Goal: Task Accomplishment & Management: Manage account settings

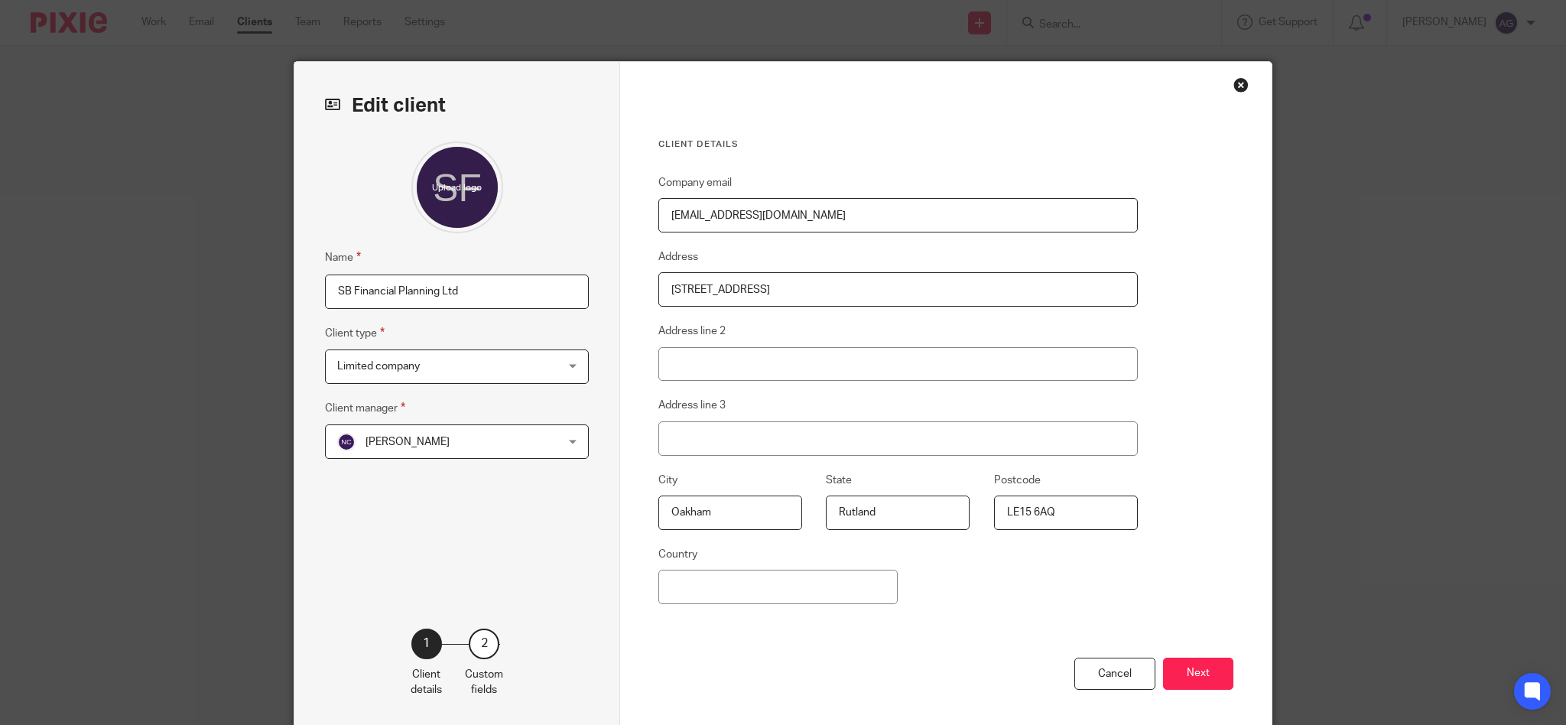
click at [670, 288] on input "2b Gaol Street" at bounding box center [897, 289] width 479 height 34
type input "2B Gaol Street"
click at [1145, 612] on div "Client details Company email simon.blanchard66@outlook.com Address 2B Gaol Stre…" at bounding box center [945, 395] width 651 height 666
click at [1180, 670] on button "Next" at bounding box center [1198, 674] width 70 height 33
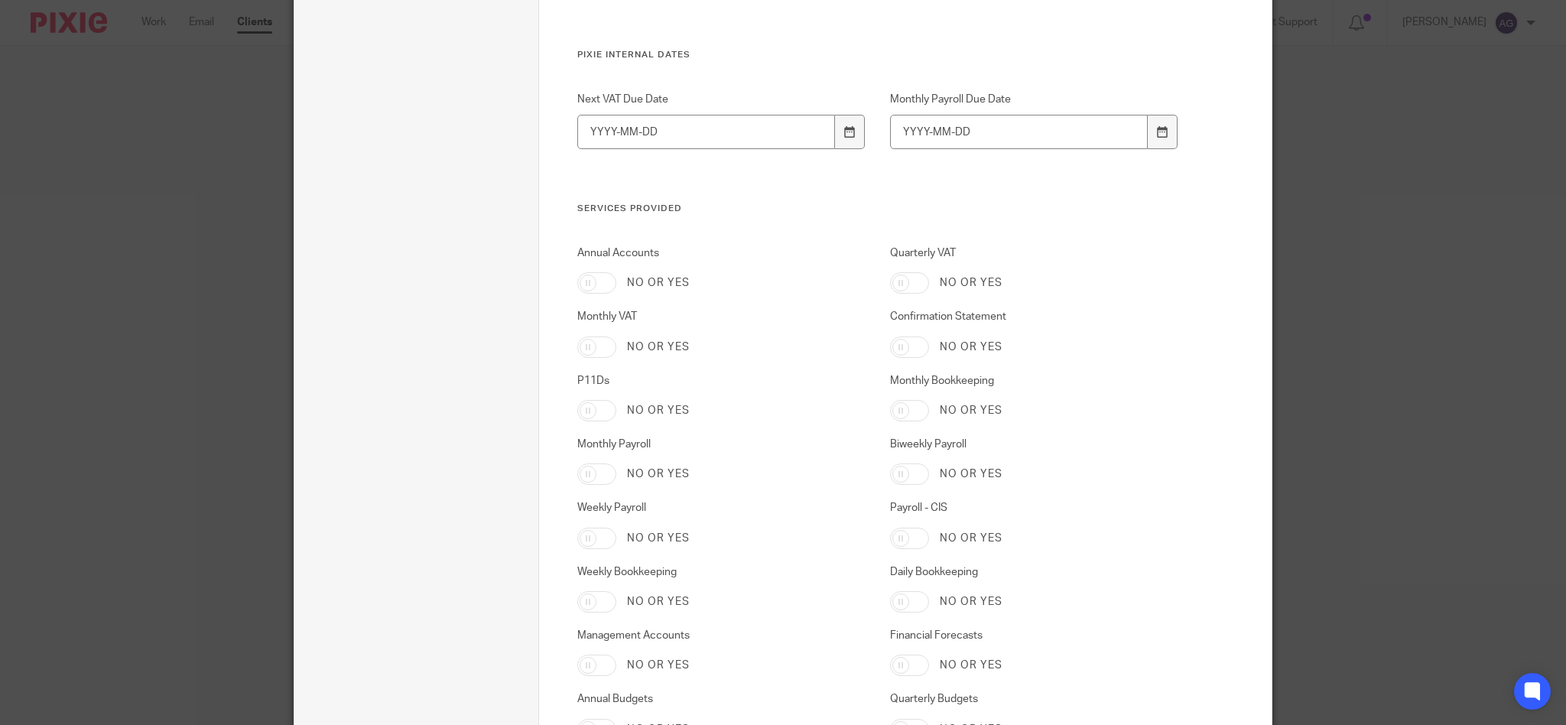
scroll to position [2406, 0]
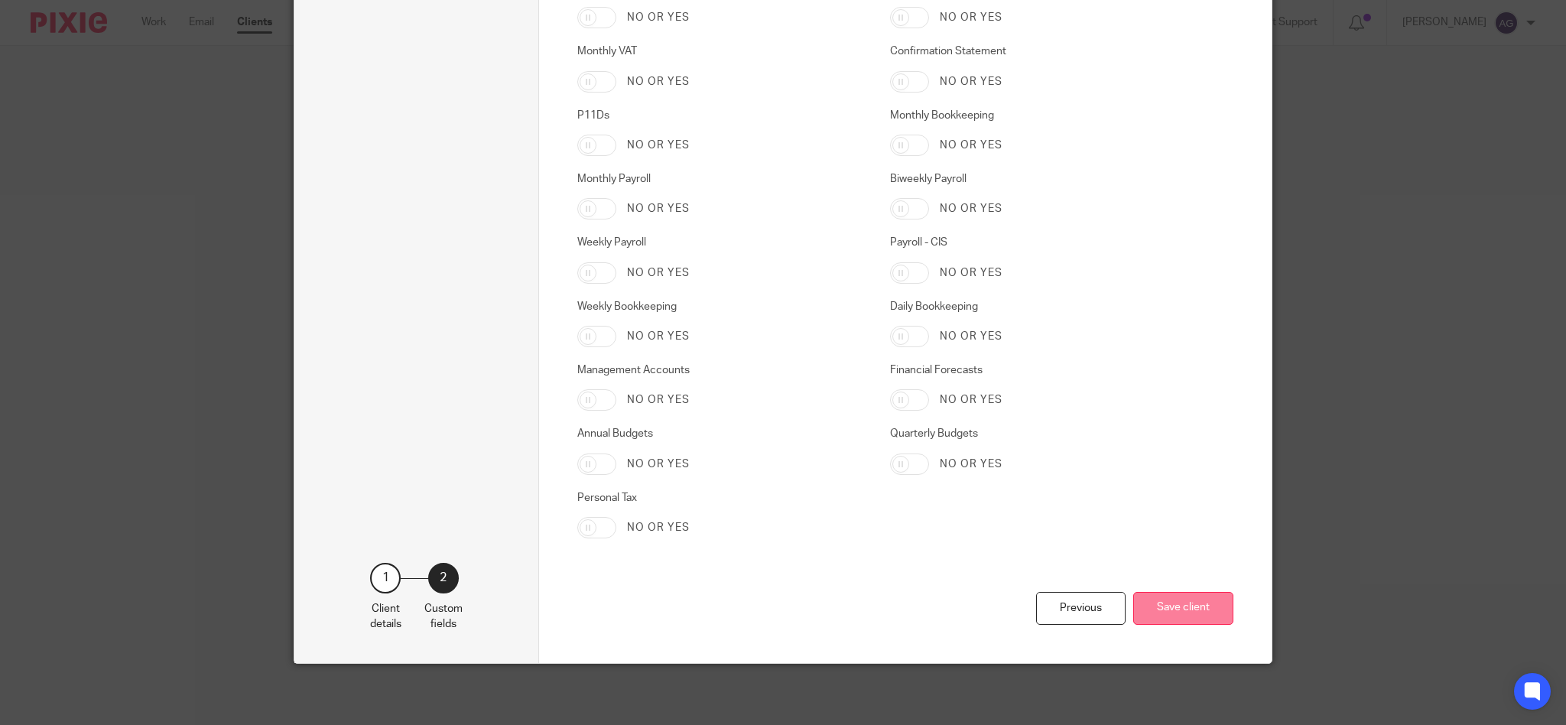
click at [1158, 608] on button "Save client" at bounding box center [1183, 608] width 100 height 33
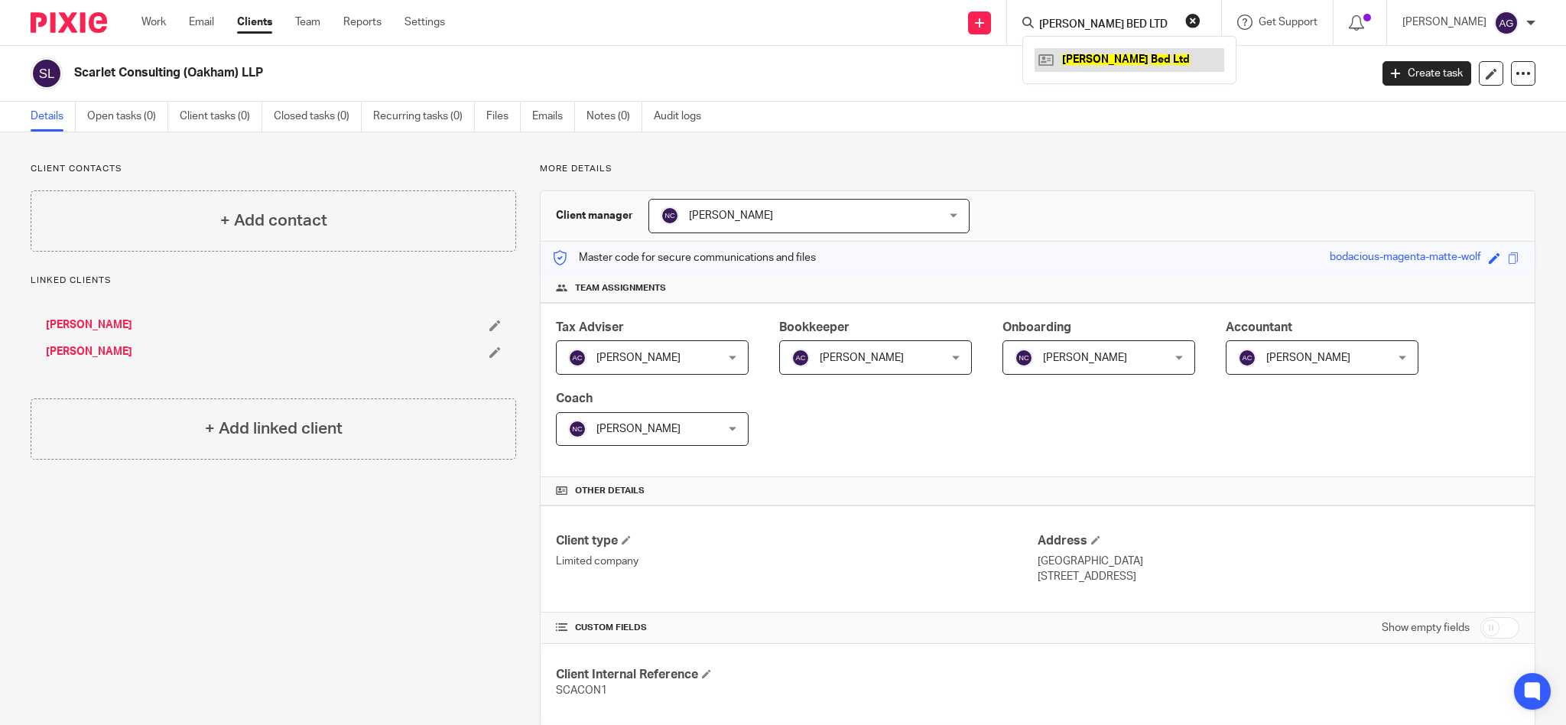
click at [1165, 60] on link at bounding box center [1129, 59] width 190 height 23
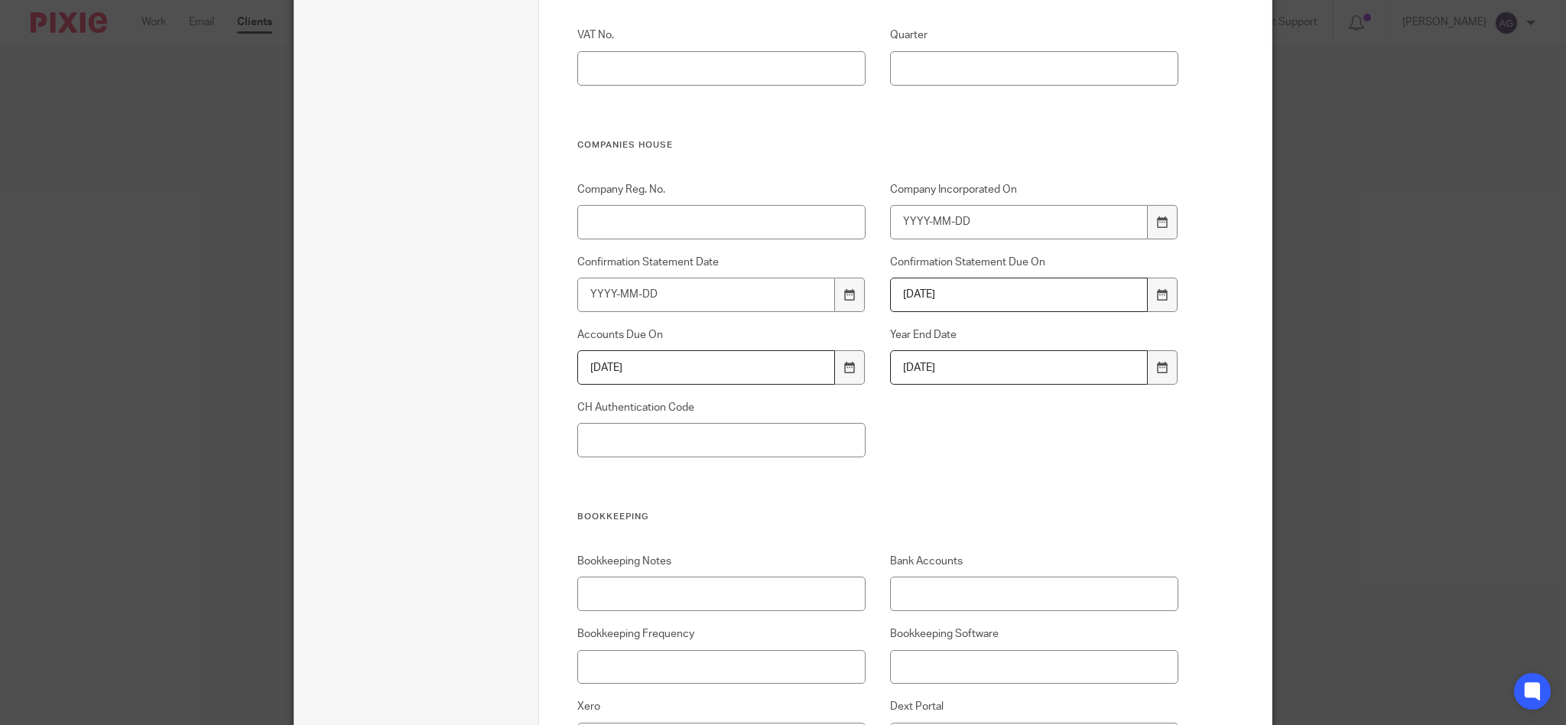
scroll to position [1019, 0]
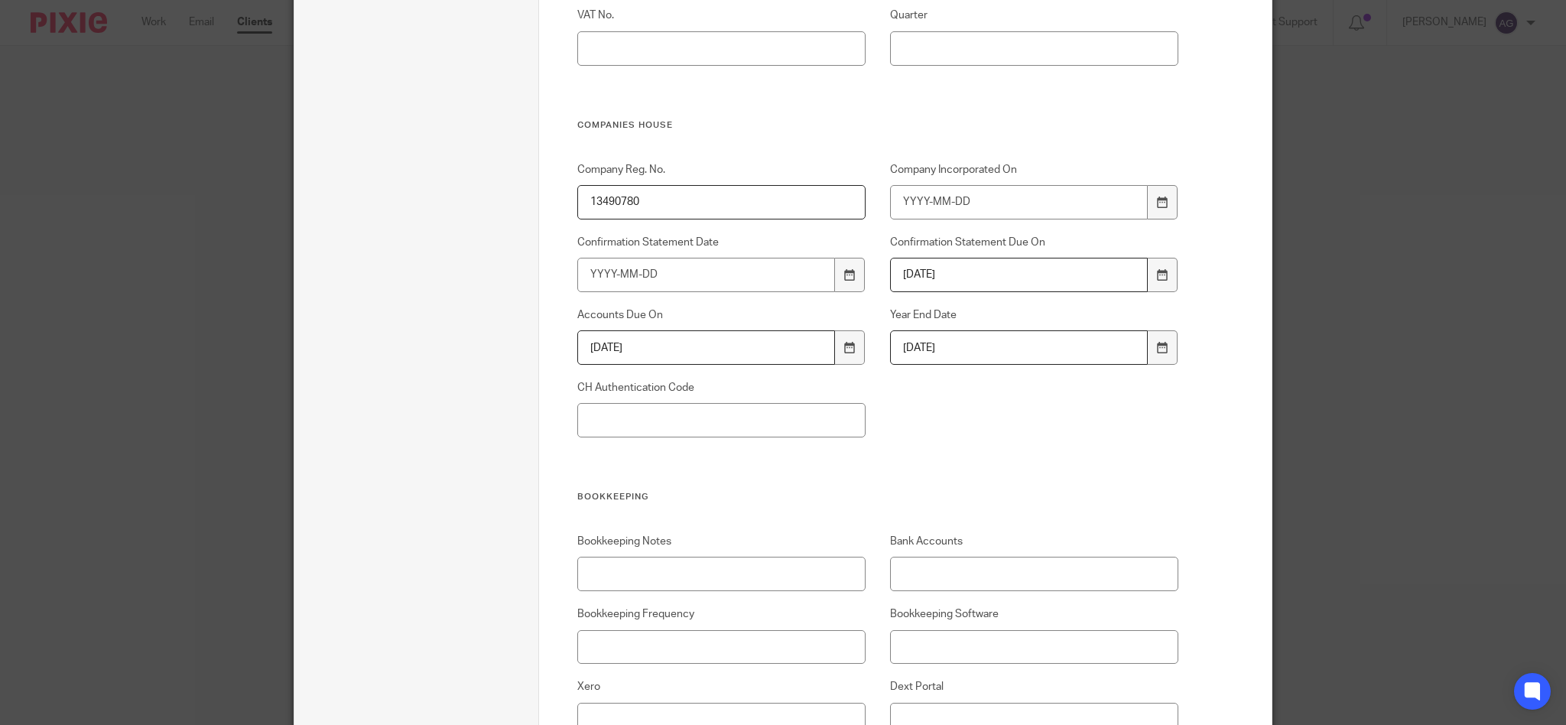
type input "13490780"
click at [947, 202] on input "Company Incorporated On" at bounding box center [1019, 202] width 258 height 34
type input "2021-07-02"
click at [720, 427] on input "CH Authentication Code" at bounding box center [721, 420] width 289 height 34
paste input "9VLTM8"
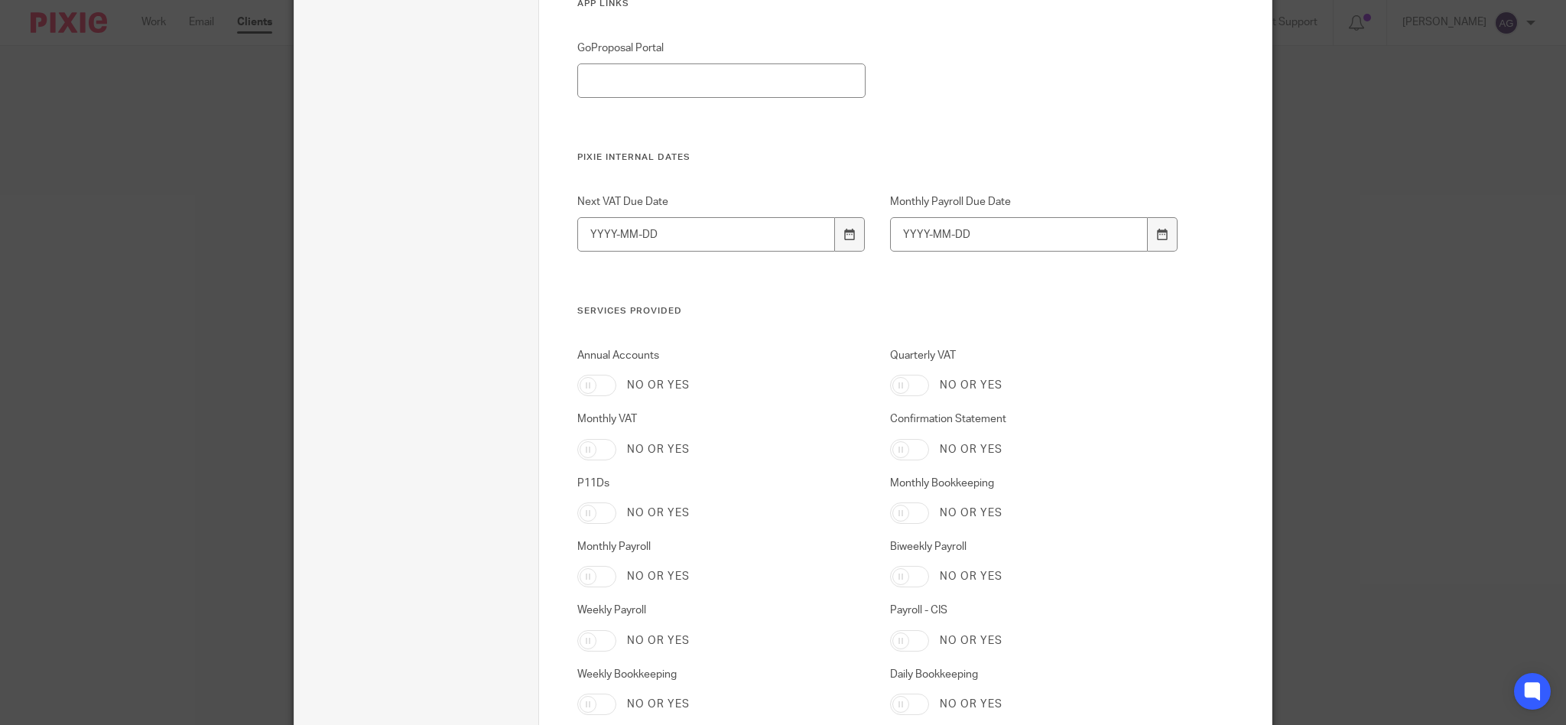
scroll to position [2406, 0]
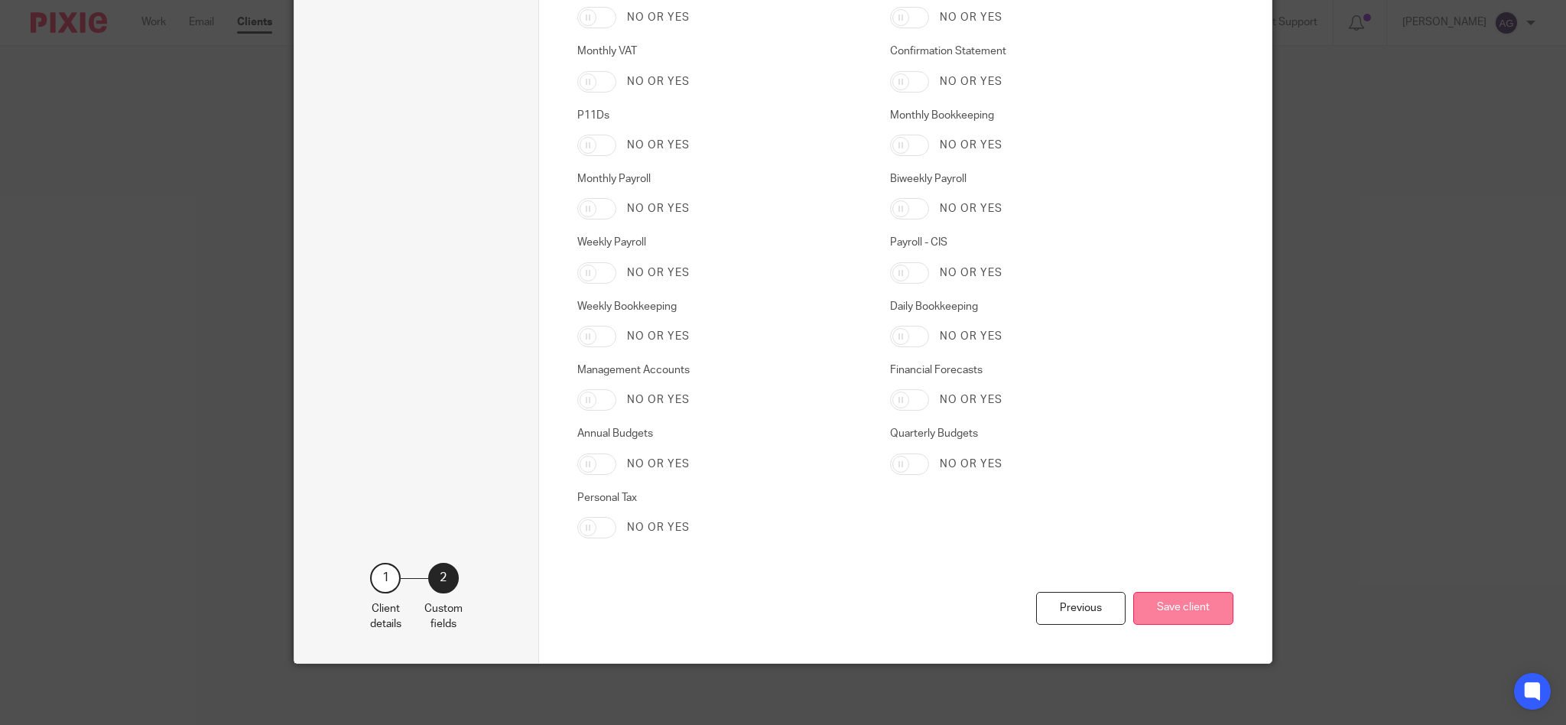
type input "9VLTM8"
click at [1193, 606] on button "Save client" at bounding box center [1183, 608] width 100 height 33
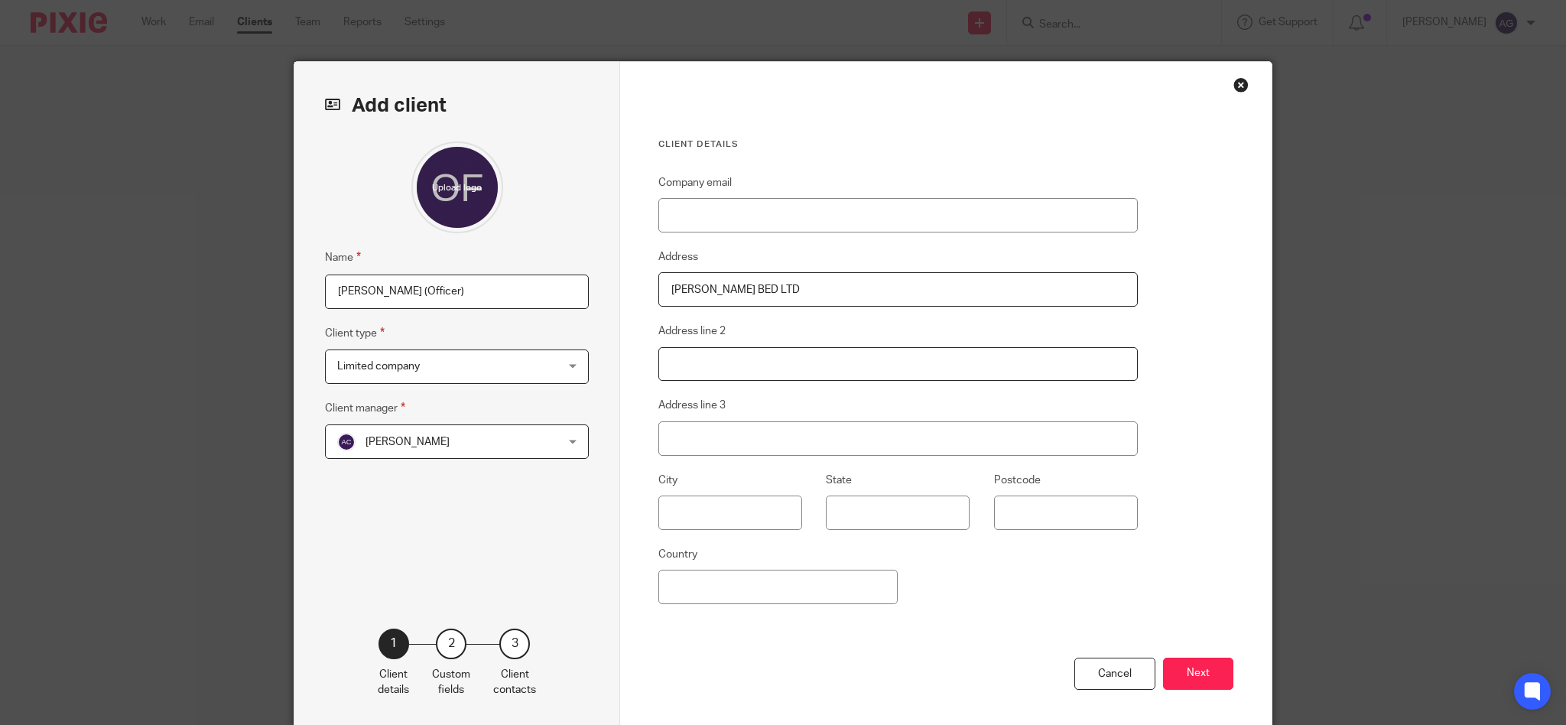
paste input "[STREET_ADDRESS][PERSON_NAME]"
drag, startPoint x: 1064, startPoint y: 355, endPoint x: 1122, endPoint y: 349, distance: 58.4
click at [1122, 349] on input "[STREET_ADDRESS][PERSON_NAME]" at bounding box center [897, 364] width 479 height 34
type input "[STREET_ADDRESS][PERSON_NAME],"
type input "LE14 2AY"
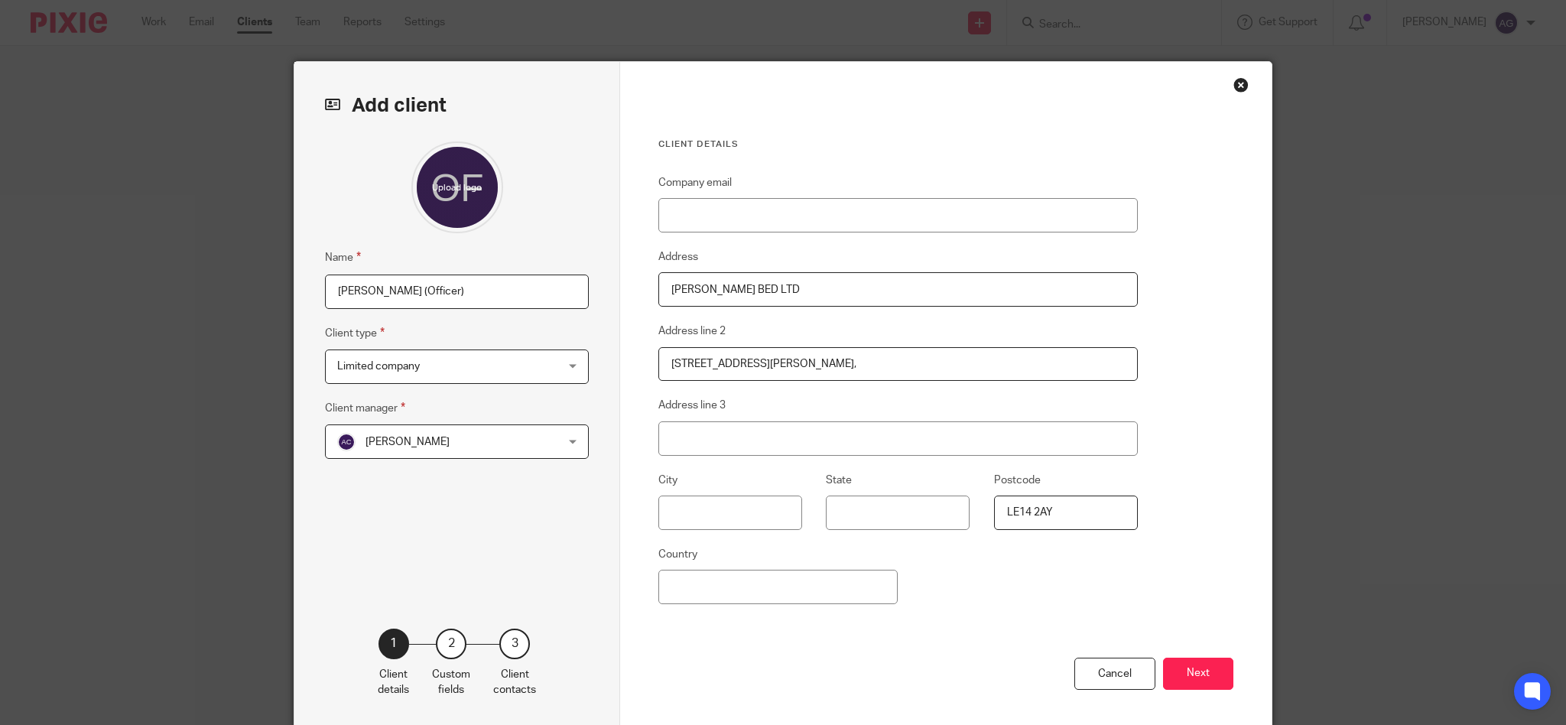
drag, startPoint x: 886, startPoint y: 363, endPoint x: 953, endPoint y: 356, distance: 67.0
click at [953, 356] on input "9 Spring Lane, Wymondham, Melton Mowbray, Leicestershire, United Kingdom," at bounding box center [897, 364] width 479 height 34
type input "9 Spring Lane, Wymondham, Melton Mowbray, , United Kingdom,"
type input "Leicestershire"
drag, startPoint x: 808, startPoint y: 362, endPoint x: 882, endPoint y: 359, distance: 73.5
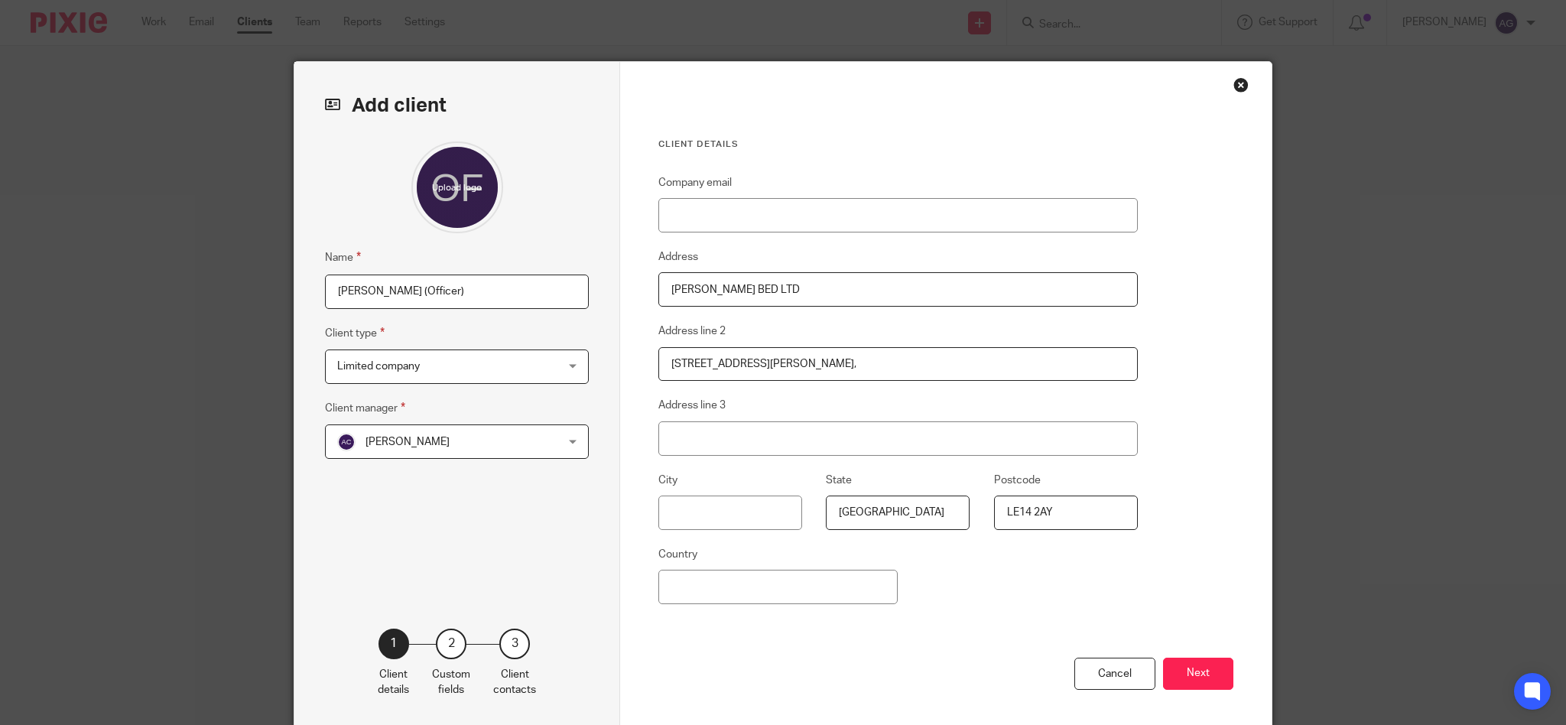
click at [882, 359] on input "9 Spring Lane, Wymondham, Melton Mowbray, , United Kingdom," at bounding box center [897, 364] width 479 height 34
type input "9 Spring Lane, Wymondham, , , United Kingdom,"
type input "Melton Mowbray"
drag, startPoint x: 736, startPoint y: 355, endPoint x: 797, endPoint y: 359, distance: 60.5
click at [797, 359] on input "9 Spring Lane, Wymondham, , , United Kingdom," at bounding box center [897, 364] width 479 height 34
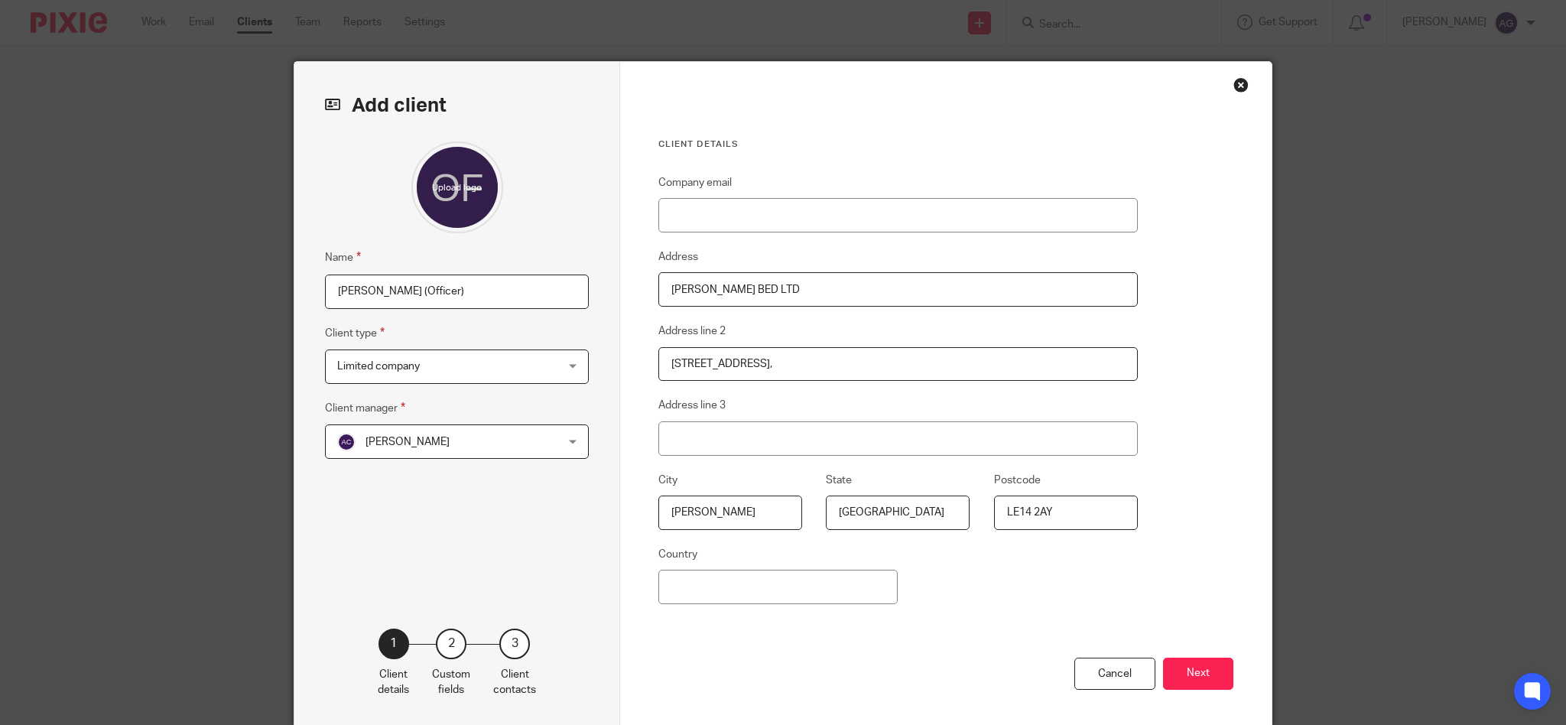
type input "9 Spring Lane, , , , United Kingdom,"
type input "Wymondham"
drag, startPoint x: 735, startPoint y: 363, endPoint x: 986, endPoint y: 356, distance: 251.6
click at [986, 356] on input "9 Spring Lane, , , , United Kingdom," at bounding box center [897, 364] width 479 height 34
type input "9 Spring Lane"
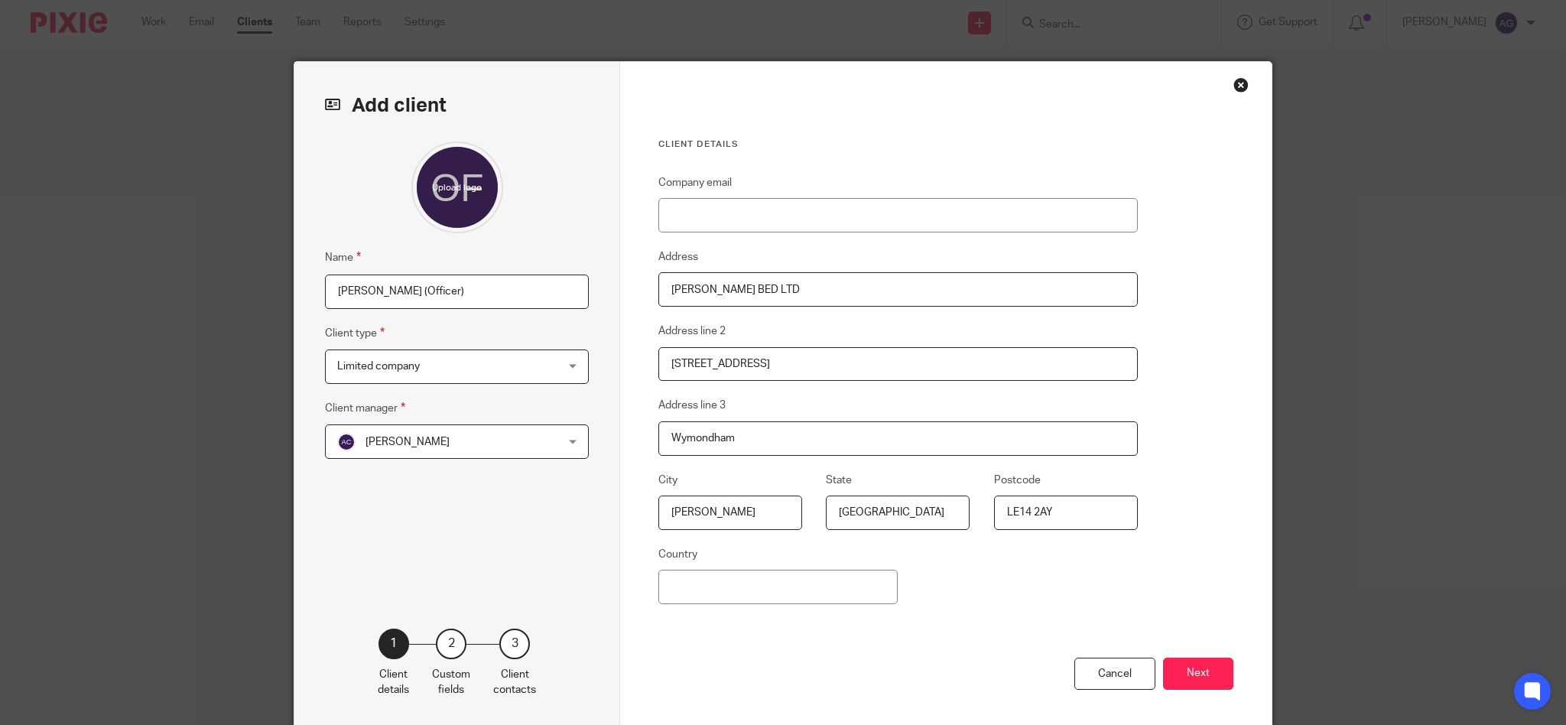
click at [377, 286] on input "[PERSON_NAME] (Officer)" at bounding box center [457, 291] width 264 height 34
drag, startPoint x: 395, startPoint y: 287, endPoint x: 218, endPoint y: 267, distance: 177.7
click at [218, 267] on div "Add client Name Nicholas Coe (Officer) Client type Limited company Limited comp…" at bounding box center [783, 362] width 1566 height 725
click at [1182, 674] on button "Next" at bounding box center [1198, 674] width 70 height 33
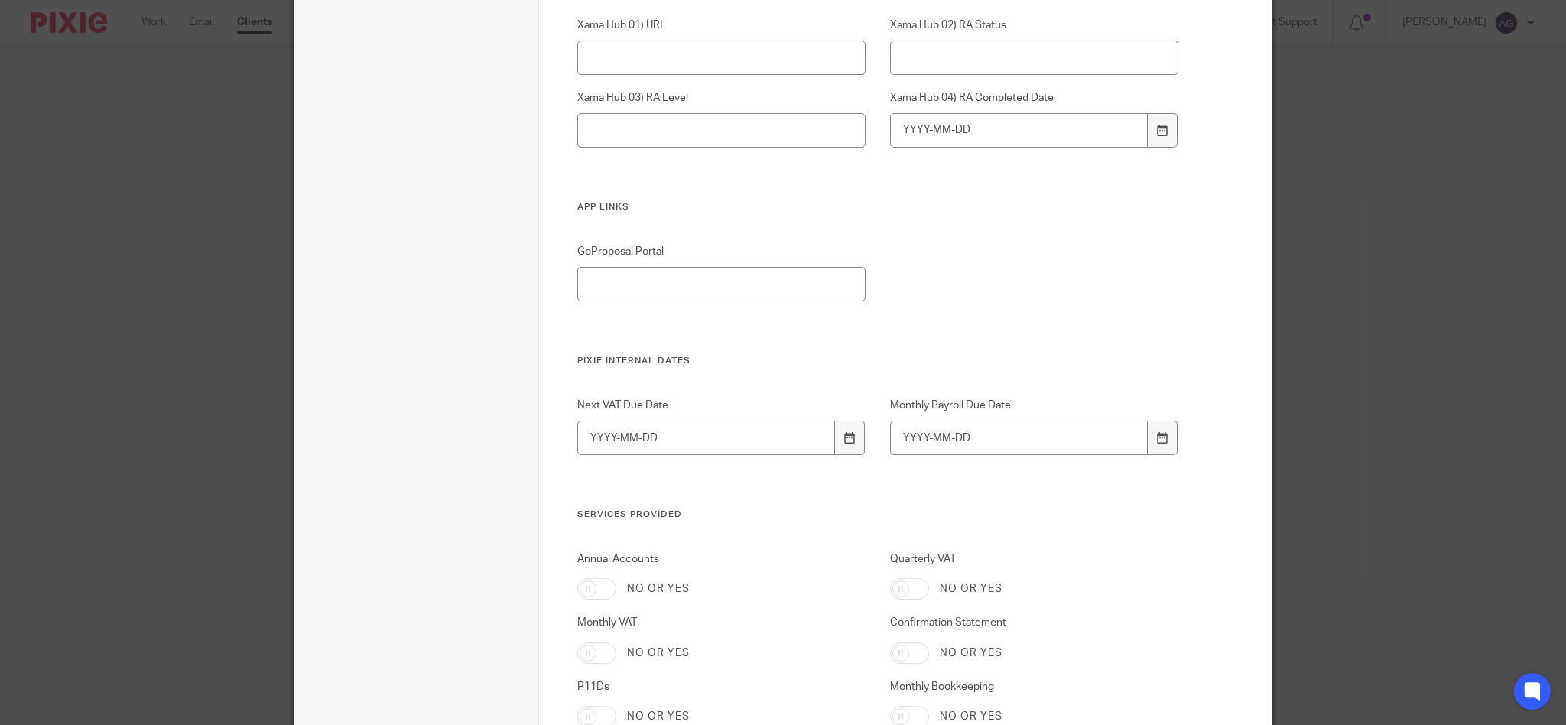
scroll to position [2406, 0]
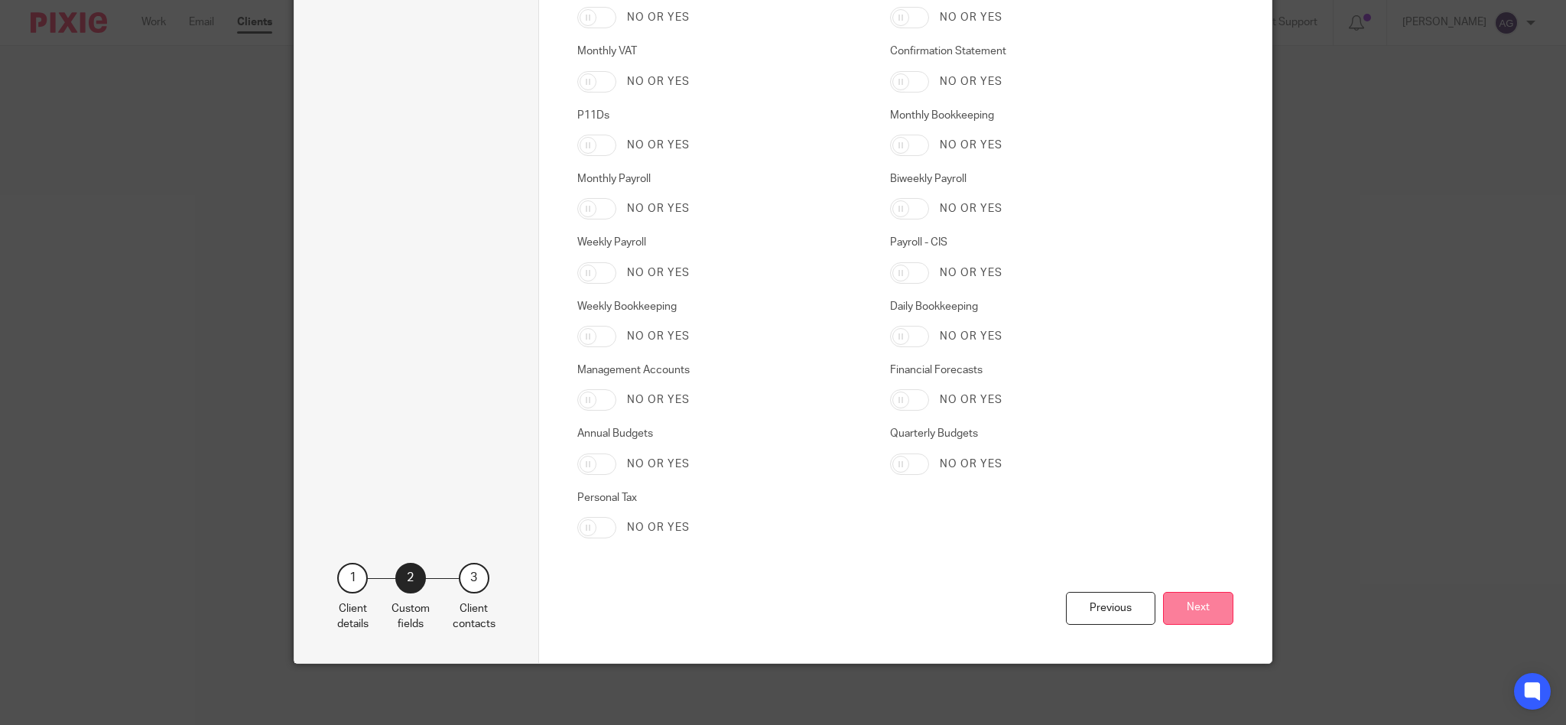
click at [1168, 609] on button "Next" at bounding box center [1198, 608] width 70 height 33
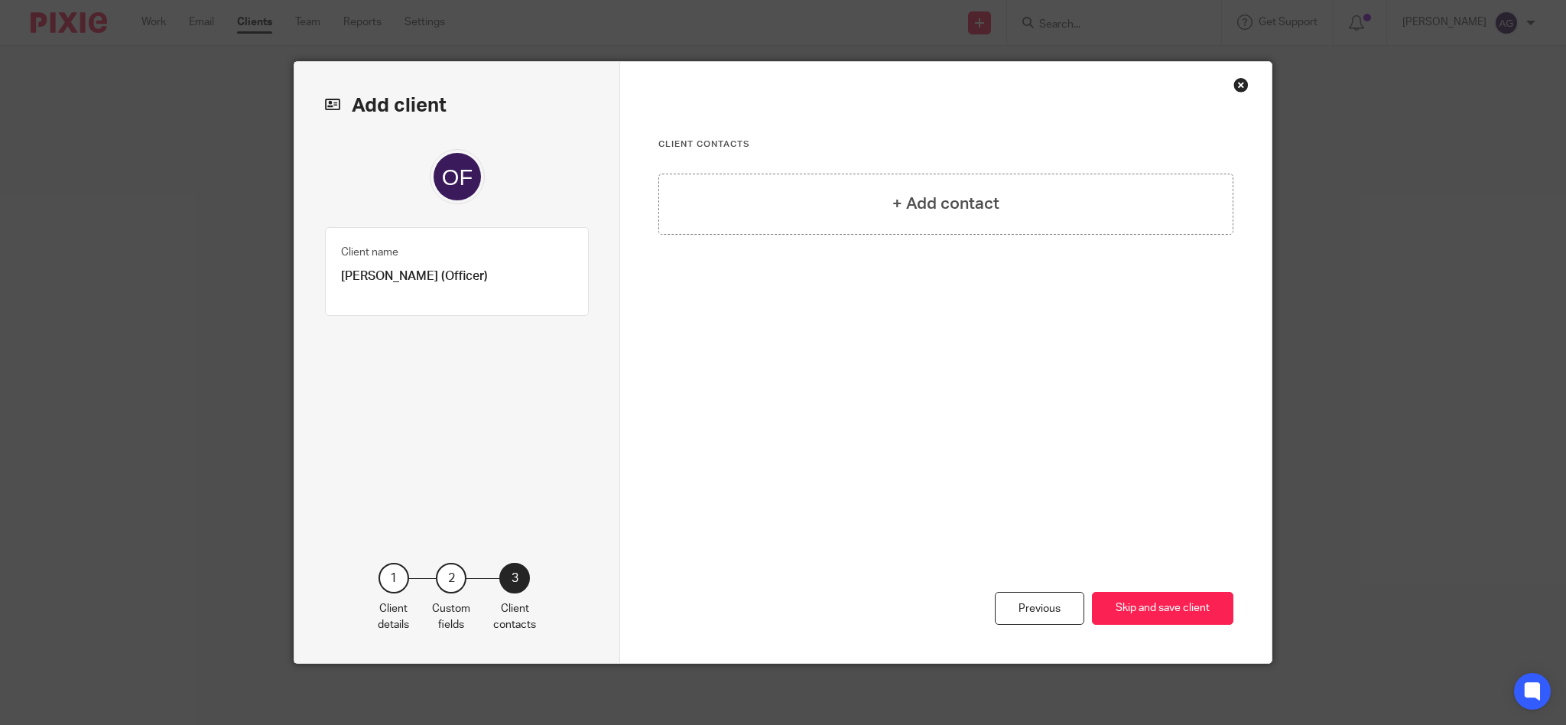
scroll to position [0, 0]
click at [952, 203] on h4 "+ Add contact" at bounding box center [945, 204] width 107 height 24
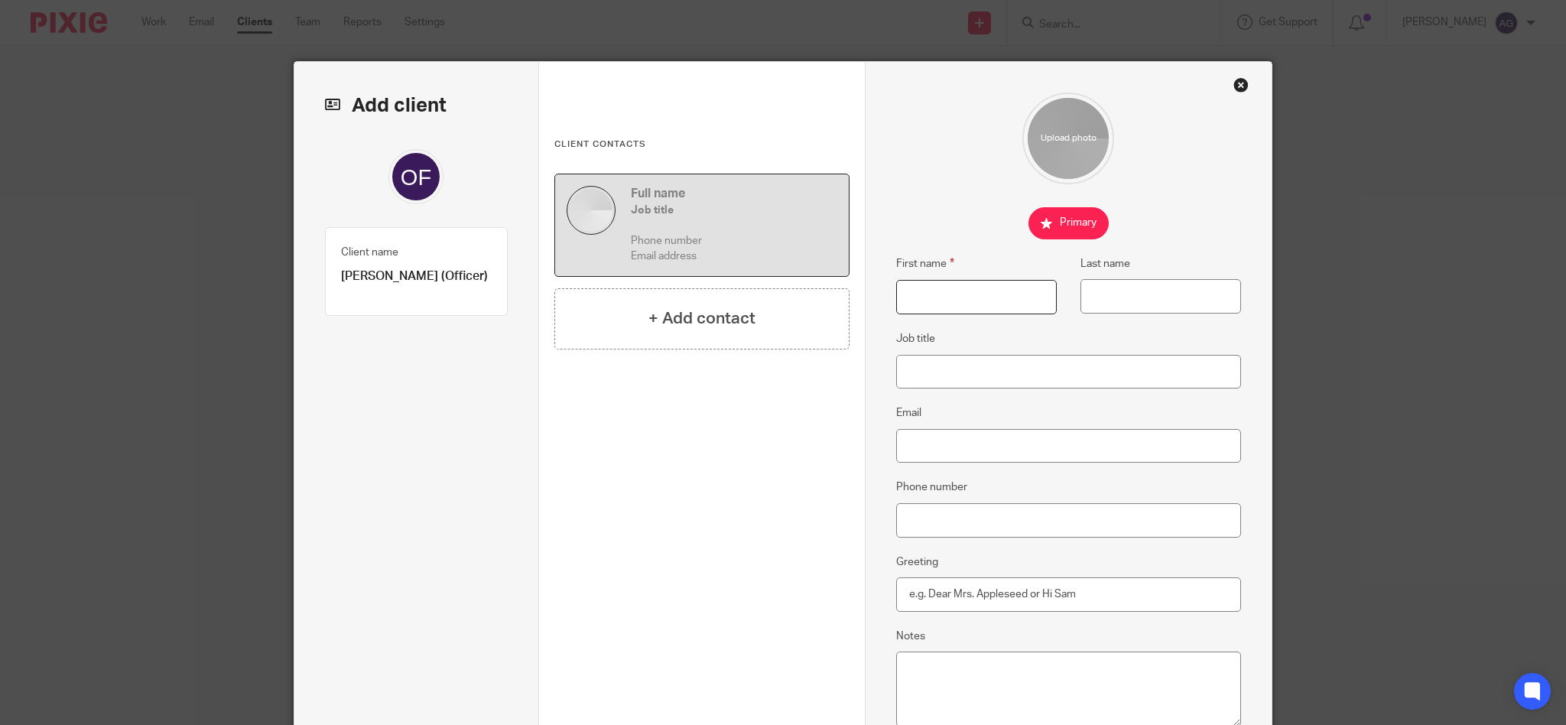
click at [953, 287] on input "First name" at bounding box center [976, 297] width 161 height 34
paste input "Nicholas Coe"
drag, startPoint x: 938, startPoint y: 300, endPoint x: 1044, endPoint y: 286, distance: 107.2
click at [1044, 286] on input "Nicholas Coe" at bounding box center [976, 297] width 161 height 34
type input "Nicholas"
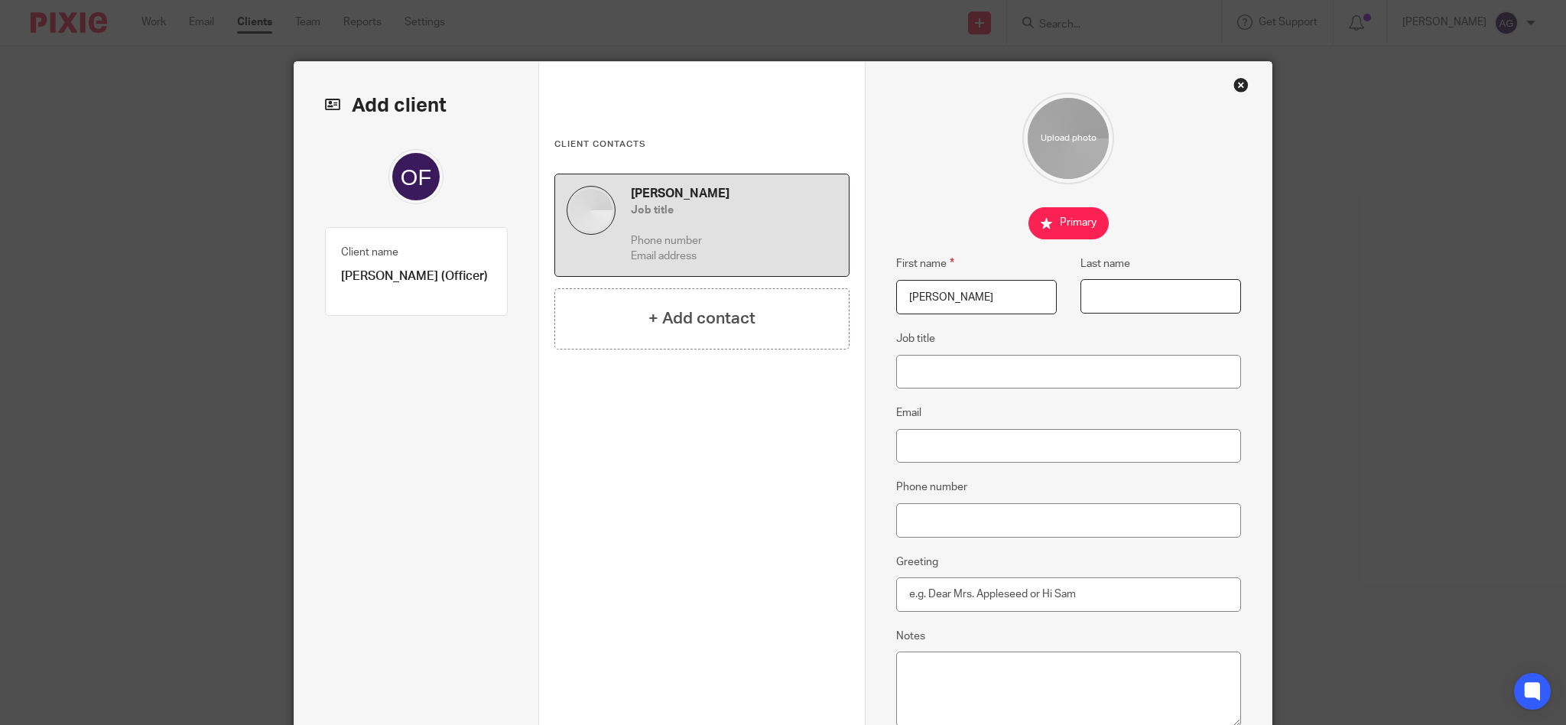
click at [1140, 291] on input "Last name" at bounding box center [1160, 296] width 161 height 34
paste input "Nicholas Coe"
drag, startPoint x: 1130, startPoint y: 294, endPoint x: 948, endPoint y: 279, distance: 182.5
click at [956, 281] on div "First name Nicholas Last name Nicholas Coe" at bounding box center [1056, 292] width 369 height 75
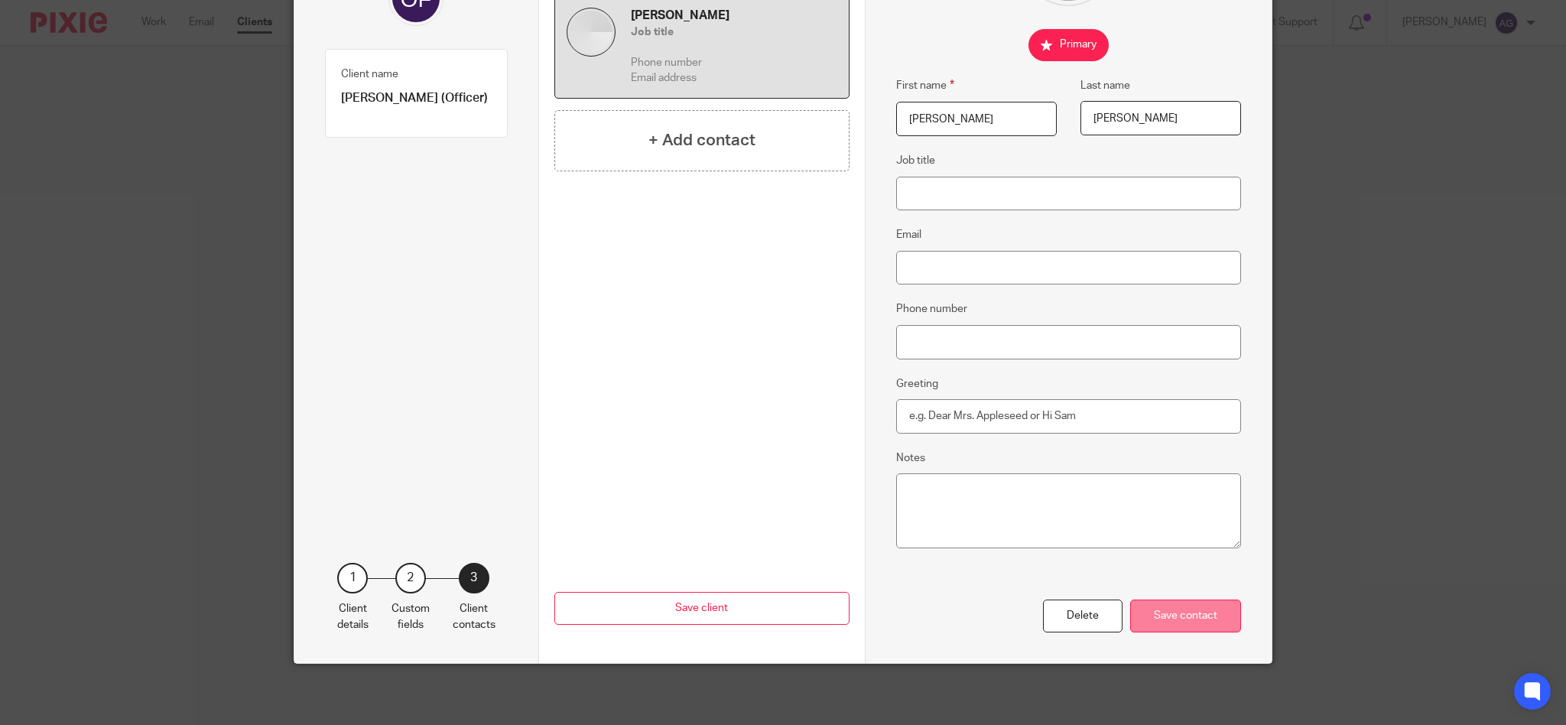
type input "Coe"
click at [1183, 620] on div "Save contact" at bounding box center [1185, 615] width 111 height 33
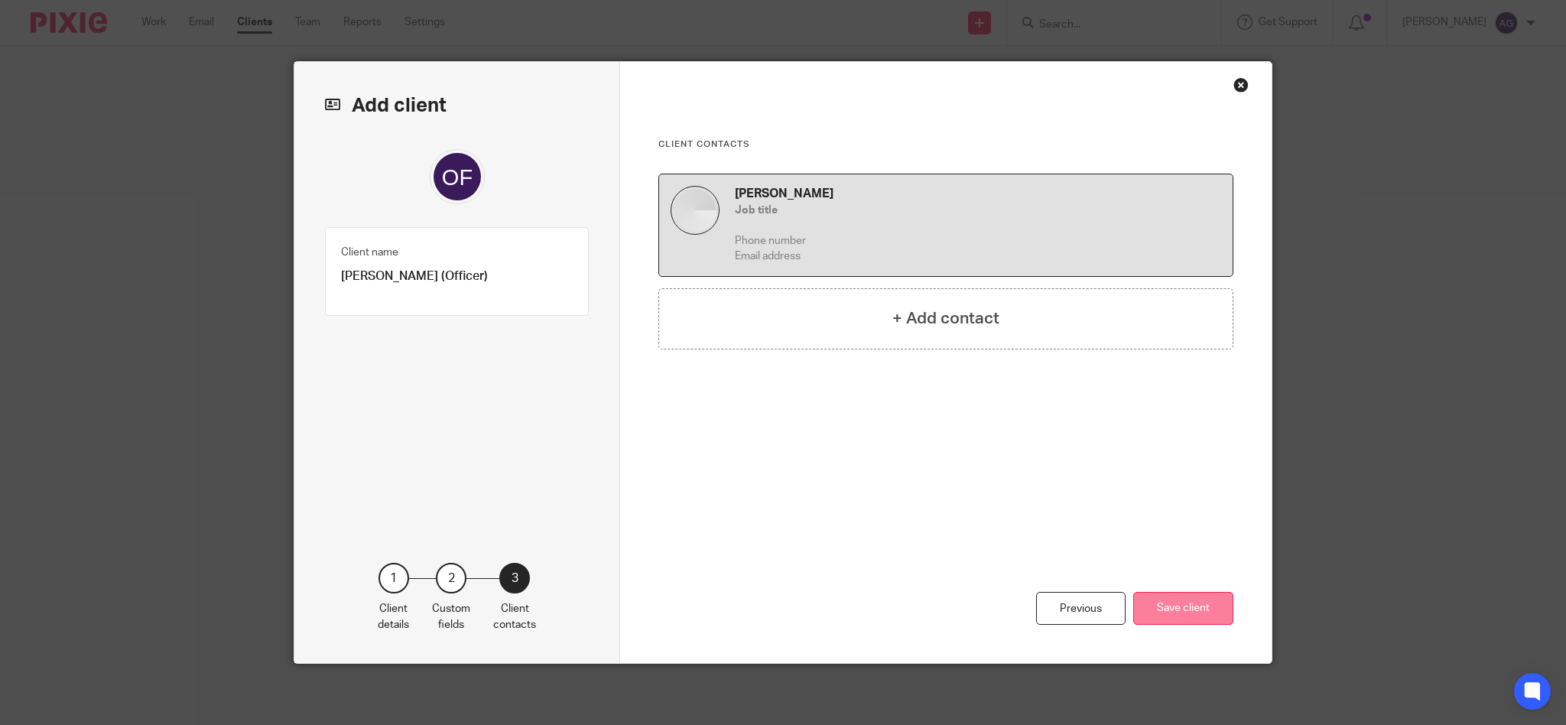
scroll to position [0, 0]
click at [1173, 602] on button "Save client" at bounding box center [1183, 608] width 100 height 33
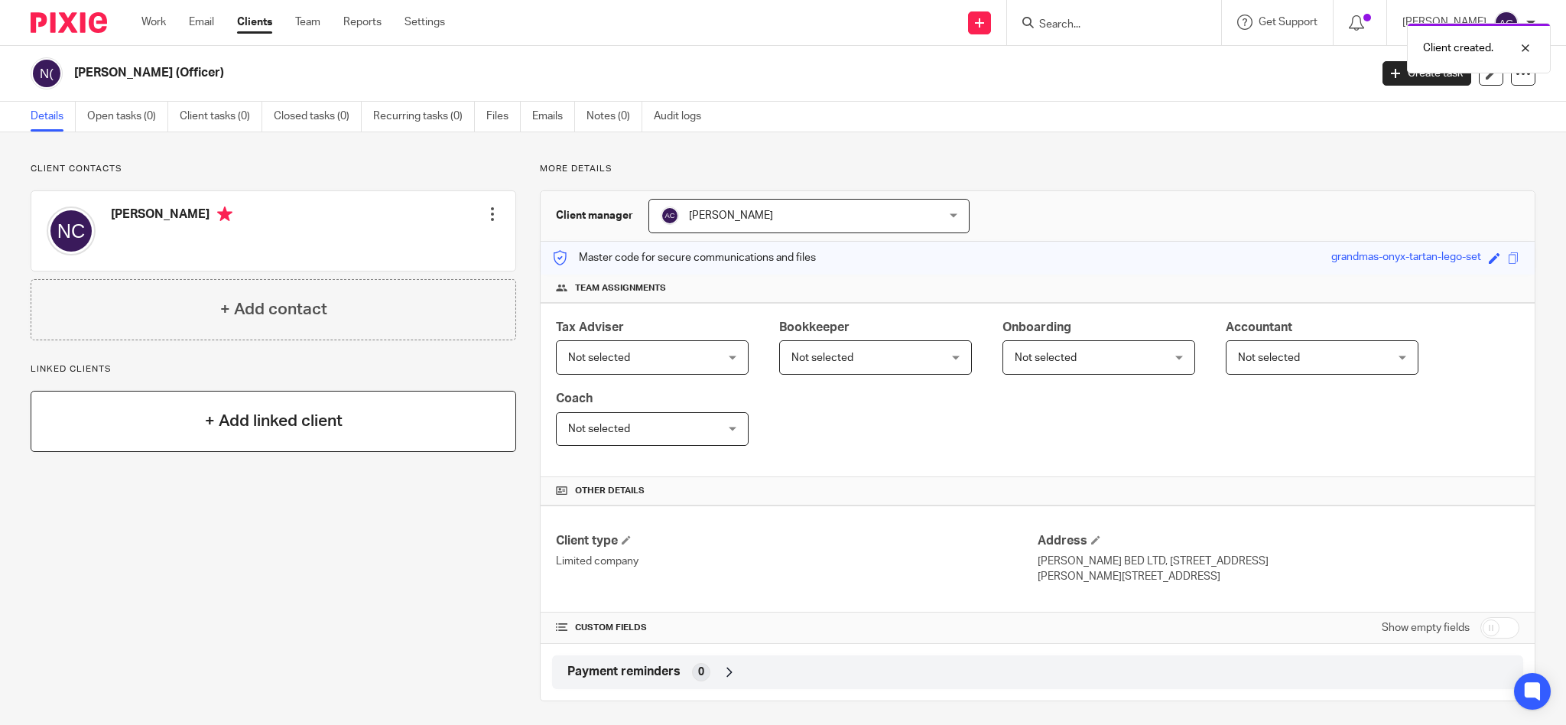
click at [214, 412] on h4 "+ Add linked client" at bounding box center [274, 421] width 138 height 24
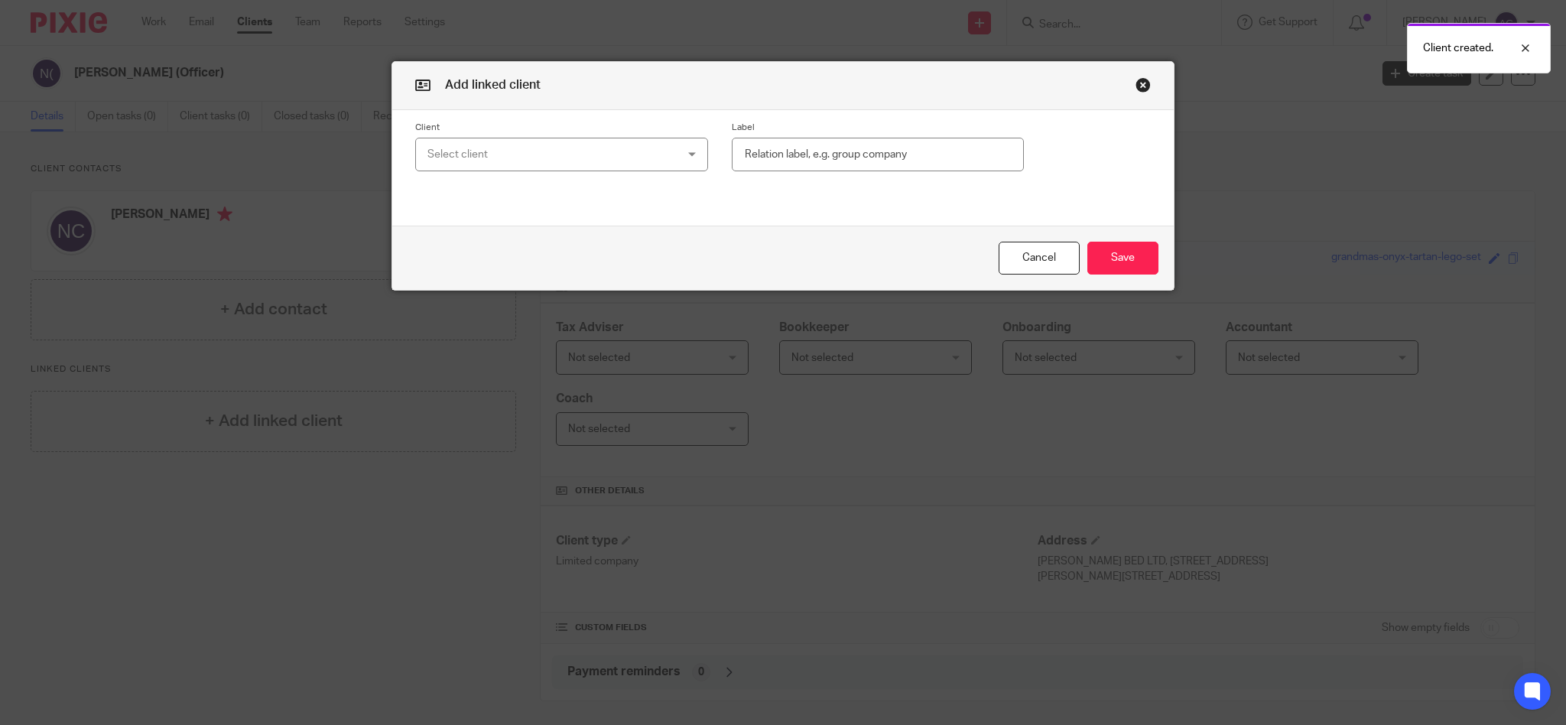
click at [489, 143] on div "Select client" at bounding box center [539, 154] width 224 height 32
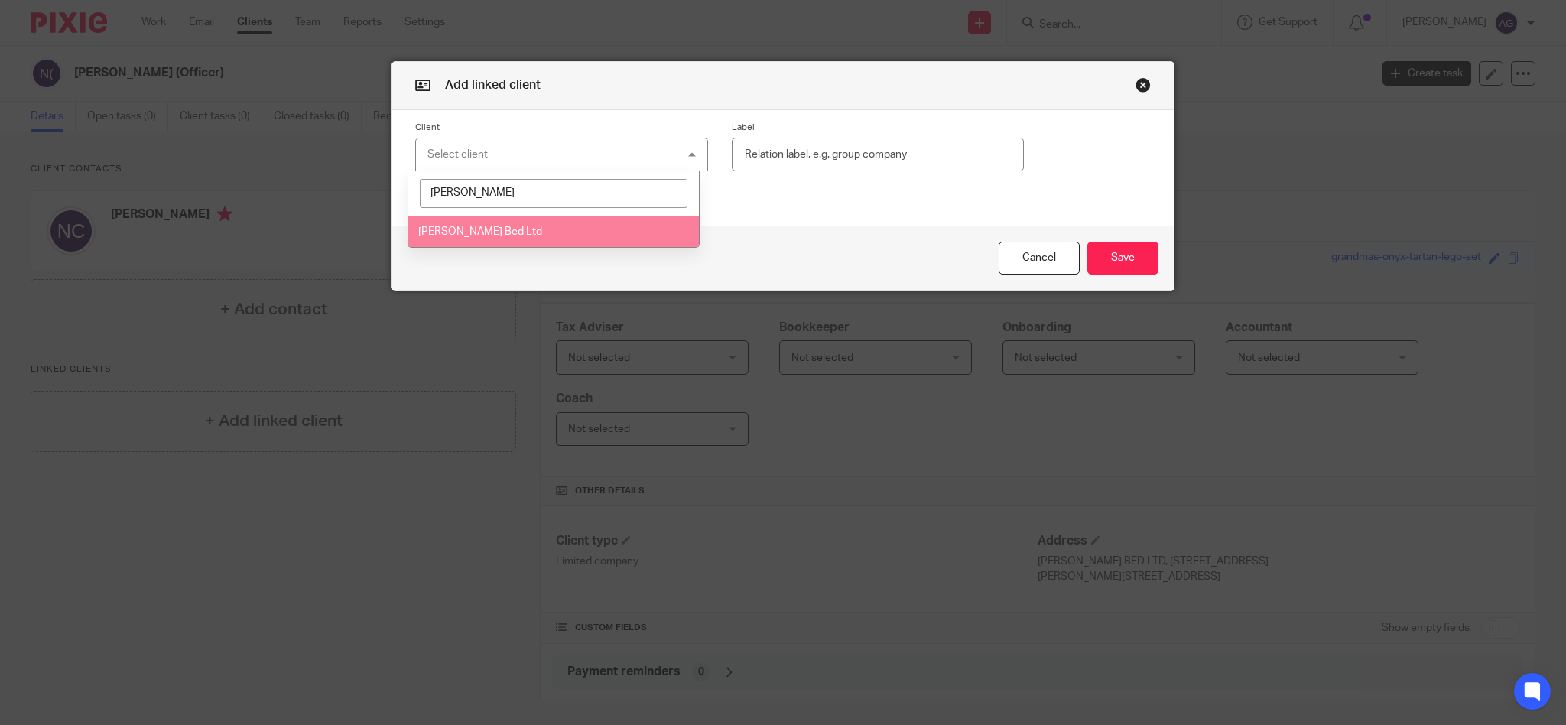
type input "[PERSON_NAME]"
click at [479, 226] on span "[PERSON_NAME] Bed Ltd" at bounding box center [480, 231] width 124 height 11
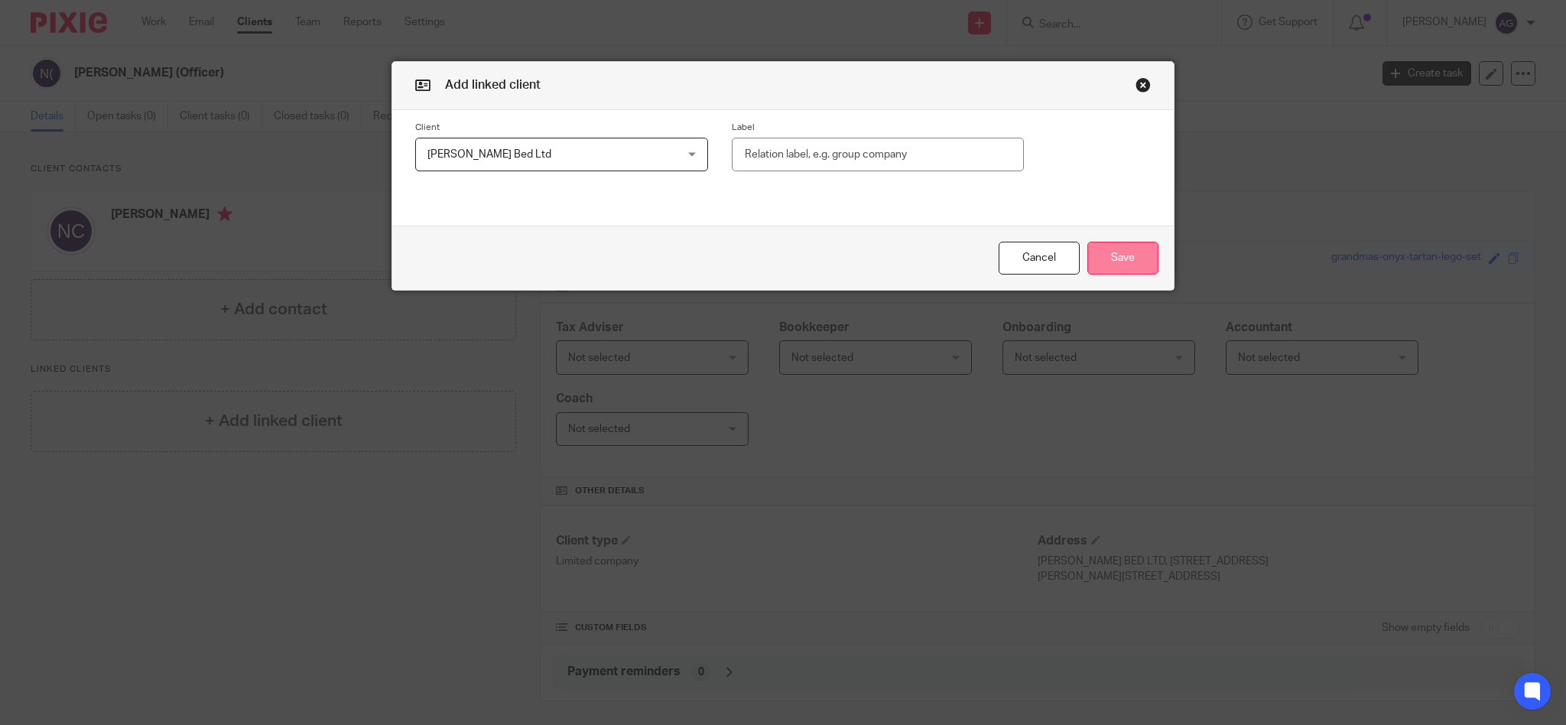
click at [1106, 258] on button "Save" at bounding box center [1122, 258] width 71 height 33
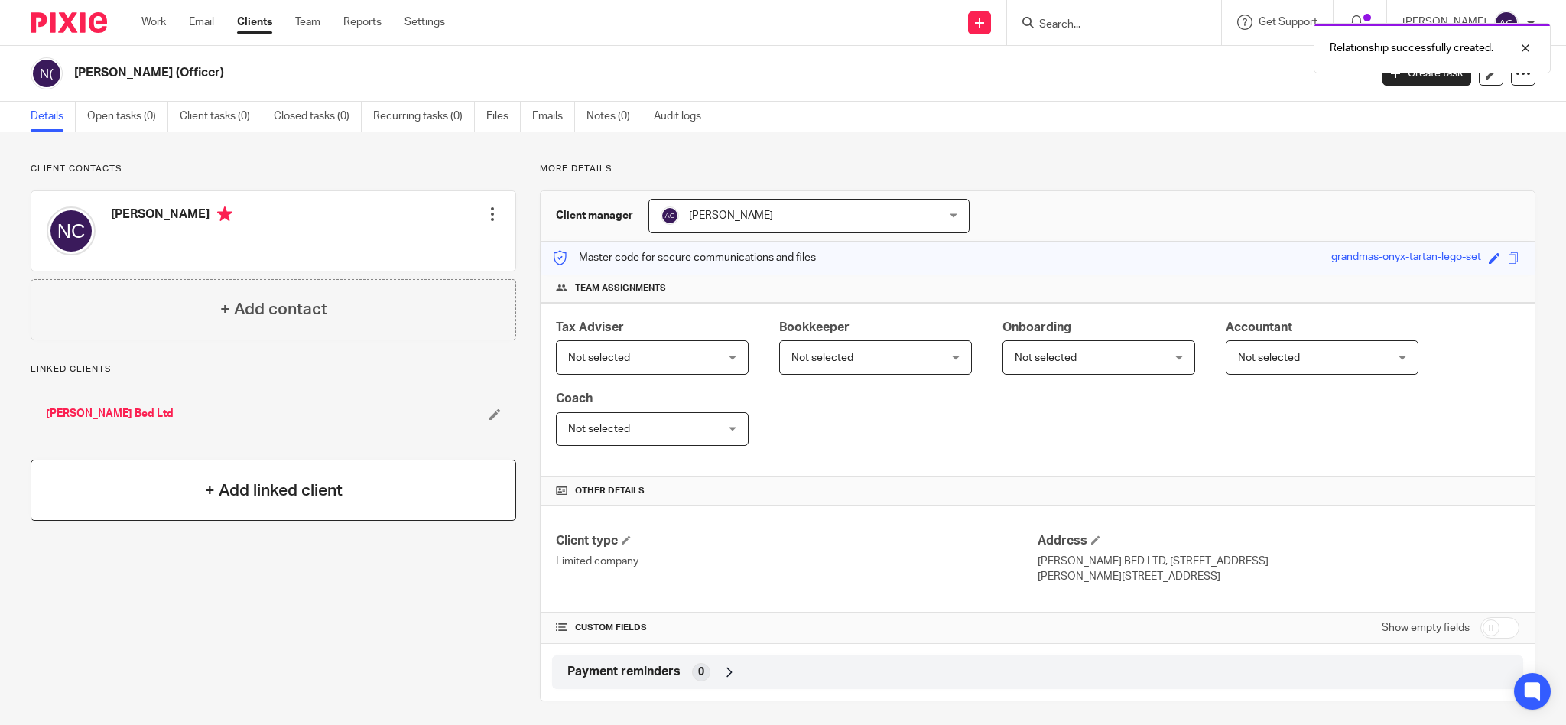
click at [257, 488] on h4 "+ Add linked client" at bounding box center [274, 491] width 138 height 24
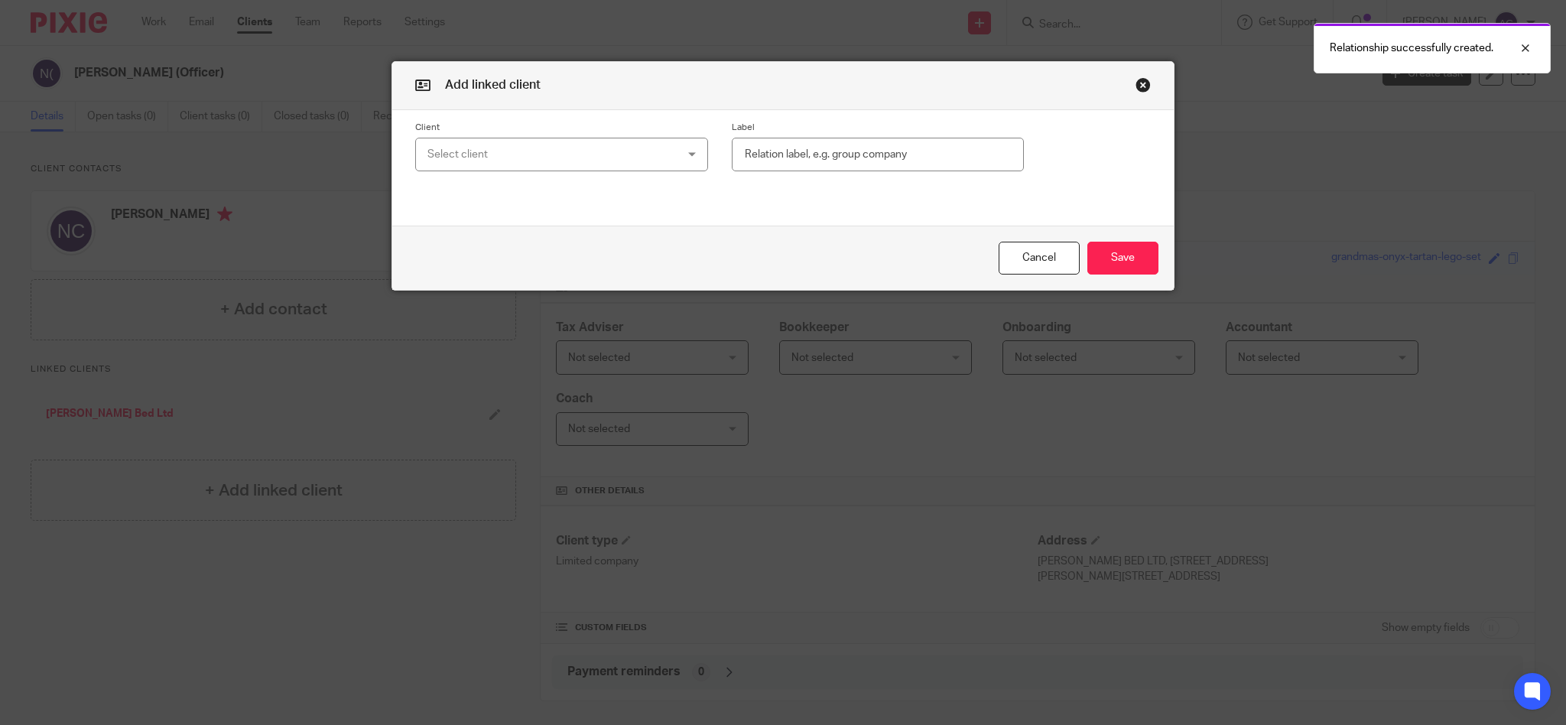
click at [493, 151] on div "Select client" at bounding box center [539, 154] width 224 height 32
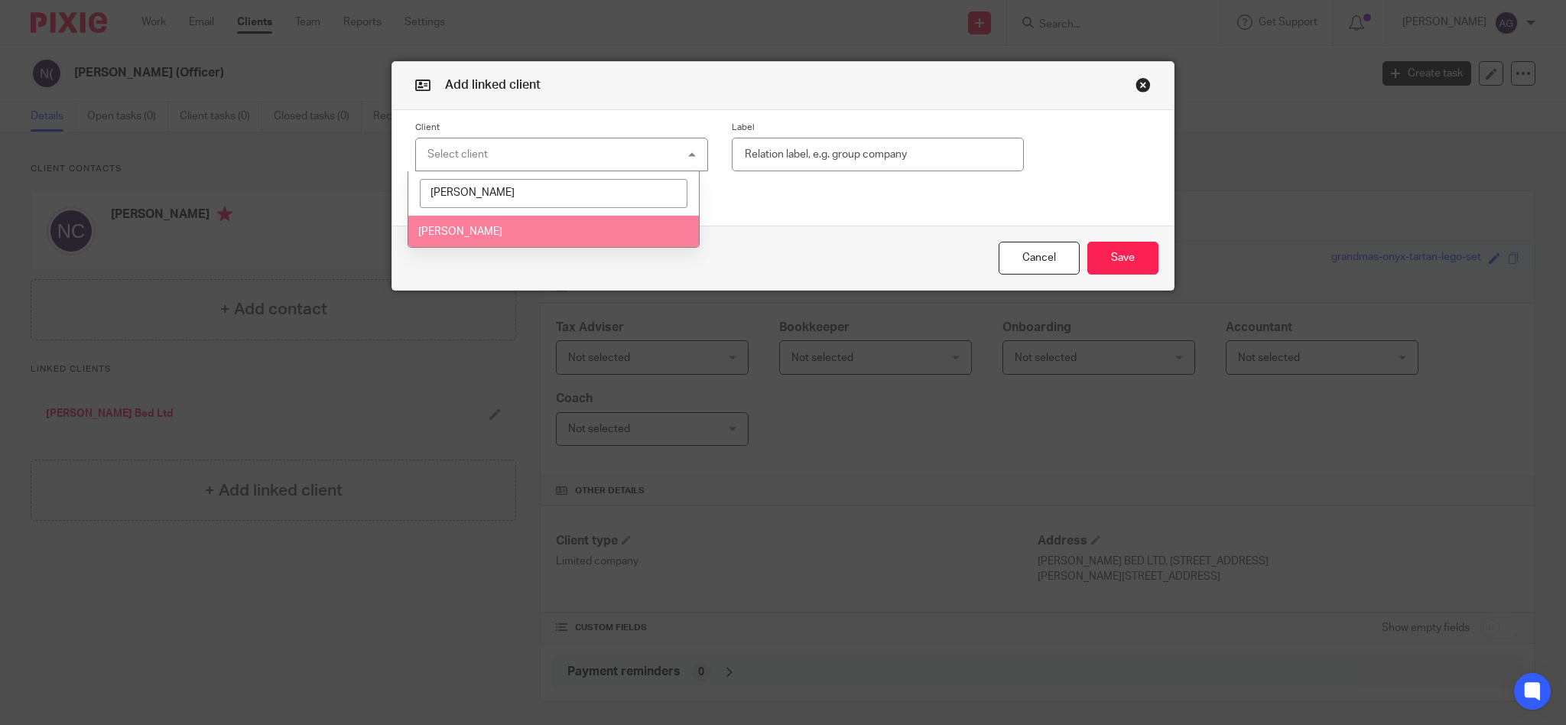
type input "[PERSON_NAME]"
click at [459, 233] on span "[PERSON_NAME]" at bounding box center [460, 231] width 84 height 11
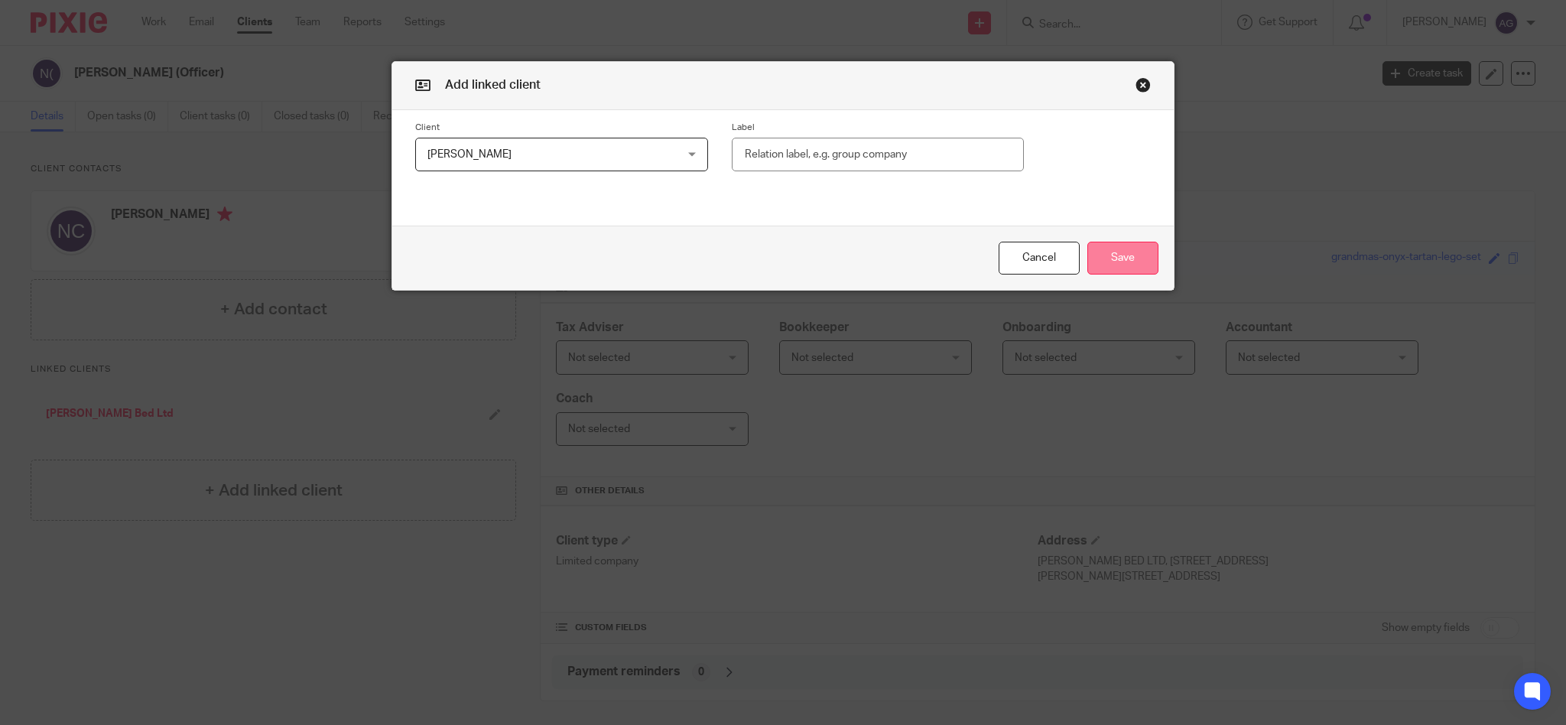
click at [1112, 255] on button "Save" at bounding box center [1122, 258] width 71 height 33
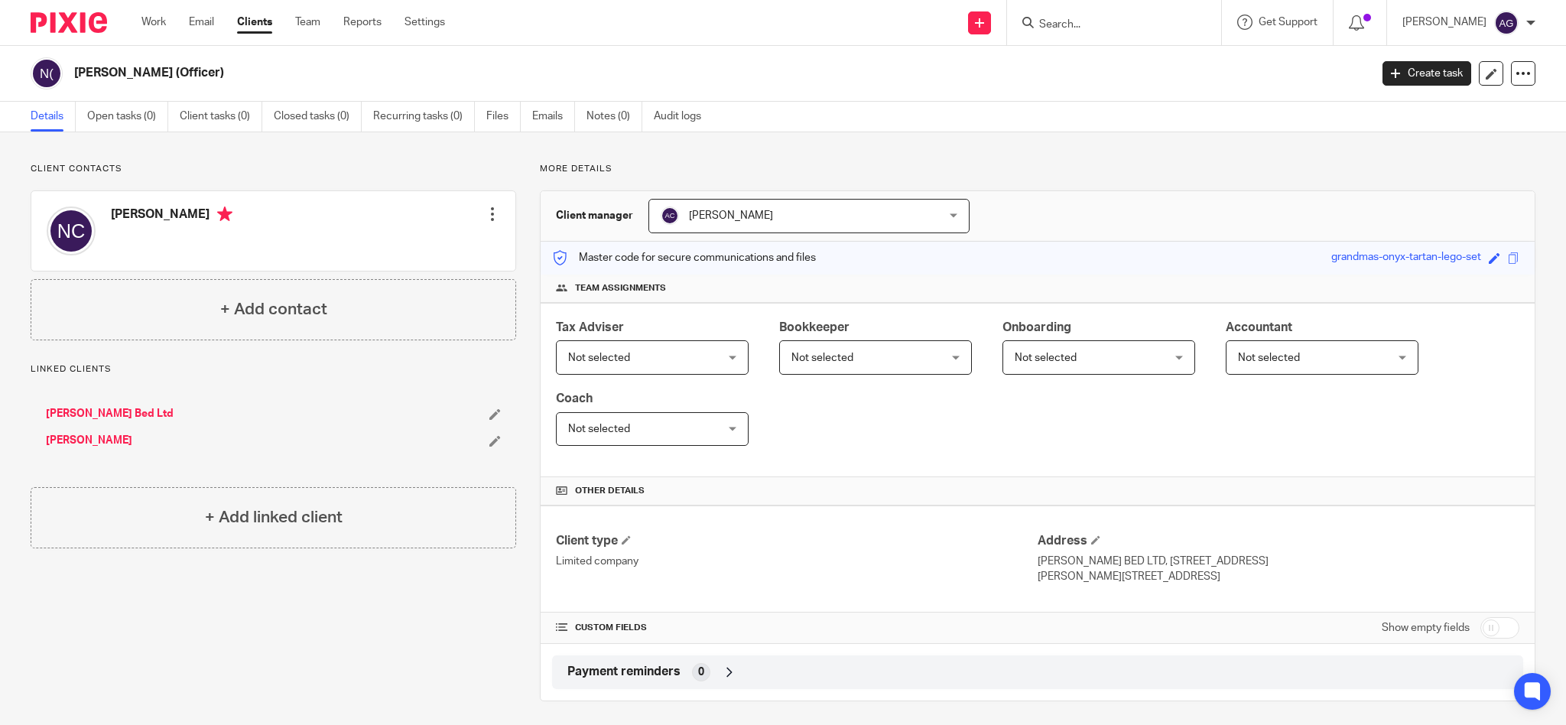
click at [1132, 26] on input "Search" at bounding box center [1107, 25] width 138 height 14
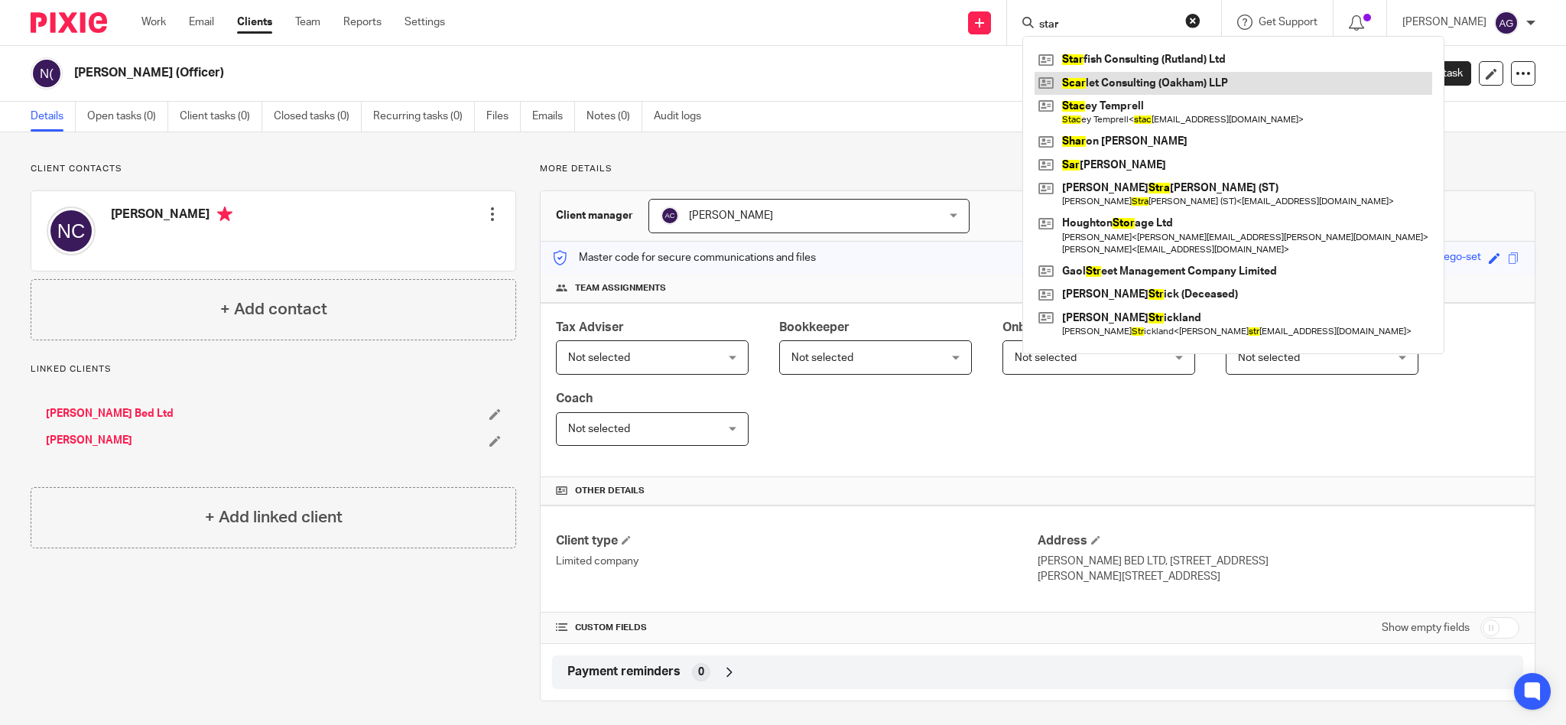
type input "star"
click at [1118, 90] on link at bounding box center [1233, 83] width 398 height 23
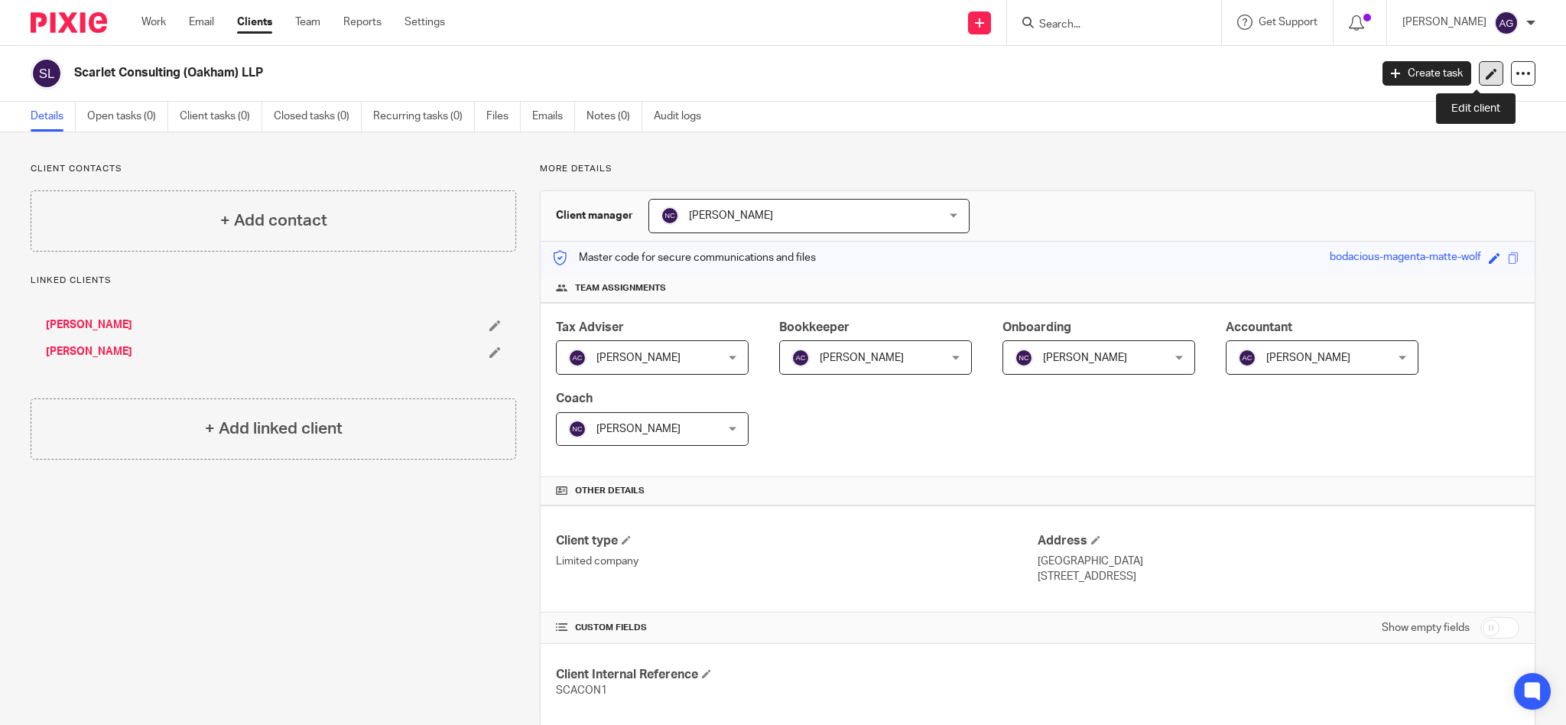
click at [1486, 72] on icon at bounding box center [1491, 73] width 11 height 11
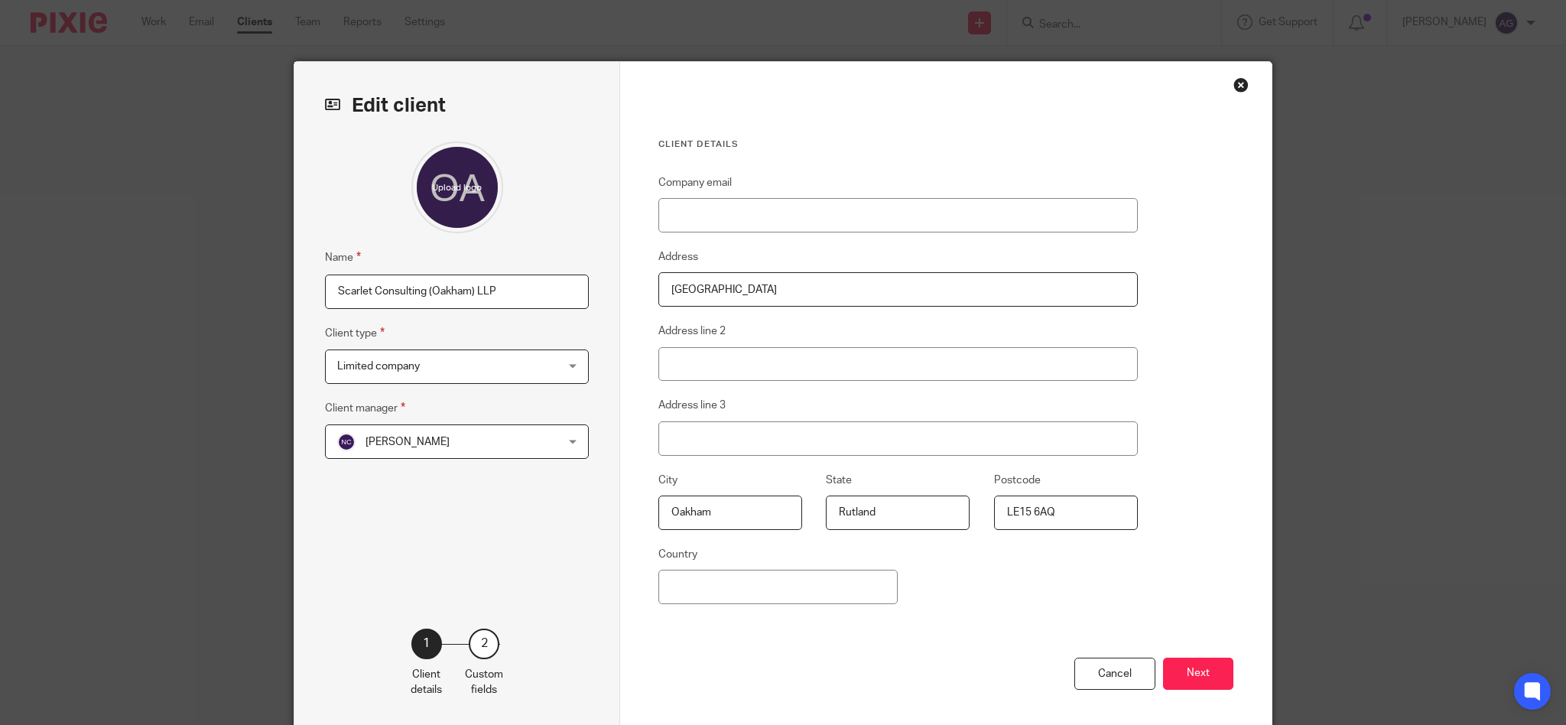
click at [1234, 80] on div "Close this dialog window" at bounding box center [1240, 84] width 15 height 15
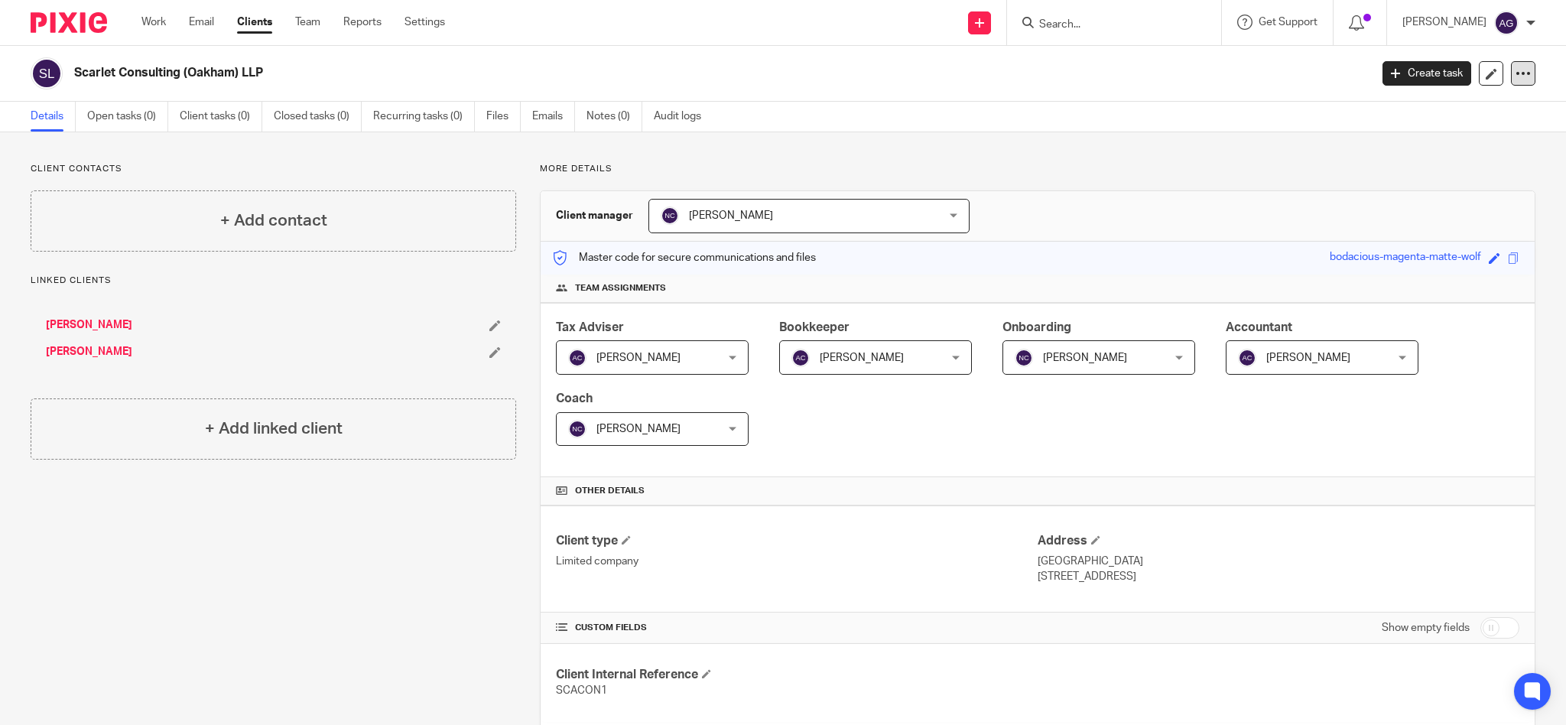
click at [1515, 74] on icon at bounding box center [1522, 73] width 15 height 15
click at [1410, 176] on button "Archive client" at bounding box center [1424, 178] width 169 height 20
click at [1119, 18] on div "Client archived." at bounding box center [1167, 44] width 768 height 58
click at [1089, 31] on input "Search" at bounding box center [1107, 25] width 138 height 14
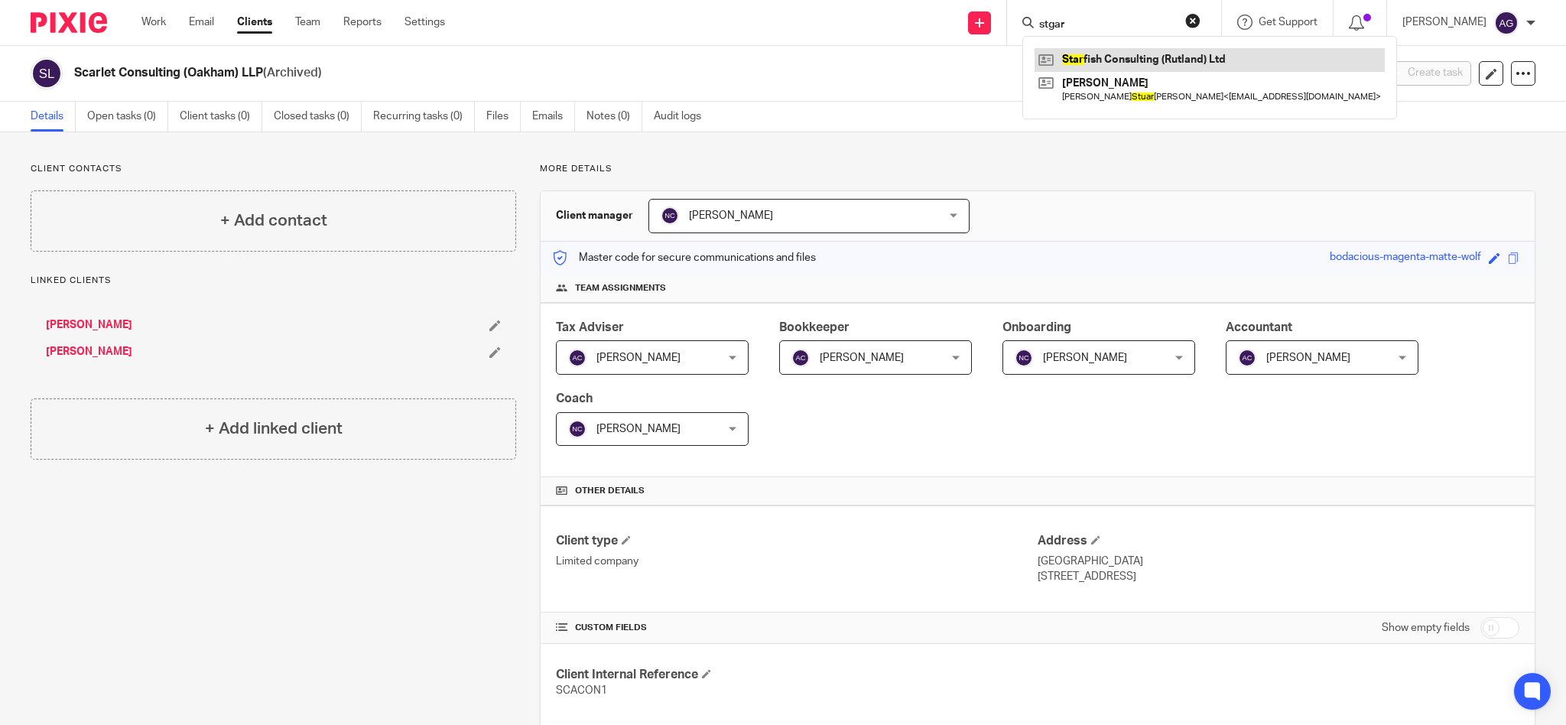
type input "stgar"
click at [1119, 48] on link at bounding box center [1209, 59] width 350 height 23
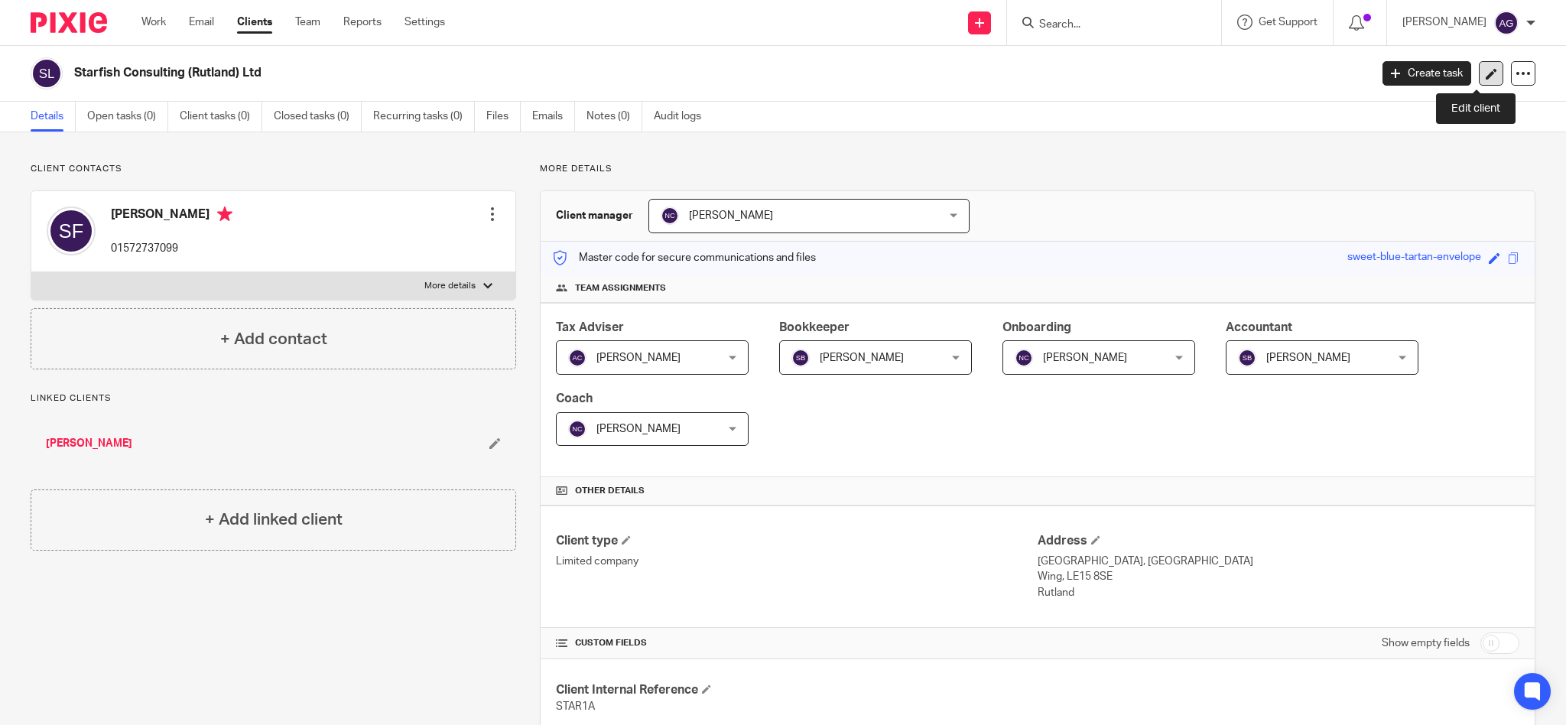
click at [1486, 74] on icon at bounding box center [1491, 73] width 11 height 11
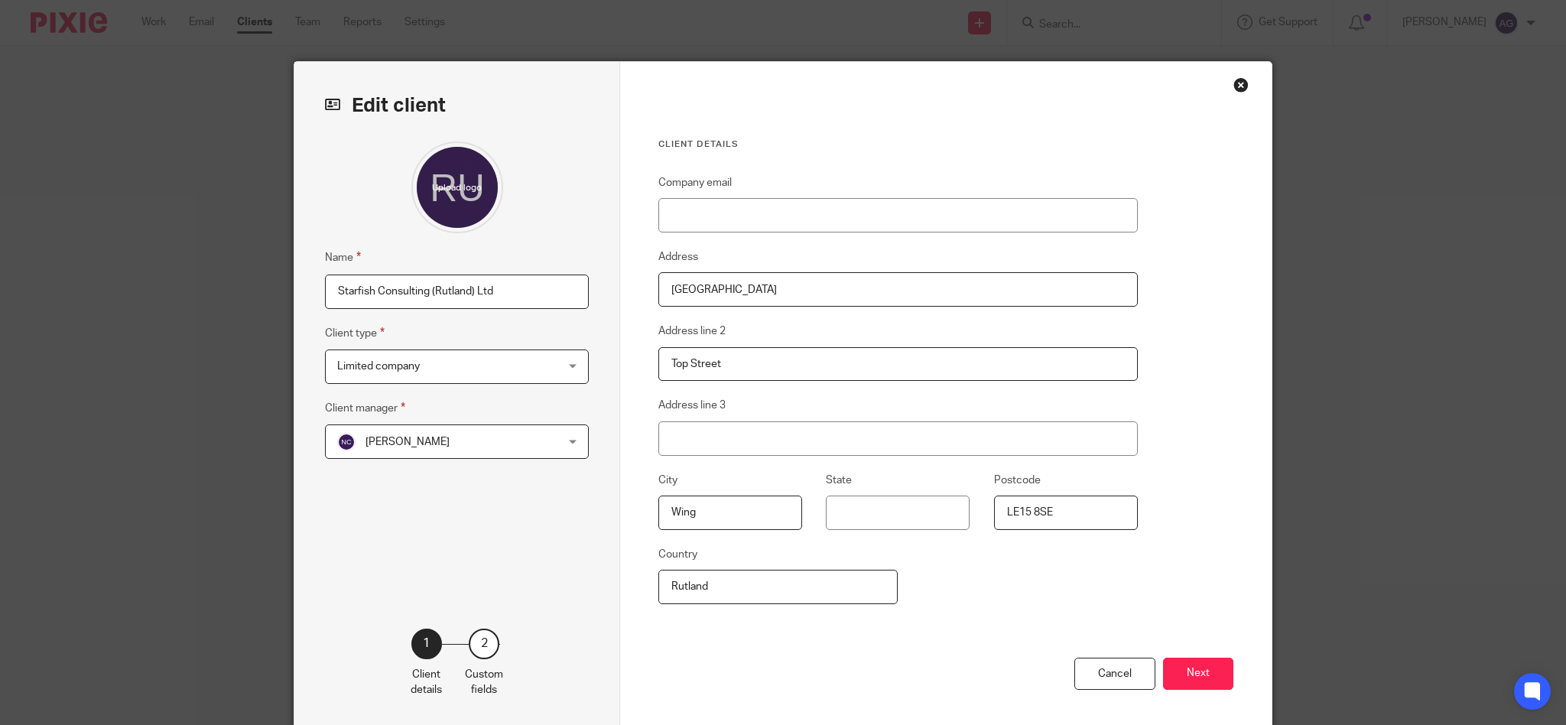
drag, startPoint x: 707, startPoint y: 582, endPoint x: 658, endPoint y: 583, distance: 49.7
click at [658, 583] on input "Rutland" at bounding box center [777, 587] width 239 height 34
type input "Rutland"
click at [1190, 678] on button "Next" at bounding box center [1198, 674] width 70 height 33
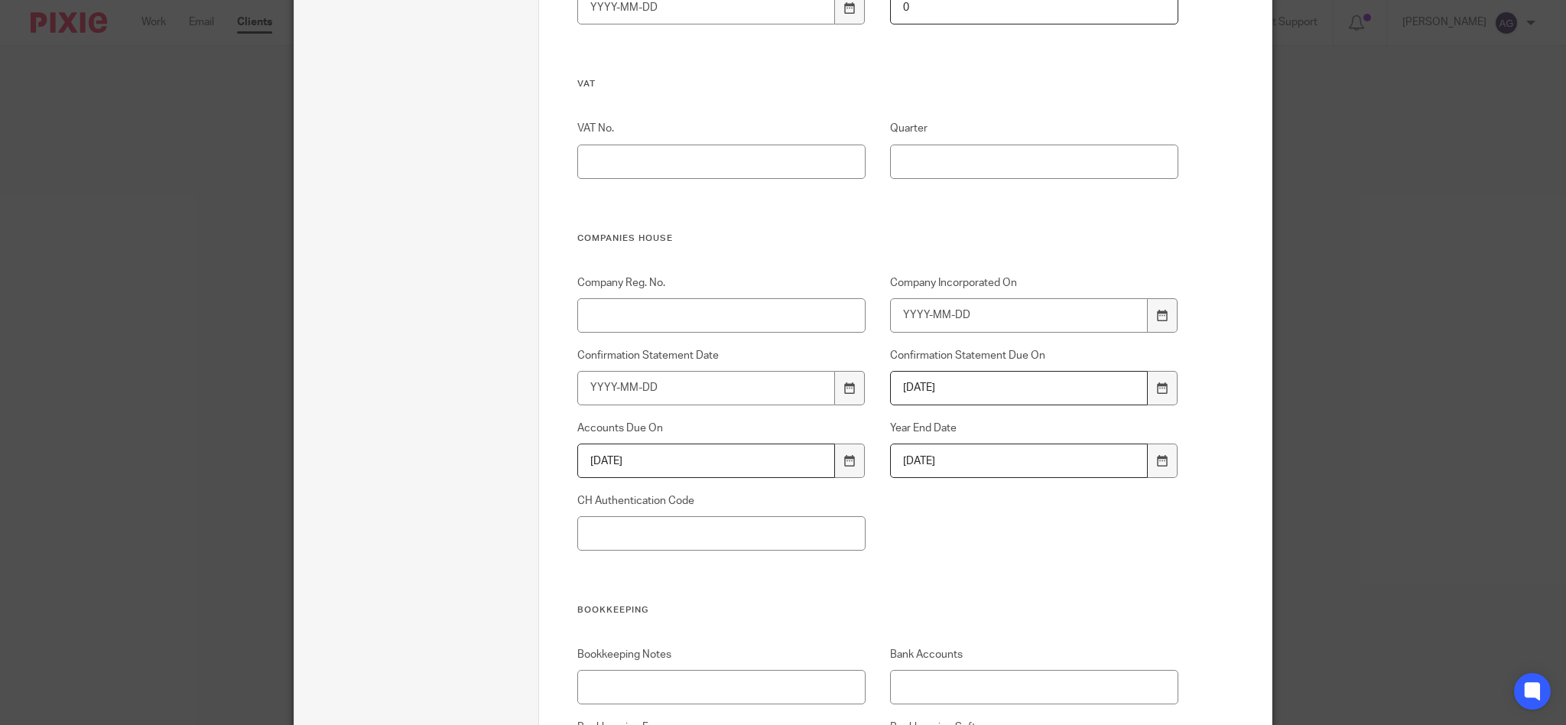
scroll to position [917, 0]
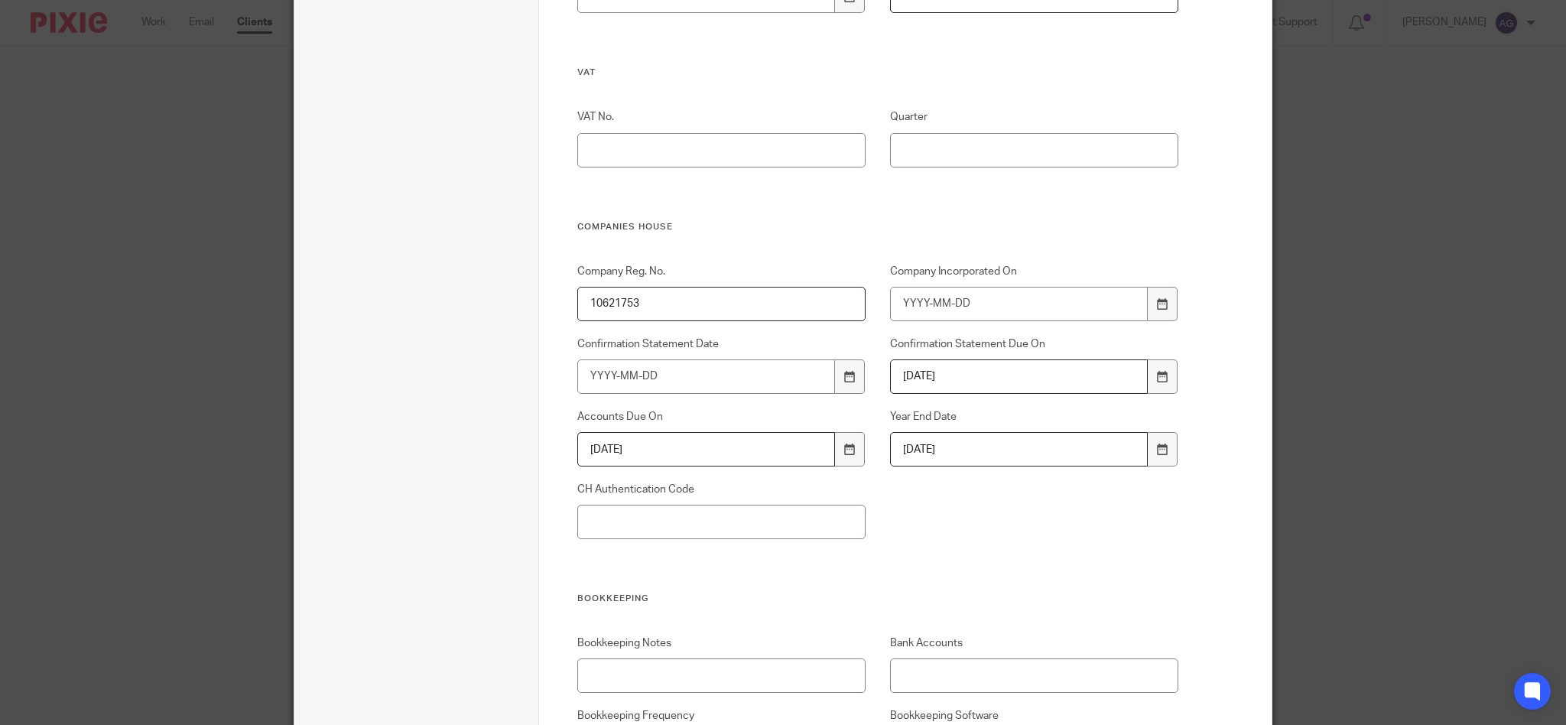
type input "10621753"
click at [972, 297] on input "Company Incorporated On" at bounding box center [1019, 304] width 258 height 34
type input "2017-02-15"
click at [698, 515] on input "CH Authentication Code" at bounding box center [721, 522] width 289 height 34
click at [762, 521] on input "CH Authentication Code" at bounding box center [721, 522] width 289 height 34
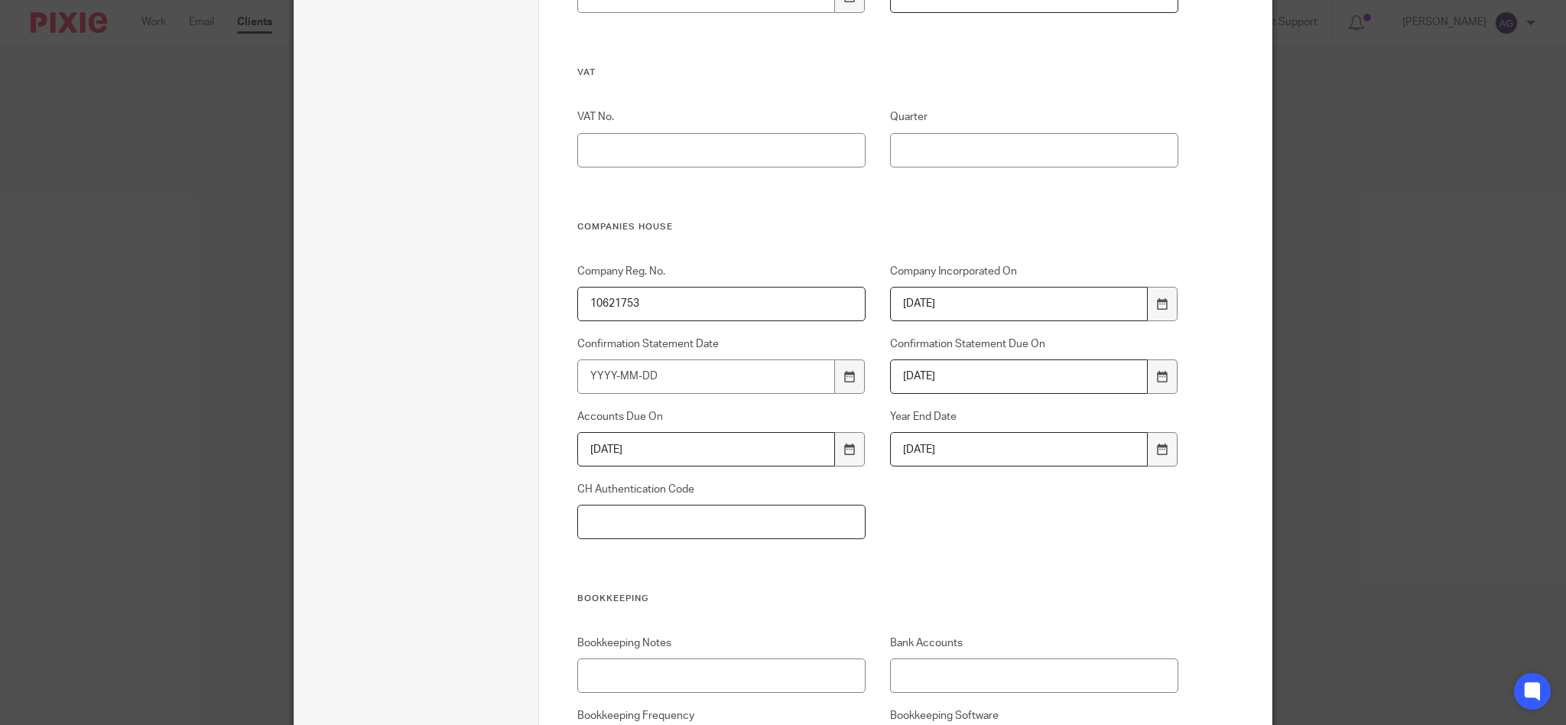
paste input "32KLA7"
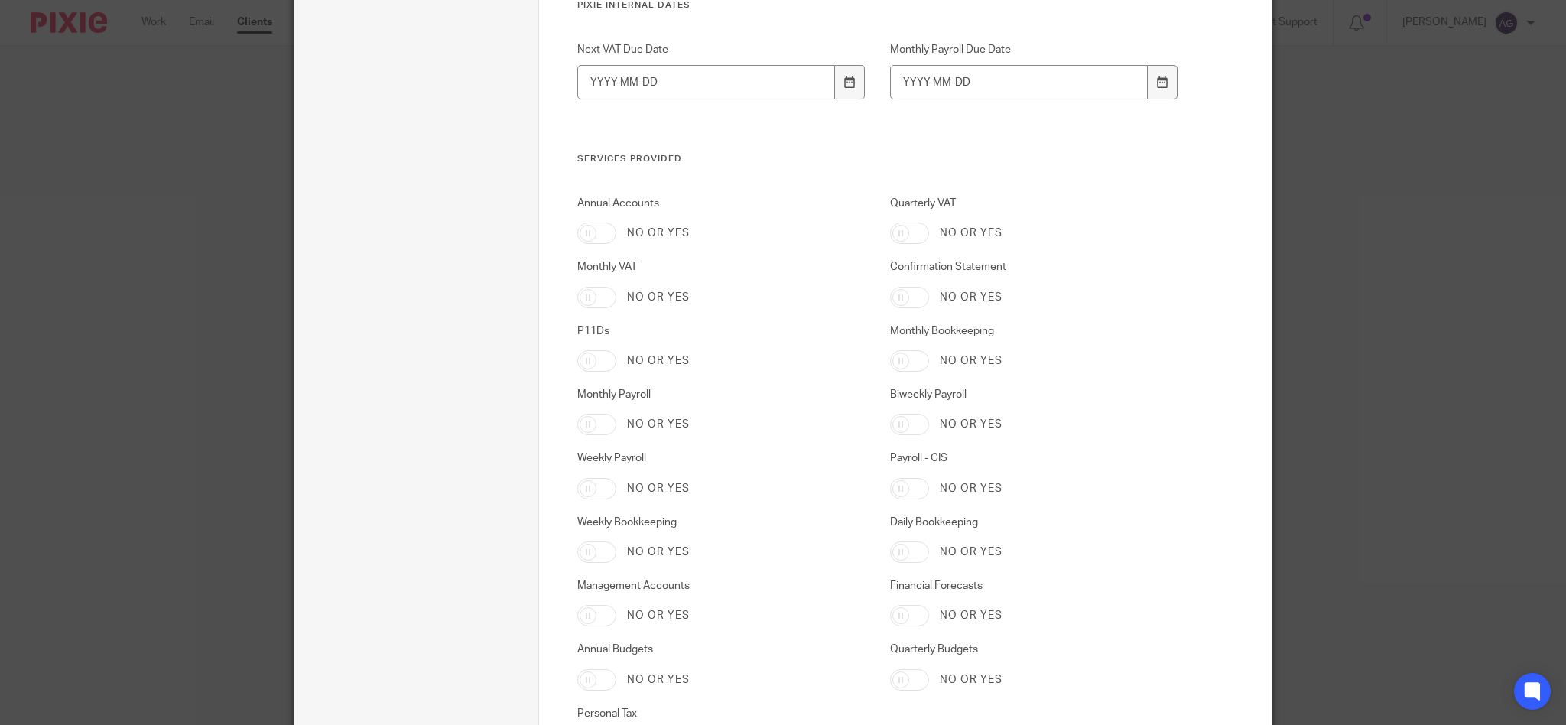
scroll to position [2406, 0]
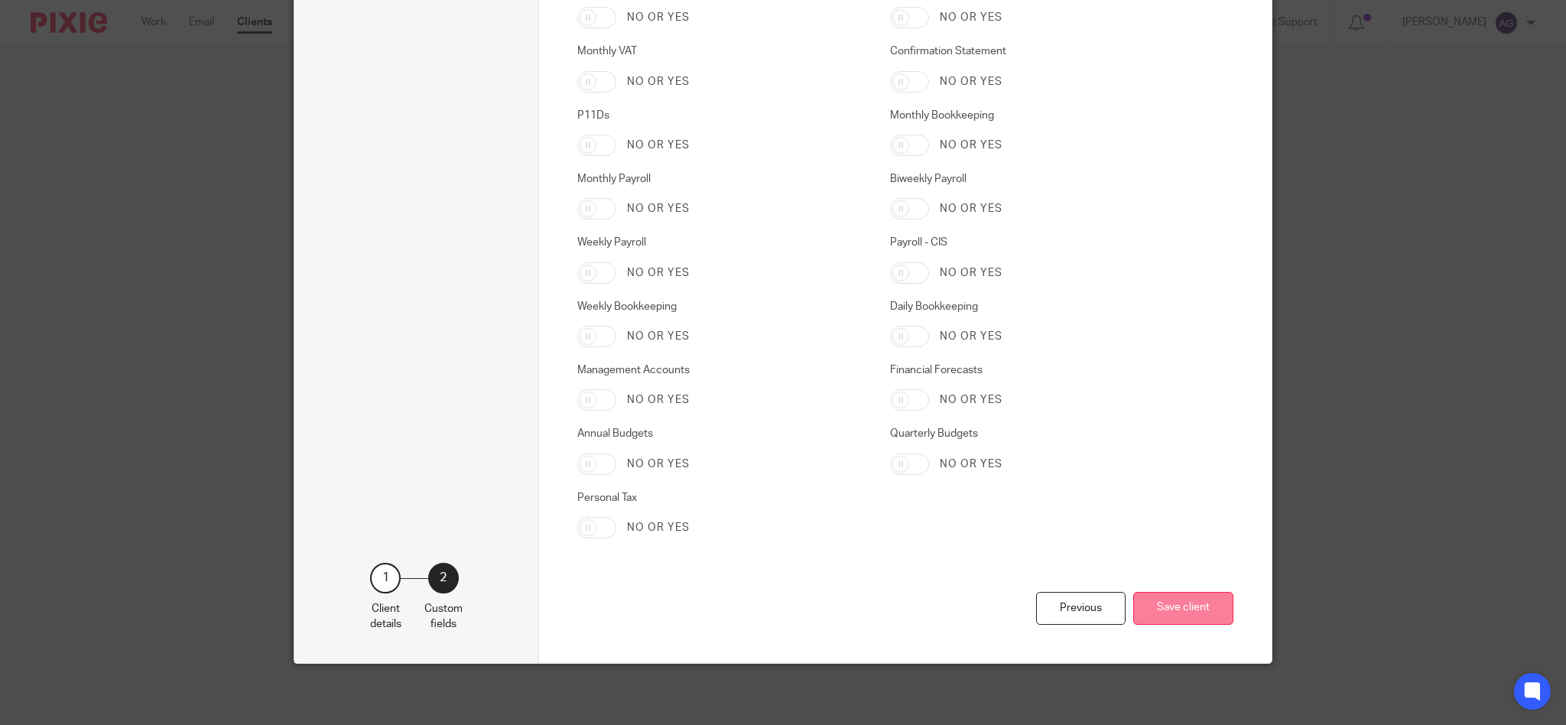
type input "32KLA7"
click at [1164, 620] on button "Save client" at bounding box center [1183, 608] width 100 height 33
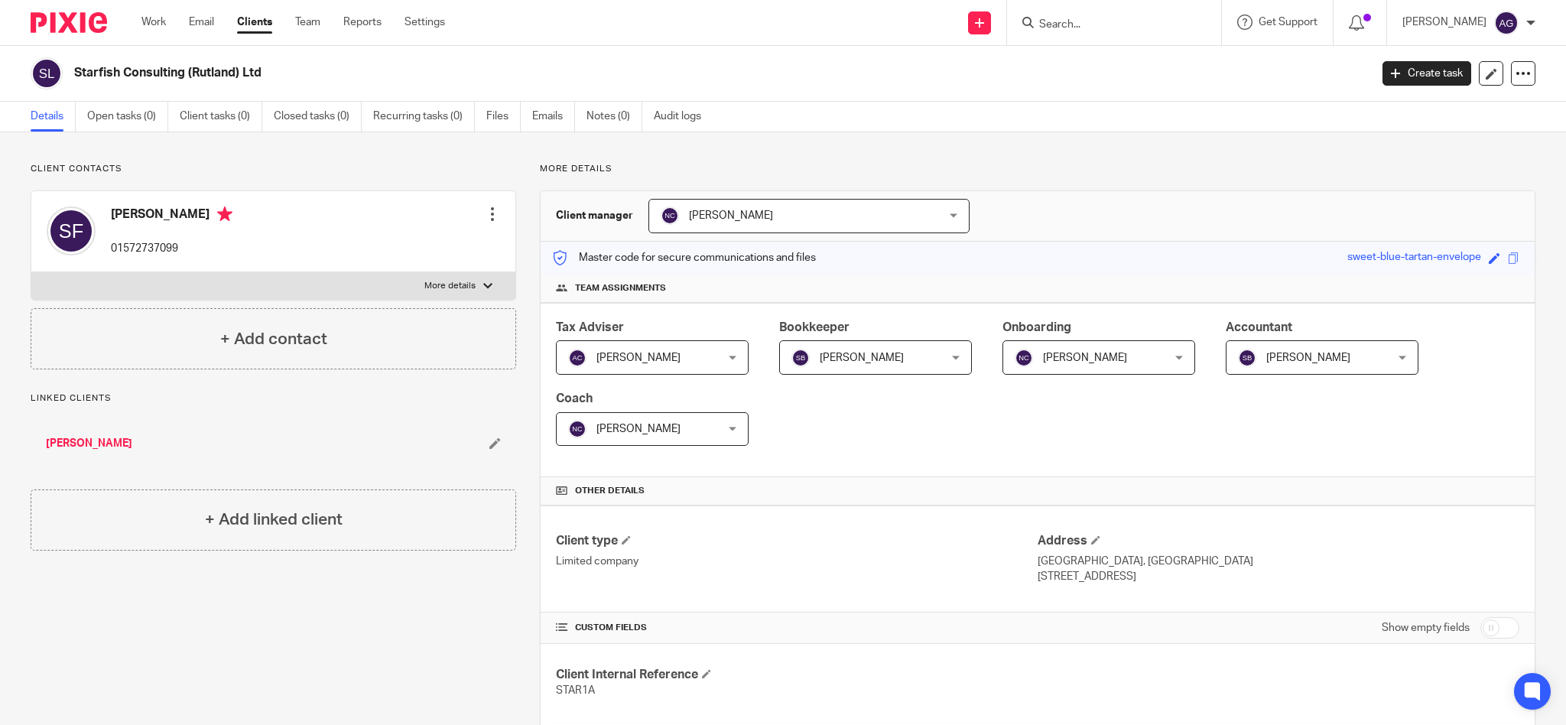
click at [103, 441] on link "[PERSON_NAME]" at bounding box center [89, 443] width 86 height 15
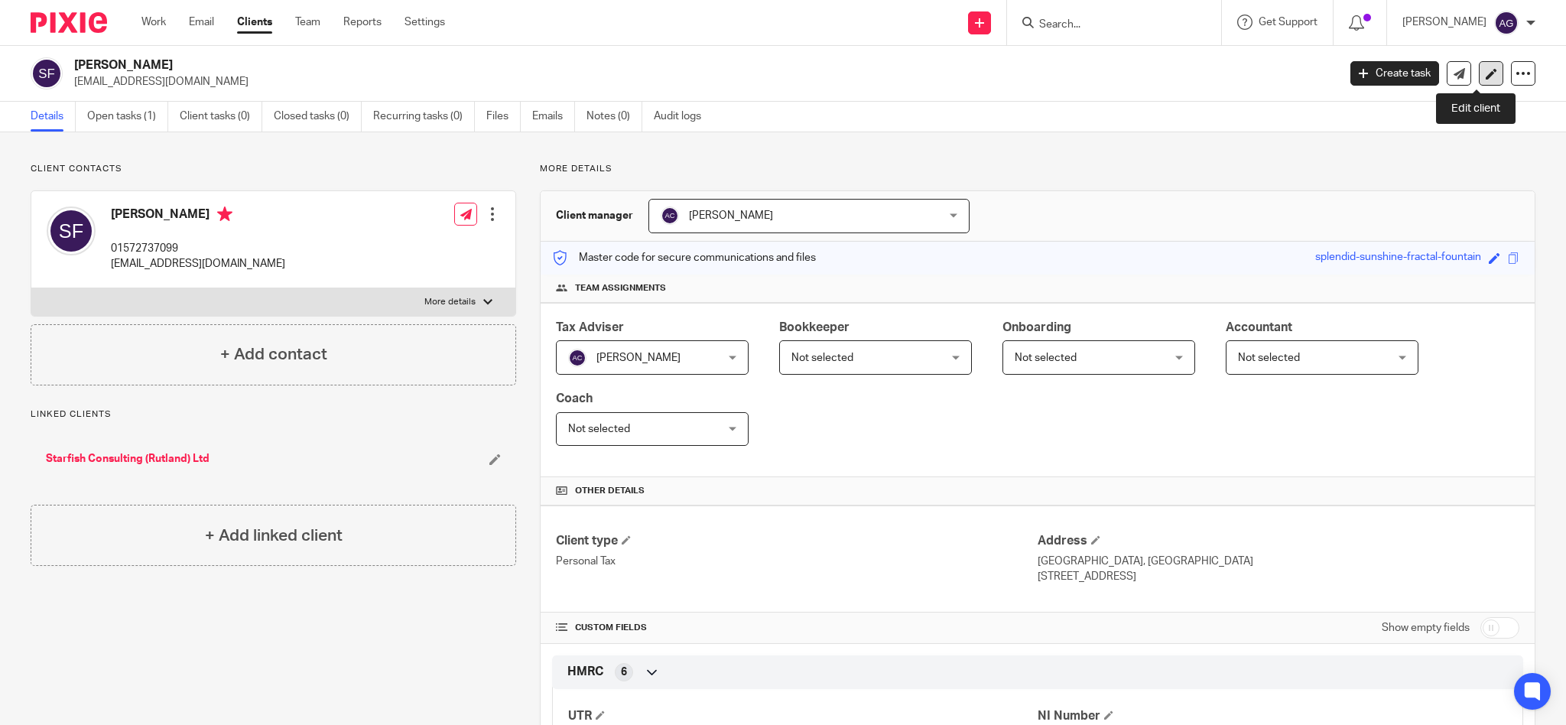
click at [1486, 68] on icon at bounding box center [1491, 73] width 11 height 11
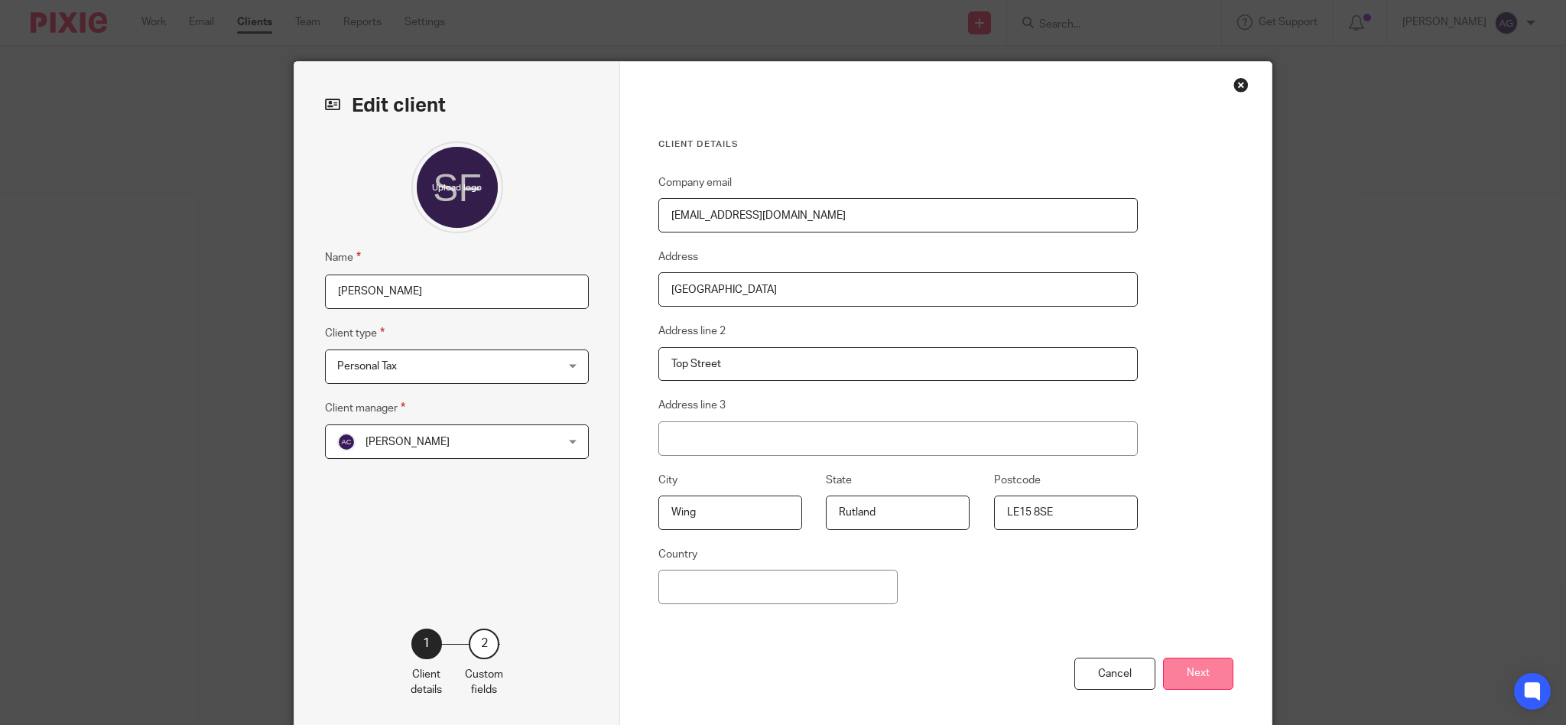
click at [1189, 672] on button "Next" at bounding box center [1198, 674] width 70 height 33
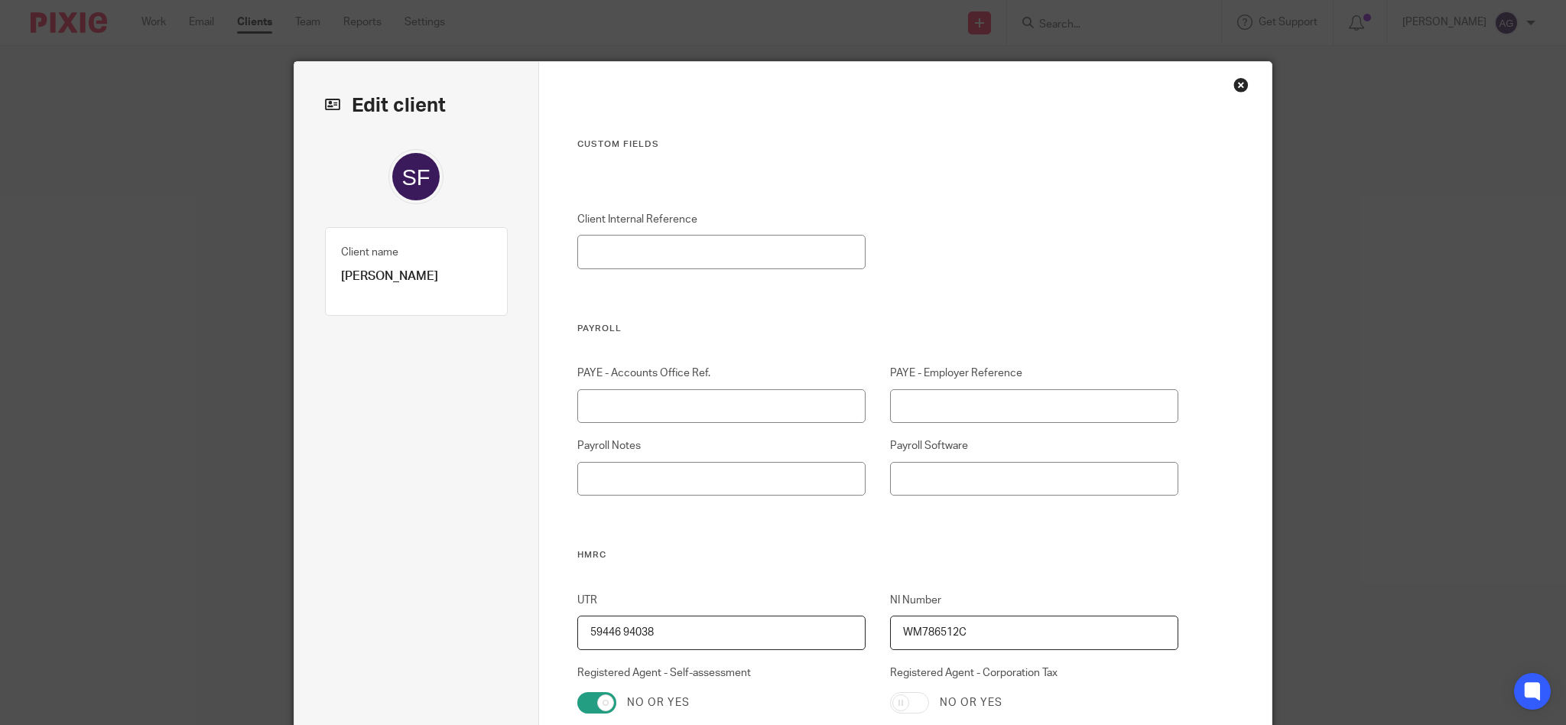
click at [1238, 83] on div "Close this dialog window" at bounding box center [1240, 84] width 15 height 15
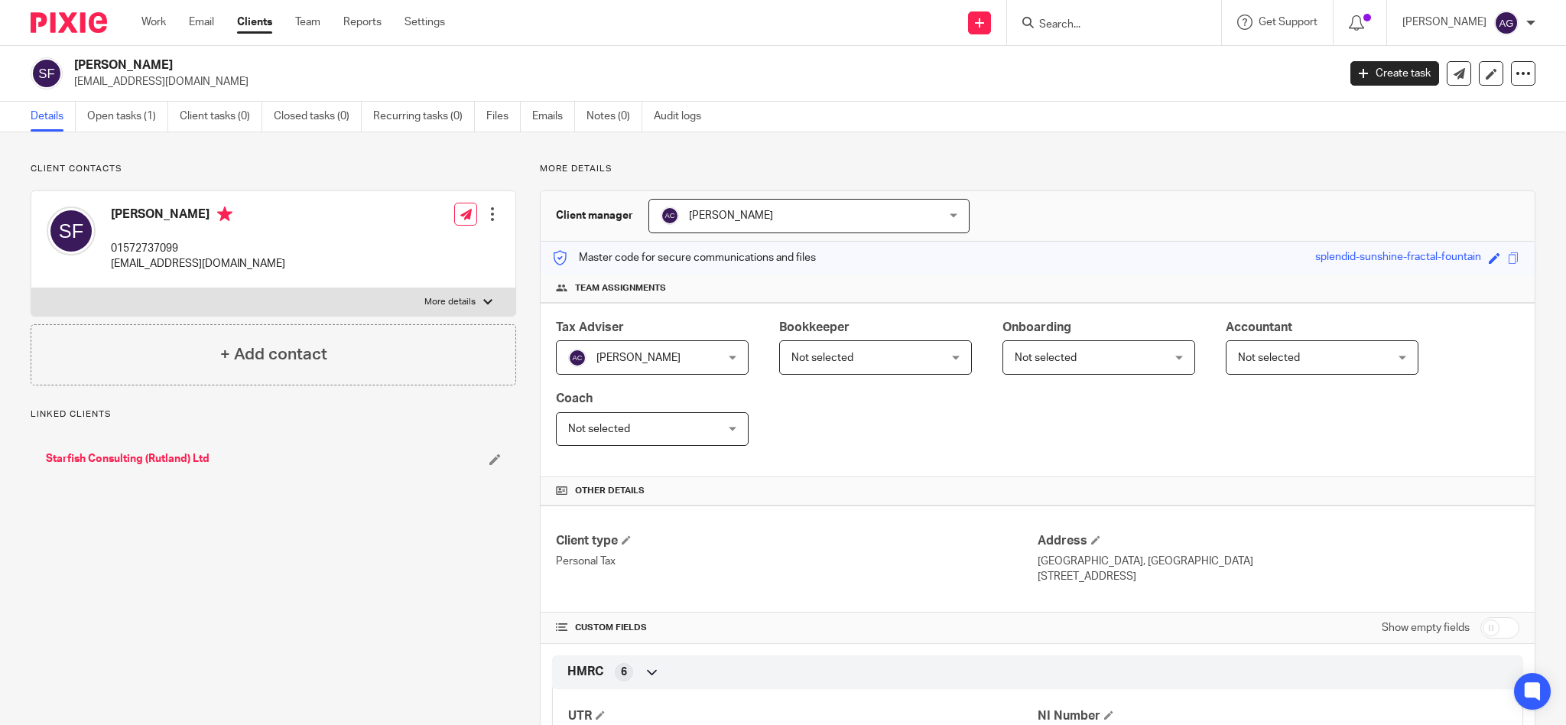
click at [122, 459] on link "Starfish Consulting (Rutland) Ltd" at bounding box center [128, 458] width 164 height 15
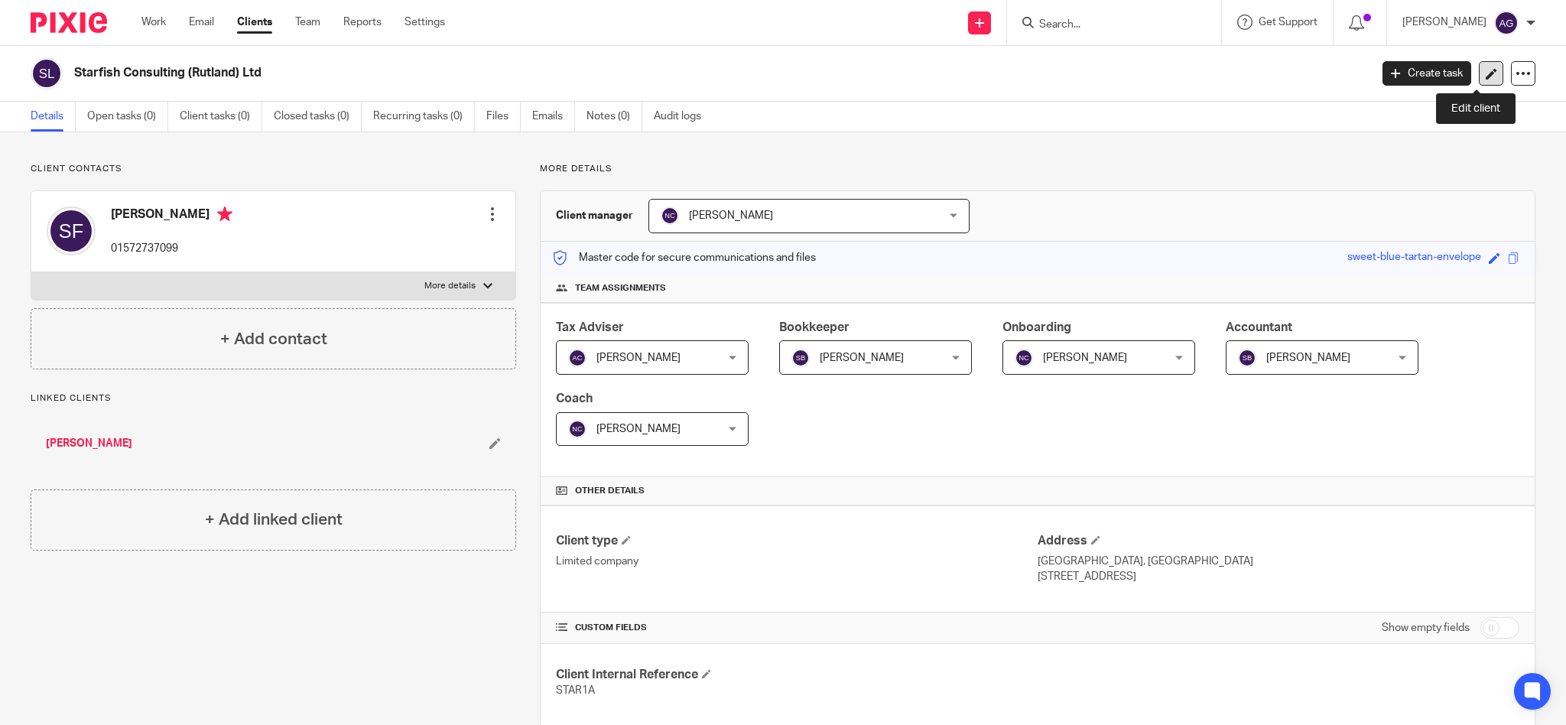
click at [1486, 75] on icon at bounding box center [1491, 73] width 11 height 11
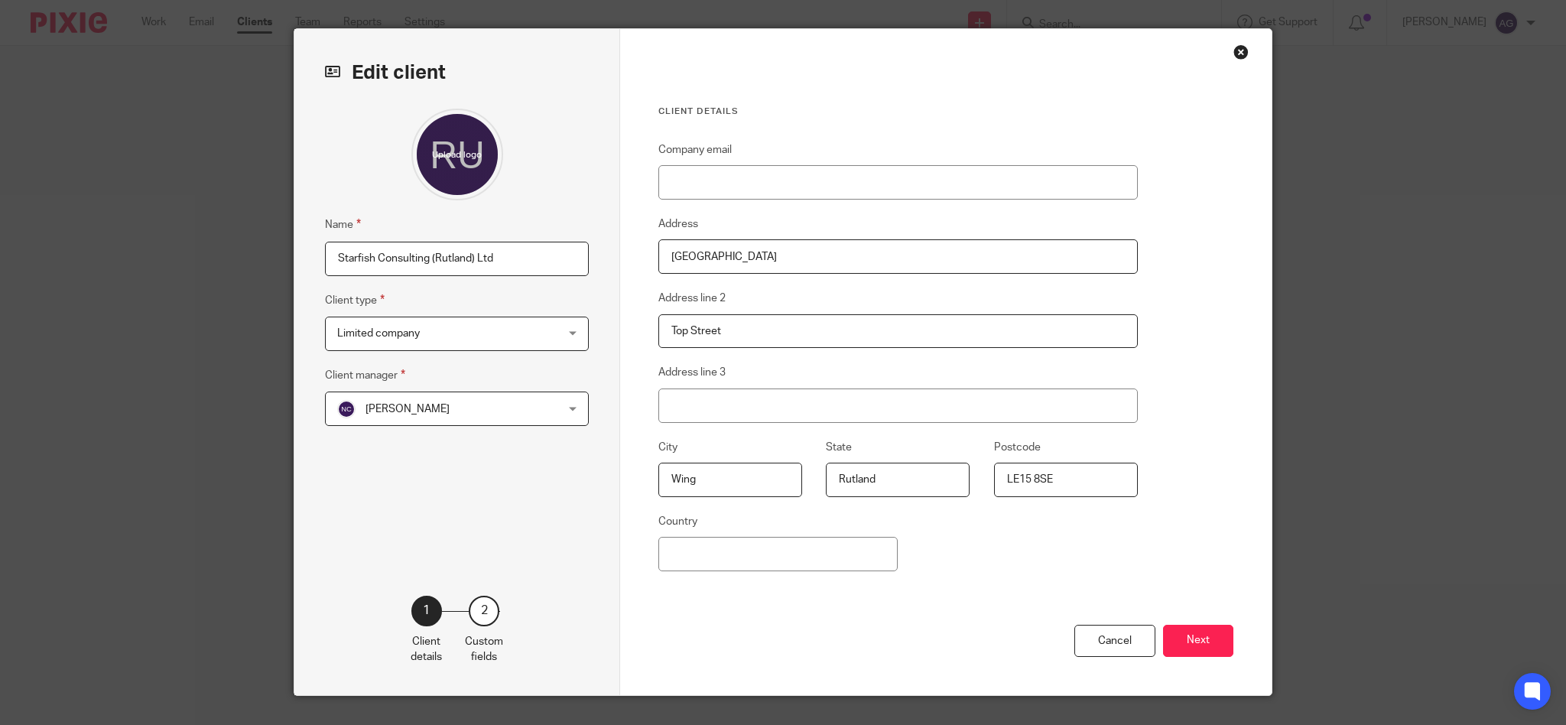
scroll to position [66, 0]
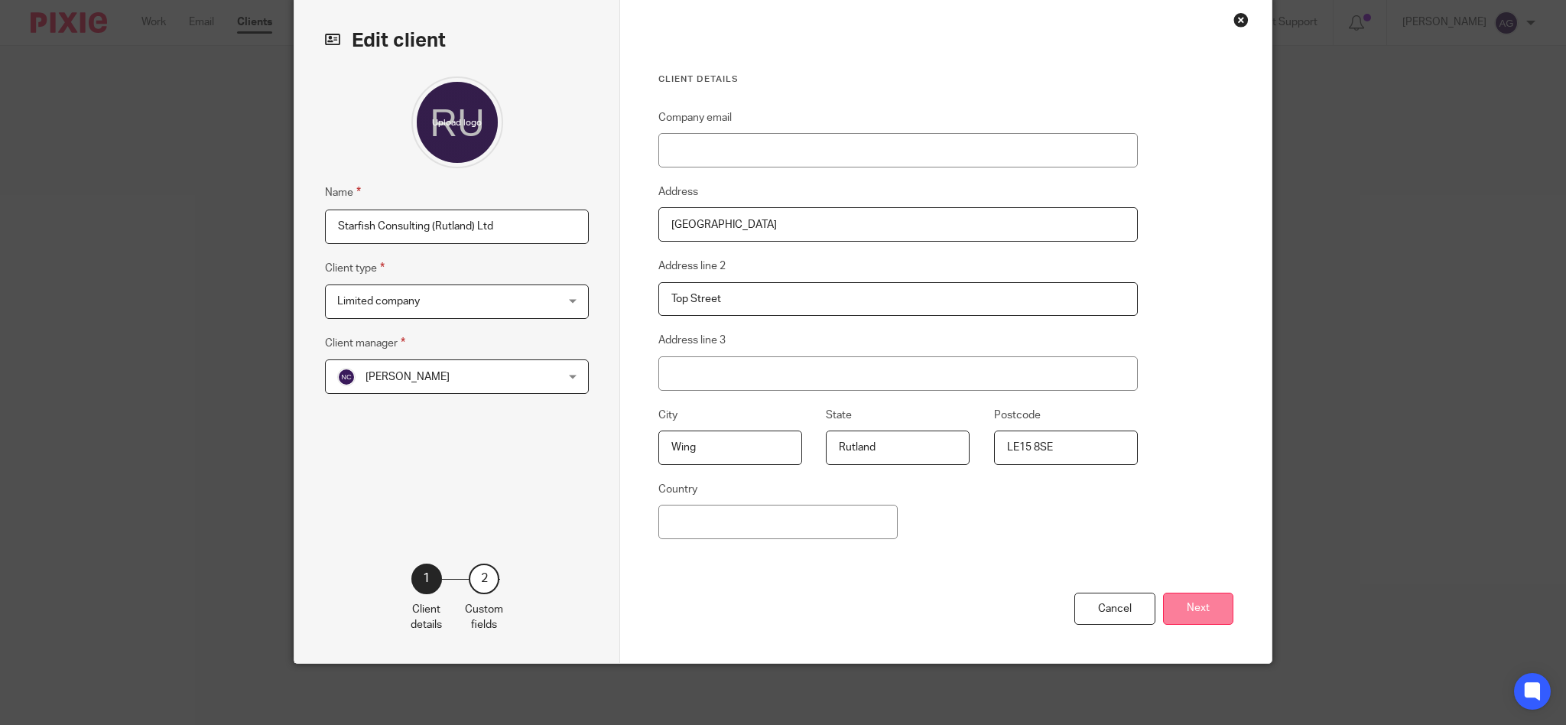
click at [1193, 612] on button "Next" at bounding box center [1198, 609] width 70 height 33
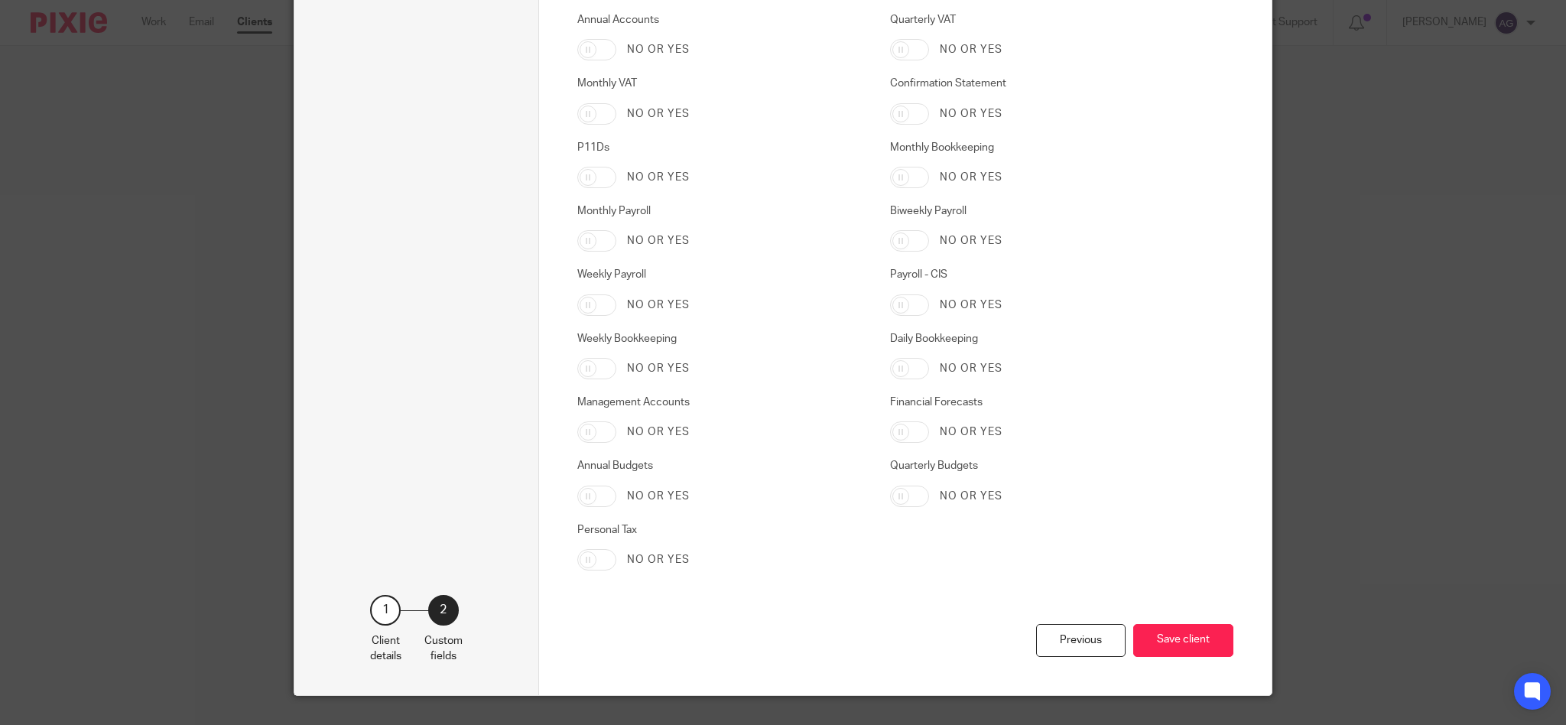
scroll to position [2406, 0]
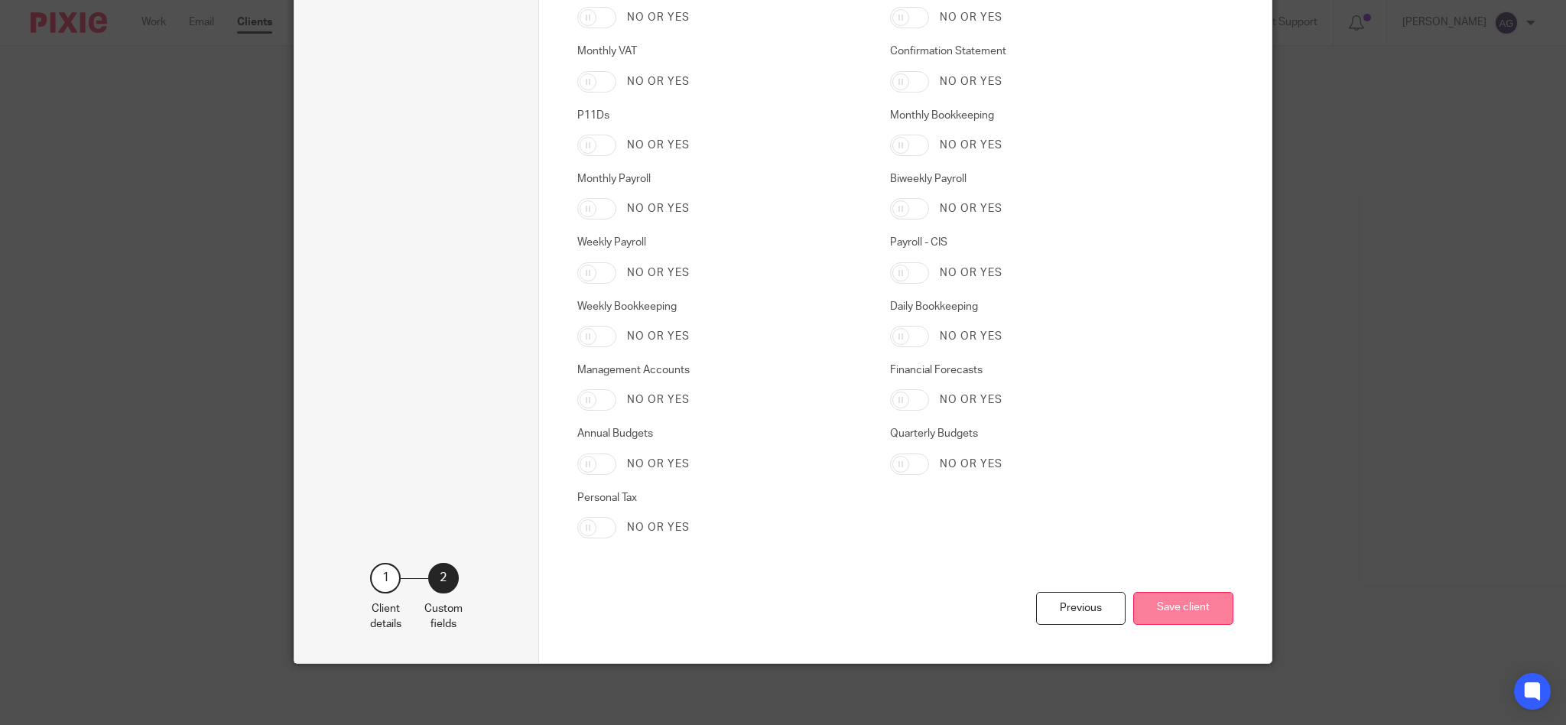
click at [1174, 609] on button "Save client" at bounding box center [1183, 608] width 100 height 33
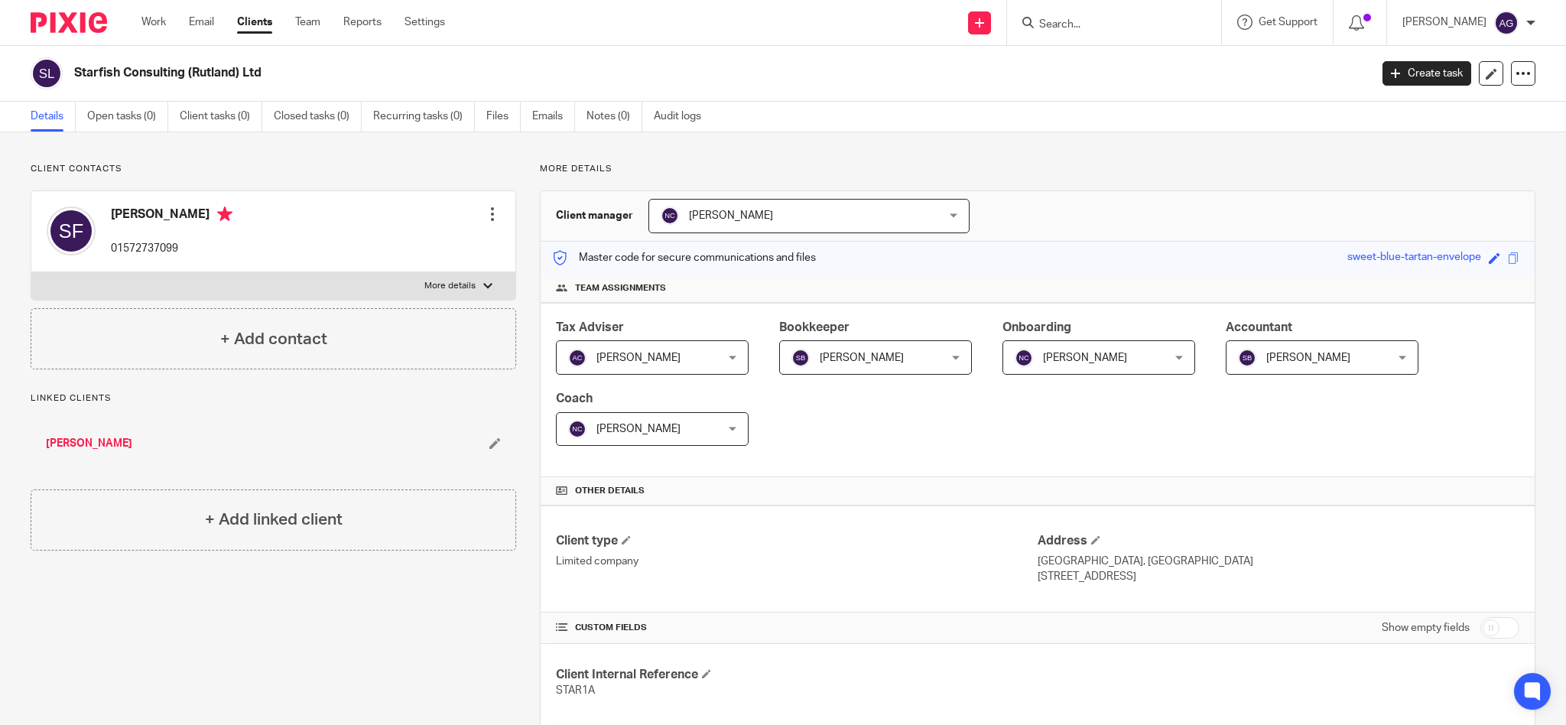
click at [1095, 21] on input "Search" at bounding box center [1107, 25] width 138 height 14
paste input "The Lonely Pixel Ltd"
click button "submit" at bounding box center [0, 0] width 0 height 0
click at [1131, 18] on input "The Lonely Pixel Ltd" at bounding box center [1107, 25] width 138 height 14
click at [1175, 19] on input "The Lonely Pixel Ltd" at bounding box center [1107, 25] width 138 height 14
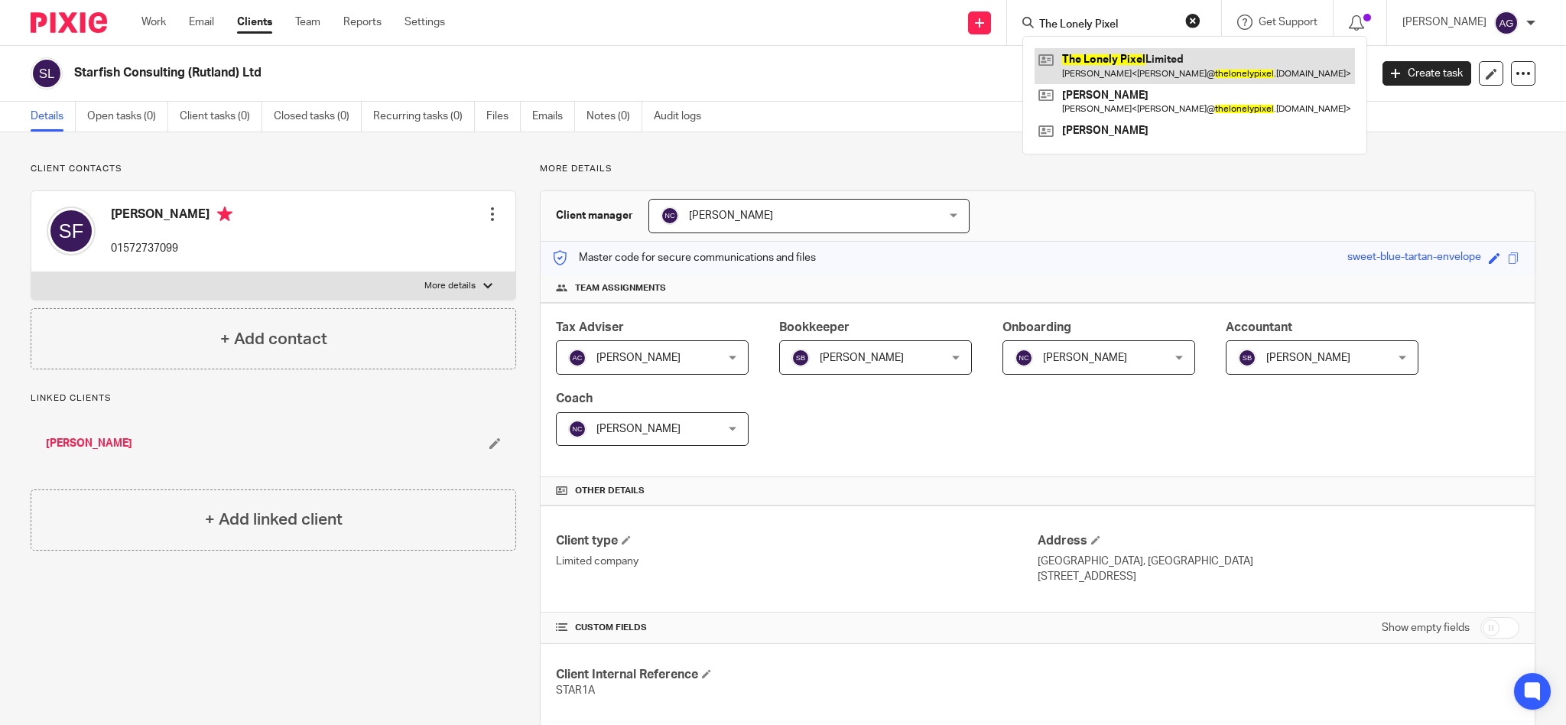
type input "The Lonely Pixel"
click at [1160, 54] on link at bounding box center [1194, 65] width 320 height 35
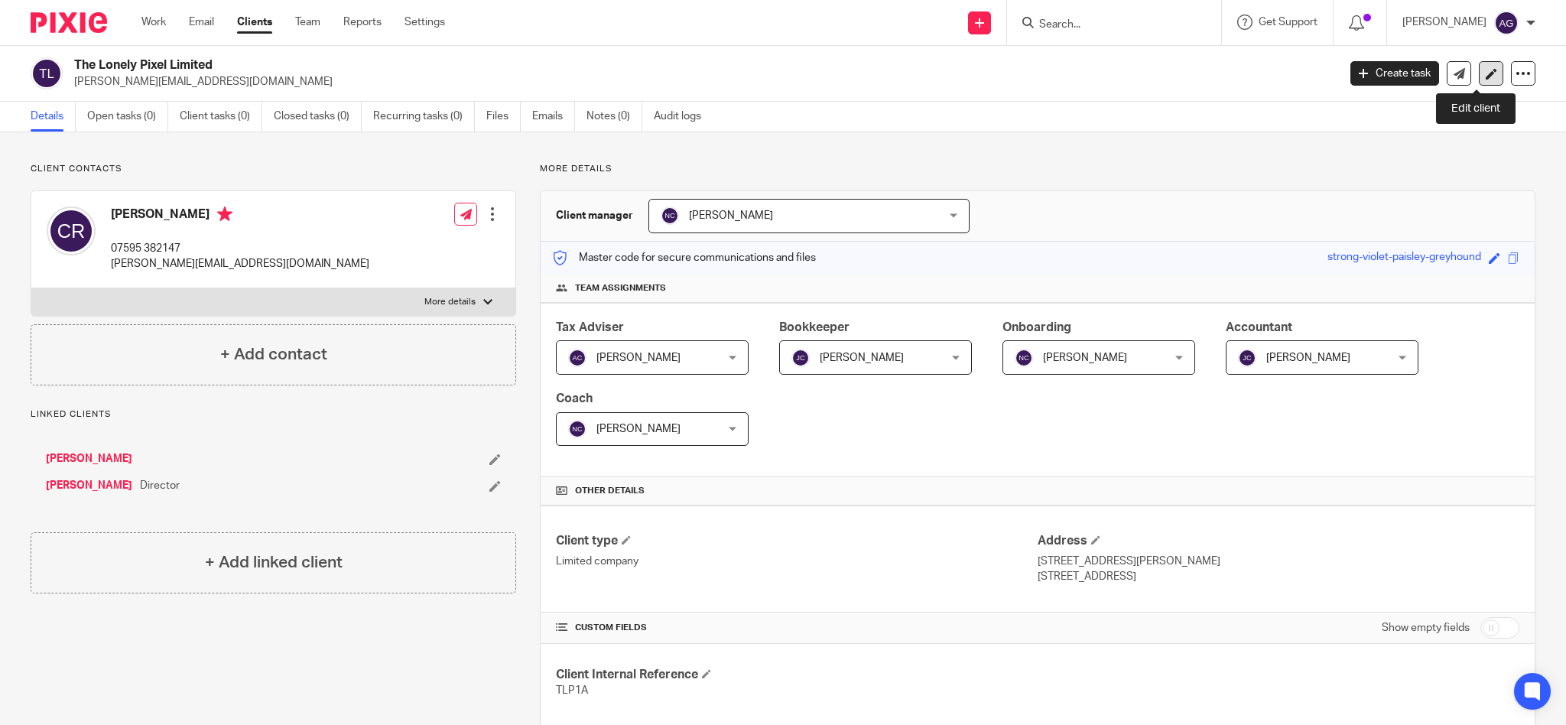
click at [1486, 73] on icon at bounding box center [1491, 73] width 11 height 11
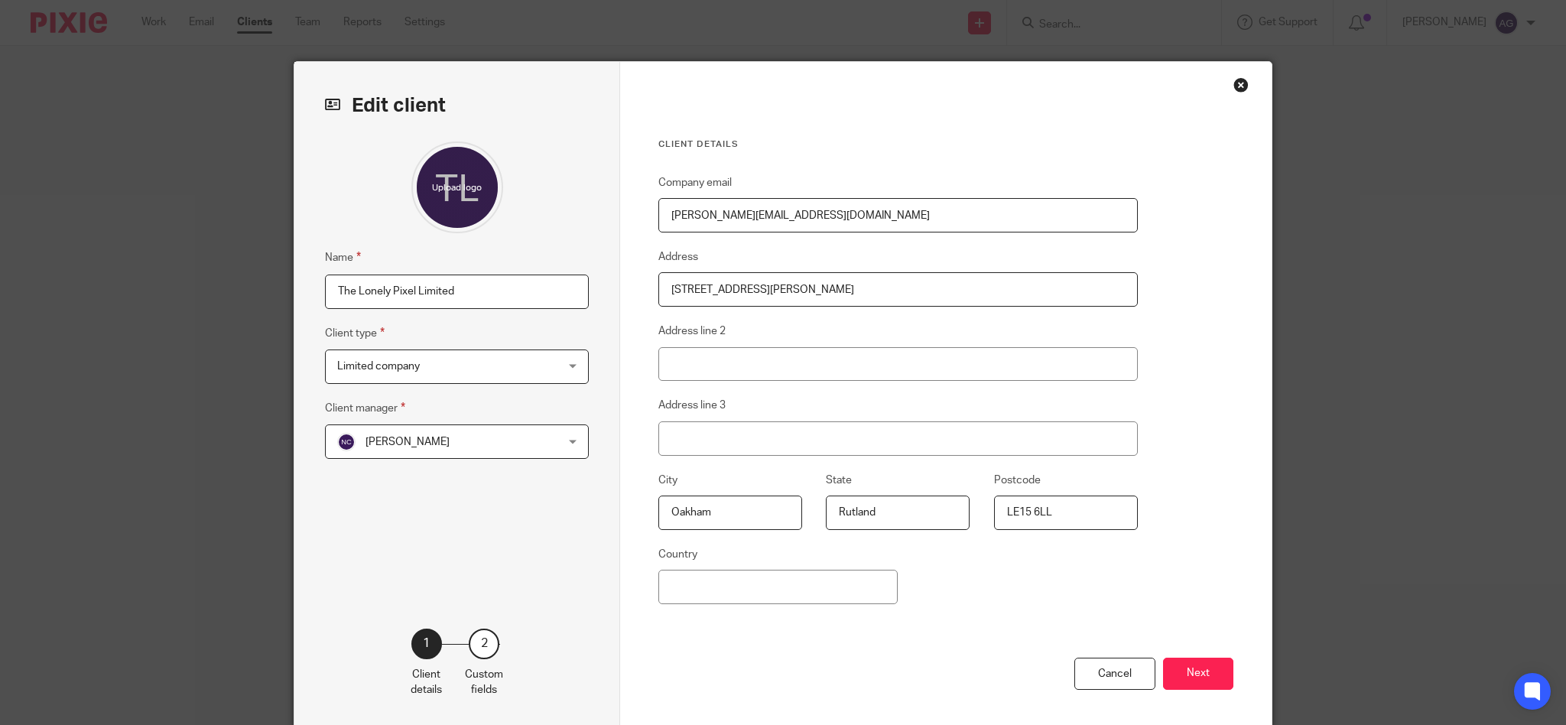
drag, startPoint x: 414, startPoint y: 293, endPoint x: 508, endPoint y: 285, distance: 94.4
click at [507, 285] on input "The Lonely Pixel Limited" at bounding box center [457, 291] width 264 height 34
type input "The Lonely Pixel Ltd"
click at [1188, 671] on button "Next" at bounding box center [1198, 674] width 70 height 33
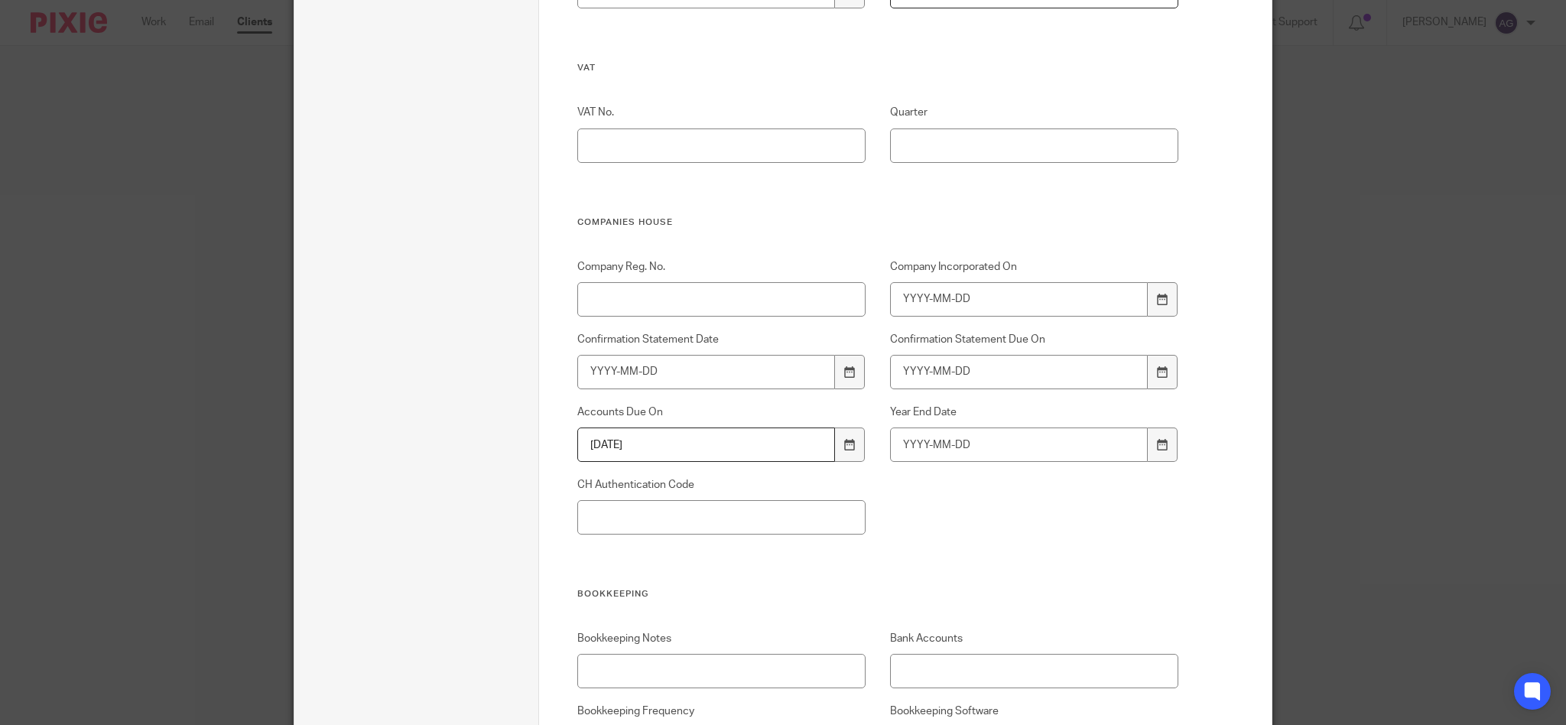
scroll to position [1019, 0]
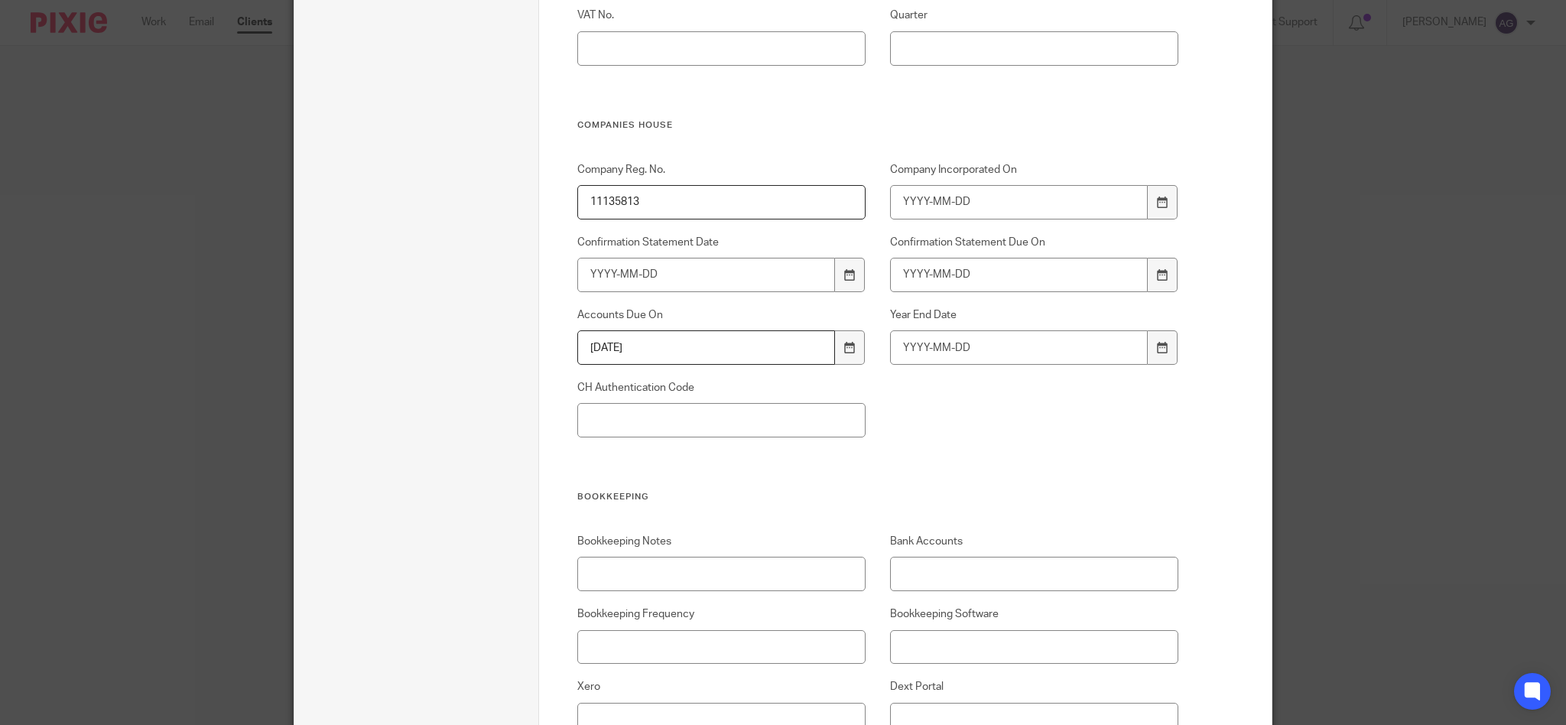
type input "11135813"
click at [1016, 195] on input "Company Incorporated On" at bounding box center [1019, 202] width 258 height 34
type input "2018-01-05"
click at [755, 412] on input "CH Authentication Code" at bounding box center [721, 420] width 289 height 34
click at [684, 414] on input "CH Authentication Code" at bounding box center [721, 420] width 289 height 34
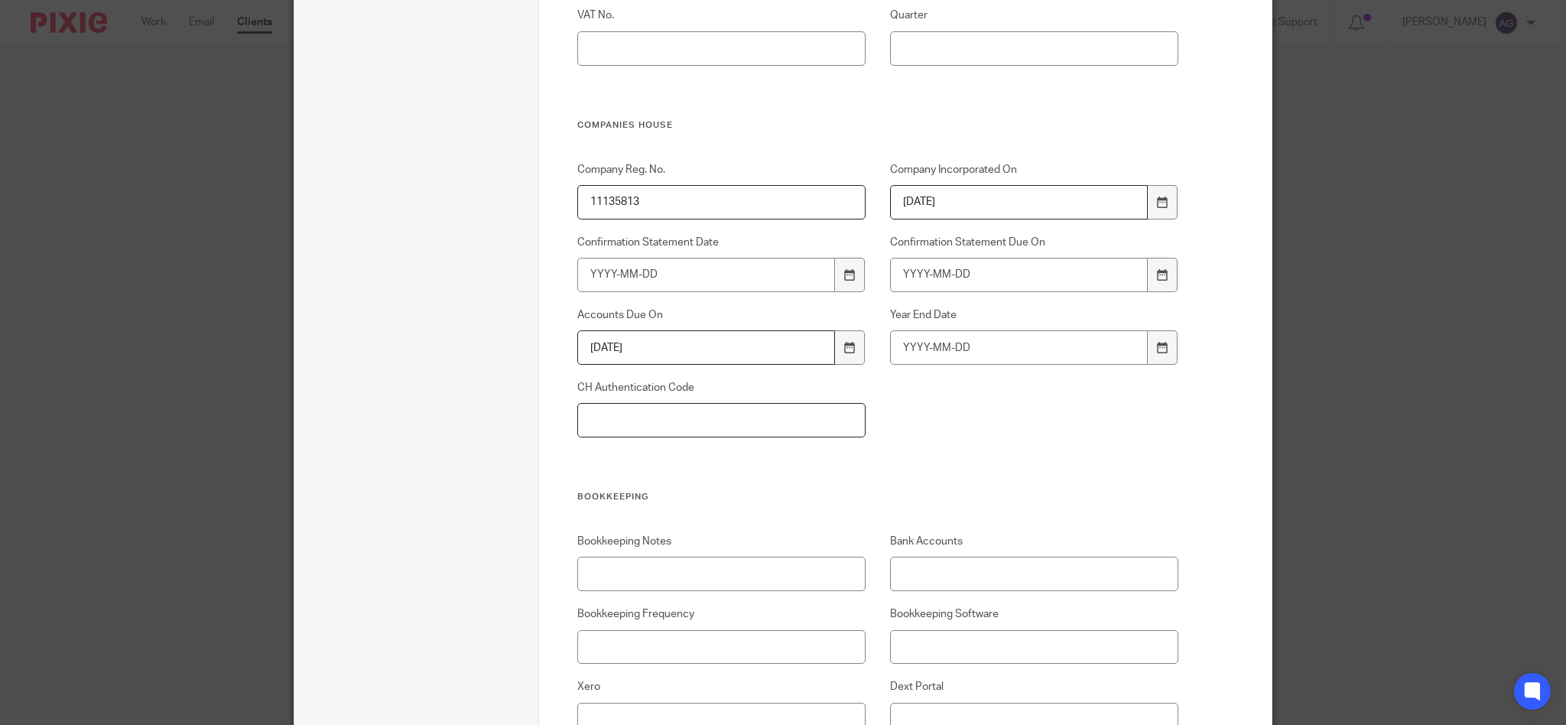
paste input "JQ2GV6"
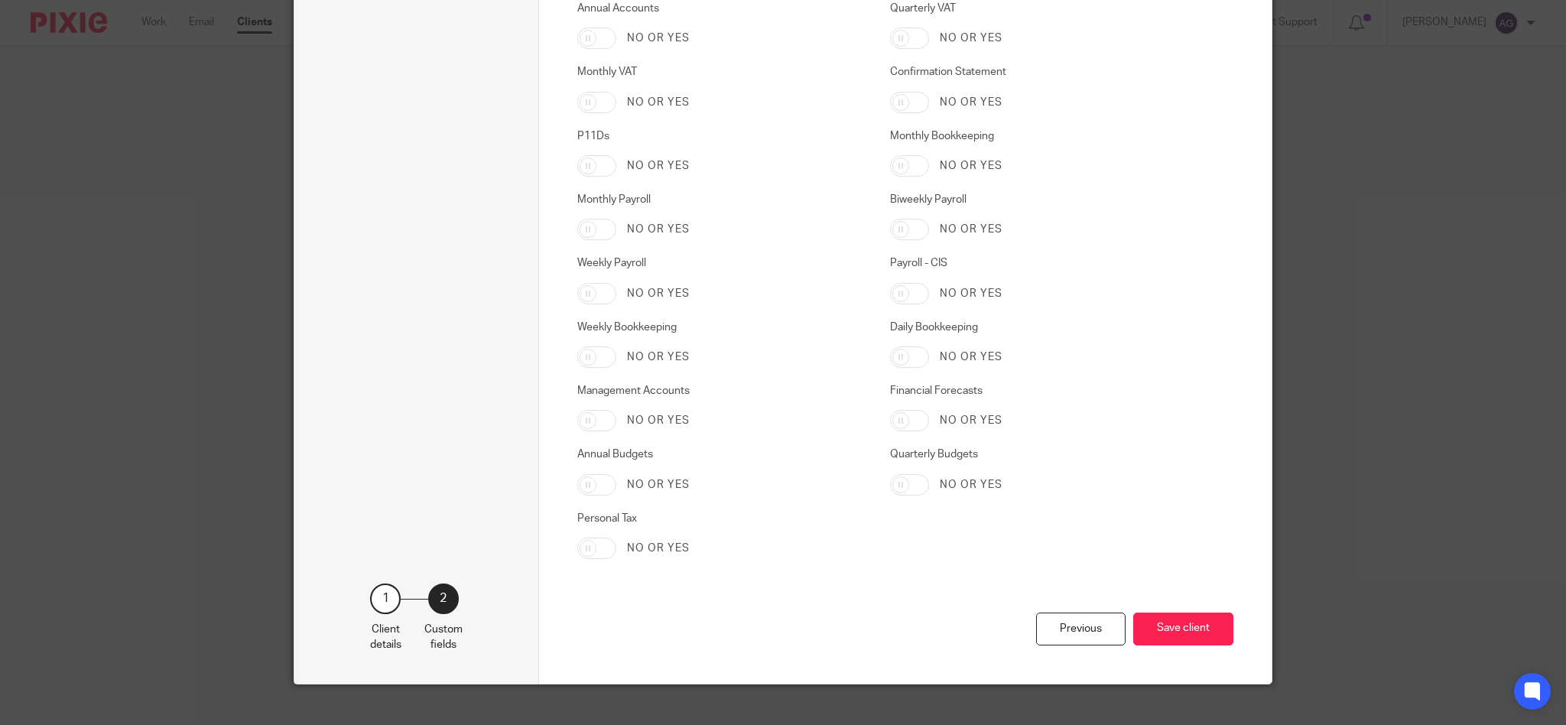
scroll to position [2406, 0]
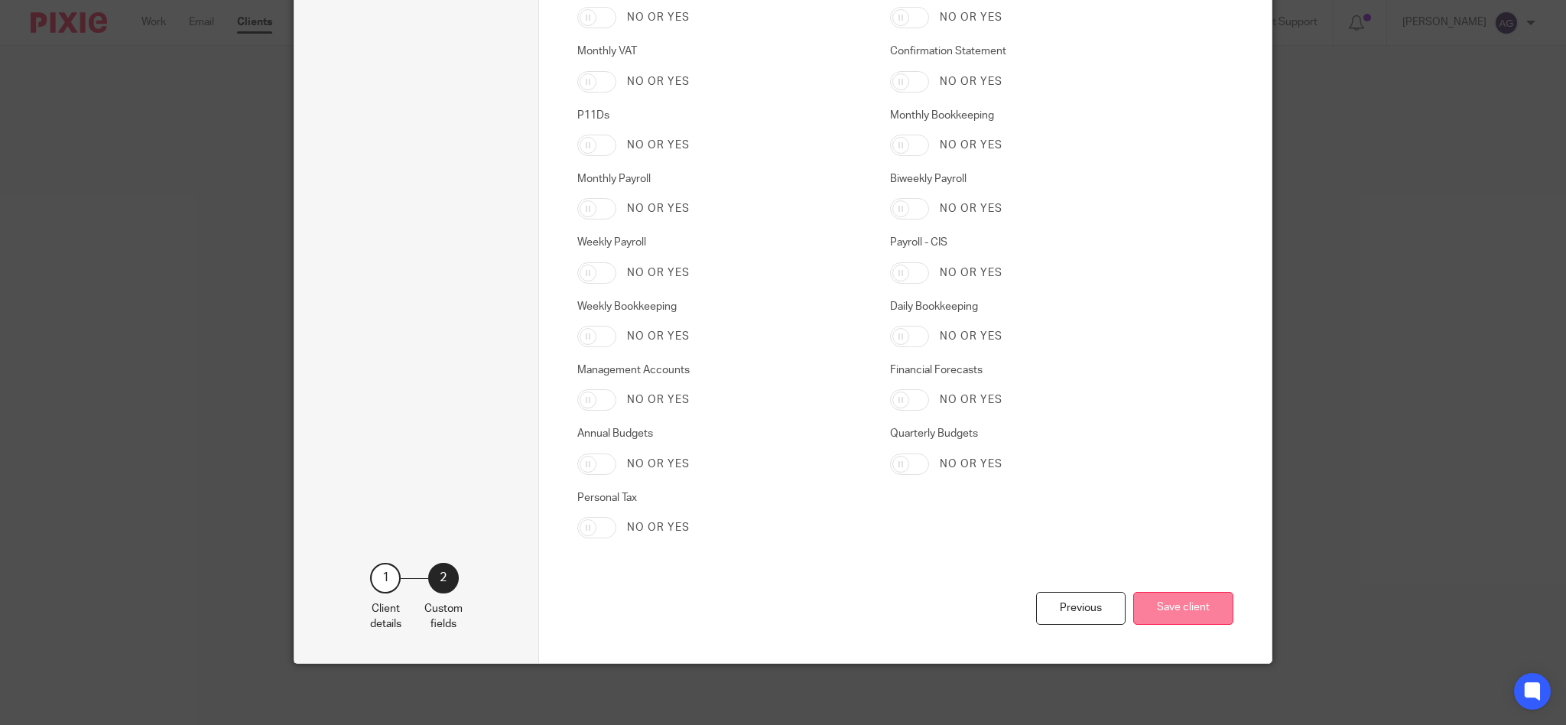
type input "JQ2GV6"
click at [1168, 615] on button "Save client" at bounding box center [1183, 608] width 100 height 33
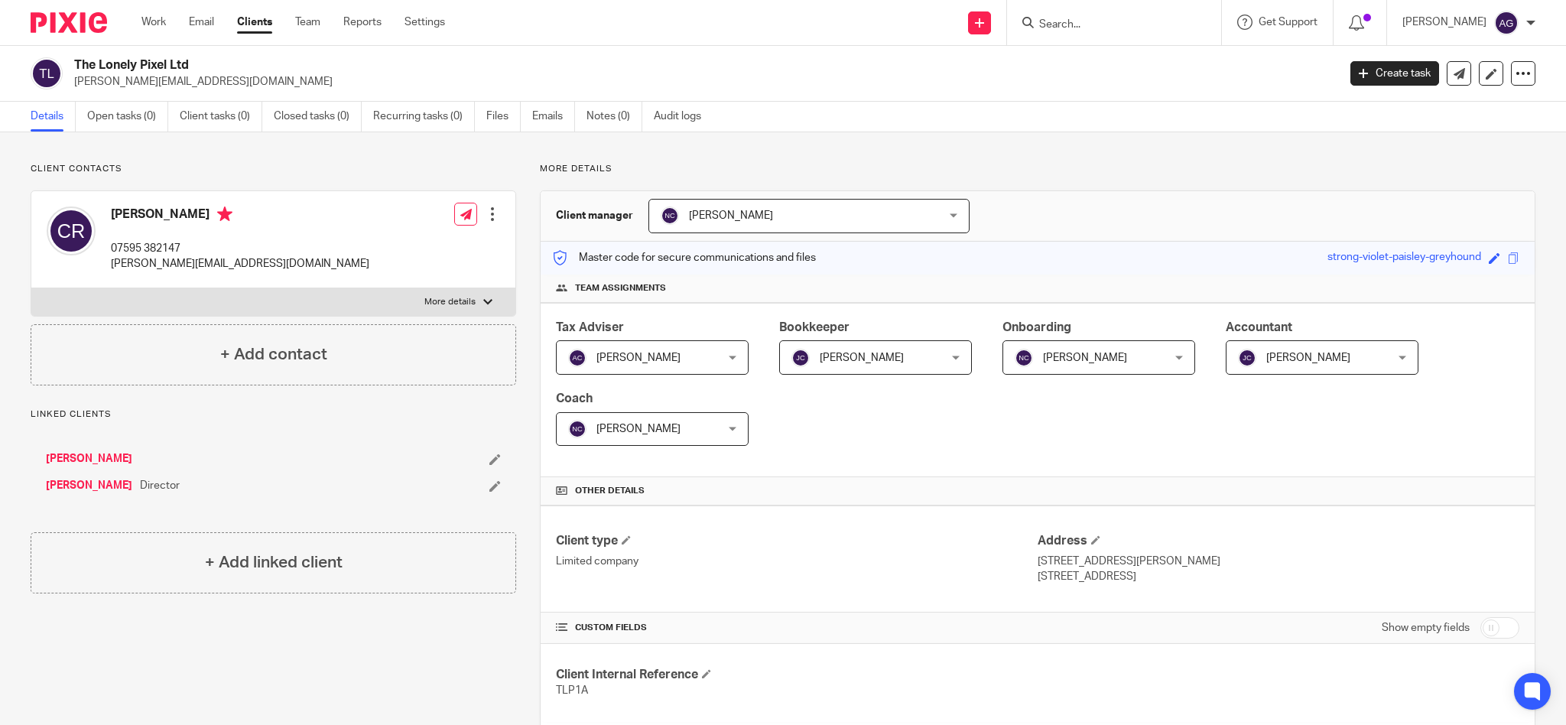
click at [491, 483] on icon at bounding box center [494, 485] width 11 height 11
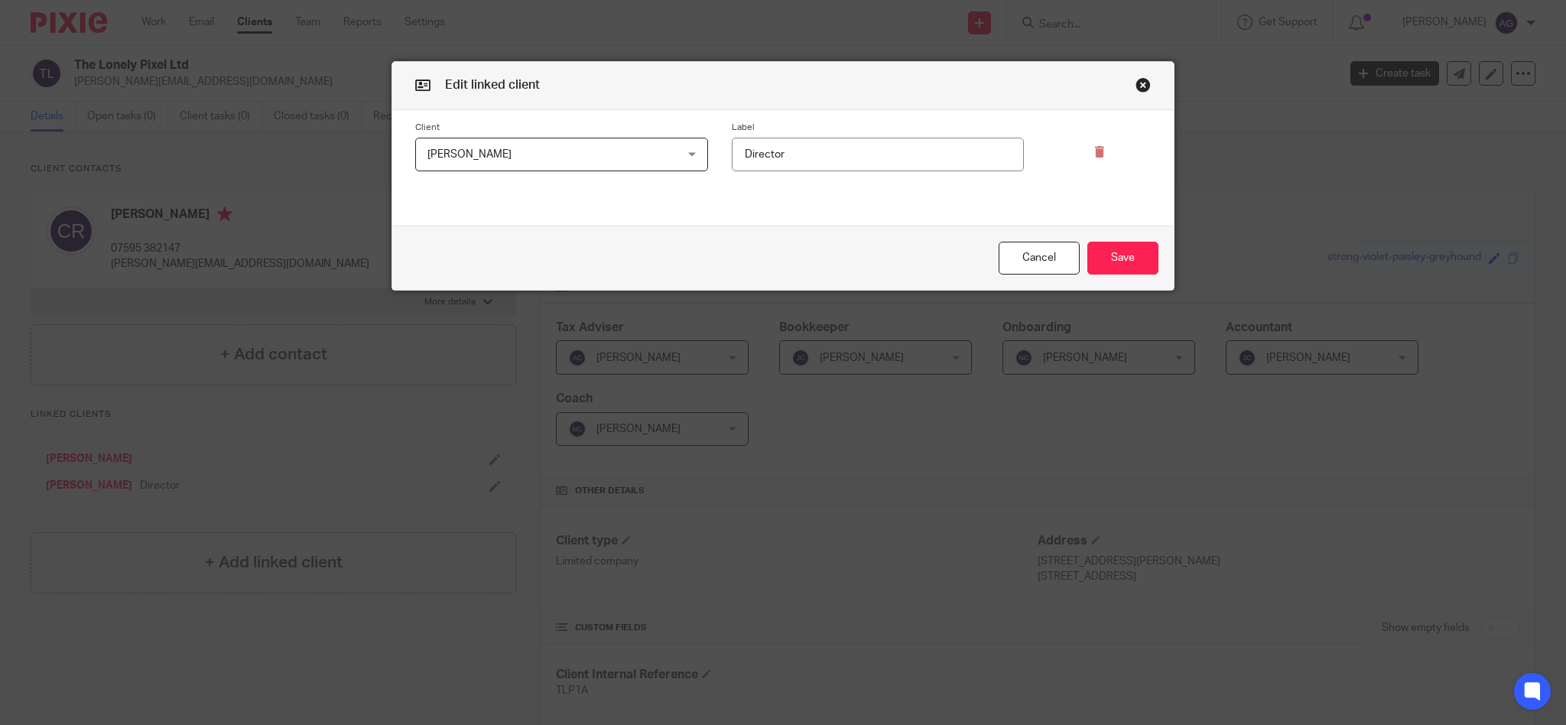
click at [943, 150] on input "Director" at bounding box center [878, 155] width 293 height 34
drag, startPoint x: 849, startPoint y: 151, endPoint x: 700, endPoint y: 138, distance: 150.4
click at [708, 138] on div "Label Director" at bounding box center [866, 147] width 317 height 50
click at [1098, 255] on button "Save" at bounding box center [1122, 258] width 71 height 33
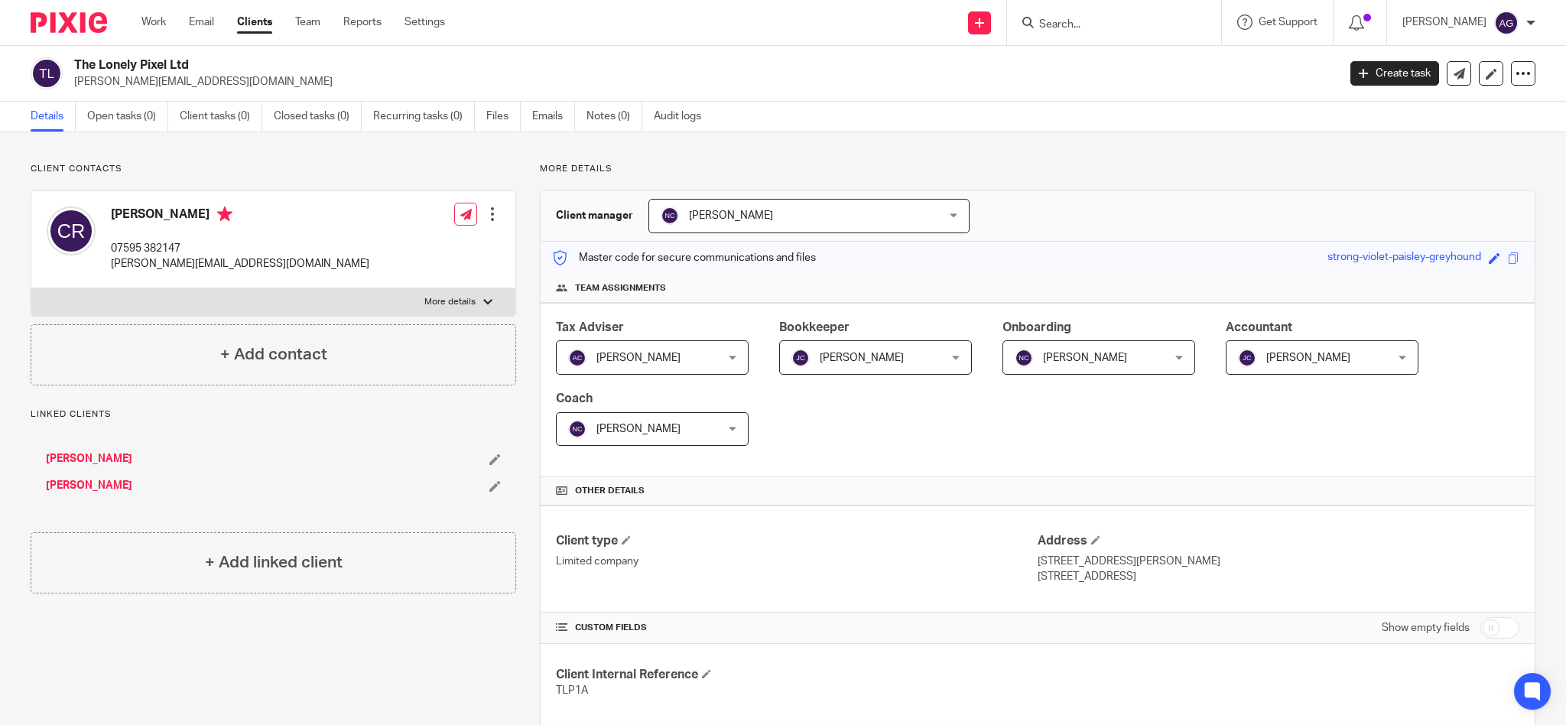
click at [84, 479] on link "[PERSON_NAME]" at bounding box center [89, 485] width 86 height 15
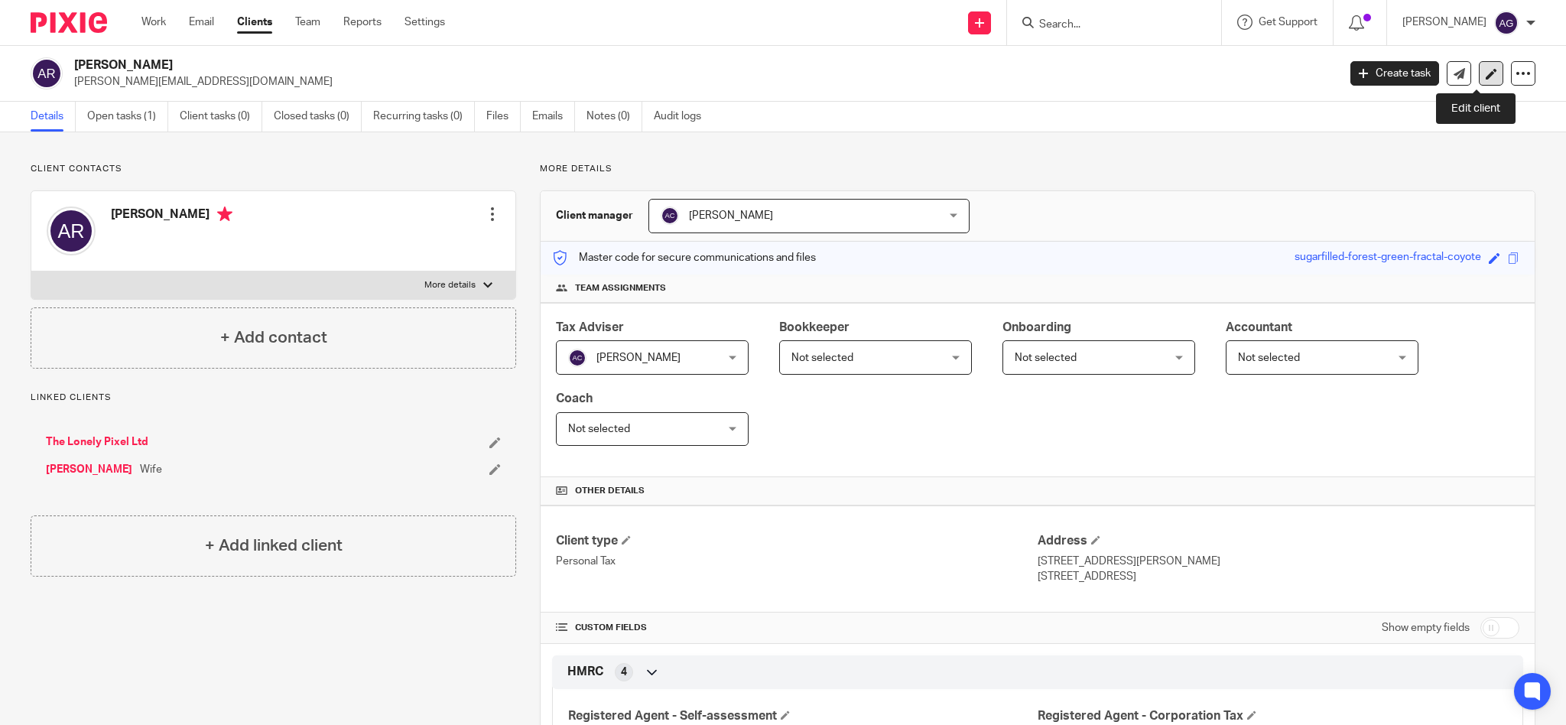
click at [1486, 70] on icon at bounding box center [1491, 73] width 11 height 11
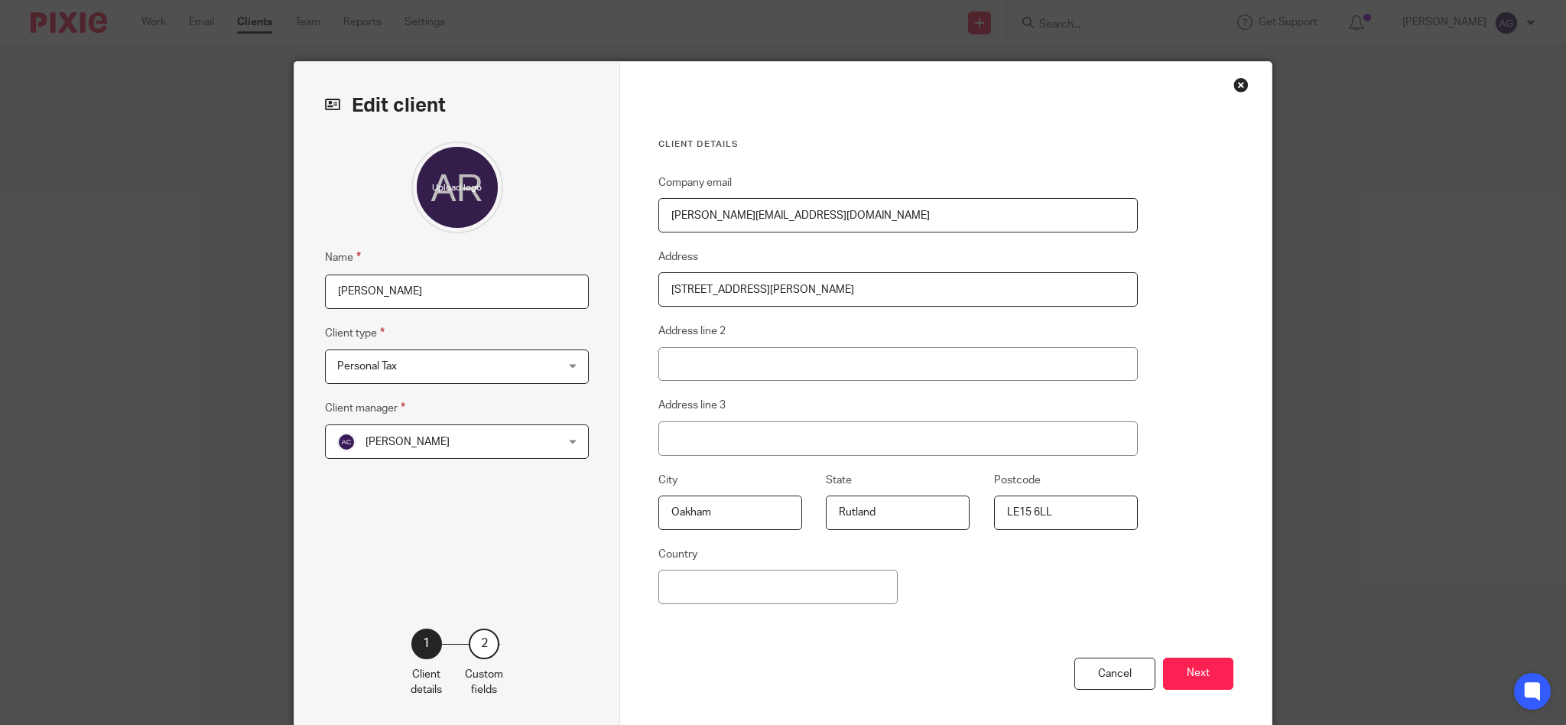
click at [467, 287] on input "[PERSON_NAME]" at bounding box center [457, 291] width 264 height 34
type input "[PERSON_NAME]"
click at [1205, 667] on button "Next" at bounding box center [1198, 674] width 70 height 33
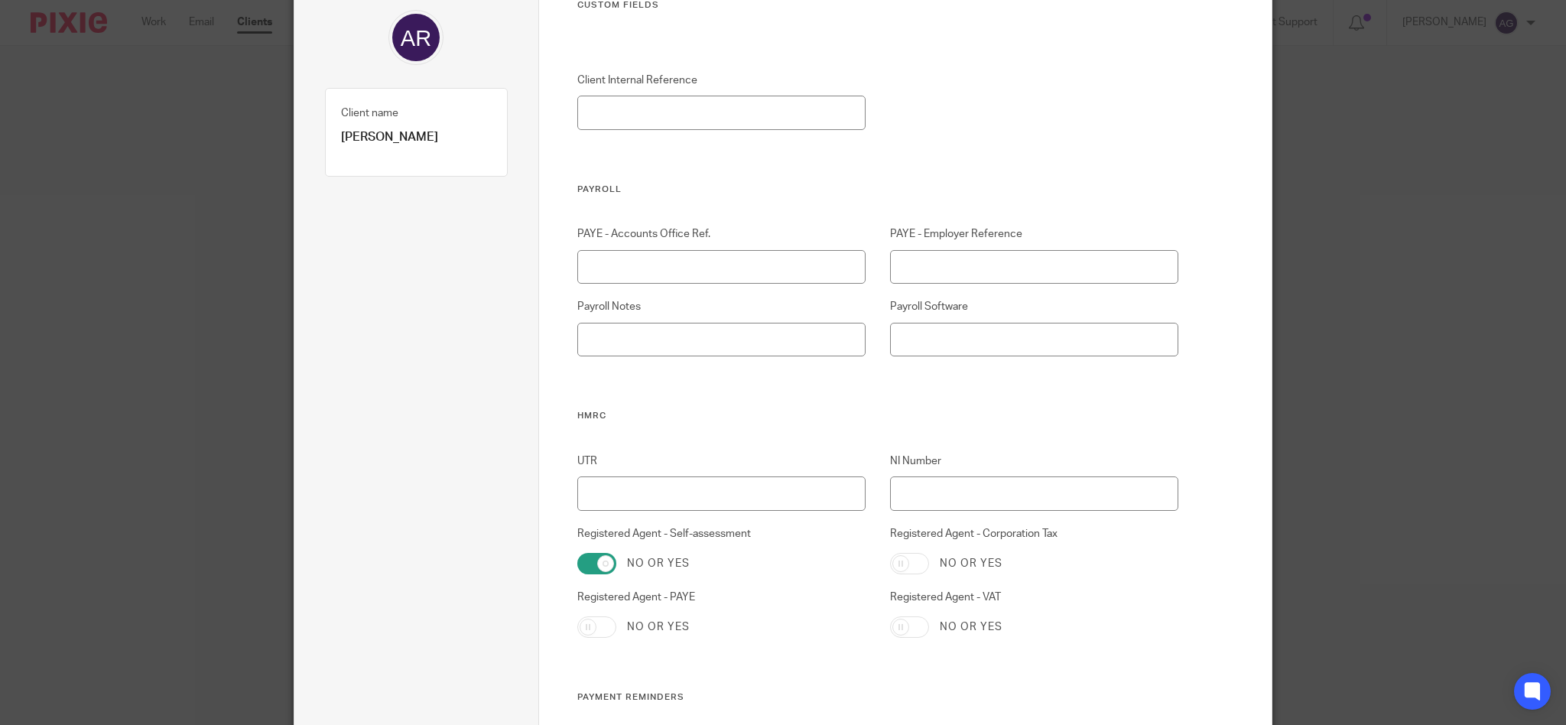
scroll to position [203, 0]
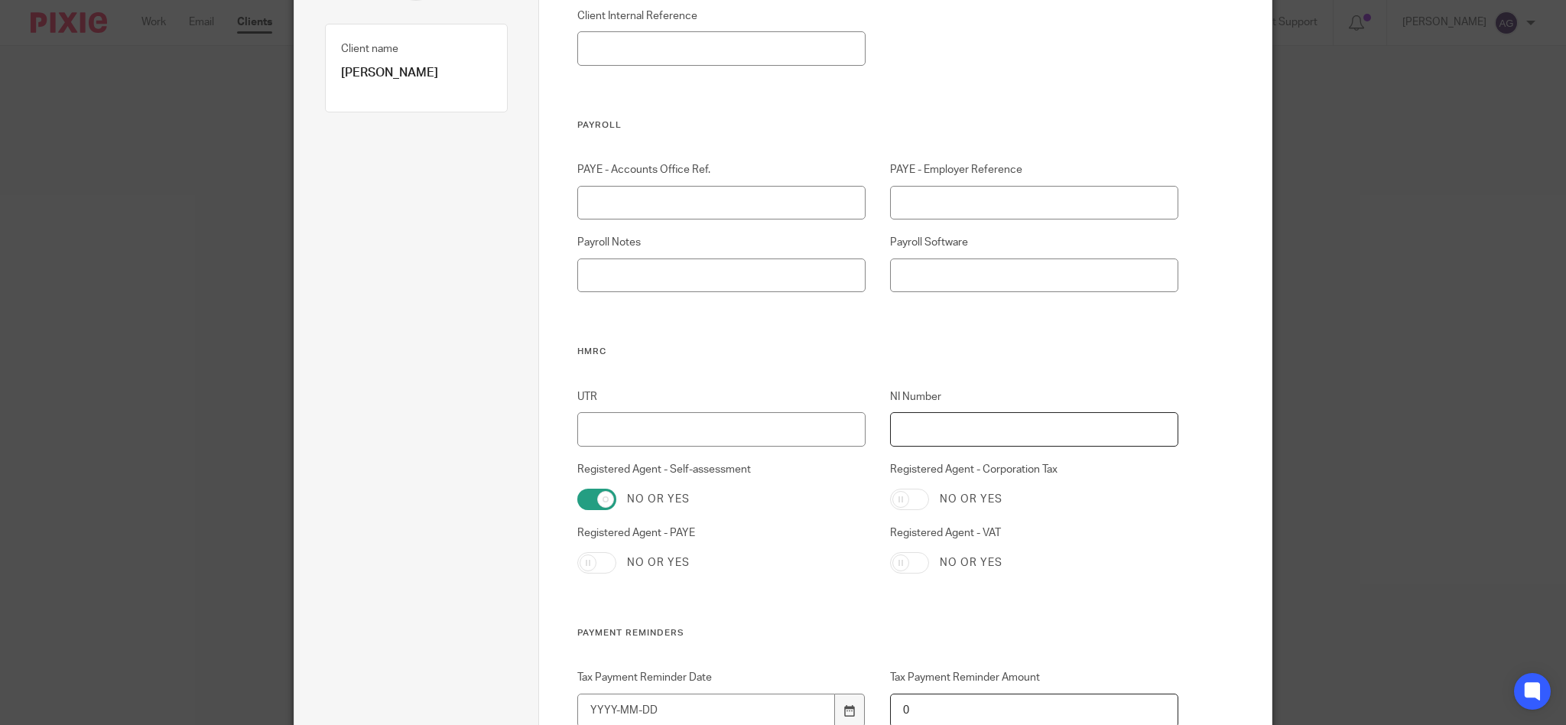
click at [927, 427] on input "NI Number" at bounding box center [1034, 429] width 289 height 34
paste input "JG620432A"
type input "JG620432A"
click at [682, 419] on input "UTR" at bounding box center [721, 429] width 289 height 34
paste input "9397132105"
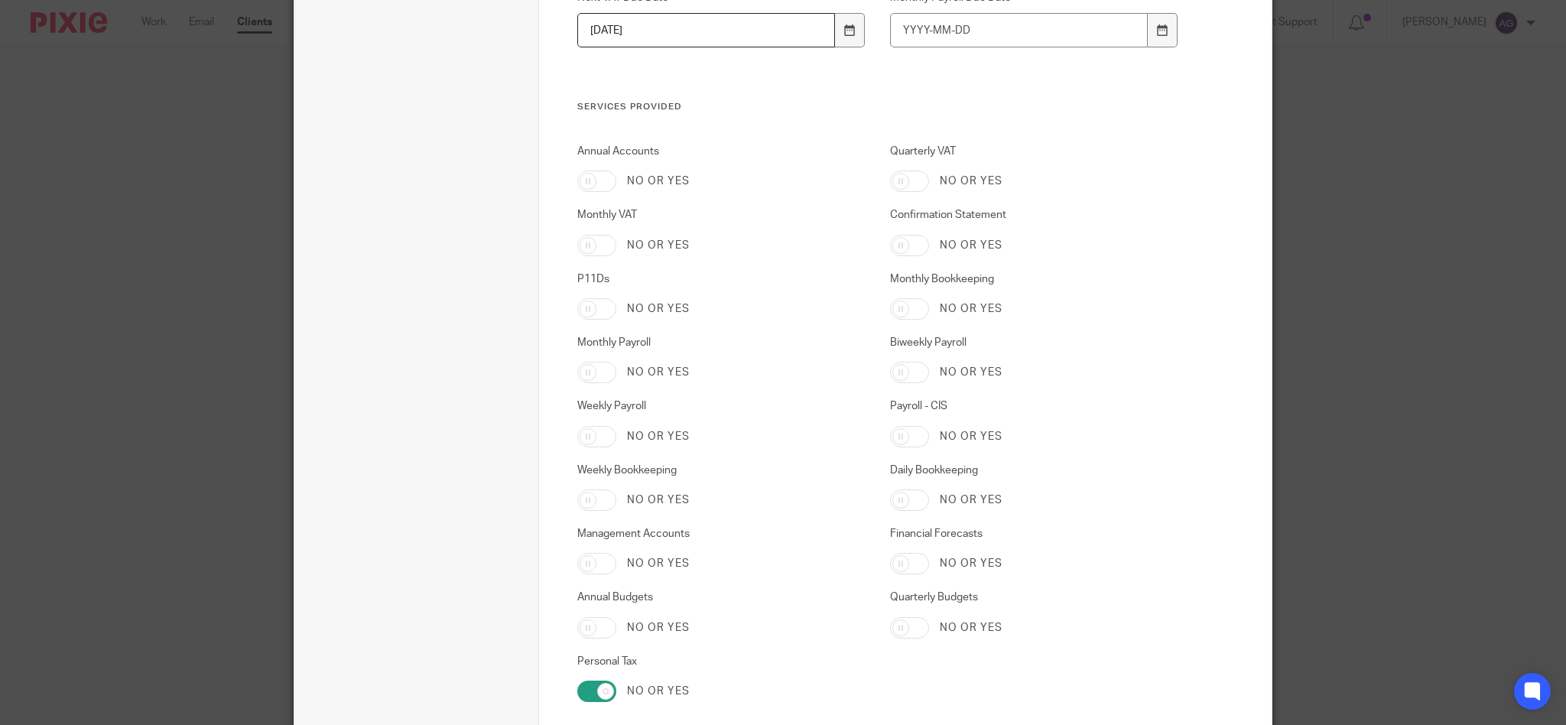
scroll to position [2406, 0]
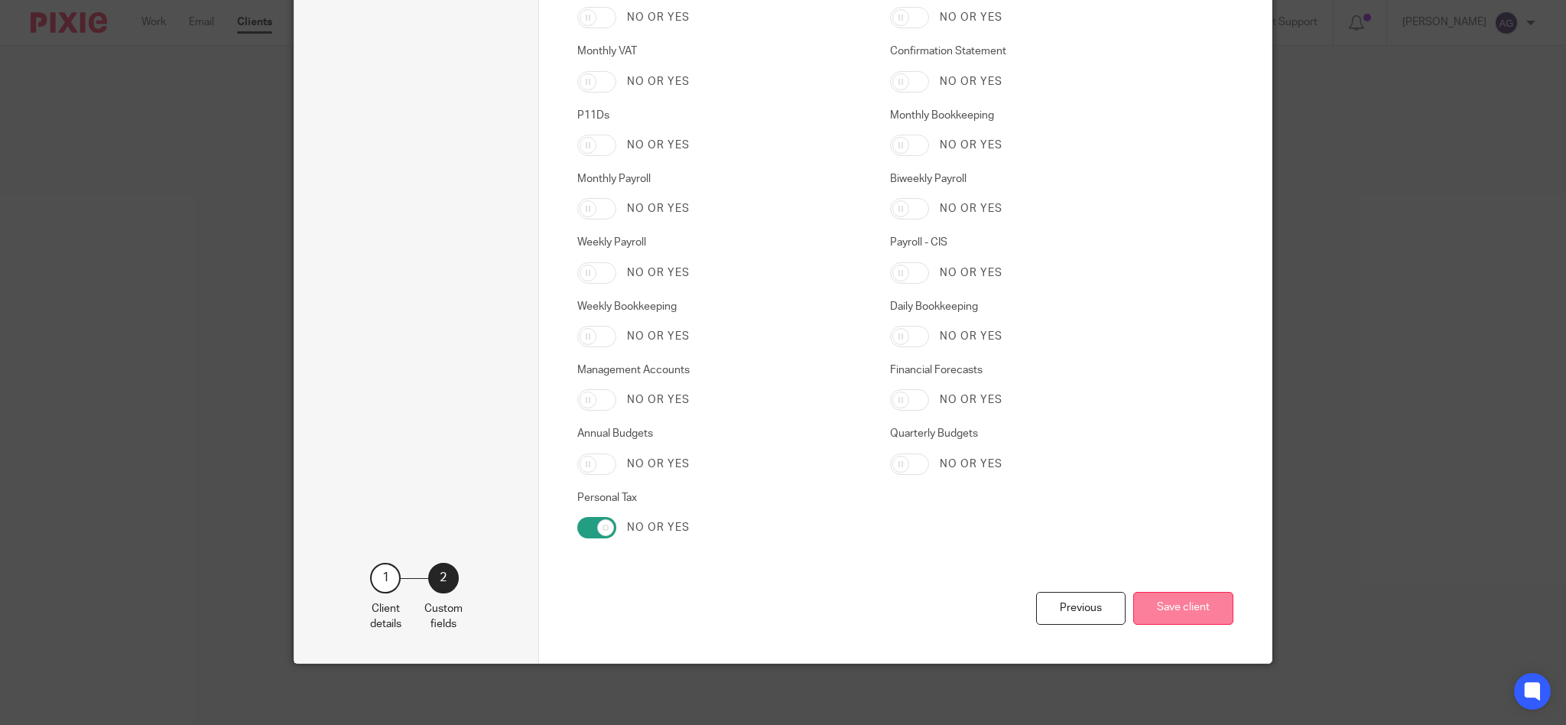
type input "9397132105"
click at [1176, 604] on button "Save client" at bounding box center [1183, 608] width 100 height 33
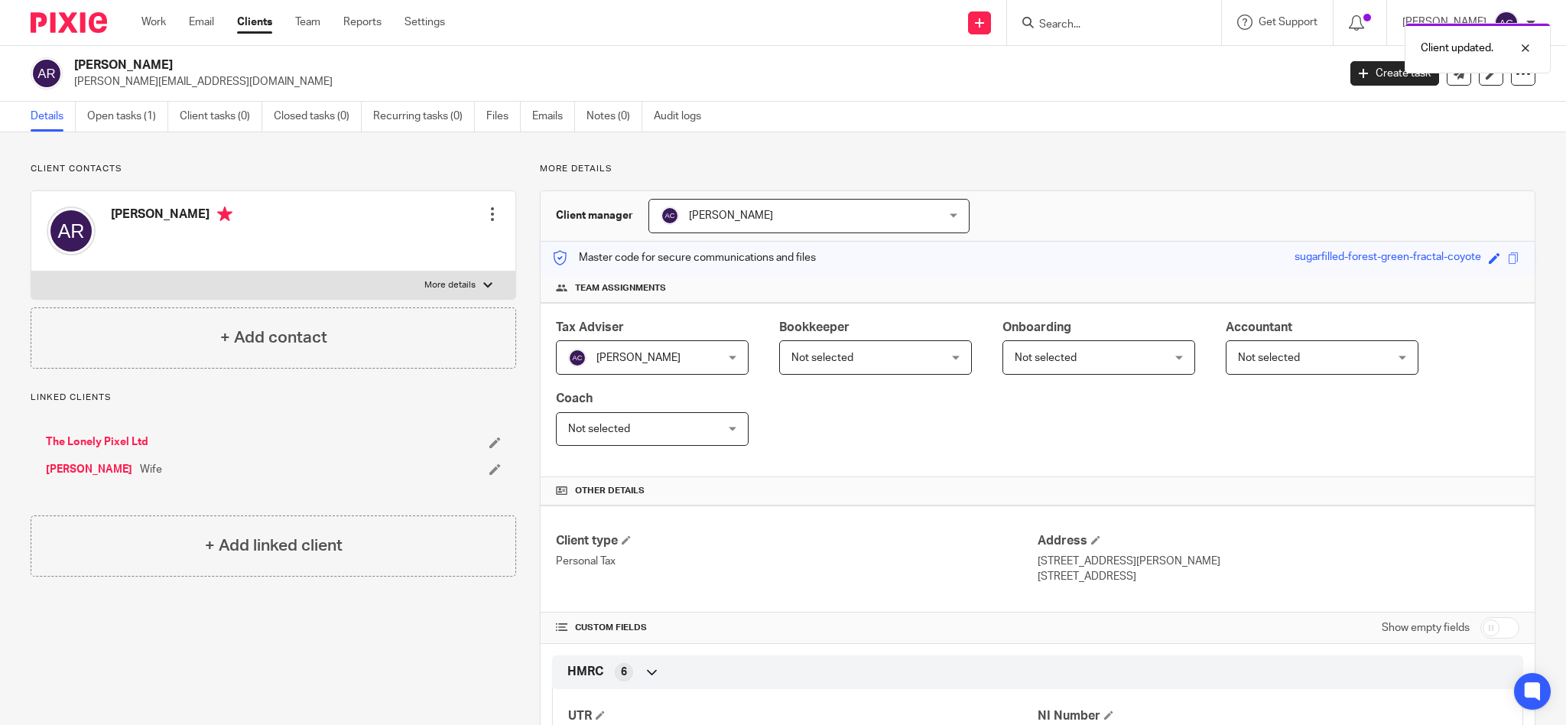
click at [492, 471] on icon at bounding box center [494, 468] width 11 height 11
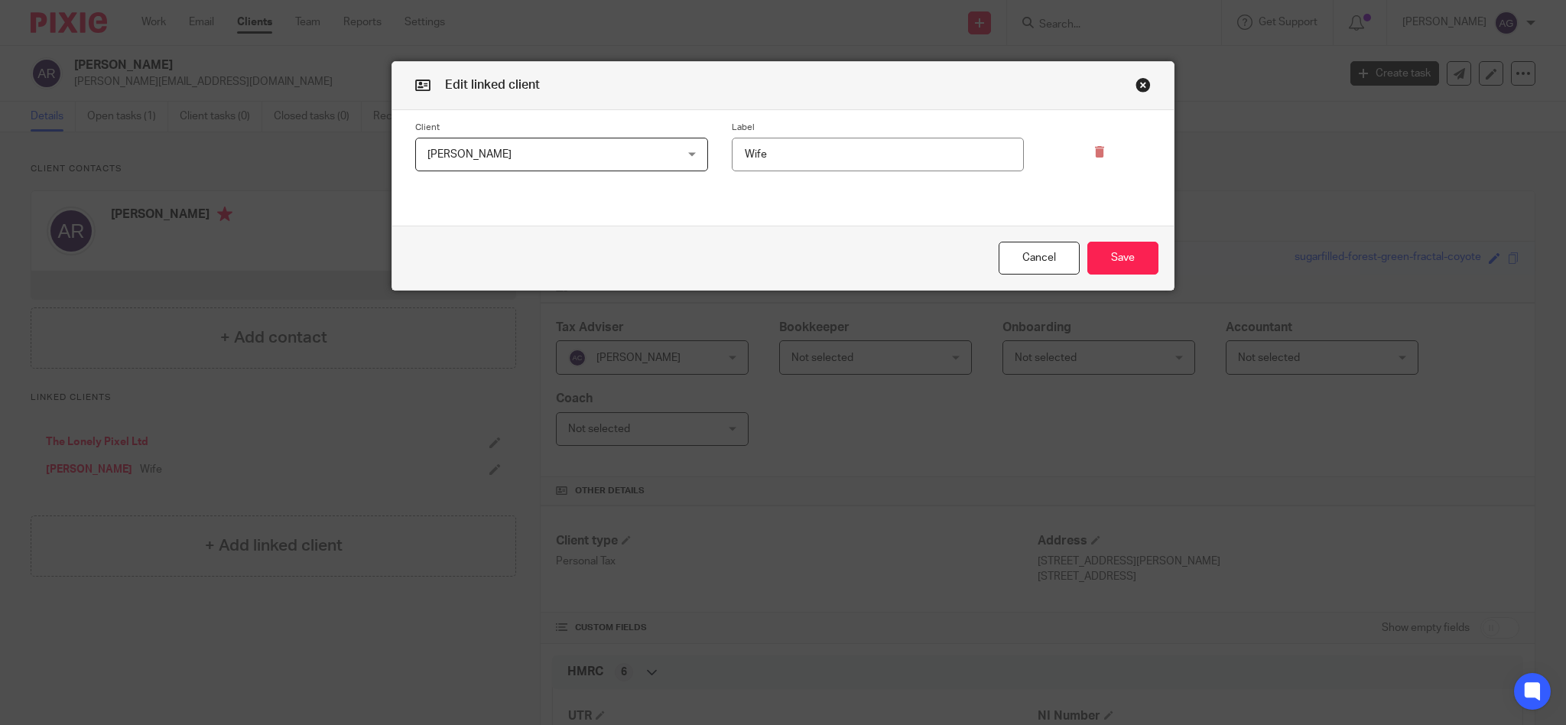
click at [840, 155] on input "Wife" at bounding box center [878, 155] width 293 height 34
type input "W"
click at [1135, 256] on button "Save" at bounding box center [1122, 258] width 71 height 33
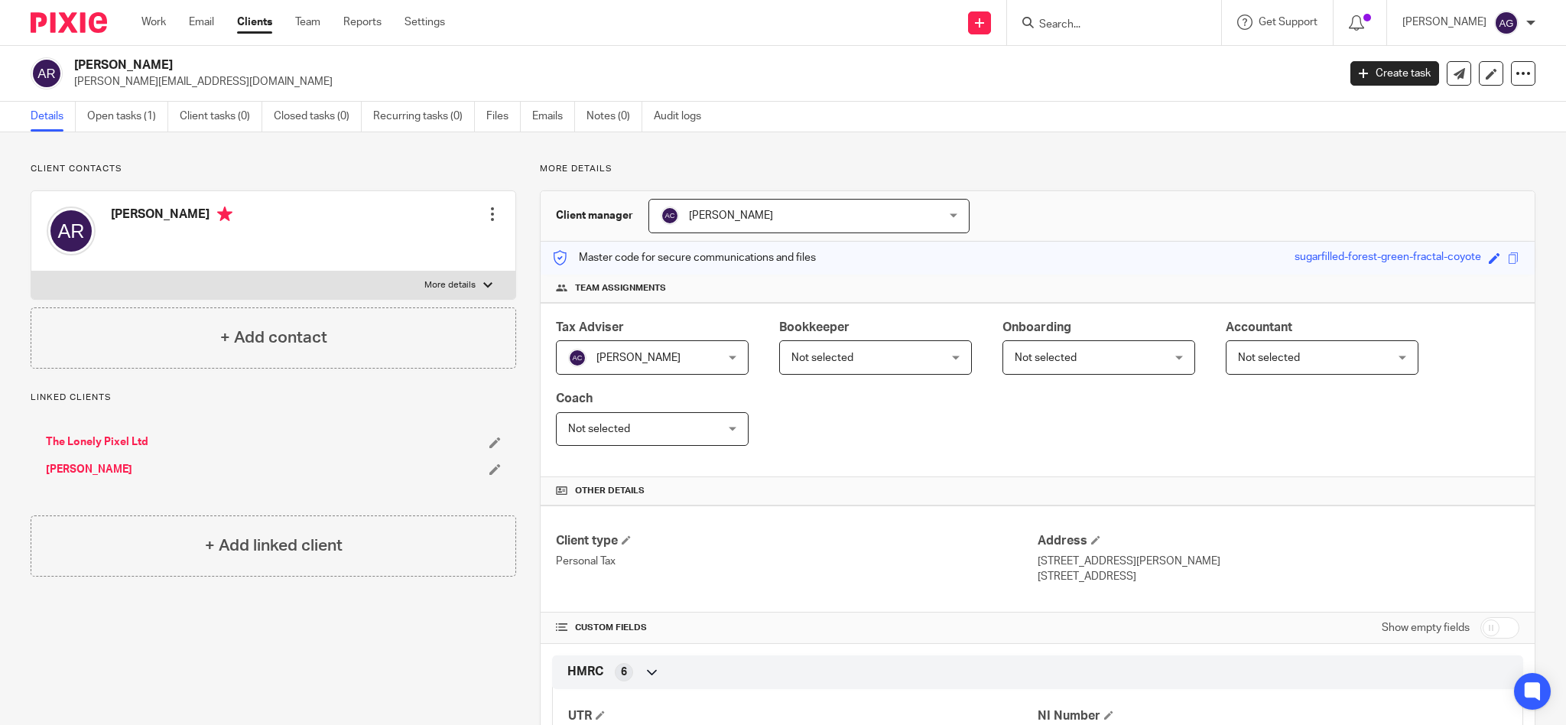
click at [78, 470] on link "[PERSON_NAME]" at bounding box center [89, 469] width 86 height 15
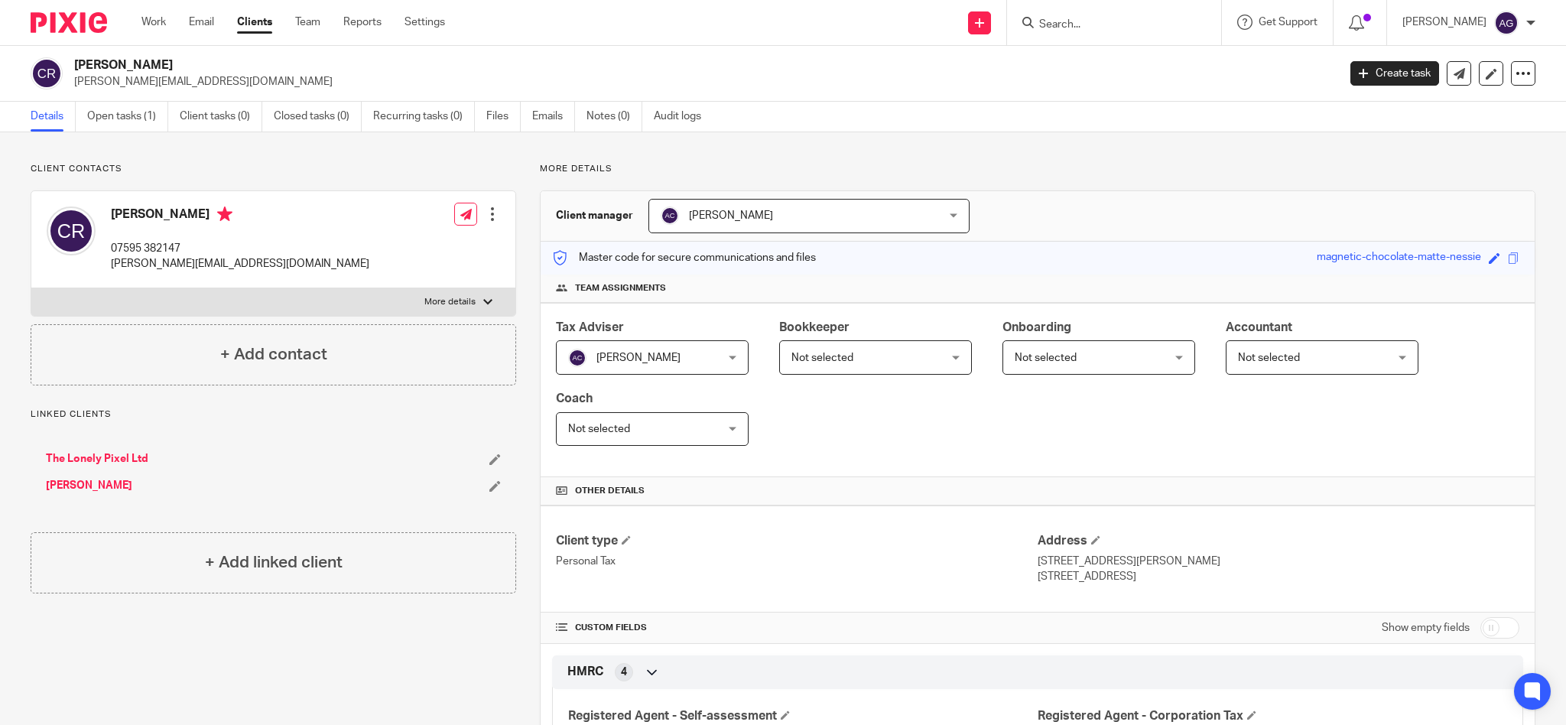
click at [1102, 19] on input "Search" at bounding box center [1107, 25] width 138 height 14
type input "val"
click at [1148, 78] on link at bounding box center [1163, 65] width 258 height 35
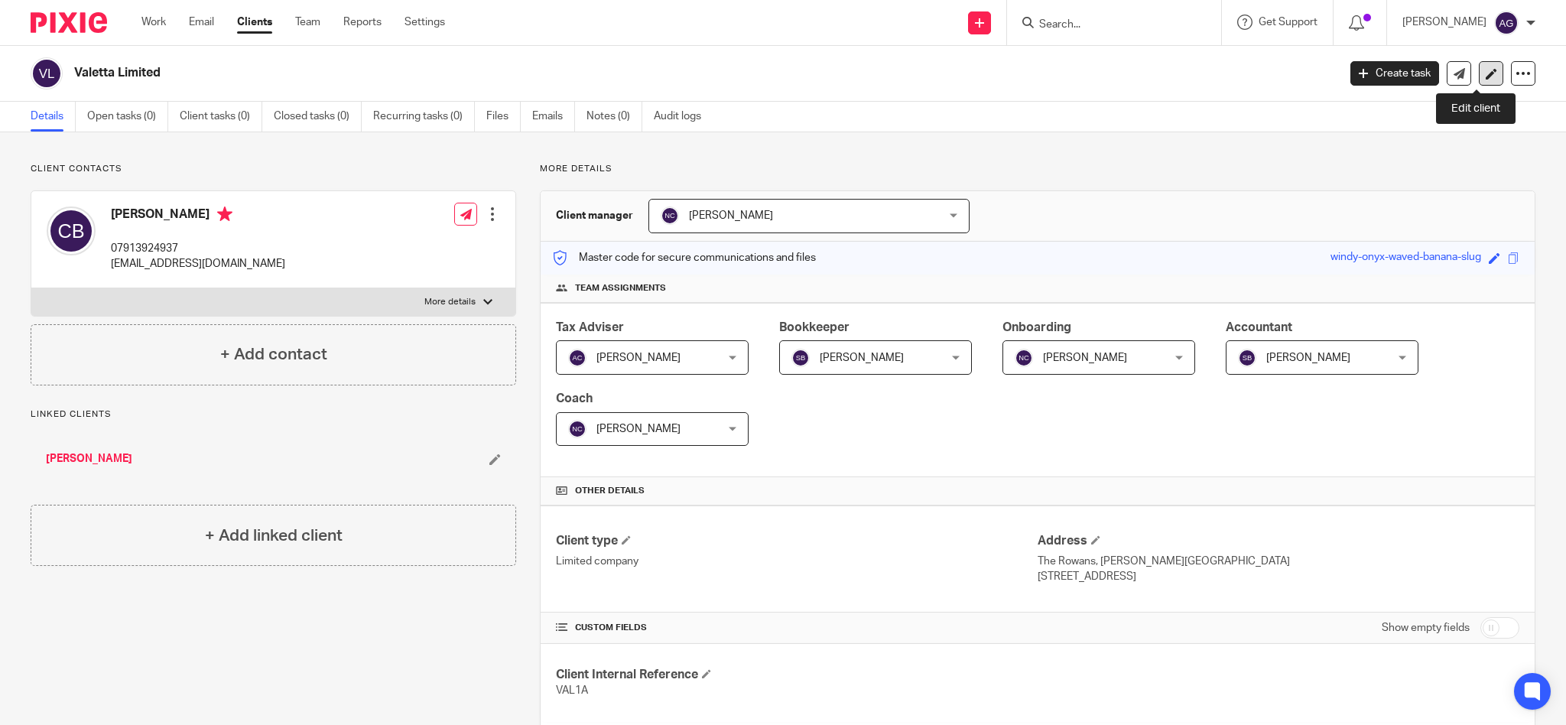
click at [1486, 71] on icon at bounding box center [1491, 73] width 11 height 11
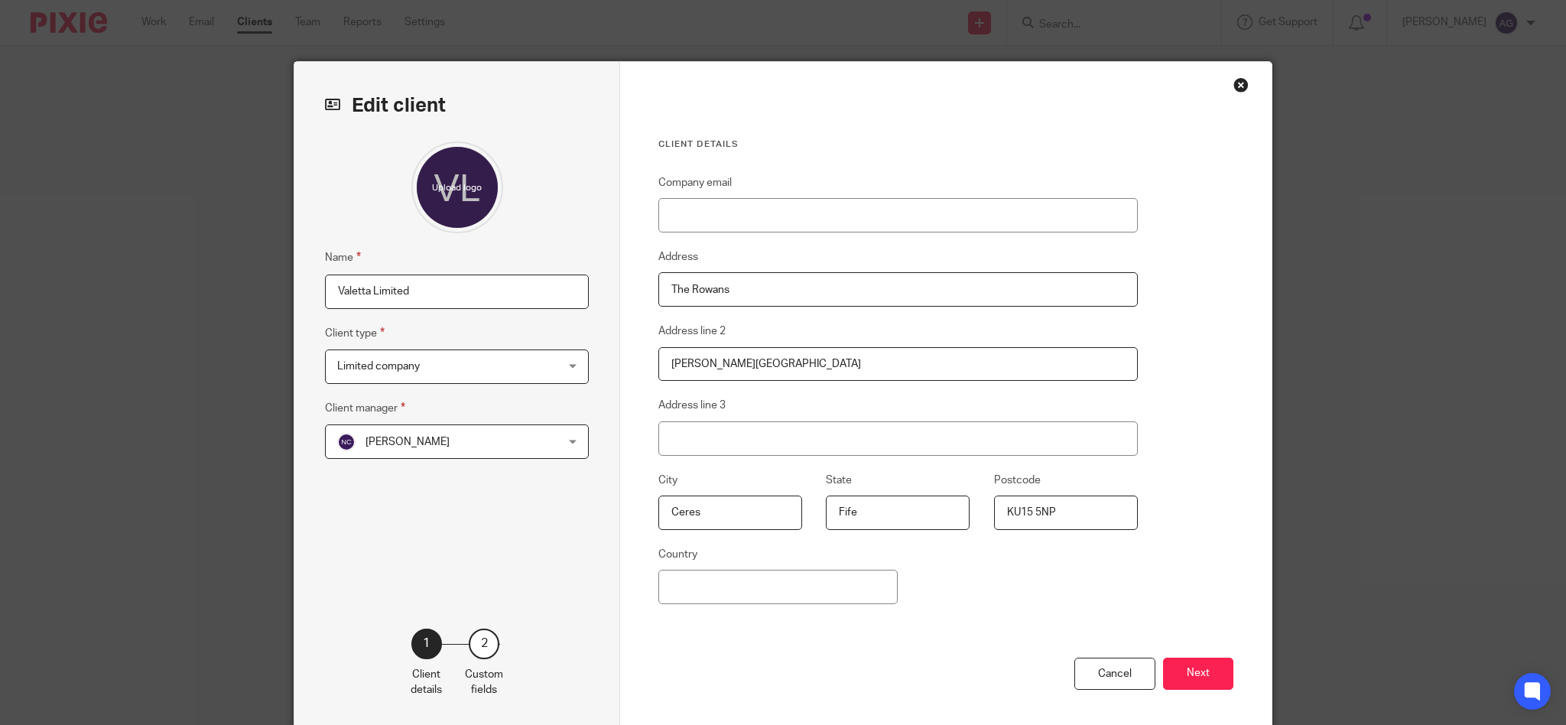
click at [794, 291] on input "The Rowans" at bounding box center [897, 289] width 479 height 34
type input "The Rowans,"
drag, startPoint x: 781, startPoint y: 353, endPoint x: 651, endPoint y: 356, distance: 129.2
click at [658, 355] on input "Woodburn Road" at bounding box center [897, 364] width 479 height 34
type input "The Rowans, Woodburn Road,"
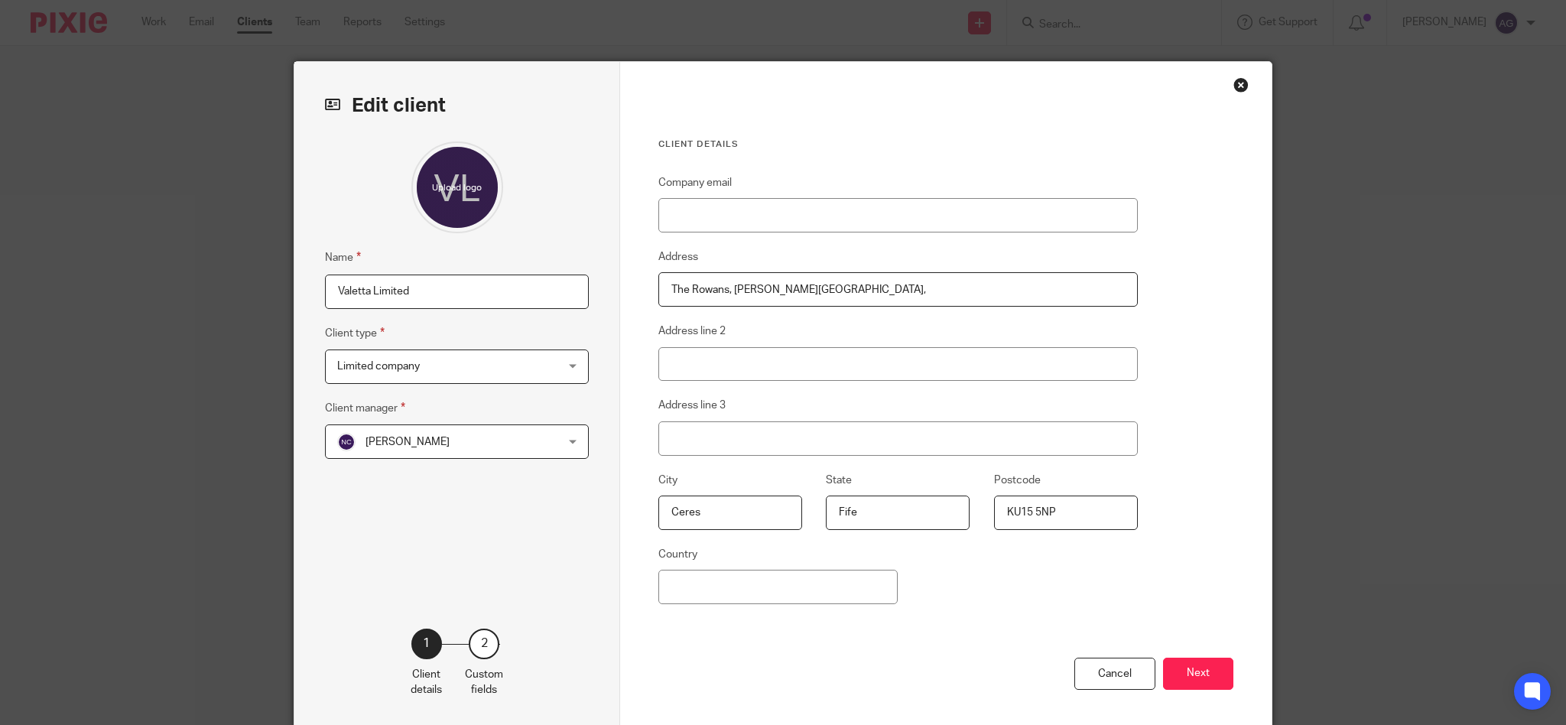
drag, startPoint x: 700, startPoint y: 508, endPoint x: 632, endPoint y: 501, distance: 68.5
click at [635, 501] on fieldset "City Ceres" at bounding box center [718, 500] width 167 height 59
click at [891, 283] on input "The Rowans, Woodburn Road, Ceres" at bounding box center [897, 289] width 479 height 34
click at [891, 287] on input "The Rowans, Woodburn Road, Ceres" at bounding box center [897, 289] width 479 height 34
type input "The Rowans, Woodburn Road, Ceres,"
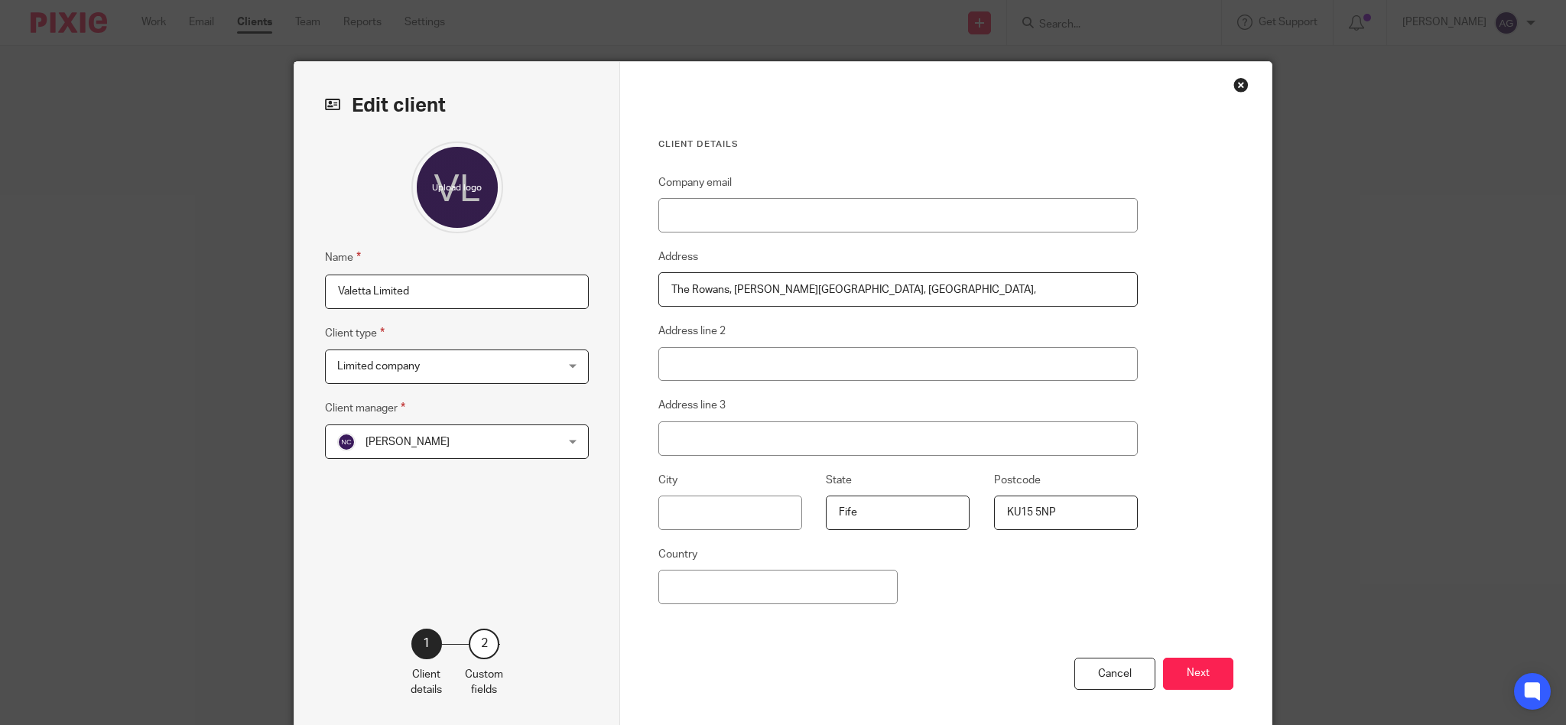
drag, startPoint x: 872, startPoint y: 511, endPoint x: 822, endPoint y: 505, distance: 50.8
click at [826, 505] on input "Fife" at bounding box center [898, 512] width 144 height 34
click at [898, 289] on input "The Rowans, Woodburn Road, Ceres, Fife" at bounding box center [897, 289] width 479 height 34
click at [903, 299] on input "The Rowans, Woodburn Road, Ceres, Fife" at bounding box center [897, 289] width 479 height 34
type input "The Rowans, Woodburn Road, Ceres, Fife"
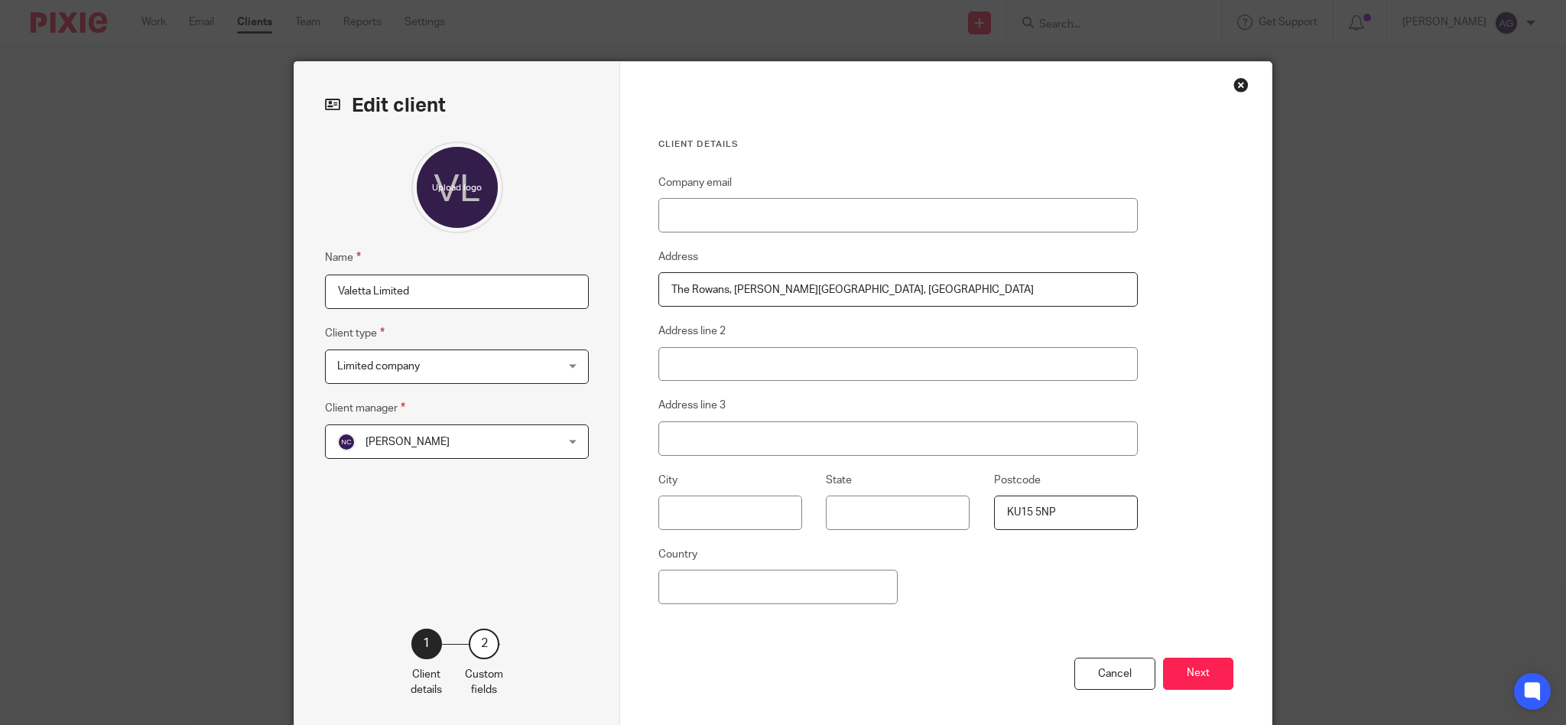
drag, startPoint x: 1057, startPoint y: 511, endPoint x: 964, endPoint y: 500, distance: 93.9
click at [969, 500] on fieldset "Postcode KU15 5NP" at bounding box center [1052, 500] width 167 height 59
click at [959, 289] on input "The Rowans, Woodburn Road, Ceres, Fife KU15 5NP" at bounding box center [897, 289] width 479 height 34
click at [959, 282] on input "The Rowans, Woodburn Road, Ceres, Fife KU15 5NP" at bounding box center [897, 289] width 479 height 34
drag, startPoint x: 956, startPoint y: 283, endPoint x: 621, endPoint y: 274, distance: 335.0
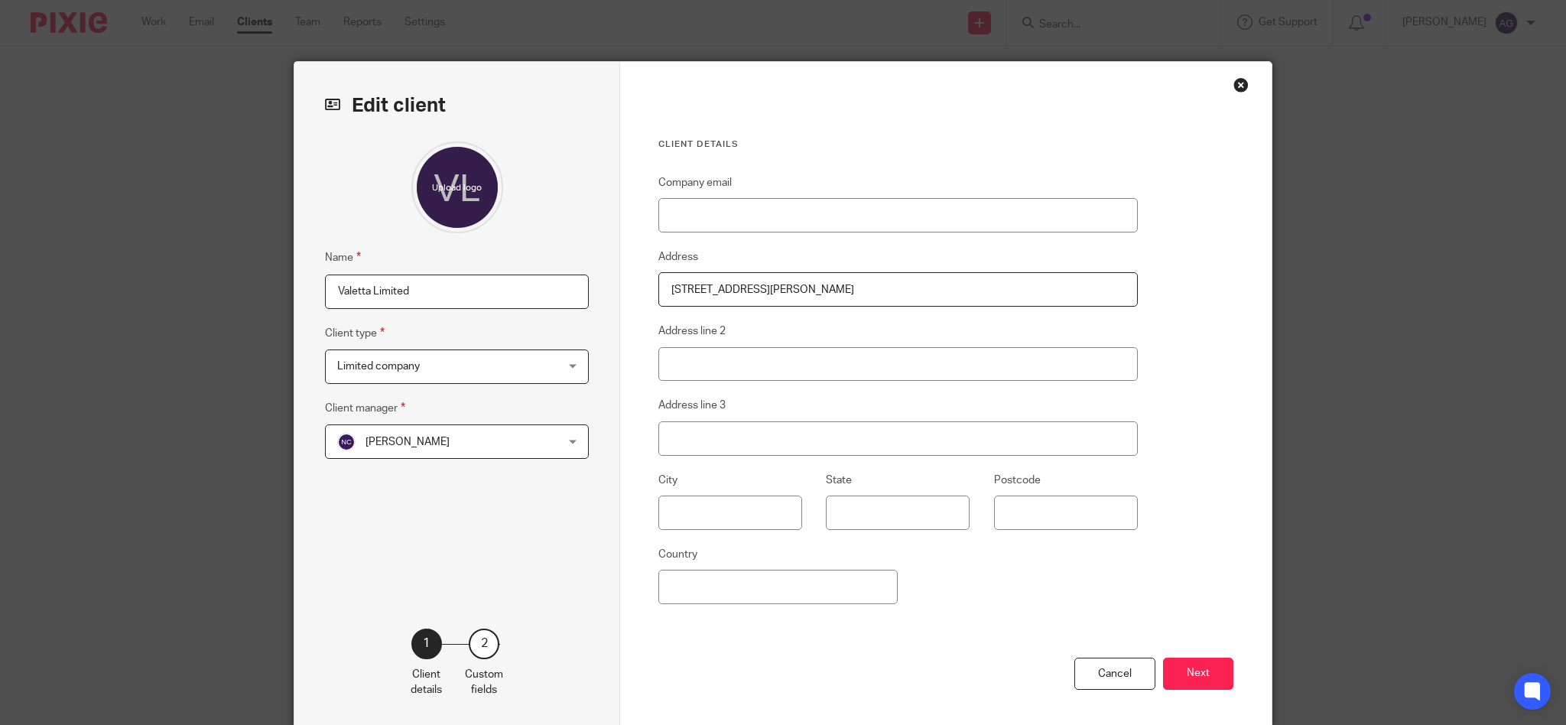
click at [621, 274] on div "Client details Company email Address The Rowans, Woodburn Road, Ceres, Fife KU1…" at bounding box center [945, 395] width 651 height 666
type input "The Rowans, Woodburn Road, Ceres, Fife KU15 5NP"
click at [1233, 84] on div "Close this dialog window" at bounding box center [1240, 84] width 15 height 15
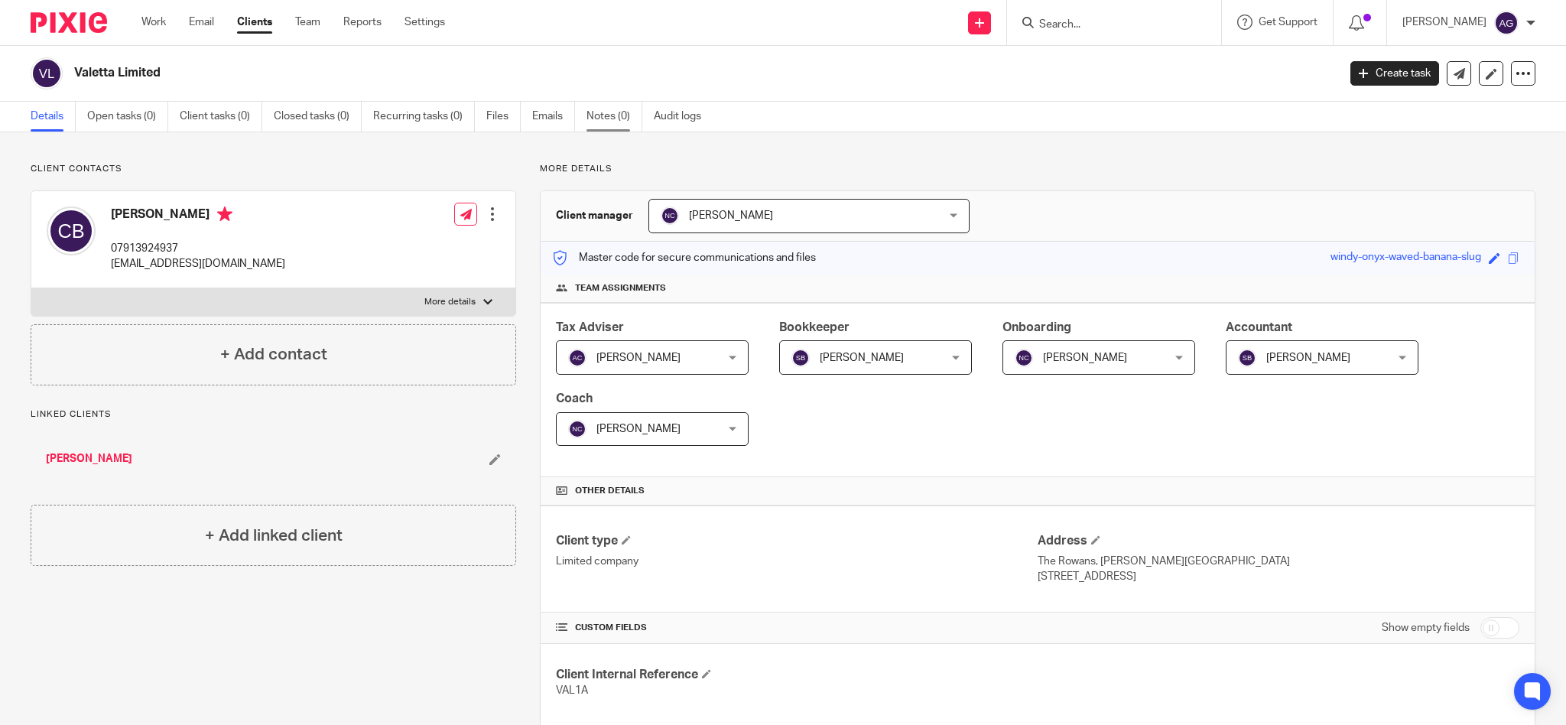
click at [599, 115] on link "Notes (0)" at bounding box center [614, 117] width 56 height 30
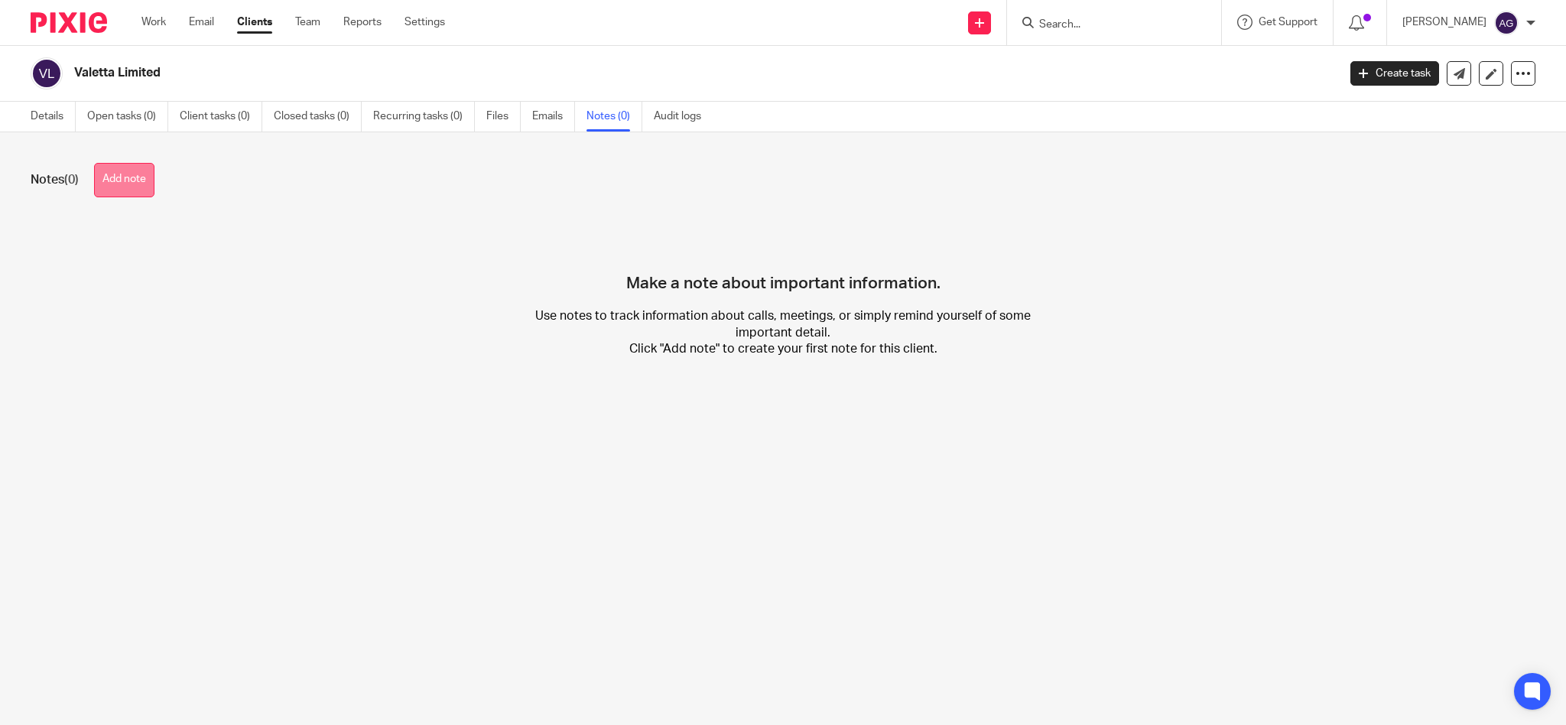
click at [113, 180] on button "Add note" at bounding box center [124, 180] width 60 height 34
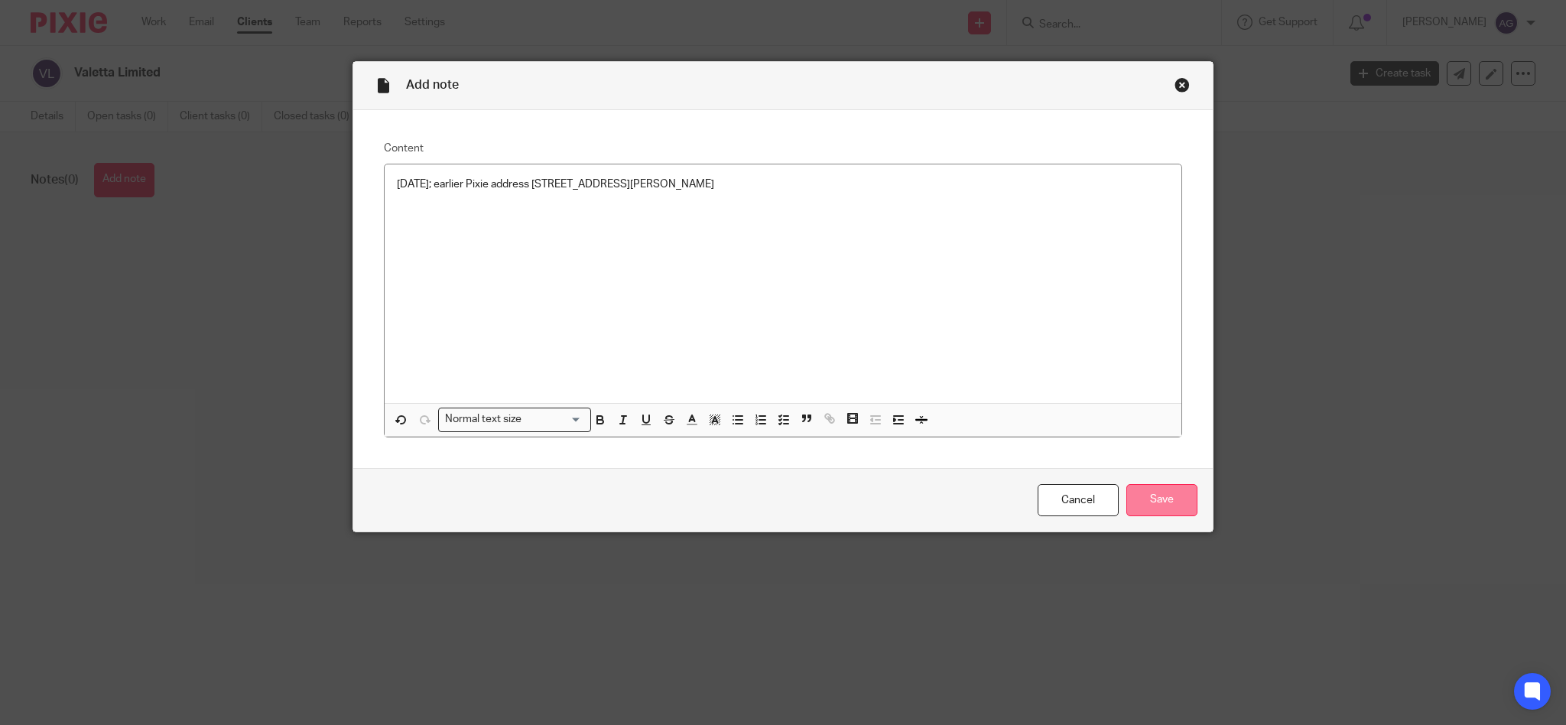
click at [1139, 492] on input "Save" at bounding box center [1161, 500] width 71 height 33
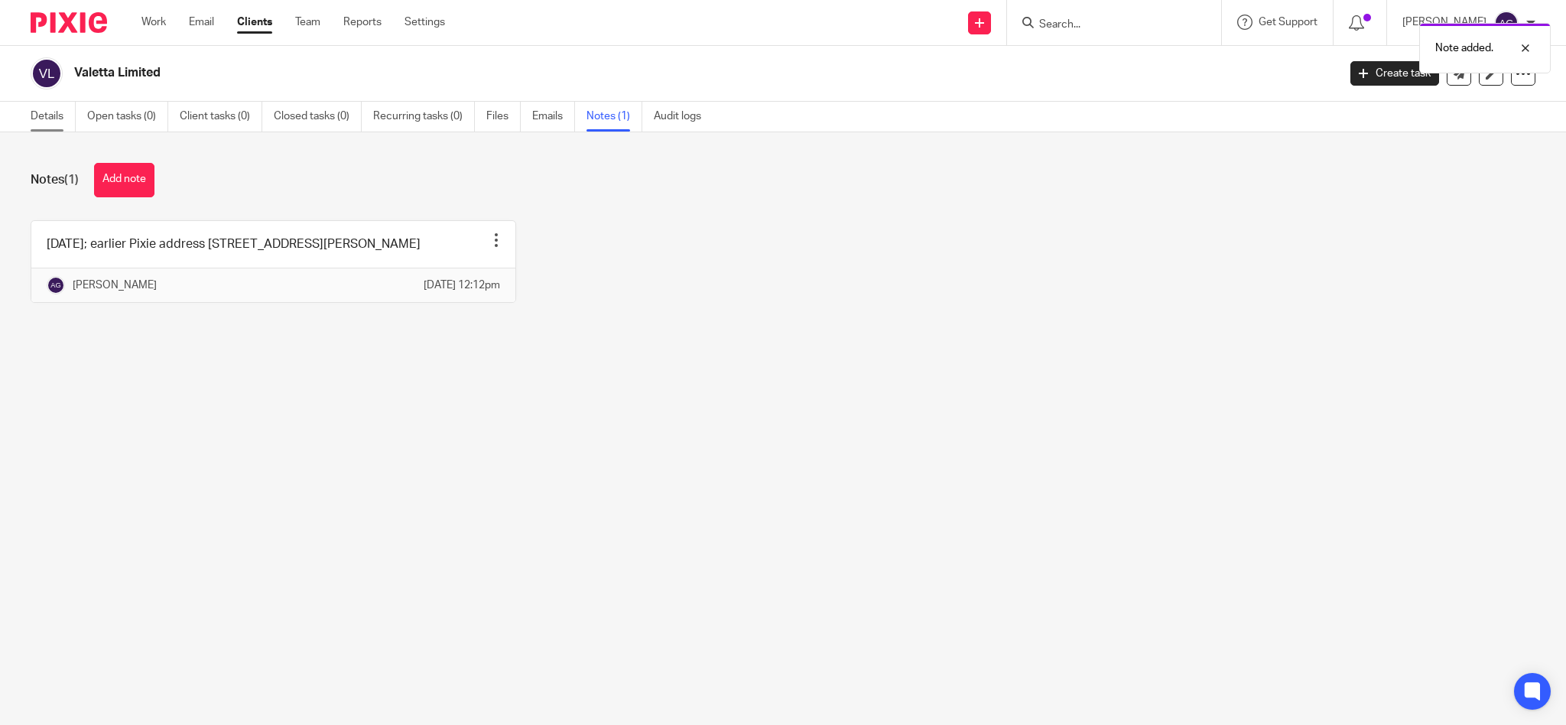
click at [50, 116] on link "Details" at bounding box center [53, 117] width 45 height 30
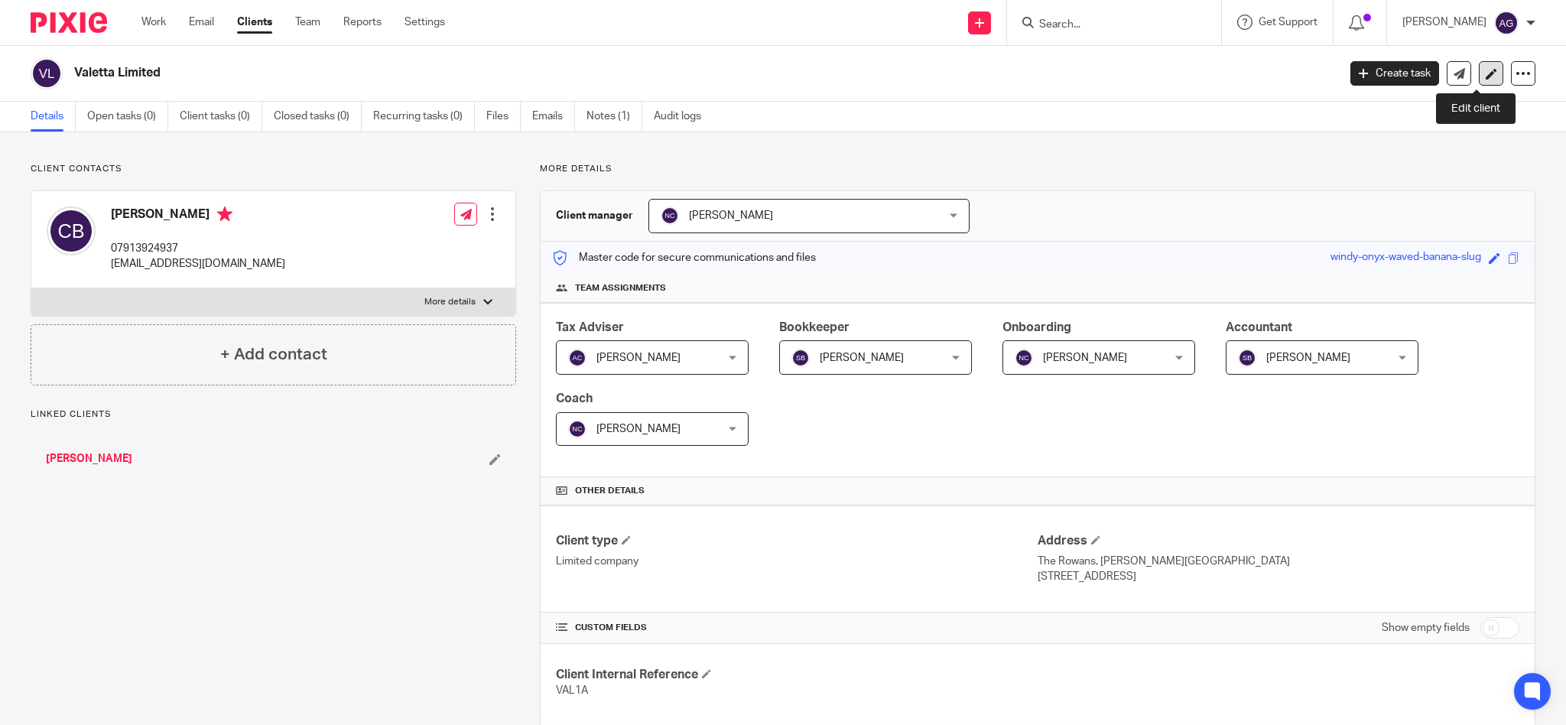
click at [1486, 71] on icon at bounding box center [1491, 73] width 11 height 11
click at [1479, 67] on link at bounding box center [1491, 73] width 24 height 24
click at [1125, 83] on div "Valetta Limited" at bounding box center [679, 73] width 1297 height 32
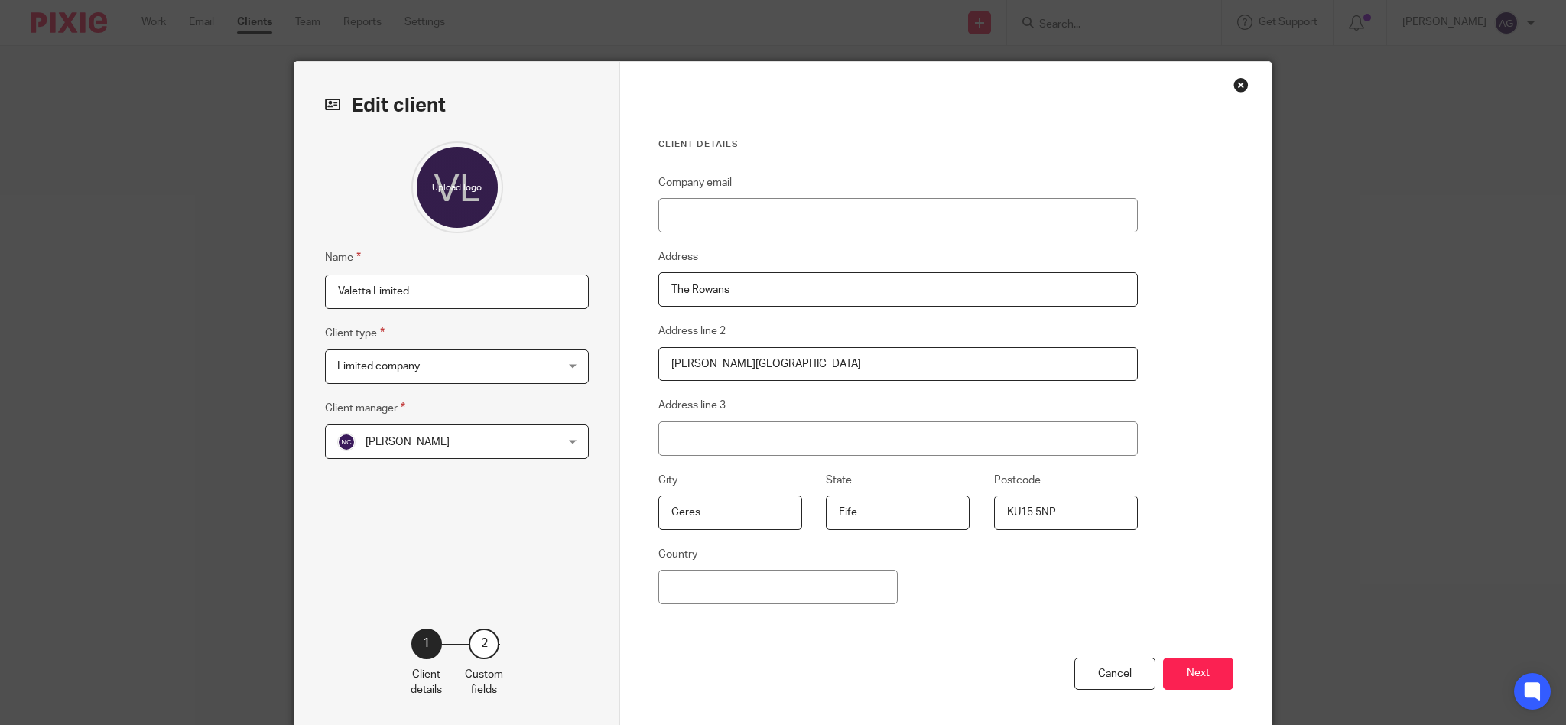
drag, startPoint x: 753, startPoint y: 287, endPoint x: 572, endPoint y: 265, distance: 182.5
click at [572, 265] on div "Edit client Name Valetta Limited Client type Limited company Limited company Li…" at bounding box center [782, 395] width 977 height 666
drag, startPoint x: 760, startPoint y: 368, endPoint x: 550, endPoint y: 354, distance: 209.9
click at [550, 354] on div "Edit client Name Valetta Limited Client type Limited company Limited company Li…" at bounding box center [782, 395] width 977 height 666
drag, startPoint x: 690, startPoint y: 505, endPoint x: 629, endPoint y: 515, distance: 61.9
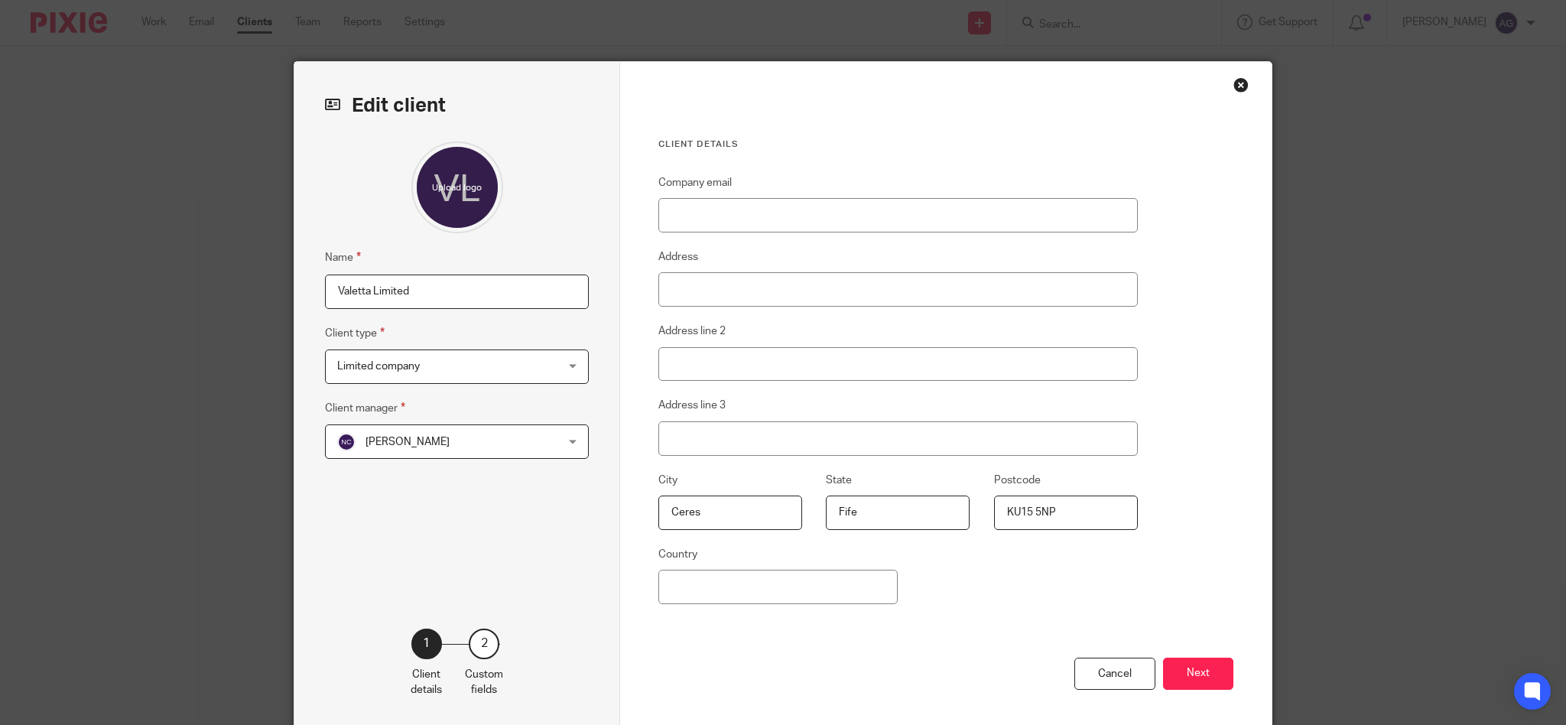
click at [621, 508] on div "Client details Company email Address Address line 2 Address line [GEOGRAPHIC_DA…" at bounding box center [945, 395] width 651 height 666
drag, startPoint x: 896, startPoint y: 518, endPoint x: 762, endPoint y: 512, distance: 134.7
click at [762, 512] on div "City State Fife Postcode KU15 5NP" at bounding box center [886, 508] width 503 height 74
drag, startPoint x: 1073, startPoint y: 508, endPoint x: 899, endPoint y: 505, distance: 173.6
click at [899, 505] on div "City State Postcode KU15 5NP" at bounding box center [886, 508] width 503 height 74
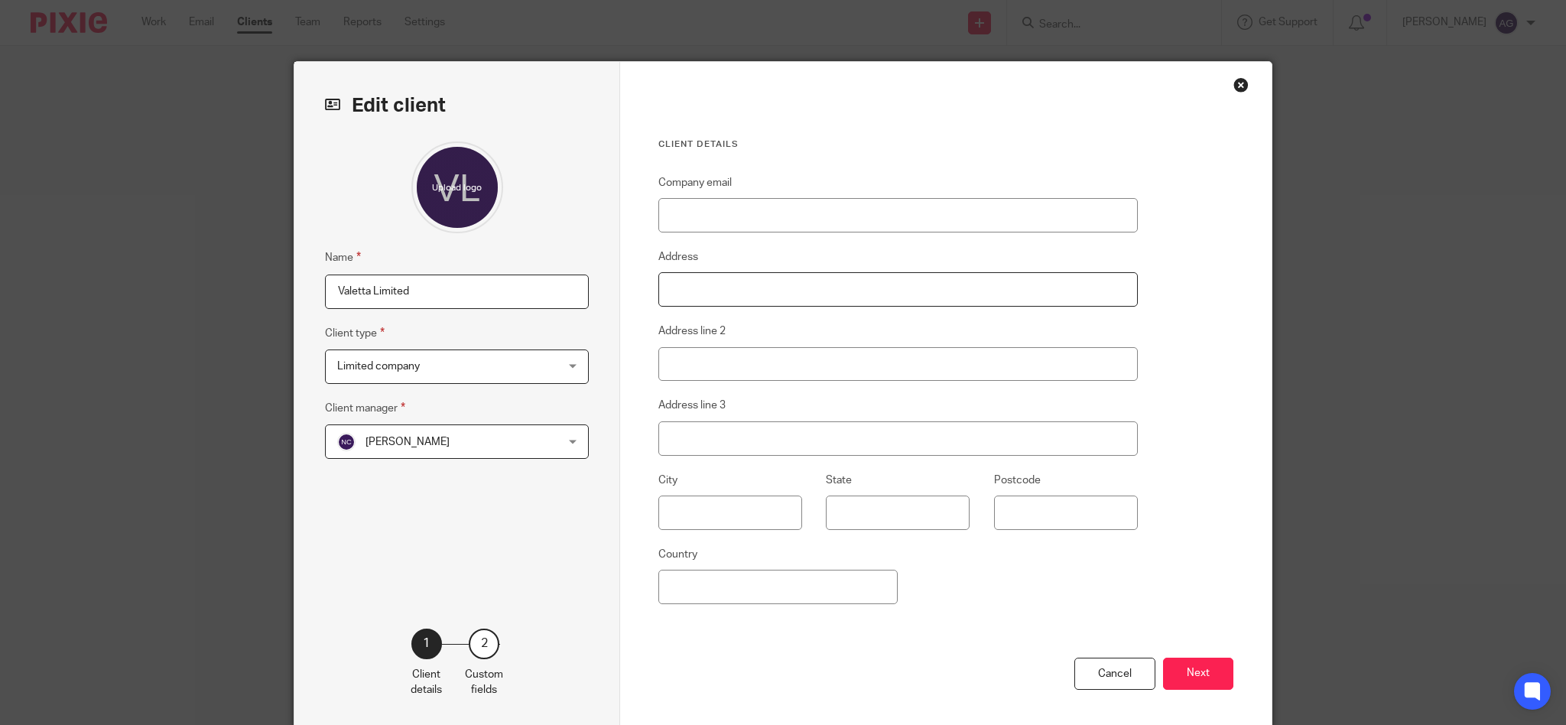
click at [739, 288] on input "Address" at bounding box center [897, 289] width 479 height 34
paste input "2b Gaol Street, Oakham, Rutland, England, LE15 6AQ"
drag, startPoint x: 865, startPoint y: 286, endPoint x: 961, endPoint y: 282, distance: 96.4
click at [961, 282] on input "2b Gaol Street, Oakham, Rutland, England, LE15 6AQ" at bounding box center [897, 289] width 479 height 34
click at [894, 287] on input "2b Gaol Street, Oakham, Rutland, England, LE15 6AQ" at bounding box center [897, 289] width 479 height 34
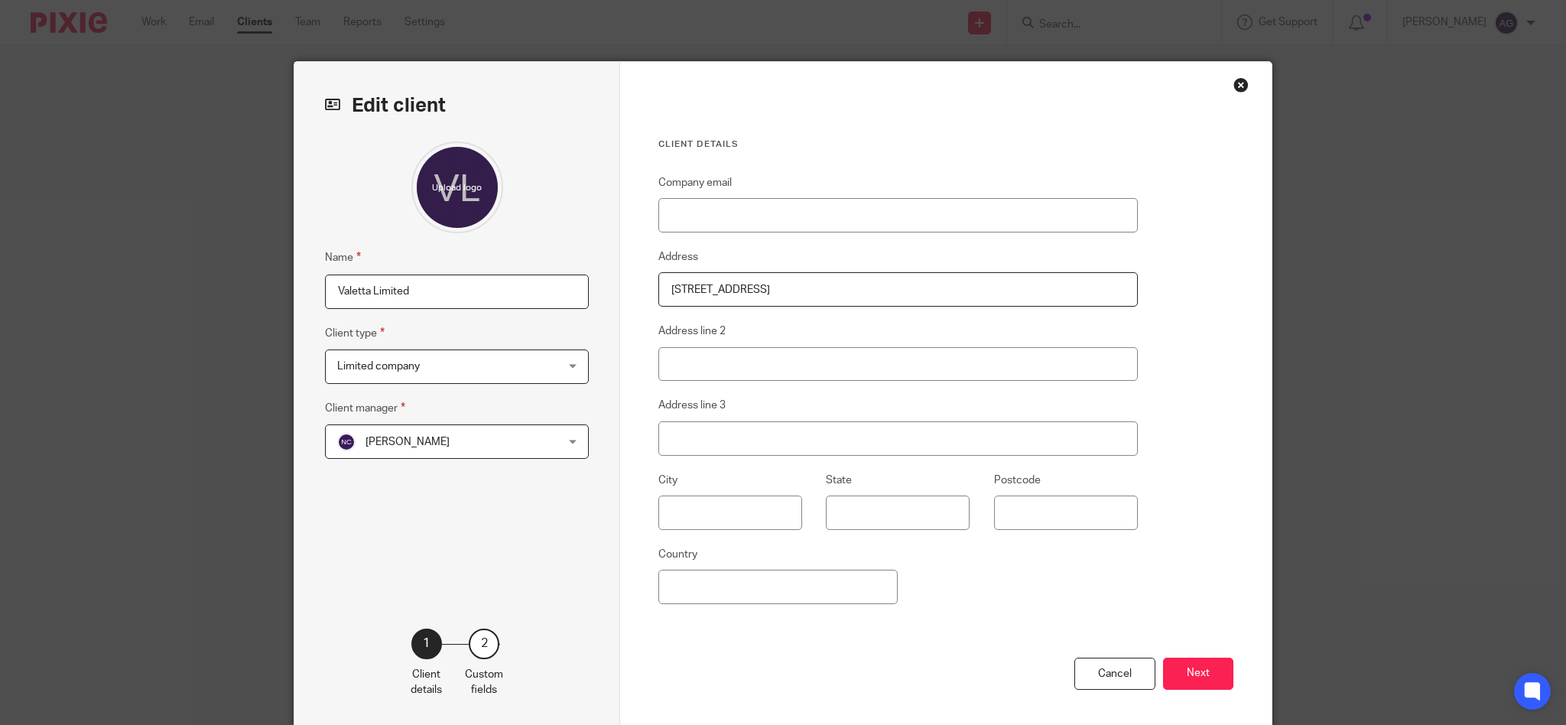
drag, startPoint x: 870, startPoint y: 284, endPoint x: 966, endPoint y: 284, distance: 96.3
click at [965, 284] on input "2b Gaol Street, Oakham, Rutland, England, LE15 6AQ" at bounding box center [897, 289] width 479 height 34
type input "2b Gaol Street, Oakham, Rutland, England,"
type input "LE15 6AQ"
drag, startPoint x: 786, startPoint y: 285, endPoint x: 820, endPoint y: 280, distance: 34.1
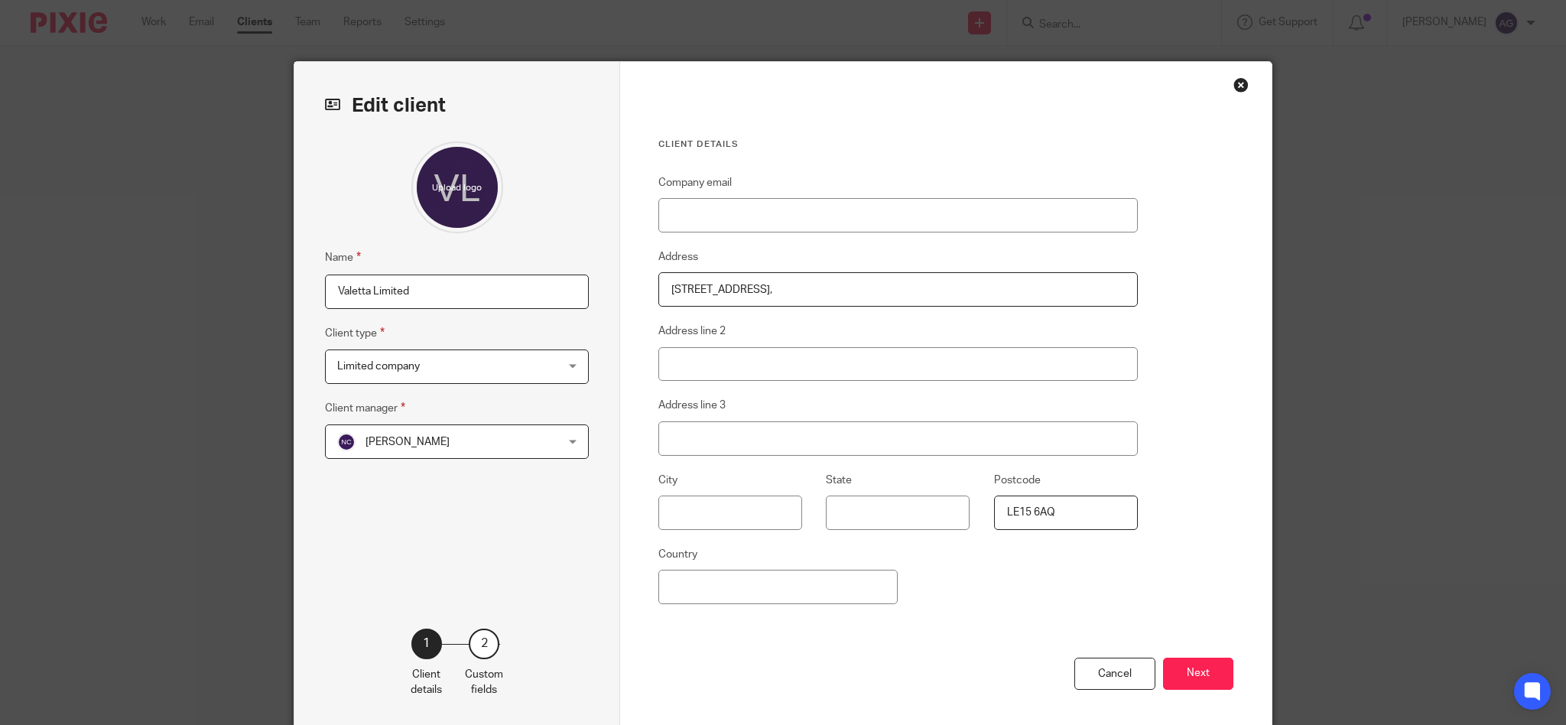
click at [820, 280] on input "2b Gaol Street, Oakham, Rutland, England," at bounding box center [897, 289] width 479 height 34
drag, startPoint x: 783, startPoint y: 283, endPoint x: 817, endPoint y: 282, distance: 33.6
click at [817, 282] on input "2b Gaol Street, Oakham, Rutland, England," at bounding box center [897, 289] width 479 height 34
type input "2b Gaol Street, Oakham, , England,"
type input "Rutland"
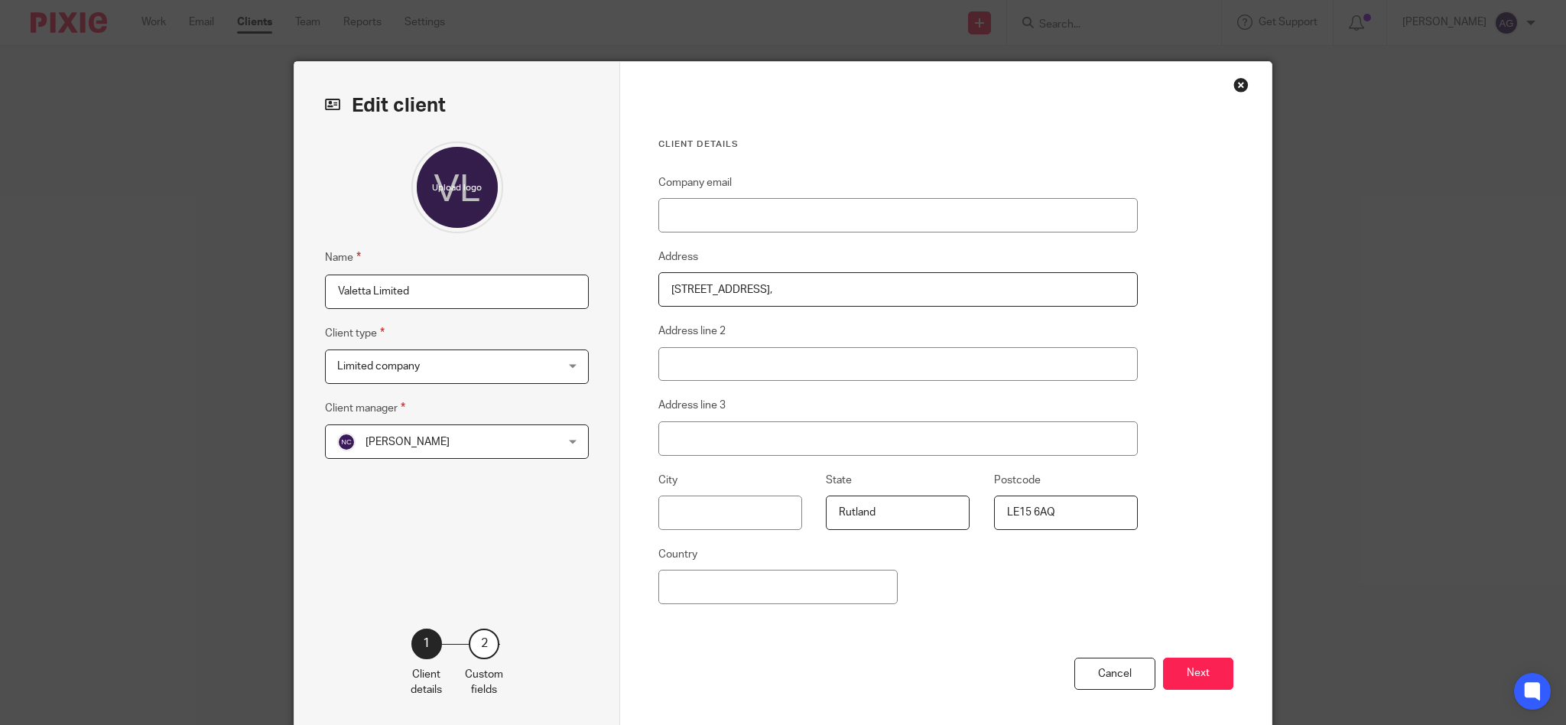
drag, startPoint x: 739, startPoint y: 282, endPoint x: 773, endPoint y: 281, distance: 33.6
click at [773, 281] on input "2b Gaol Street, Oakham, , England," at bounding box center [897, 289] width 479 height 34
click at [753, 283] on input "2b Gaol Street, Oakham, , England," at bounding box center [897, 289] width 479 height 34
drag, startPoint x: 740, startPoint y: 283, endPoint x: 777, endPoint y: 284, distance: 36.7
click at [777, 284] on input "2b Gaol Street, Oakham, , England," at bounding box center [897, 289] width 479 height 34
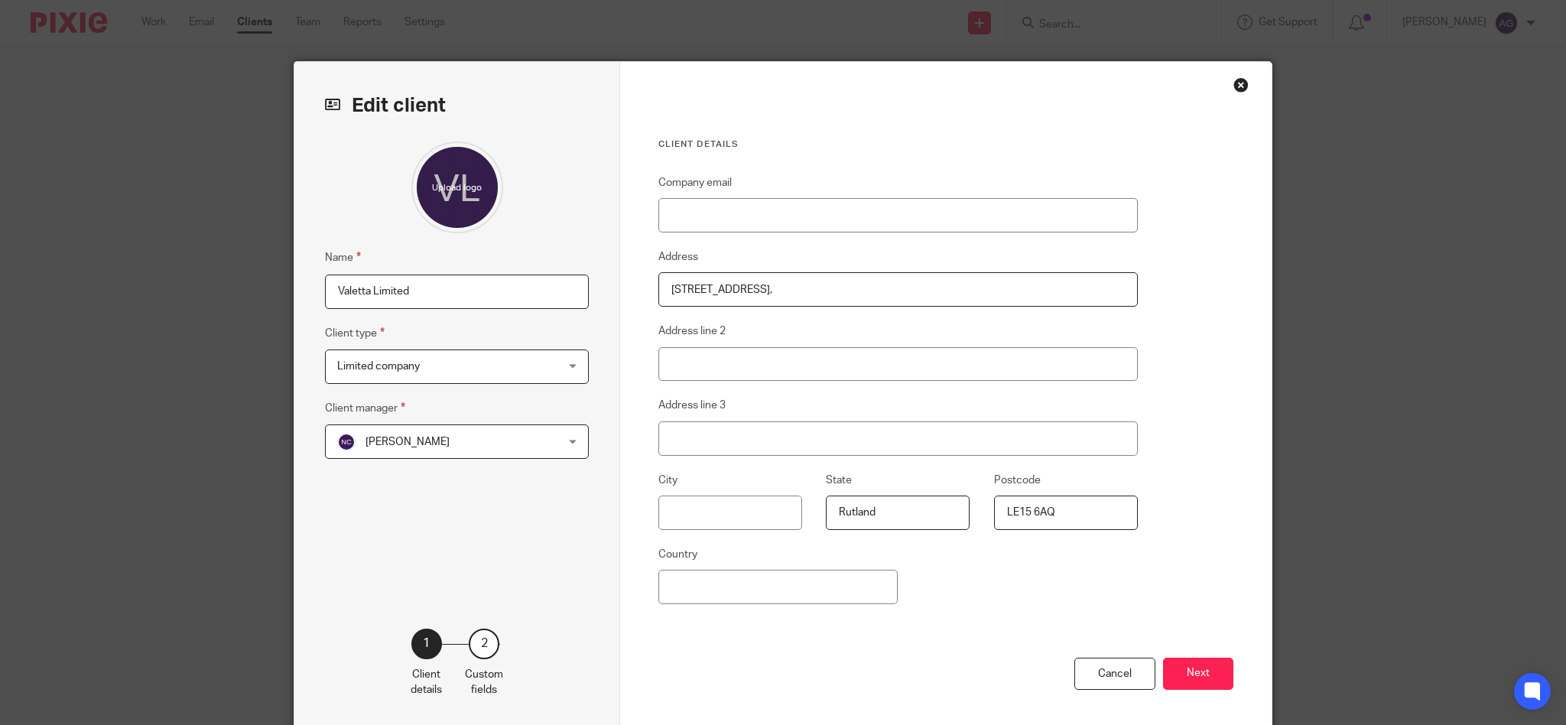
type input "2b Gaol Street, , , England,"
type input "Oakham"
drag, startPoint x: 767, startPoint y: 286, endPoint x: 860, endPoint y: 278, distance: 93.7
click at [859, 278] on input "2b Gaol Street, , , England," at bounding box center [897, 289] width 479 height 34
type input "2B Gaol Street"
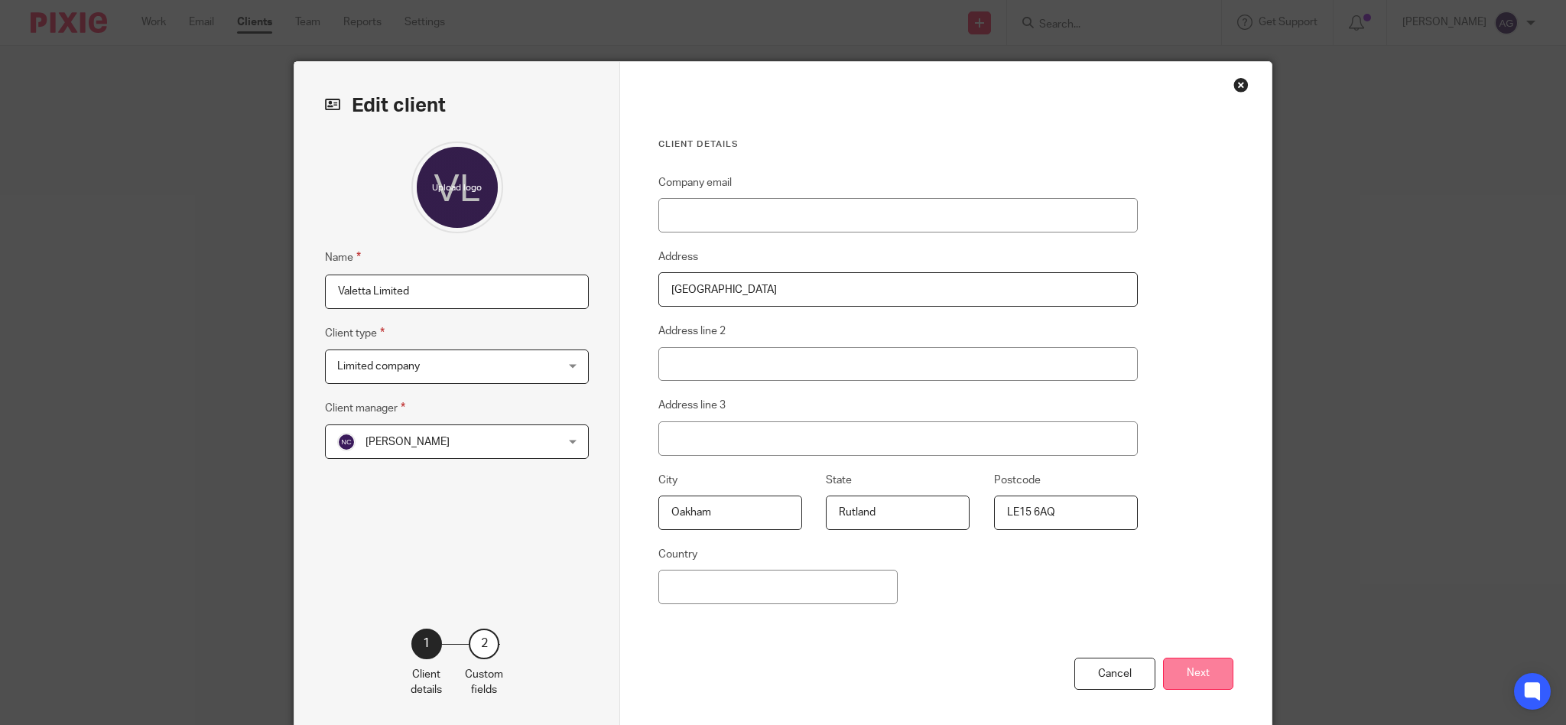
click at [1193, 677] on button "Next" at bounding box center [1198, 674] width 70 height 33
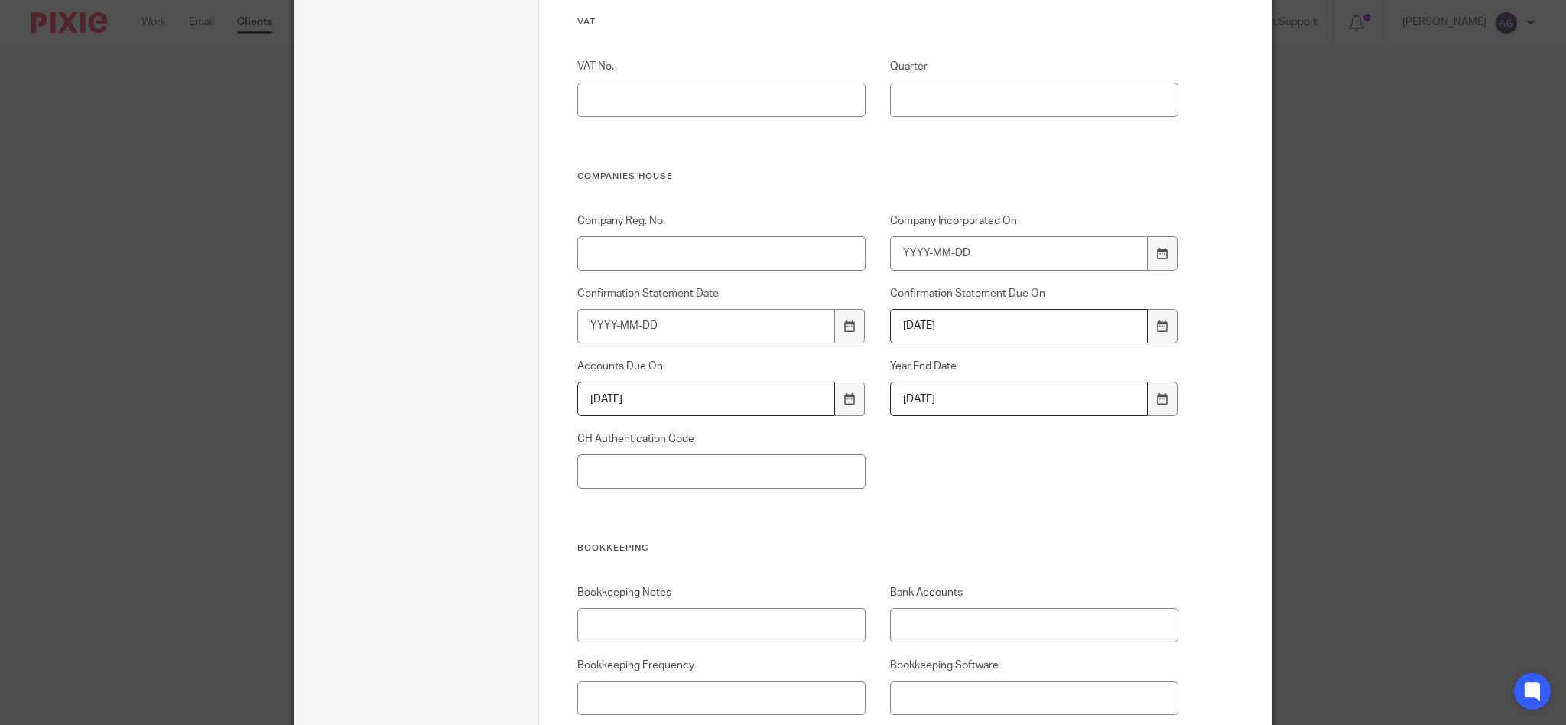
scroll to position [1019, 0]
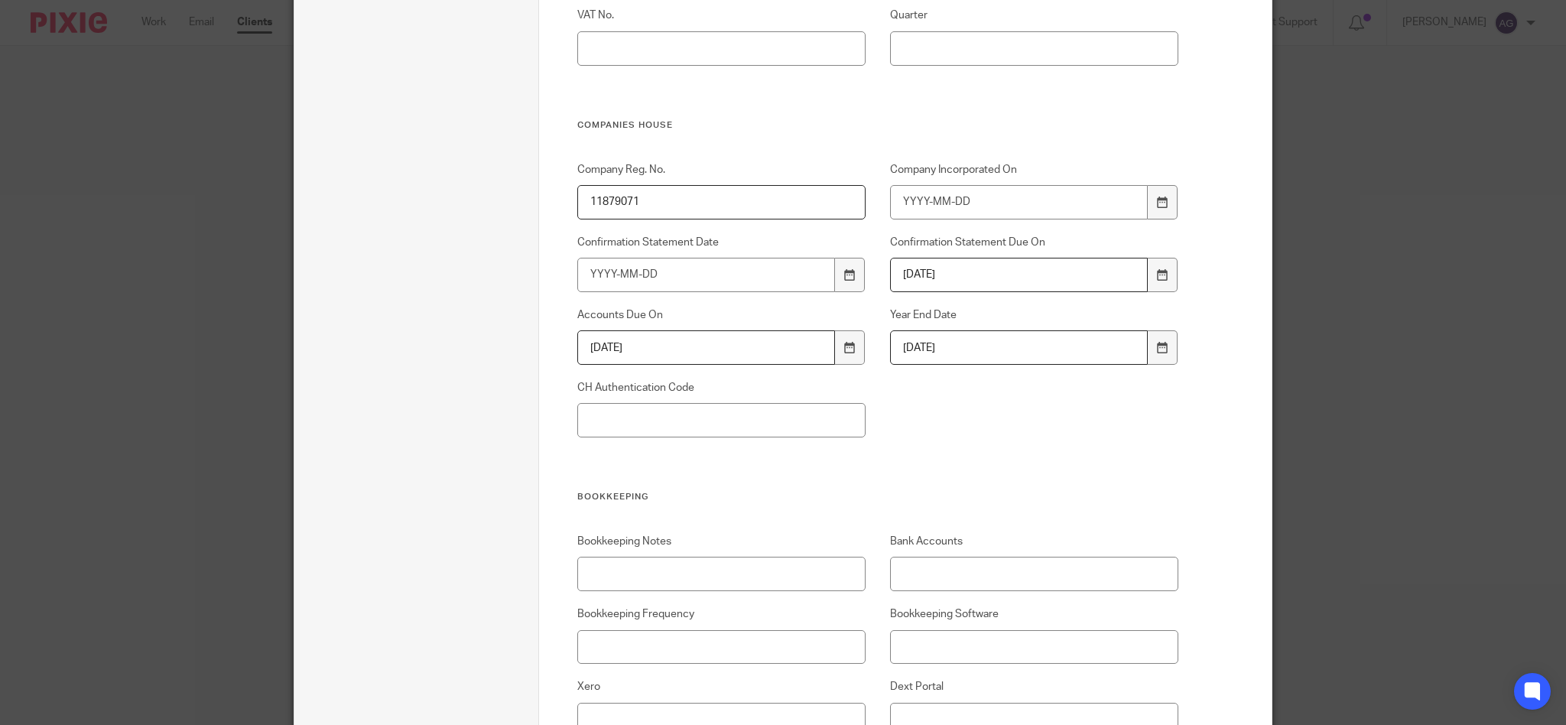
type input "11879071"
click at [1005, 200] on input "Company Incorporated On" at bounding box center [1019, 202] width 258 height 34
type input "2019-03-13"
click at [726, 414] on input "CH Authentication Code" at bounding box center [721, 420] width 289 height 34
click at [653, 427] on input "CH Authentication Code" at bounding box center [721, 420] width 289 height 34
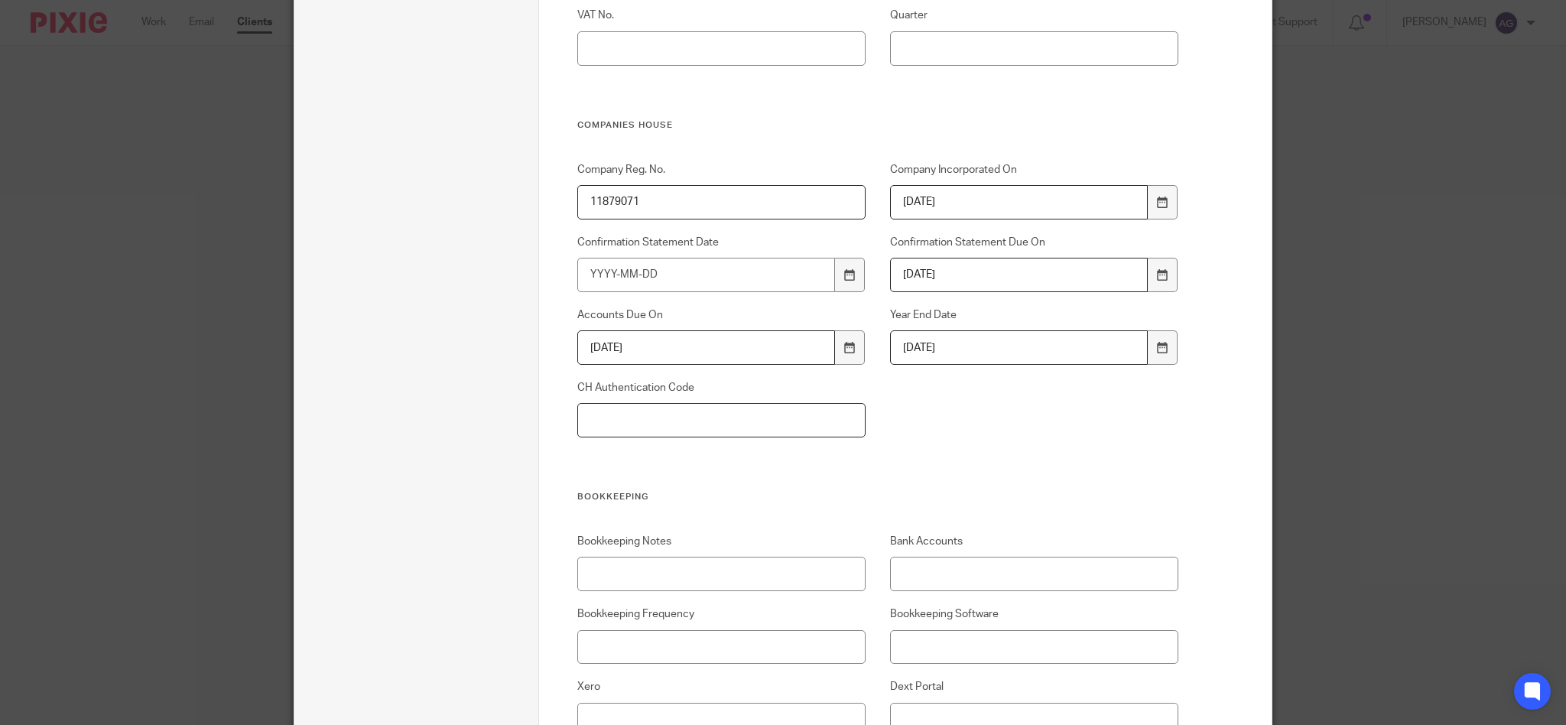
paste input "UAGFH7"
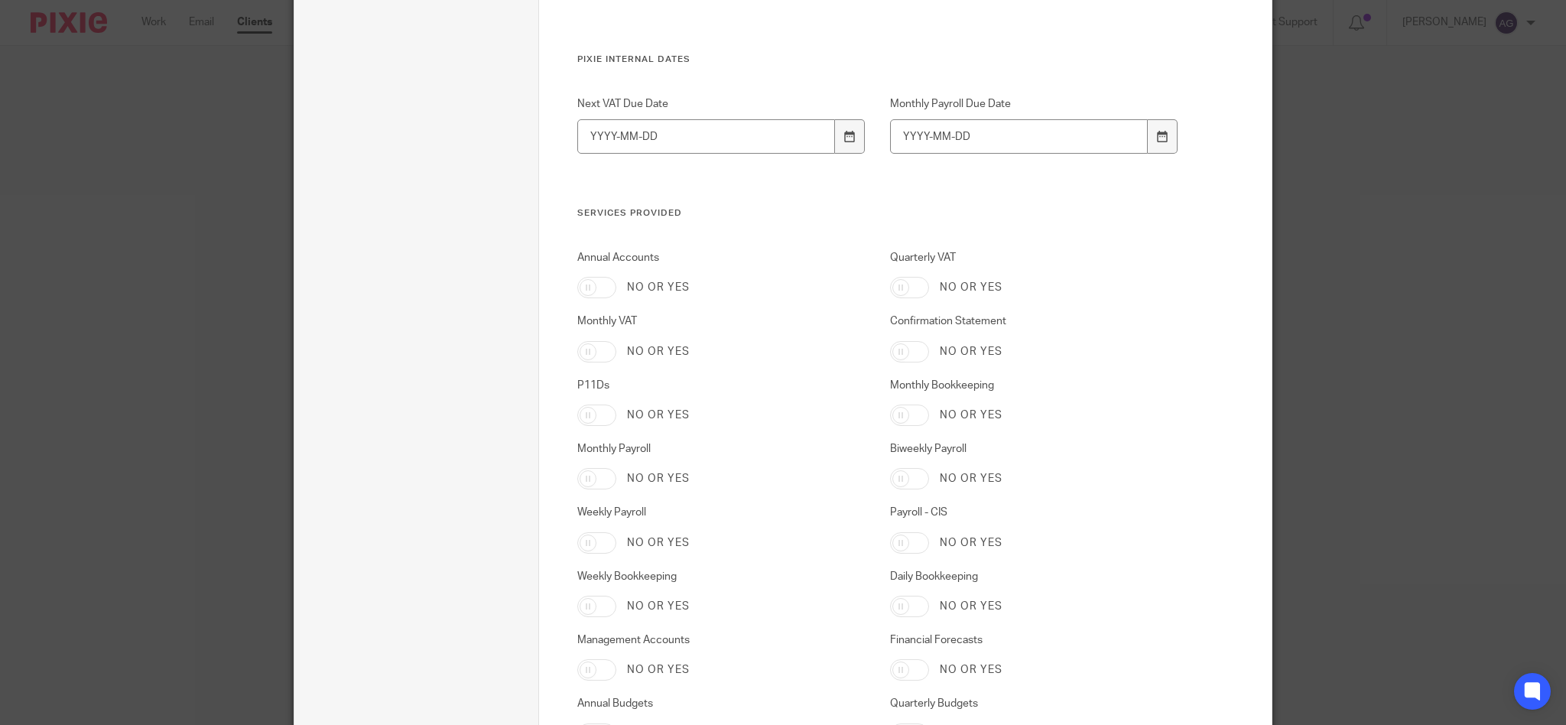
scroll to position [2406, 0]
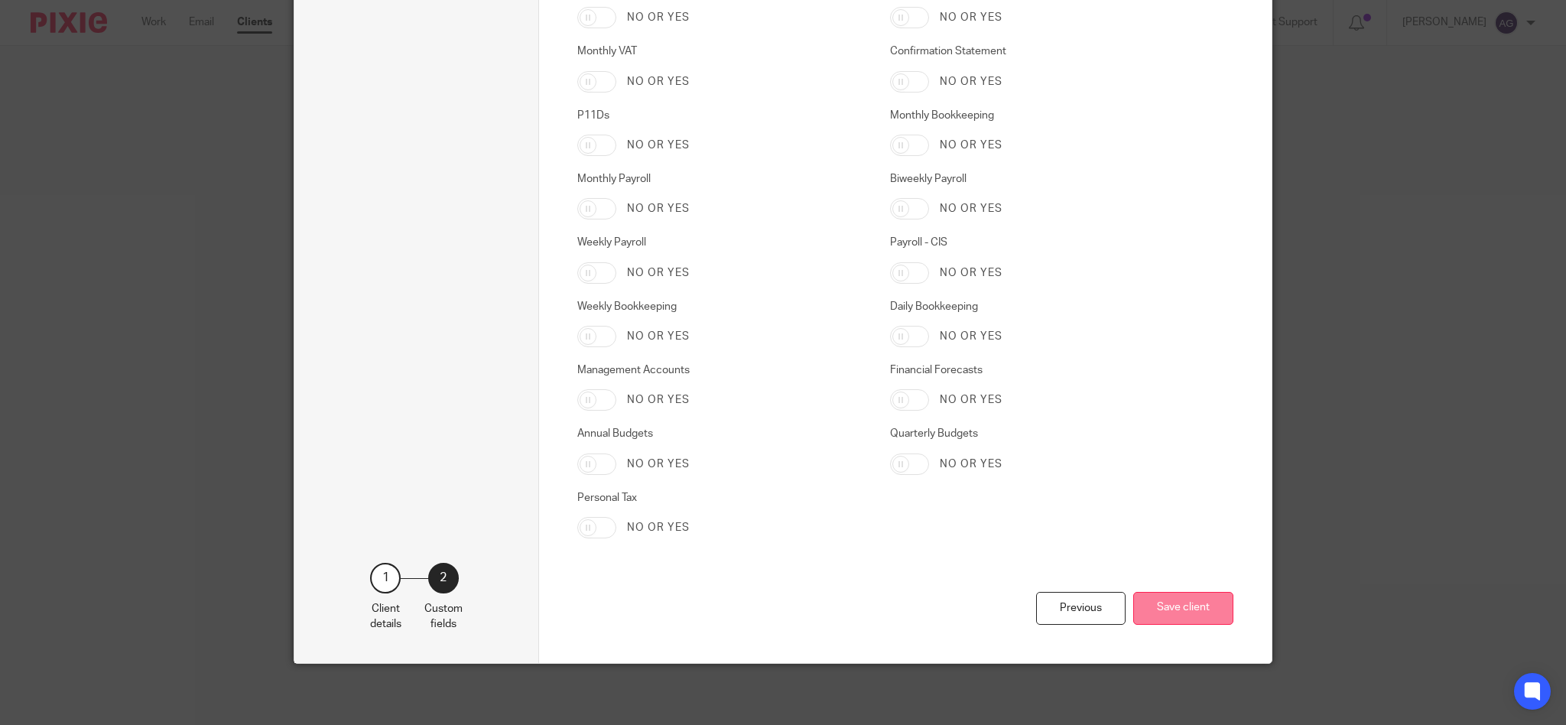
type input "UAGFH7"
click at [1185, 606] on button "Save client" at bounding box center [1183, 608] width 100 height 33
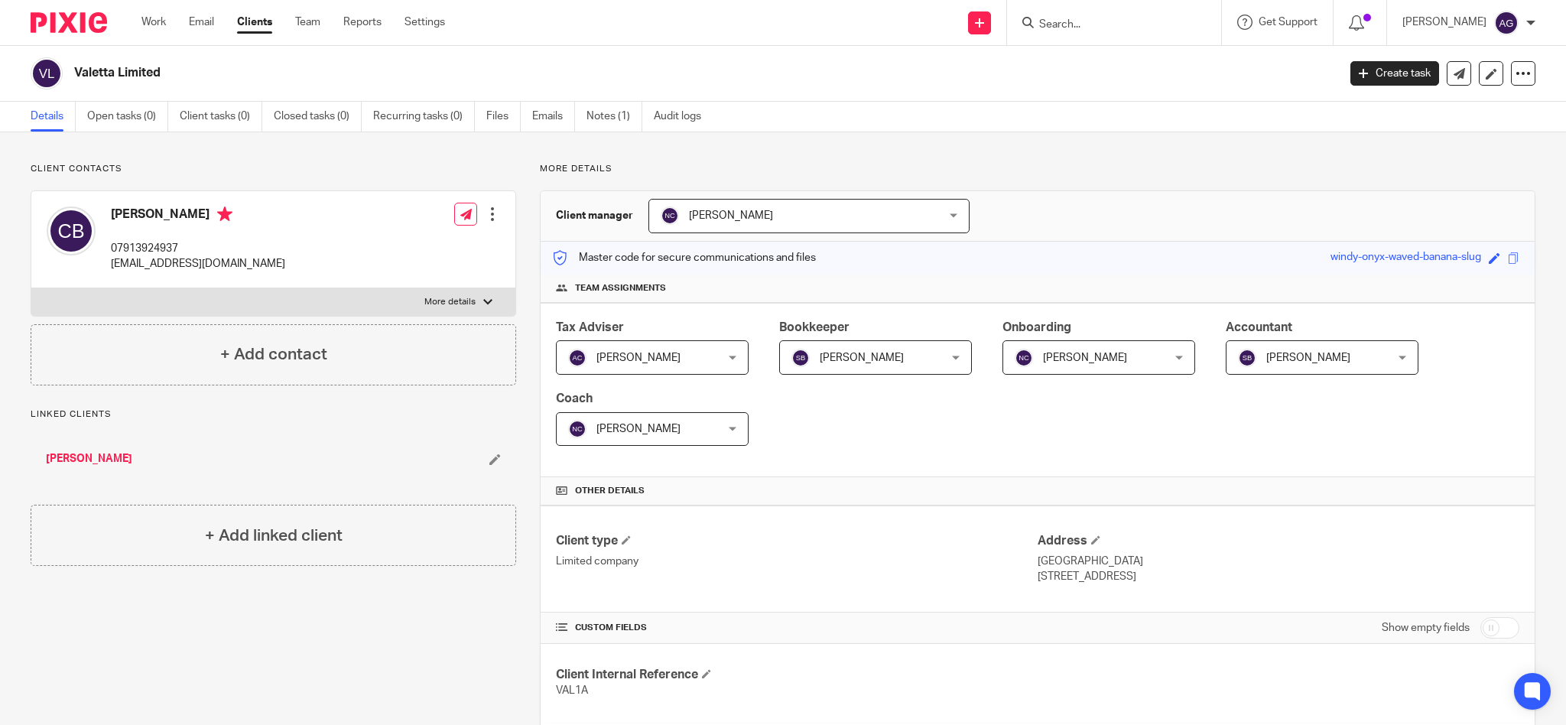
click at [73, 454] on link "[PERSON_NAME]" at bounding box center [89, 458] width 86 height 15
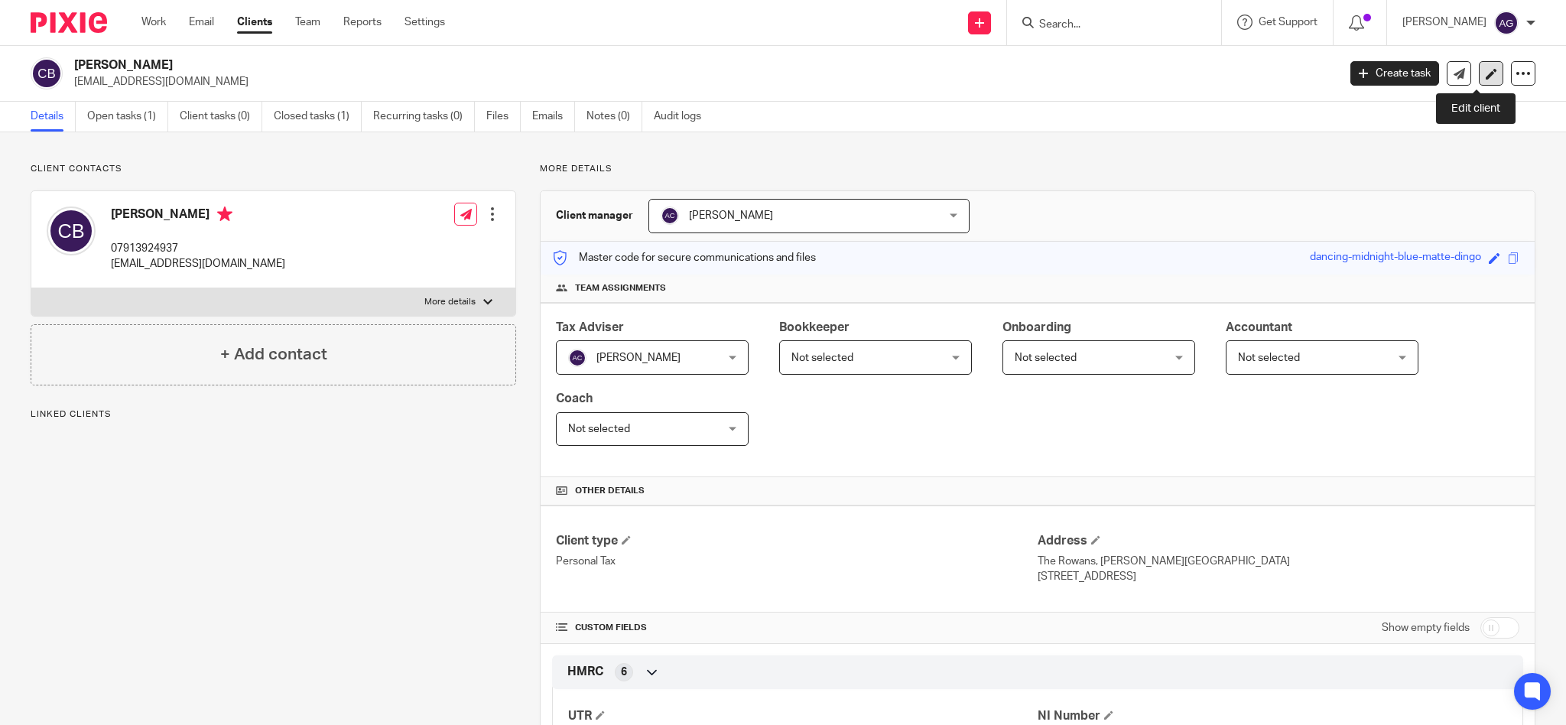
click at [1486, 70] on icon at bounding box center [1491, 73] width 11 height 11
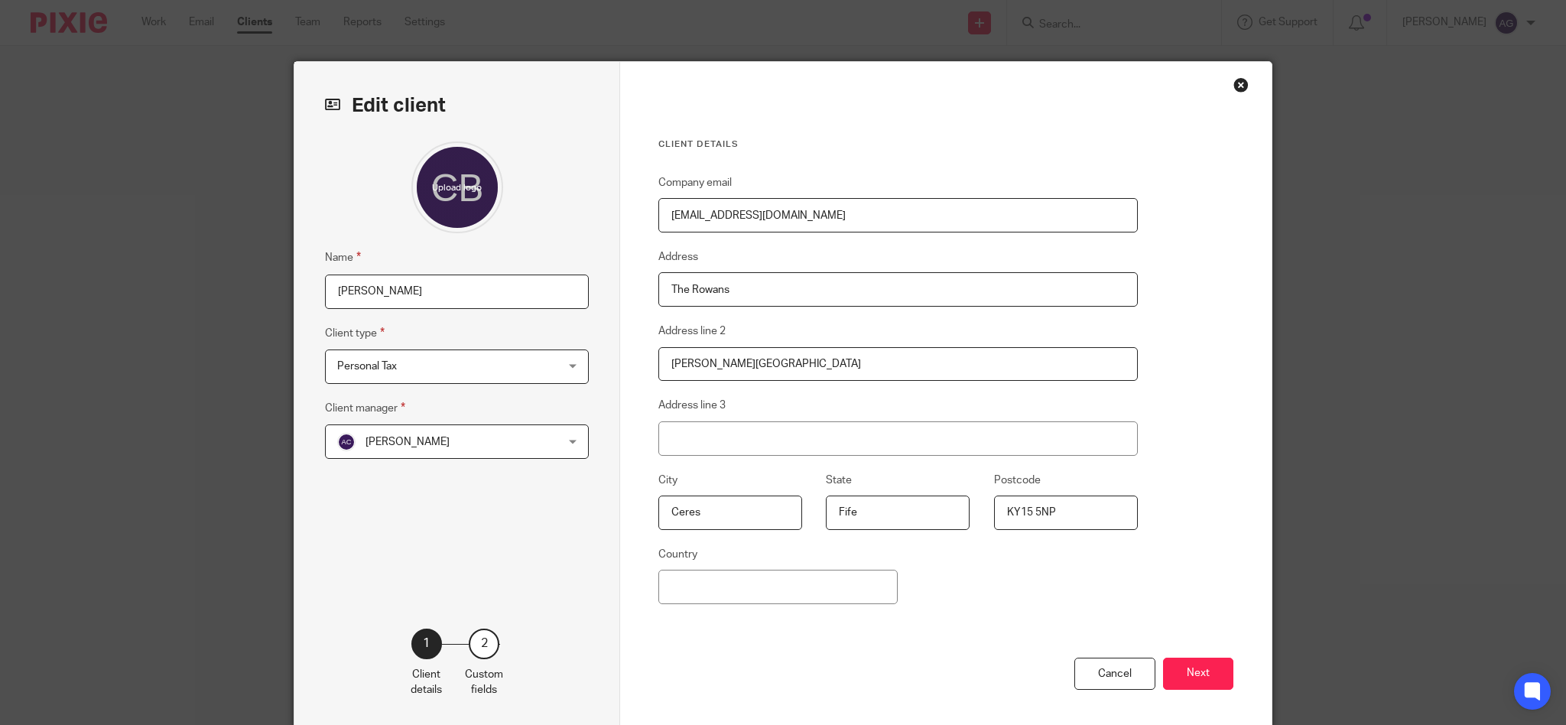
click at [1233, 85] on div "Close this dialog window" at bounding box center [1240, 84] width 15 height 15
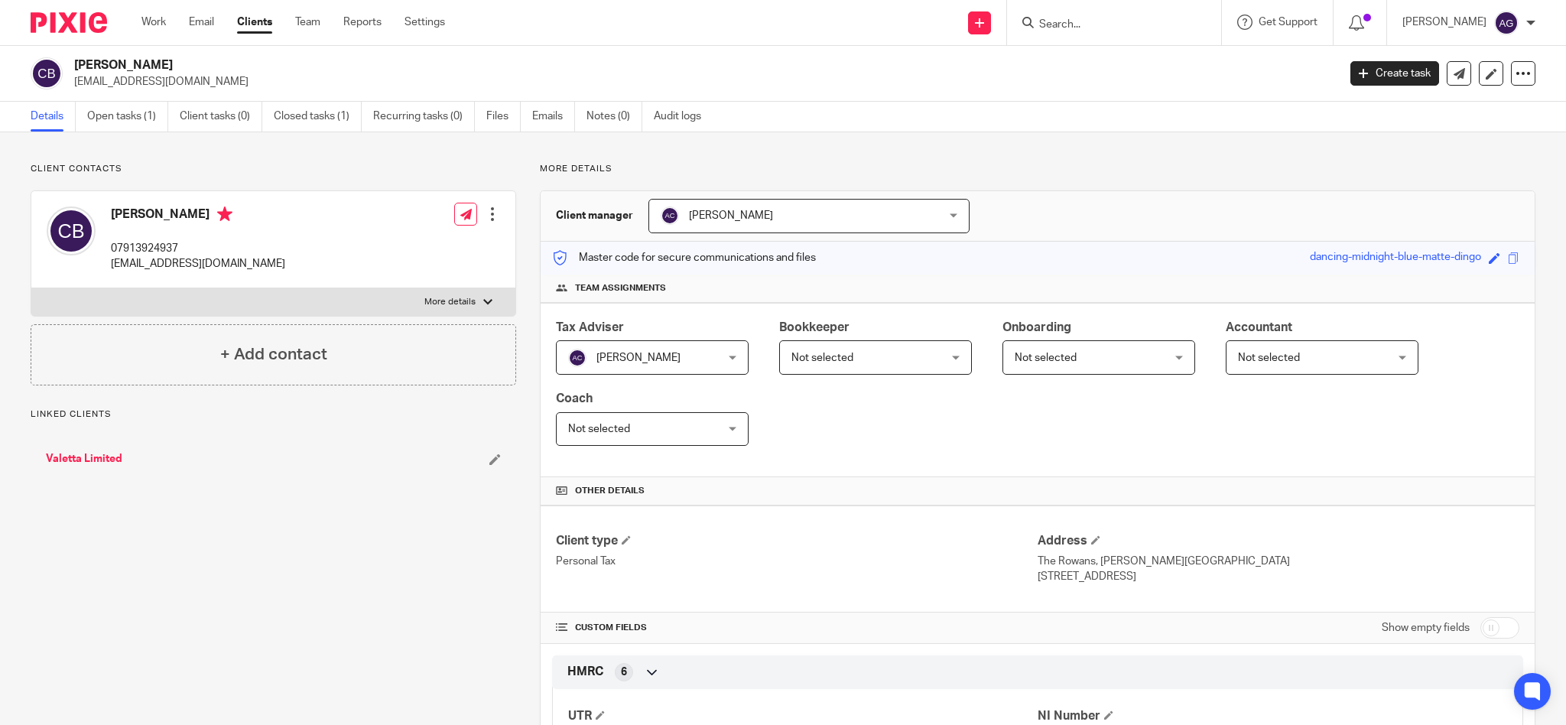
click at [1119, 24] on input "Search" at bounding box center [1107, 25] width 138 height 14
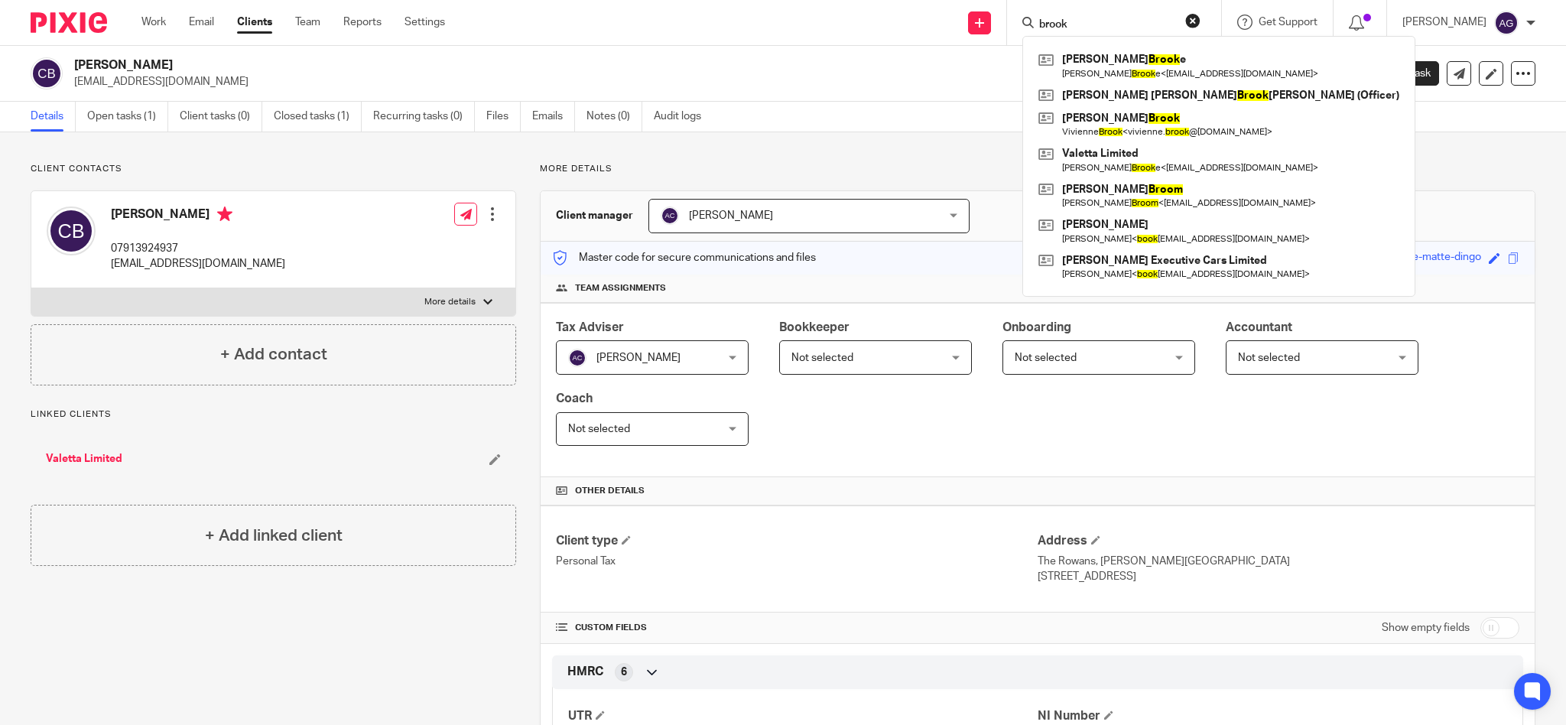
type input "brook"
click at [258, 22] on link "Clients" at bounding box center [254, 22] width 35 height 15
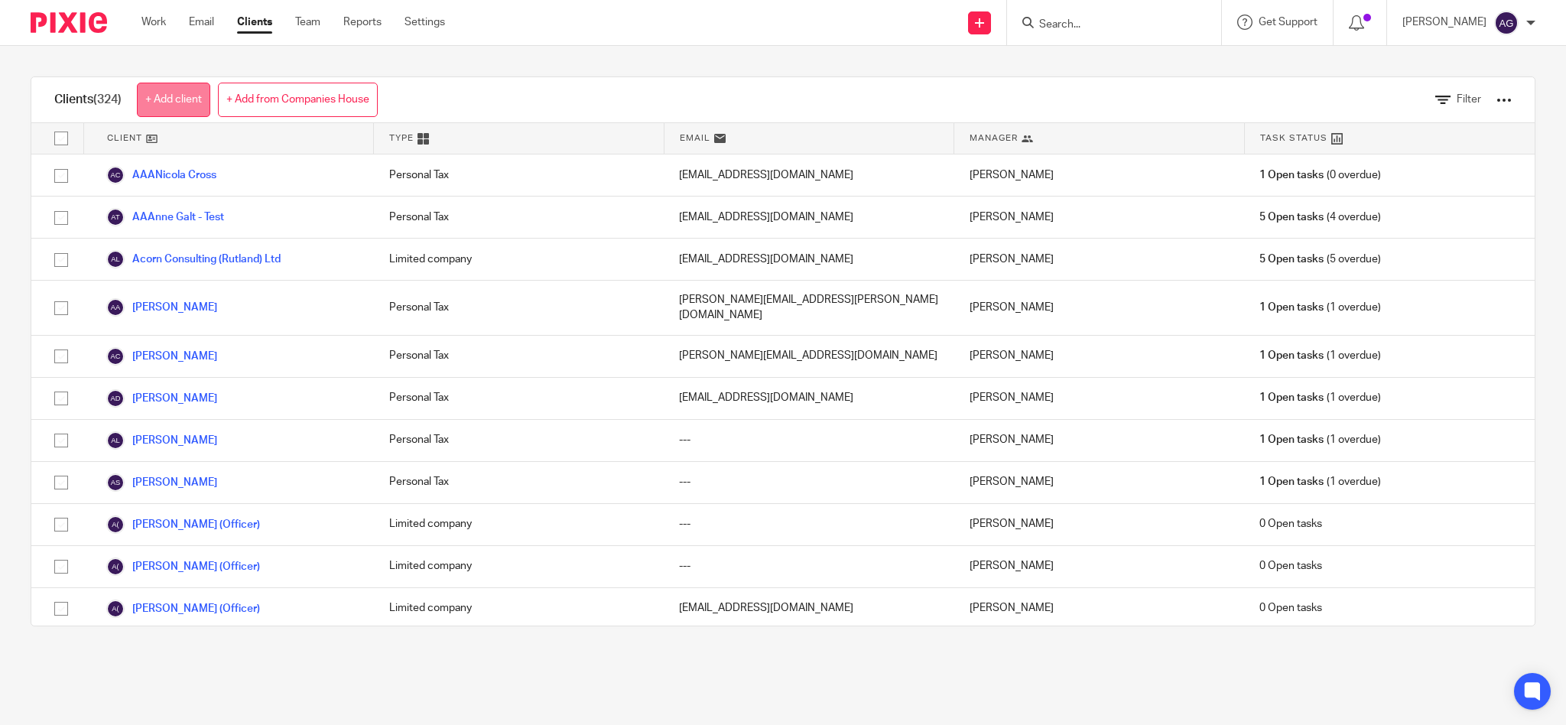
click at [162, 96] on link "+ Add client" at bounding box center [173, 100] width 73 height 34
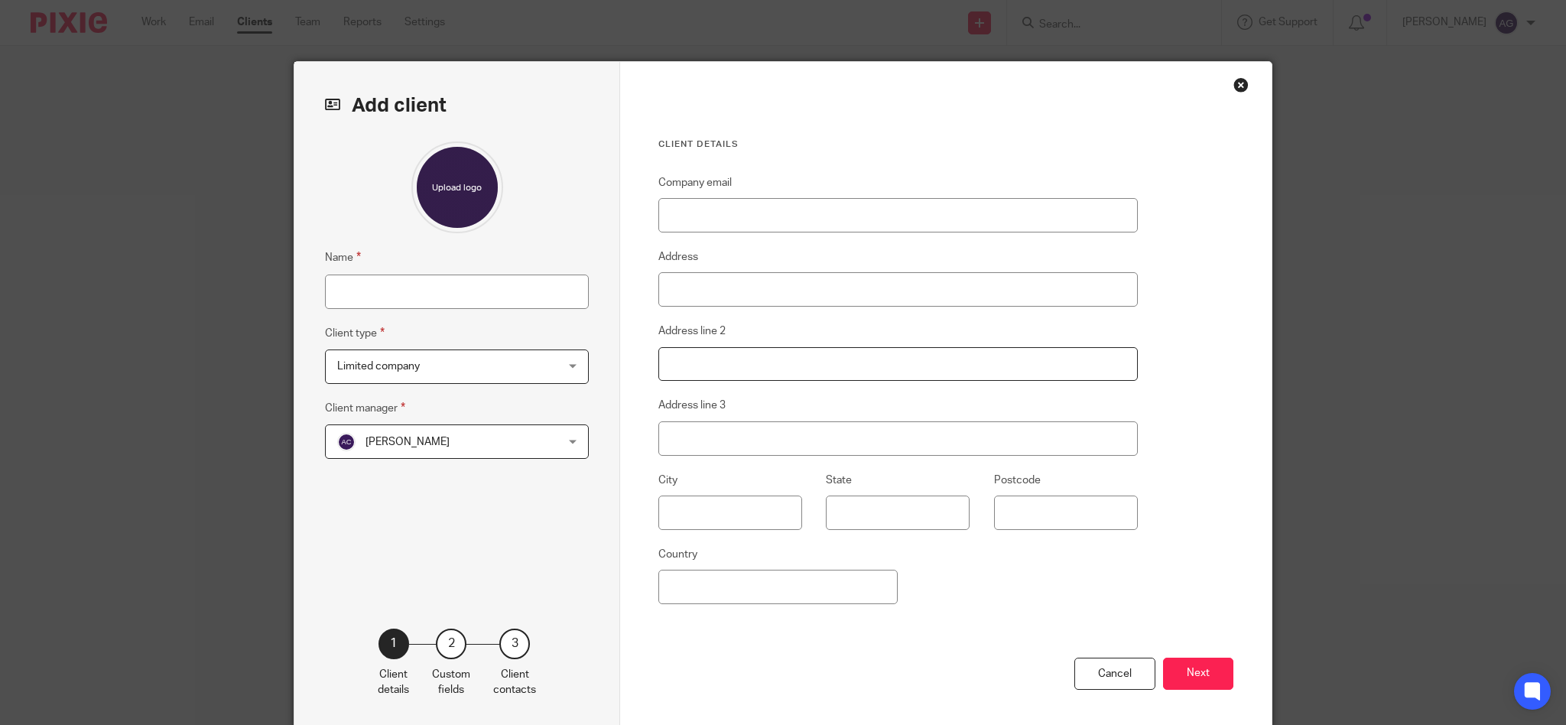
click at [781, 365] on input "Address line 2" at bounding box center [897, 364] width 479 height 34
paste input "2b, Gaol Street, Oakham, Rutland, England, LE15 6AQ"
drag, startPoint x: 873, startPoint y: 362, endPoint x: 972, endPoint y: 356, distance: 98.8
click at [972, 356] on input "2b, Gaol Street, Oakham, Rutland, England, LE15 6AQ" at bounding box center [897, 364] width 479 height 34
drag, startPoint x: 872, startPoint y: 360, endPoint x: 943, endPoint y: 356, distance: 72.0
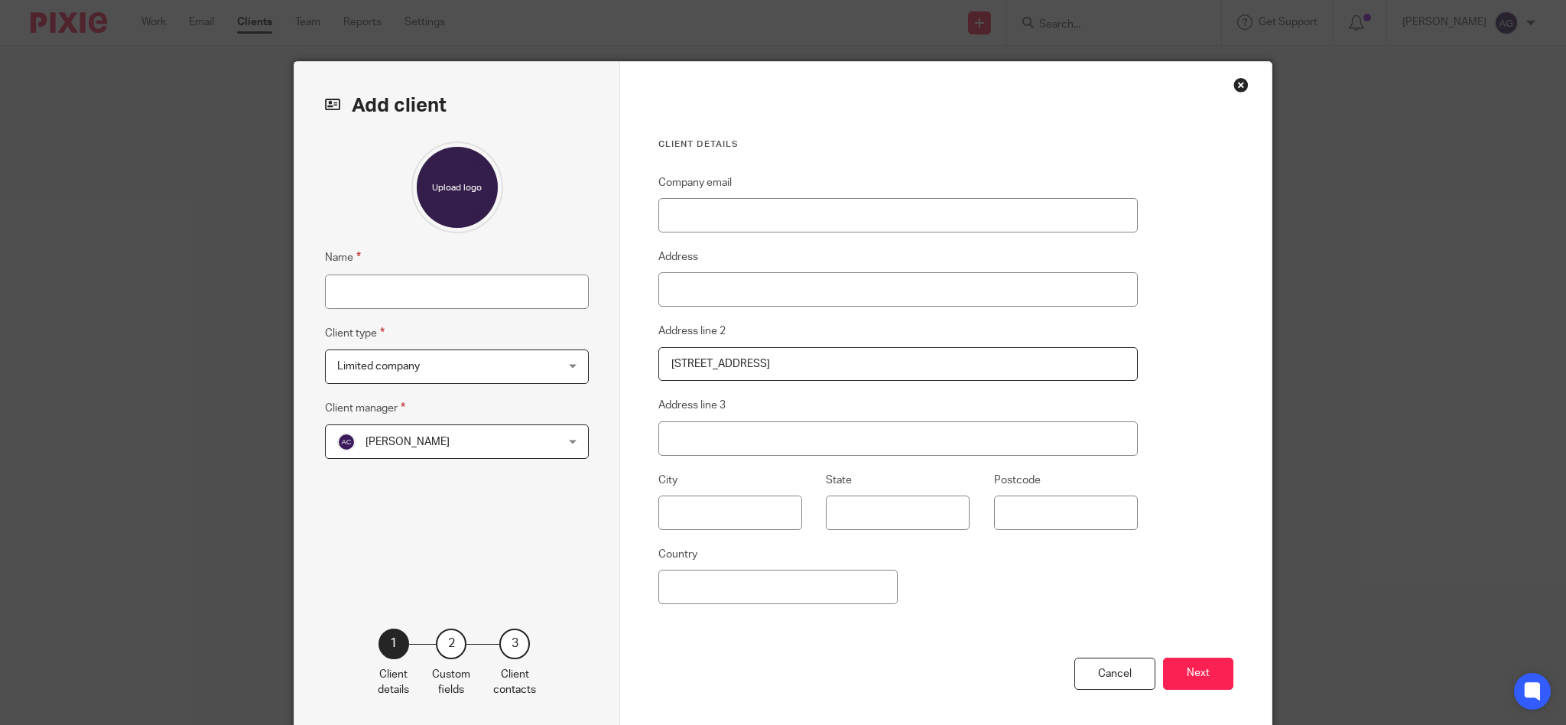
click at [943, 356] on input "2b, Gaol Street, Oakham, Rutland, England, LE15 6AQ" at bounding box center [897, 364] width 479 height 34
type input "2b, Gaol Street, Oakham, Rutland, England,"
type input "LE15 6AQ"
drag, startPoint x: 786, startPoint y: 359, endPoint x: 820, endPoint y: 356, distance: 33.9
click at [820, 356] on input "2b, Gaol Street, Oakham, Rutland, England," at bounding box center [897, 364] width 479 height 34
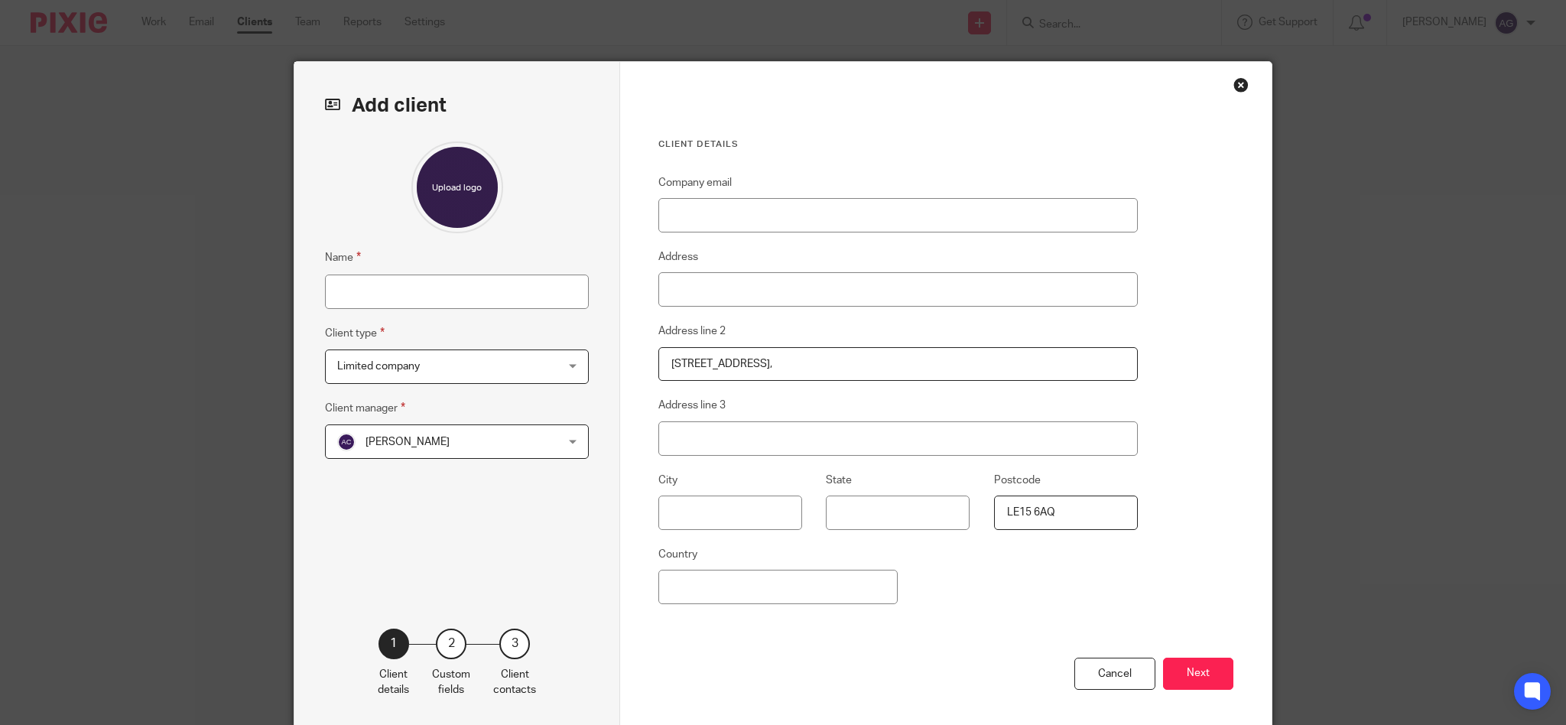
type input "2b, Gaol Street, Oakham, , England,"
type input "Rutland"
drag, startPoint x: 739, startPoint y: 359, endPoint x: 776, endPoint y: 360, distance: 36.7
click at [776, 360] on input "2b, Gaol Street, Oakham, , England," at bounding box center [897, 364] width 479 height 34
type input "2b, Gaol Street, , , England,"
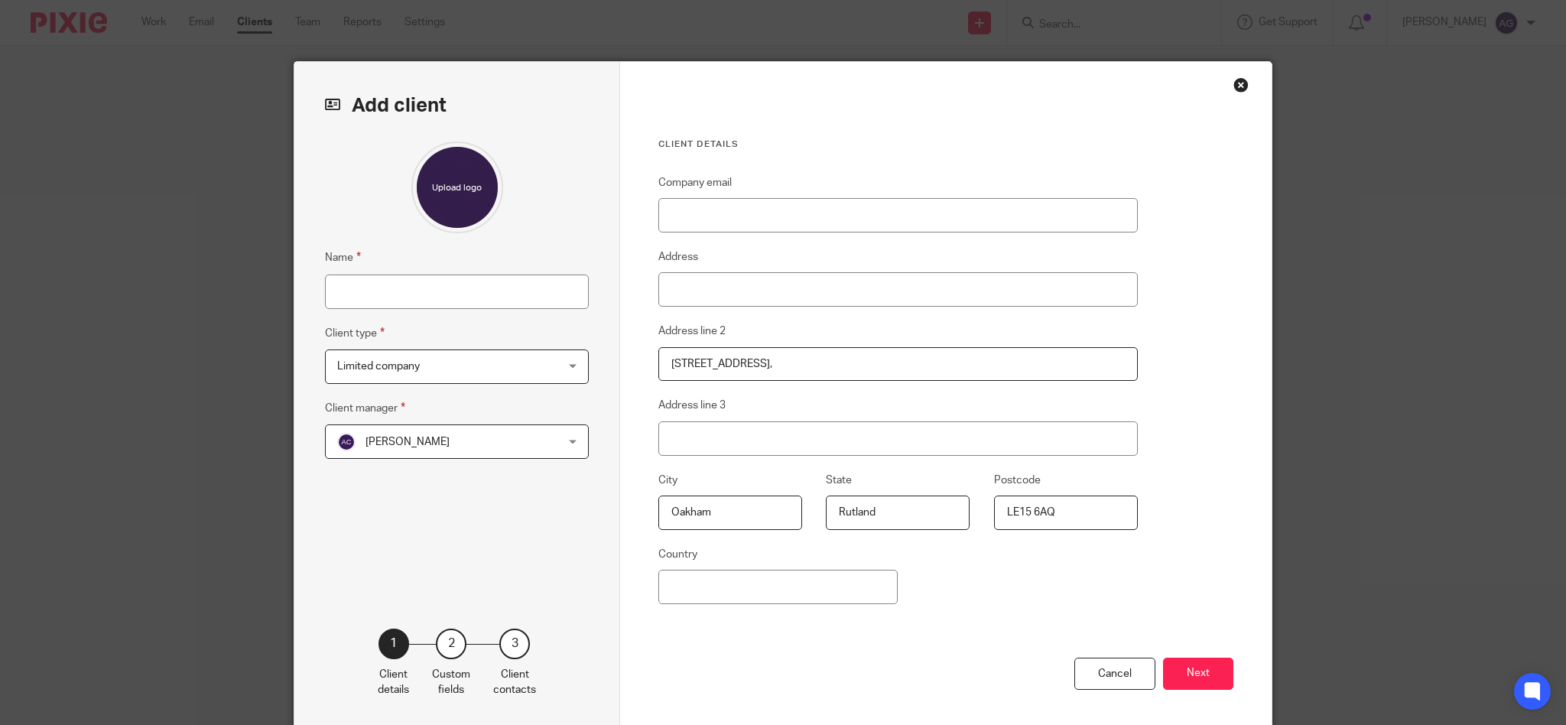
type input "Oakham"
drag, startPoint x: 739, startPoint y: 360, endPoint x: 979, endPoint y: 372, distance: 239.6
click at [976, 372] on input "2b, Gaol Street, , , England," at bounding box center [897, 364] width 479 height 34
type input "2B, Gaol Street"
click at [731, 277] on input "Address" at bounding box center [897, 289] width 479 height 34
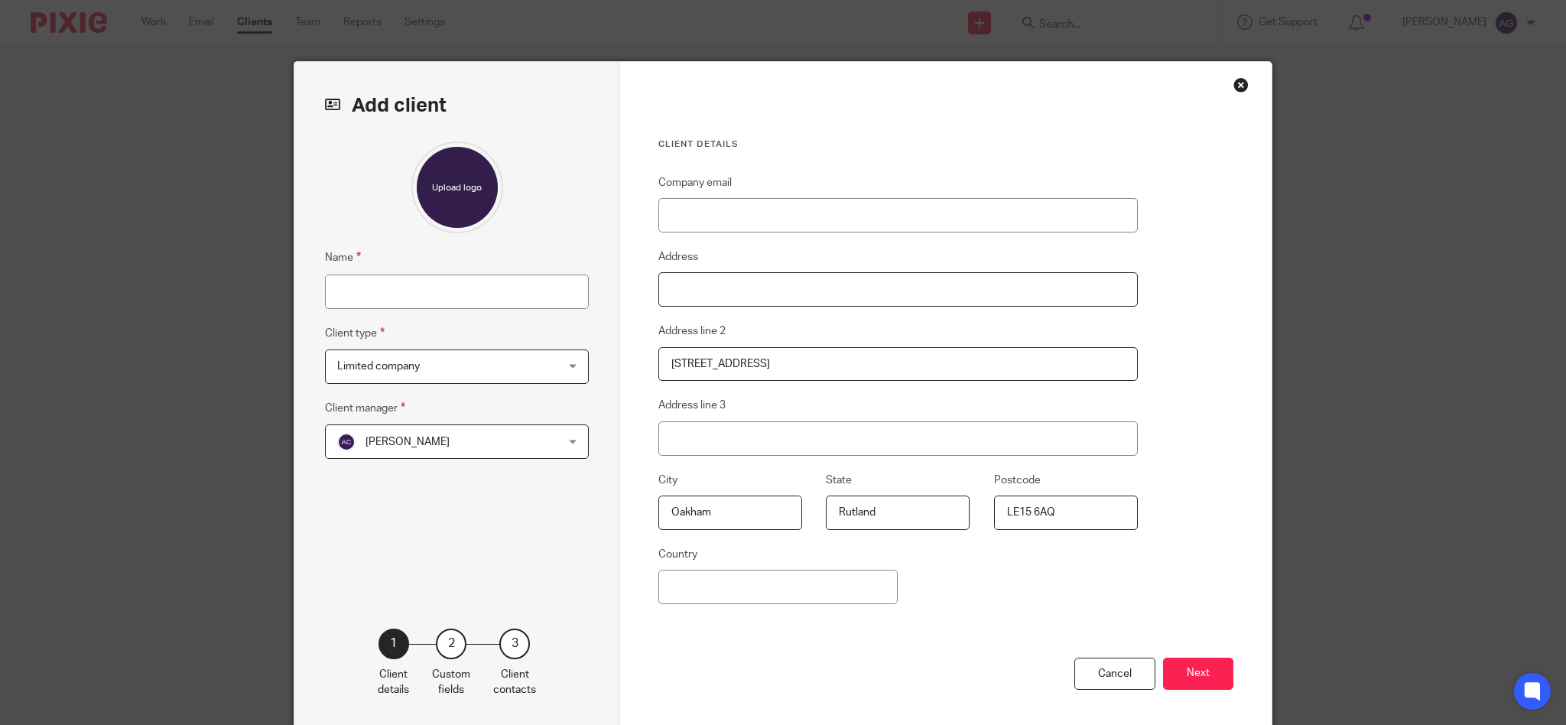
click at [726, 288] on input "Address" at bounding box center [897, 289] width 479 height 34
paste input "VALETTA LIMITED"
type input "VALETTA LIMITED"
click at [446, 292] on input "Name" at bounding box center [457, 291] width 264 height 34
drag, startPoint x: 419, startPoint y: 293, endPoint x: 478, endPoint y: 294, distance: 58.9
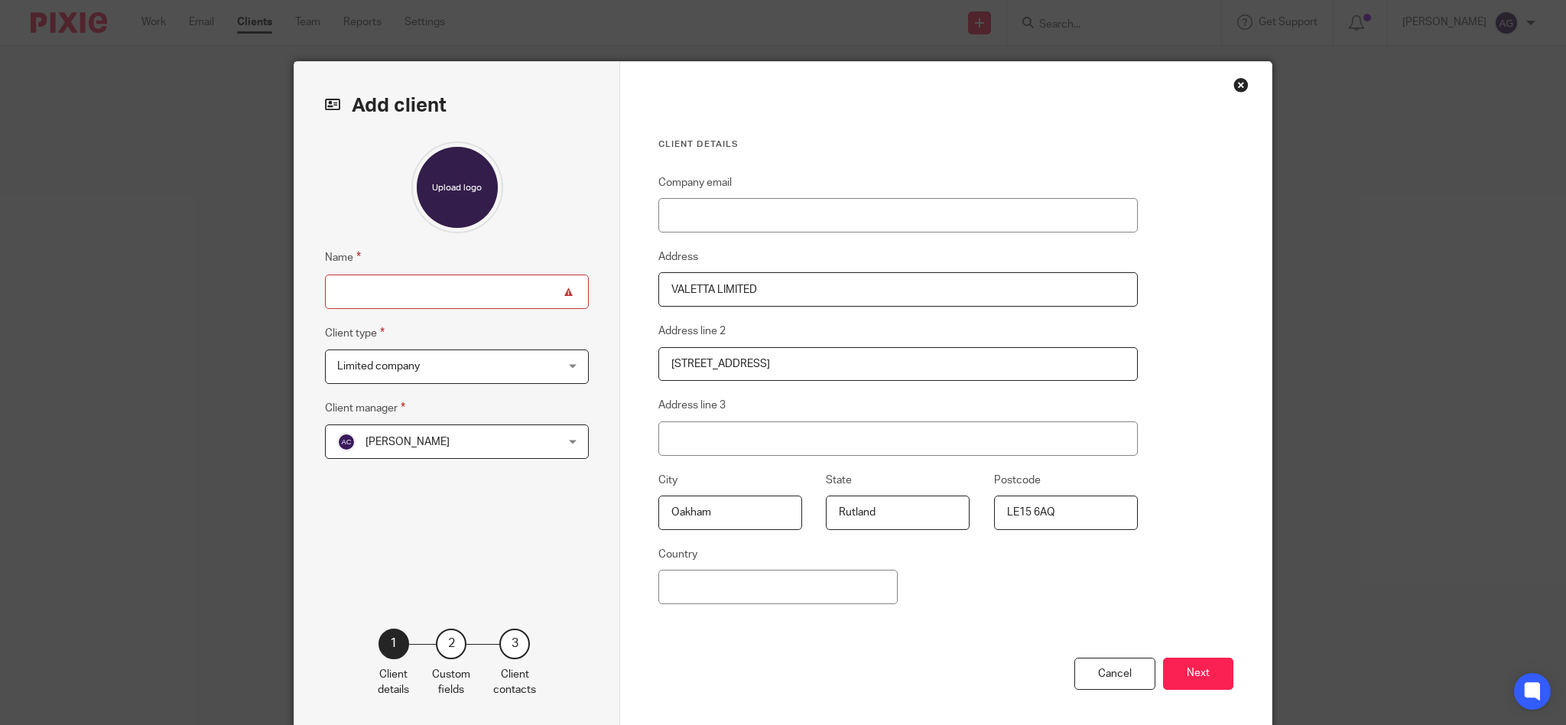
click at [419, 293] on input "Name" at bounding box center [457, 291] width 264 height 34
paste input "BROOKE, Michael Iain"
drag, startPoint x: 375, startPoint y: 288, endPoint x: 157, endPoint y: 254, distance: 220.6
click at [186, 258] on div "Add client Name BROOKE, Michael Iain BROOKE (Officer) Client type Limited compa…" at bounding box center [783, 362] width 1566 height 725
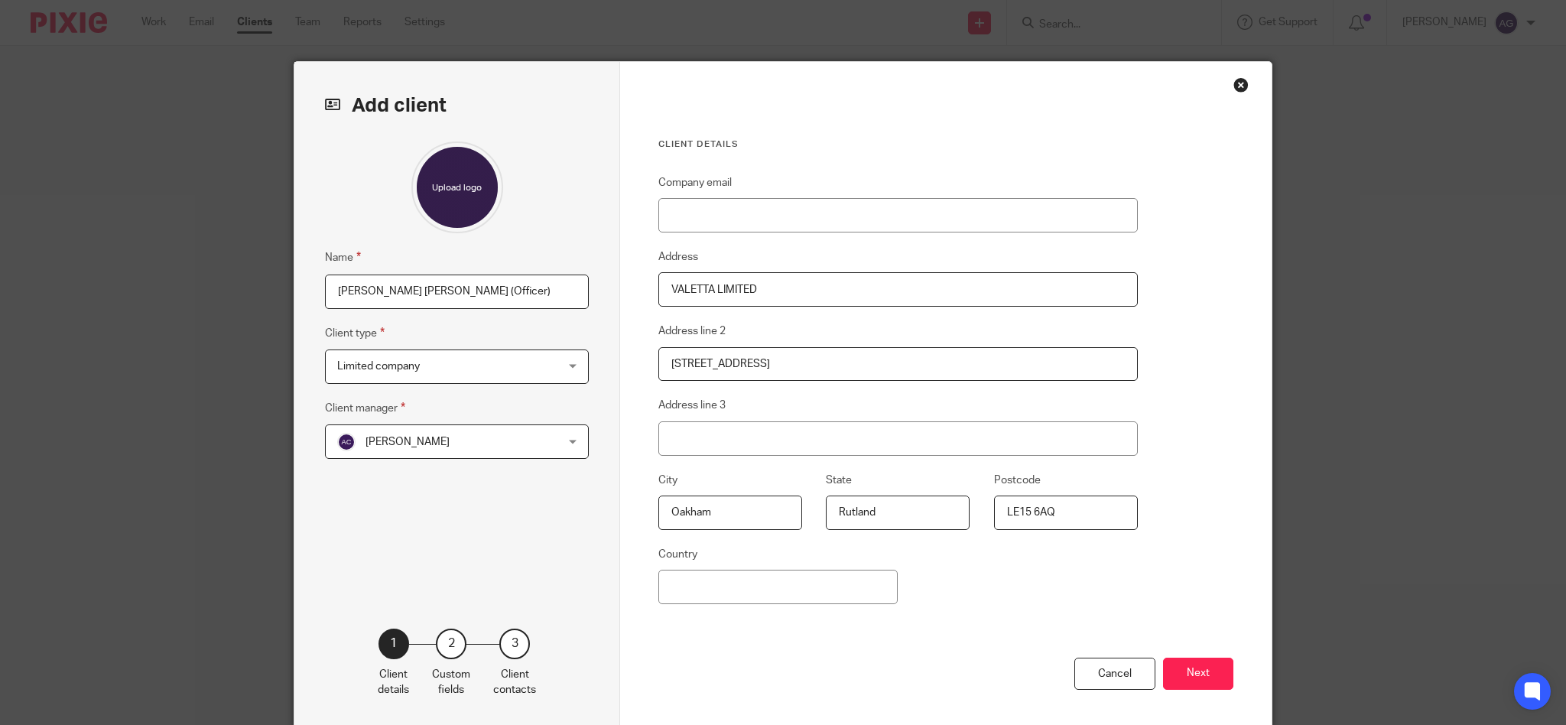
drag, startPoint x: 430, startPoint y: 287, endPoint x: 273, endPoint y: 268, distance: 158.7
click at [273, 268] on div "Add client Name Michael Iain BROOKE (Officer) Client type Limited company Limit…" at bounding box center [783, 362] width 1566 height 725
type input "Michael Iain BROOKE (Officer)"
click at [1195, 666] on button "Next" at bounding box center [1198, 674] width 70 height 33
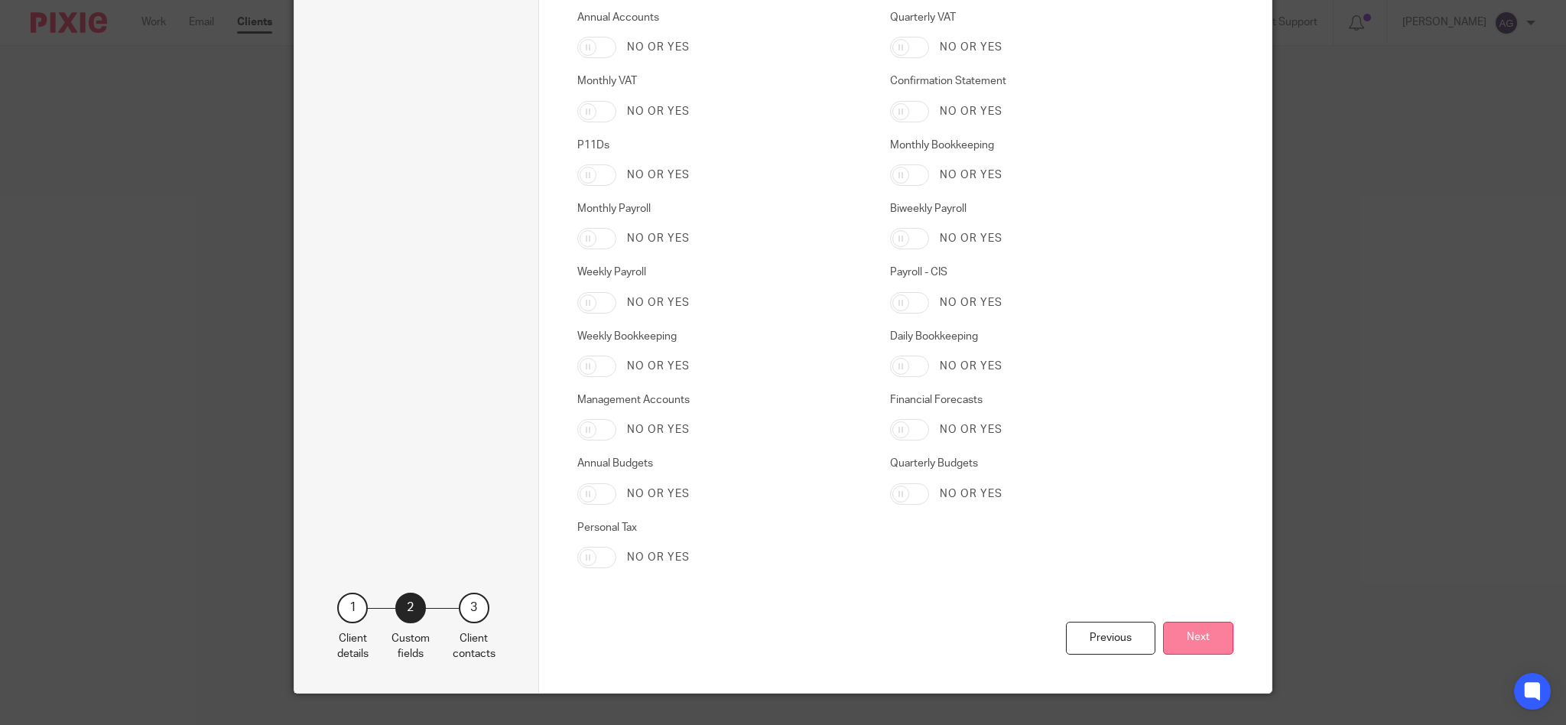
scroll to position [2406, 0]
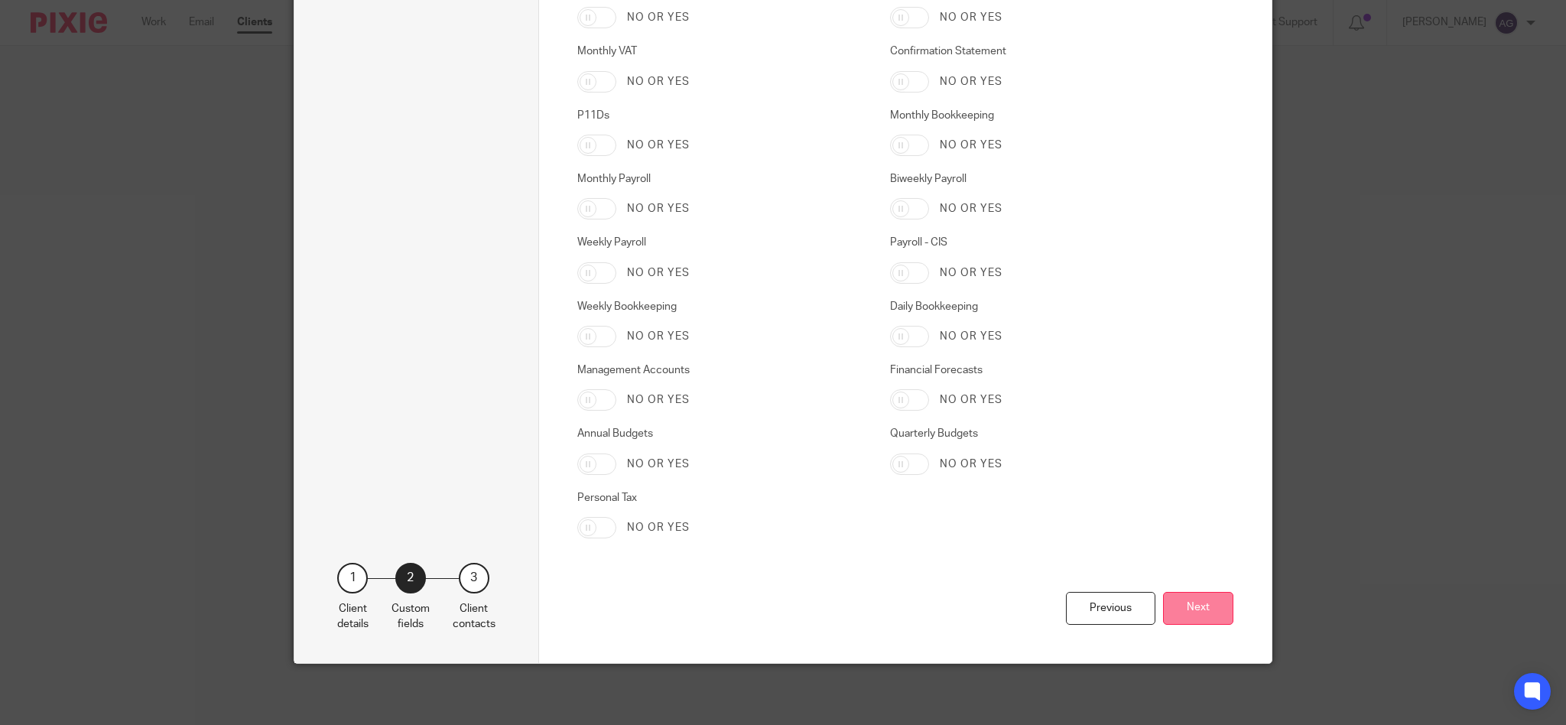
click at [1182, 610] on button "Next" at bounding box center [1198, 608] width 70 height 33
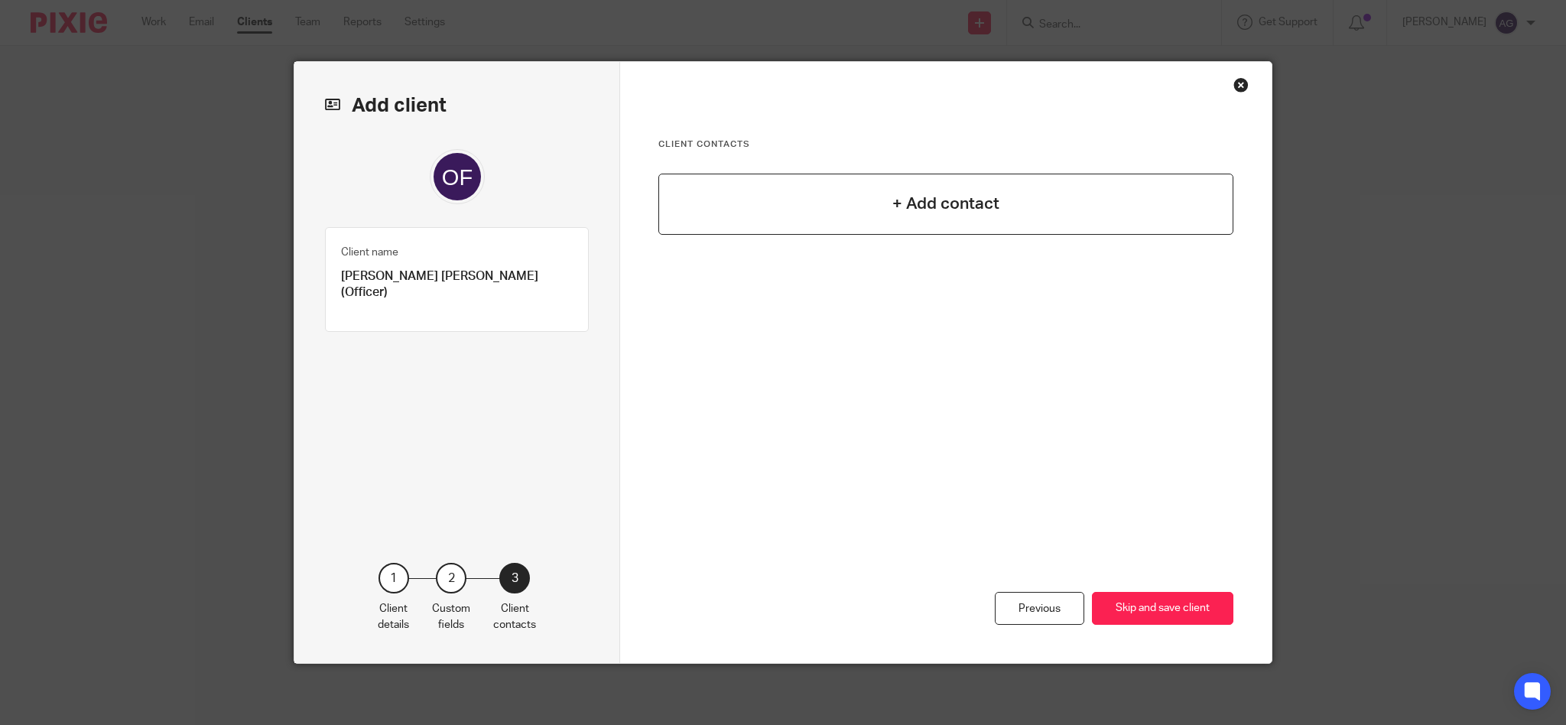
click at [946, 202] on h4 "+ Add contact" at bounding box center [945, 204] width 107 height 24
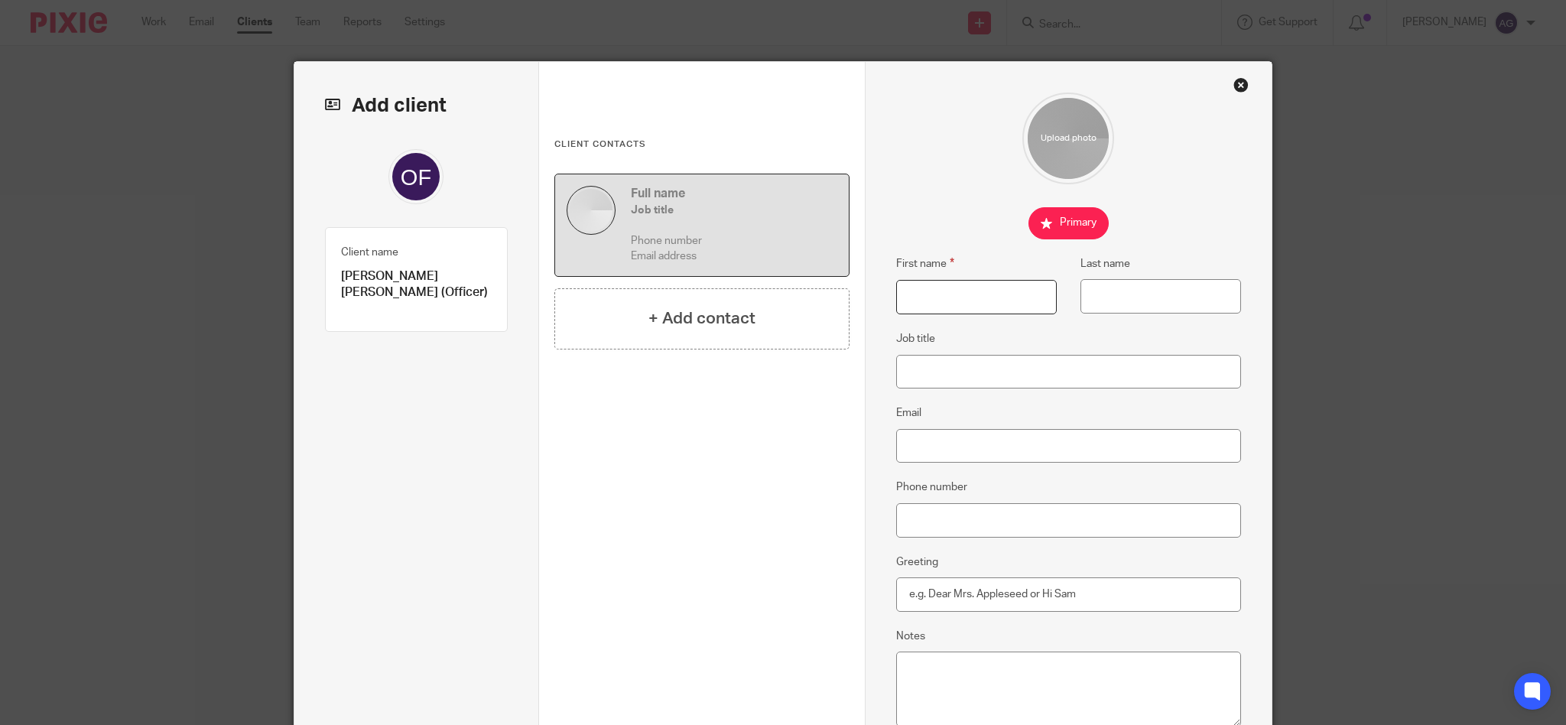
click at [933, 293] on input "First name" at bounding box center [976, 297] width 161 height 34
paste input "Michael Iain BROOKE"
drag, startPoint x: 963, startPoint y: 294, endPoint x: 1084, endPoint y: 289, distance: 121.7
click at [1084, 289] on div "First name Michael Iain BROOKE Last name" at bounding box center [1056, 292] width 369 height 75
type input "Michael Iain"
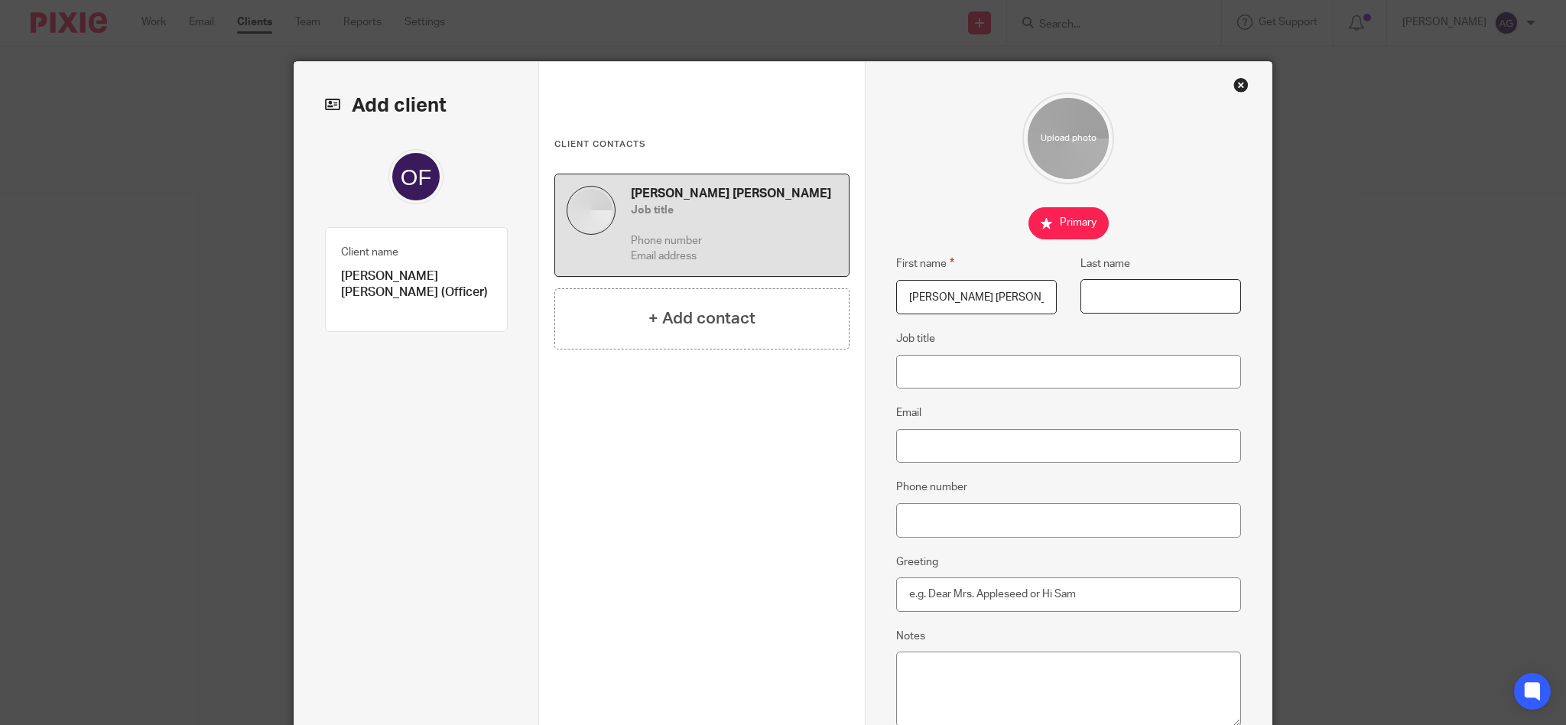
drag, startPoint x: 1105, startPoint y: 289, endPoint x: 1132, endPoint y: 288, distance: 27.5
click at [1108, 289] on input "Last name" at bounding box center [1160, 296] width 161 height 34
paste input "Michael Iain BROOKE"
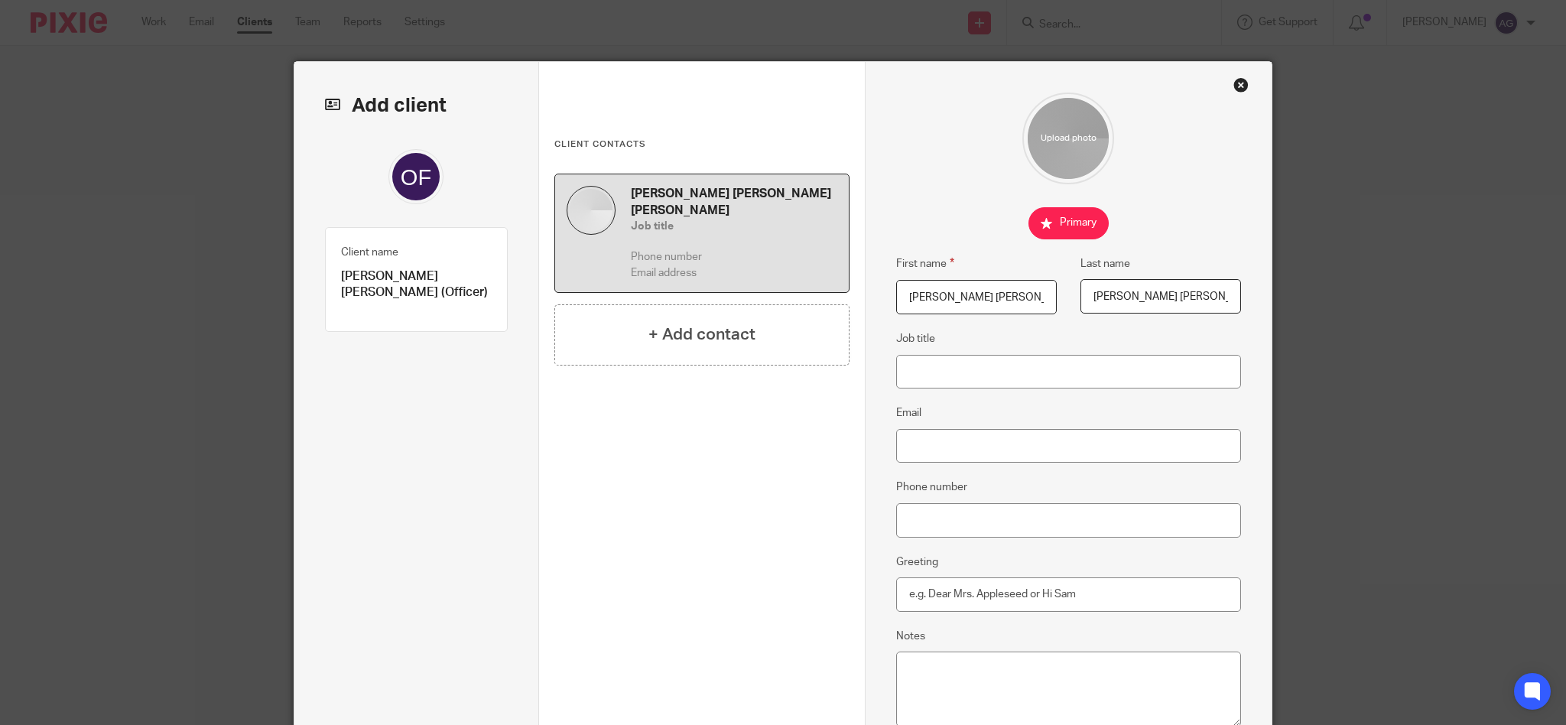
drag, startPoint x: 1148, startPoint y: 290, endPoint x: 858, endPoint y: 228, distance: 296.3
click at [865, 228] on div "First name Michael Iain Last name Michael Iain BROOKE Job title Email Phone num…" at bounding box center [1069, 451] width 408 height 779
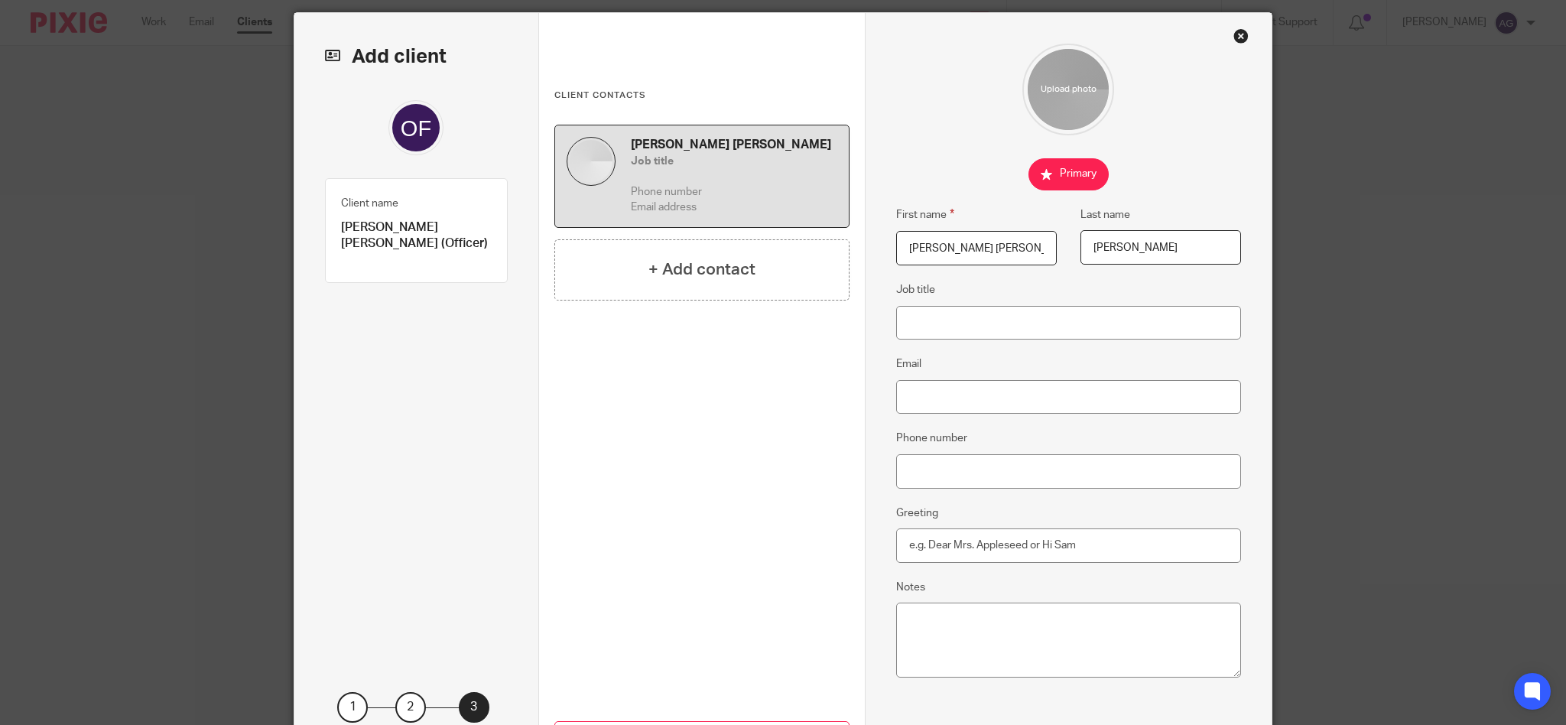
scroll to position [178, 0]
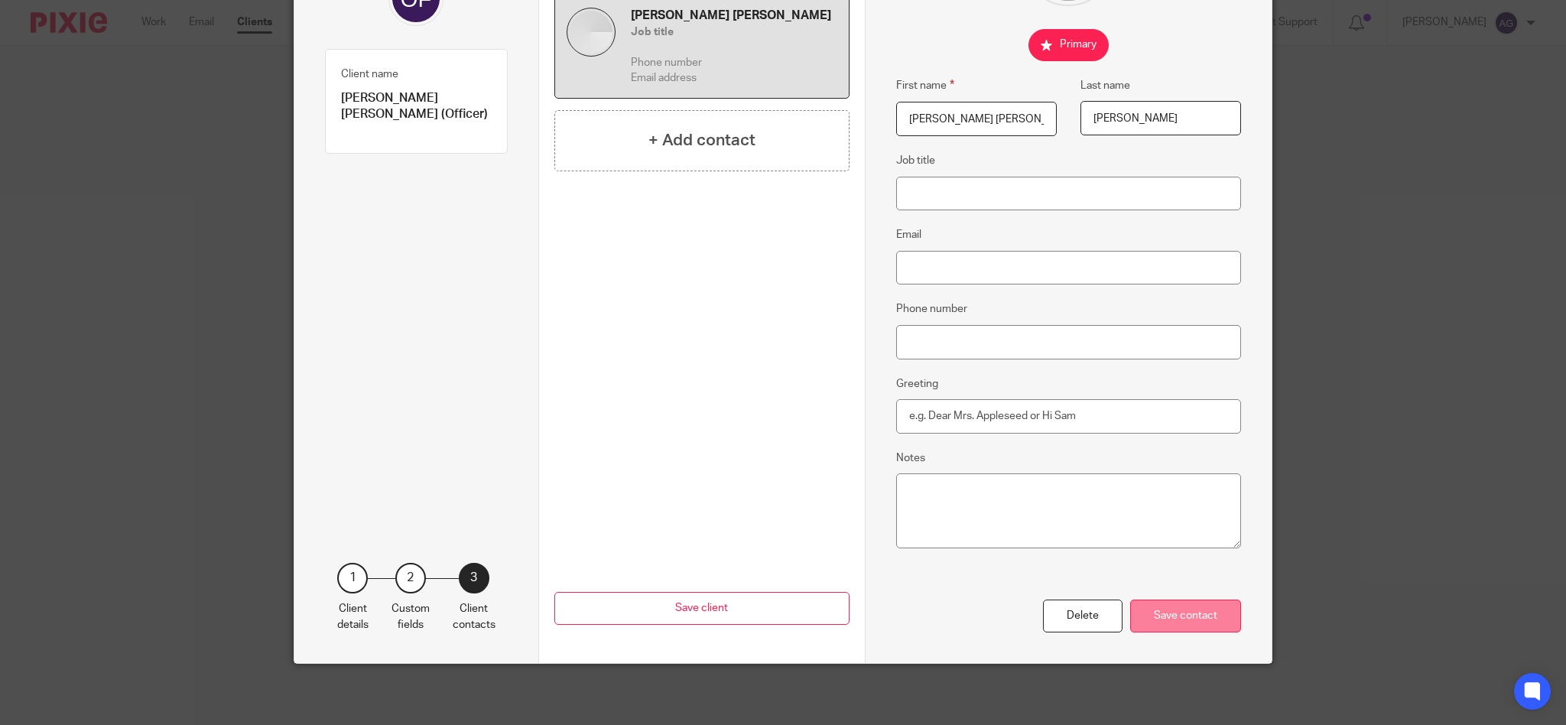
type input "BROOKE"
click at [1178, 610] on div "Save contact" at bounding box center [1185, 615] width 111 height 33
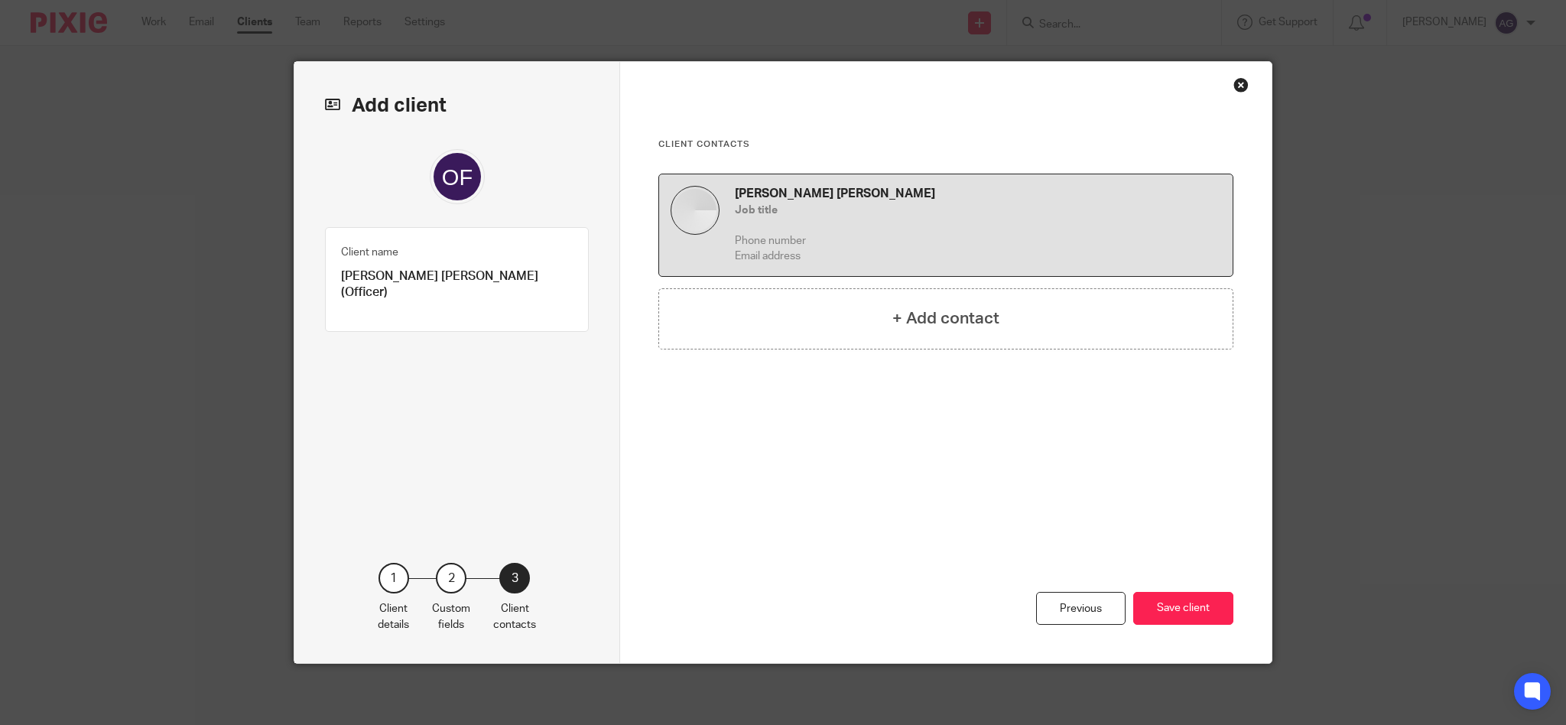
scroll to position [0, 0]
click at [1170, 608] on button "Save client" at bounding box center [1183, 608] width 100 height 33
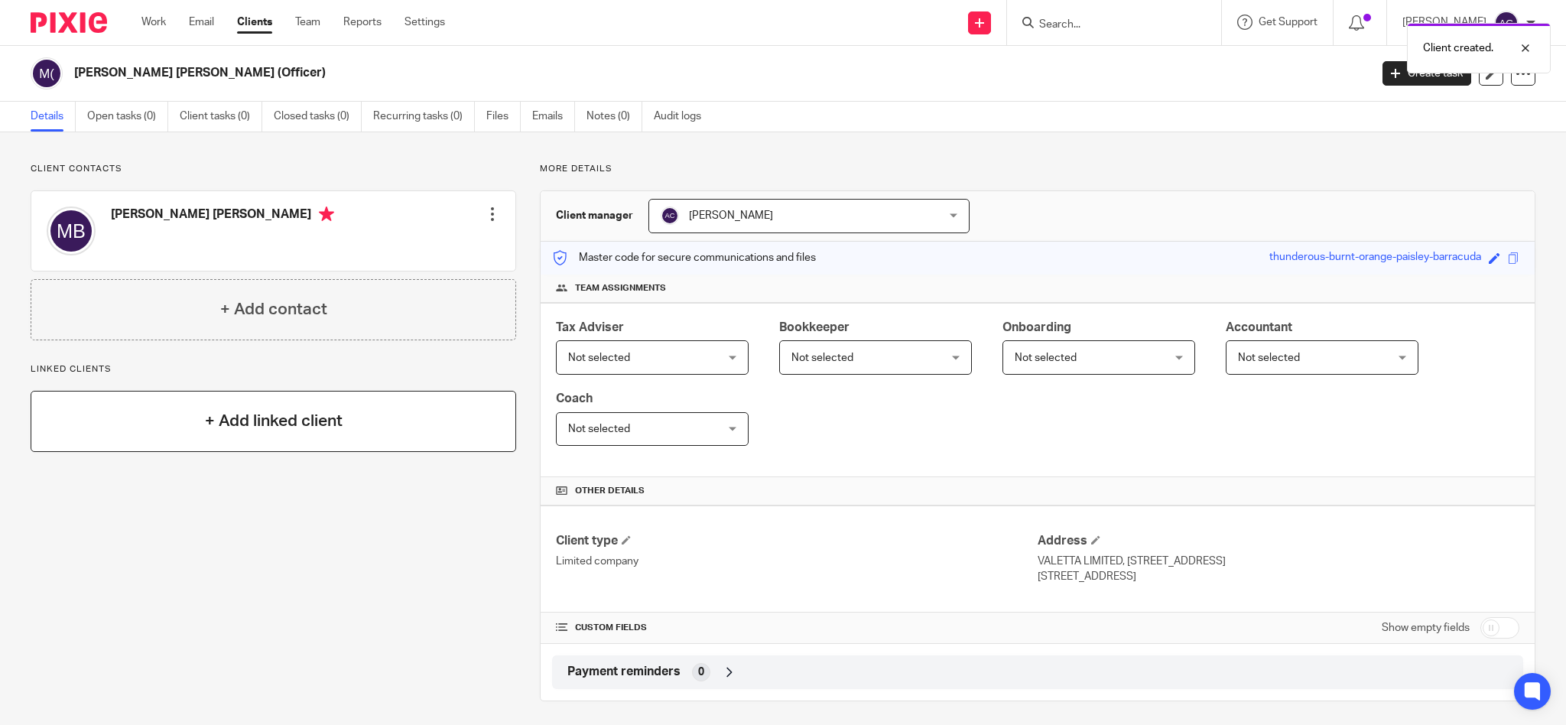
click at [222, 419] on h4 "+ Add linked client" at bounding box center [274, 421] width 138 height 24
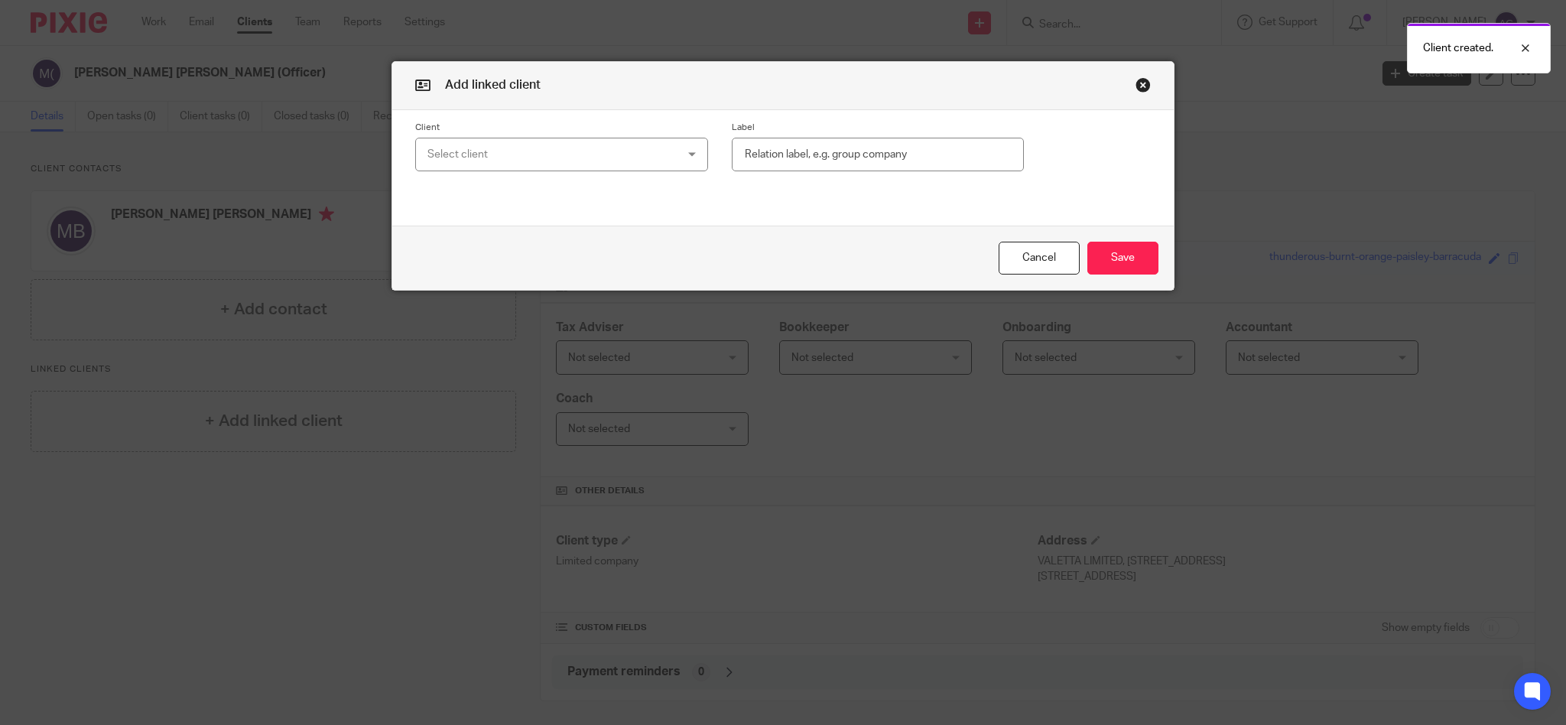
click at [505, 141] on div "Select client" at bounding box center [539, 154] width 224 height 32
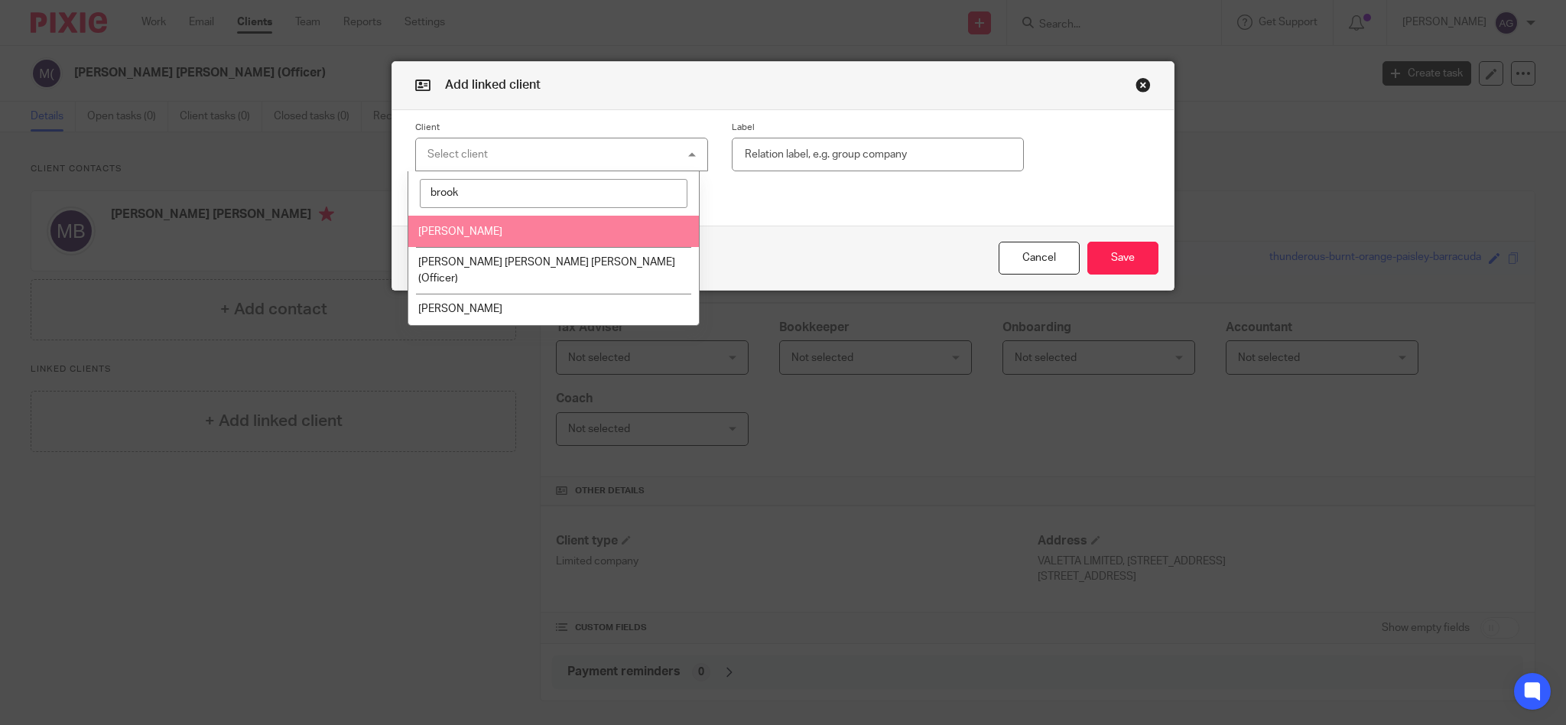
type input "brook"
click at [499, 231] on li "[PERSON_NAME]" at bounding box center [553, 231] width 291 height 31
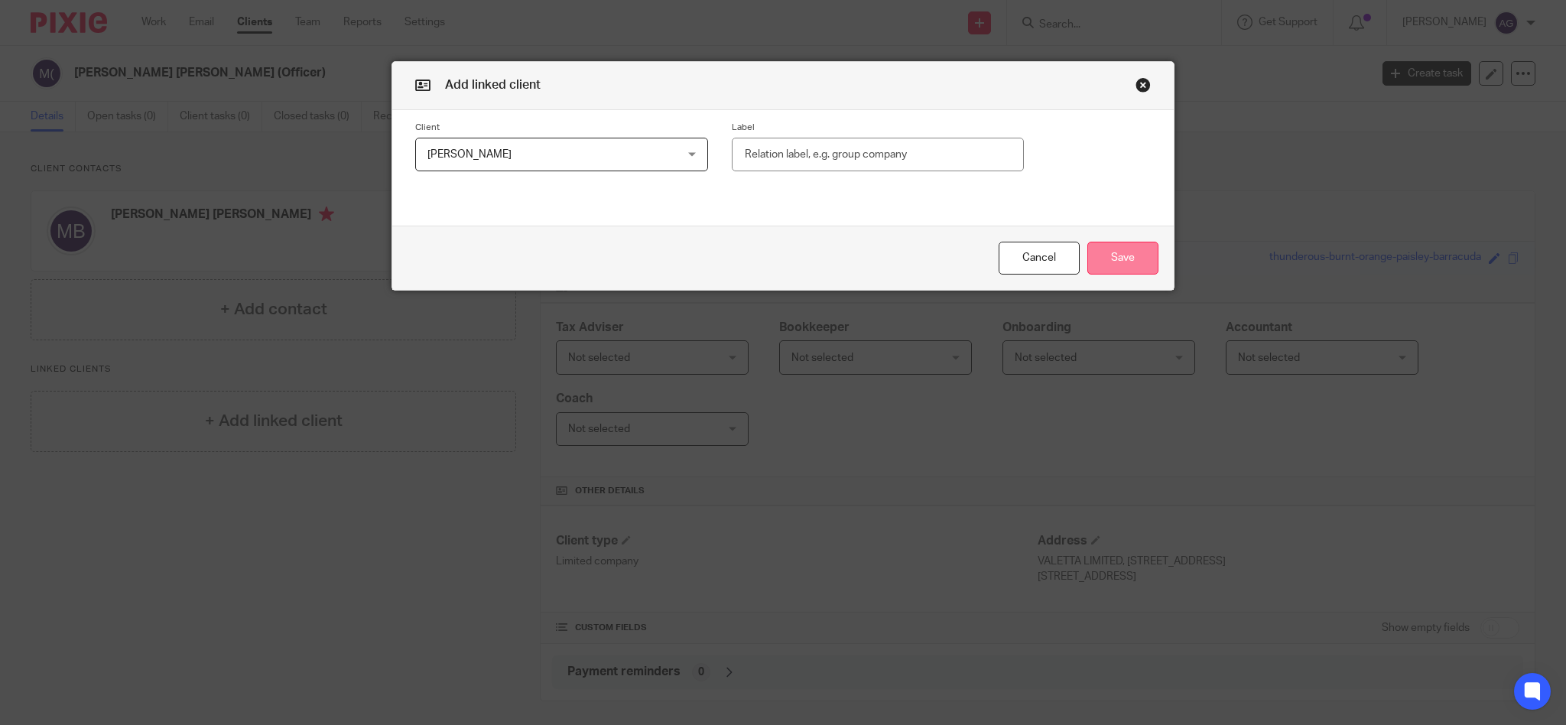
click at [1128, 265] on button "Save" at bounding box center [1122, 258] width 71 height 33
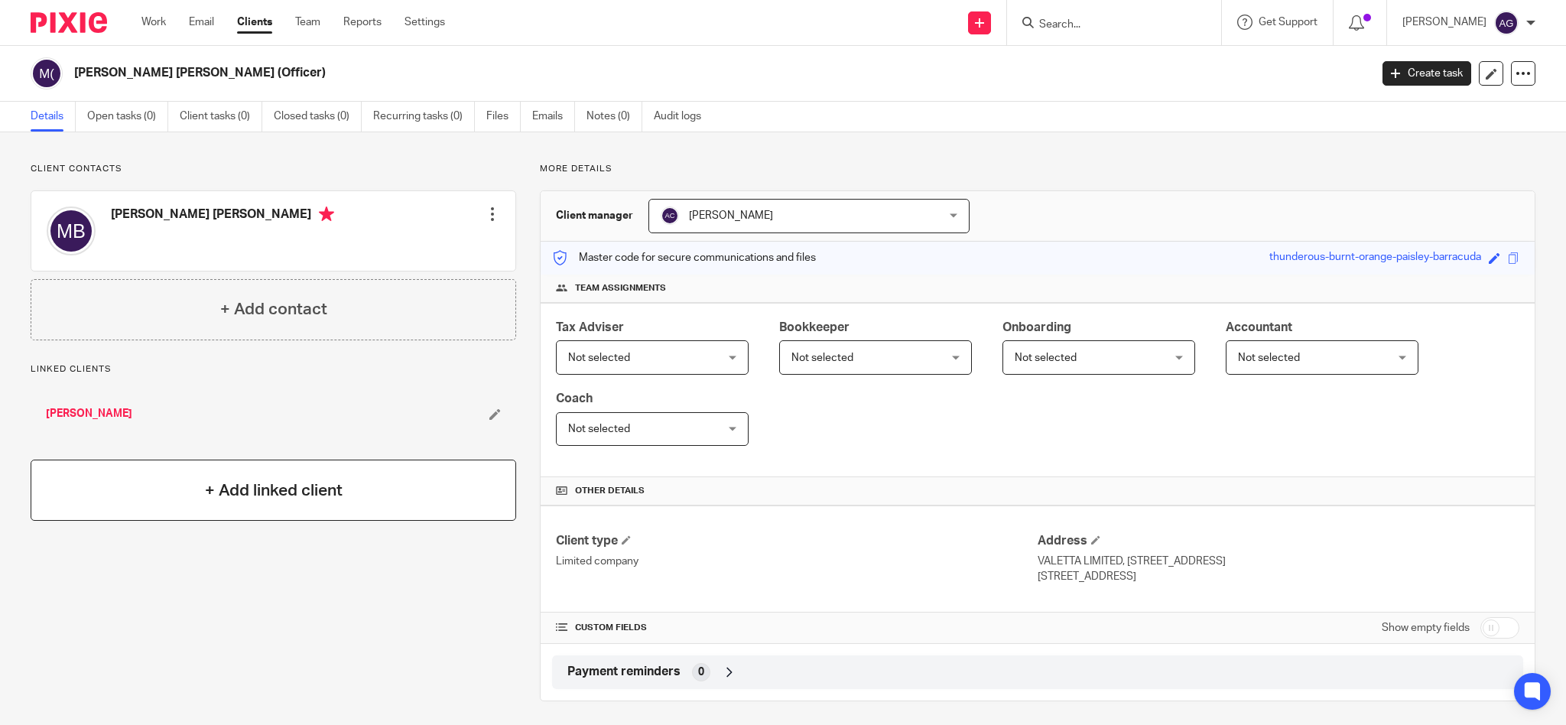
click at [249, 486] on h4 "+ Add linked client" at bounding box center [274, 491] width 138 height 24
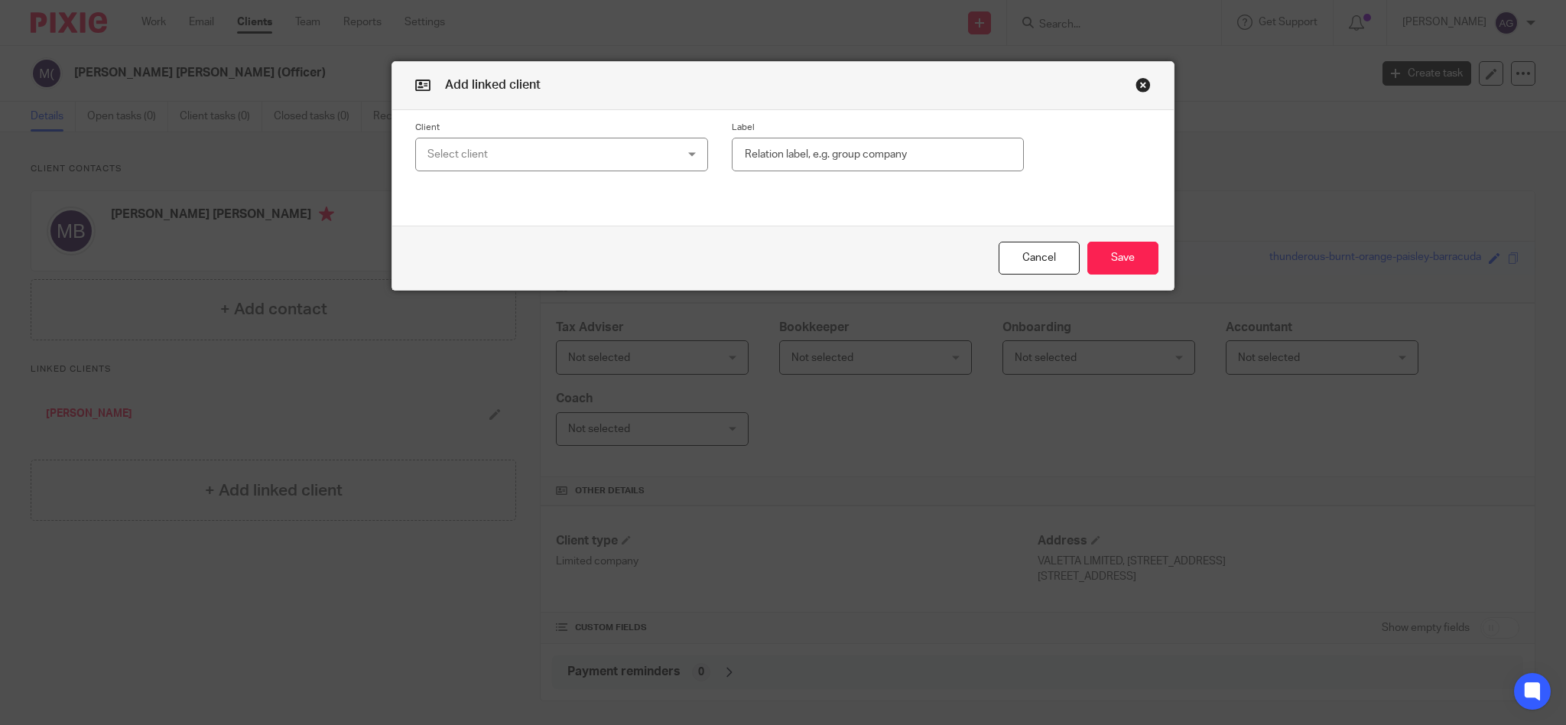
click at [495, 154] on div "Select client" at bounding box center [539, 154] width 224 height 32
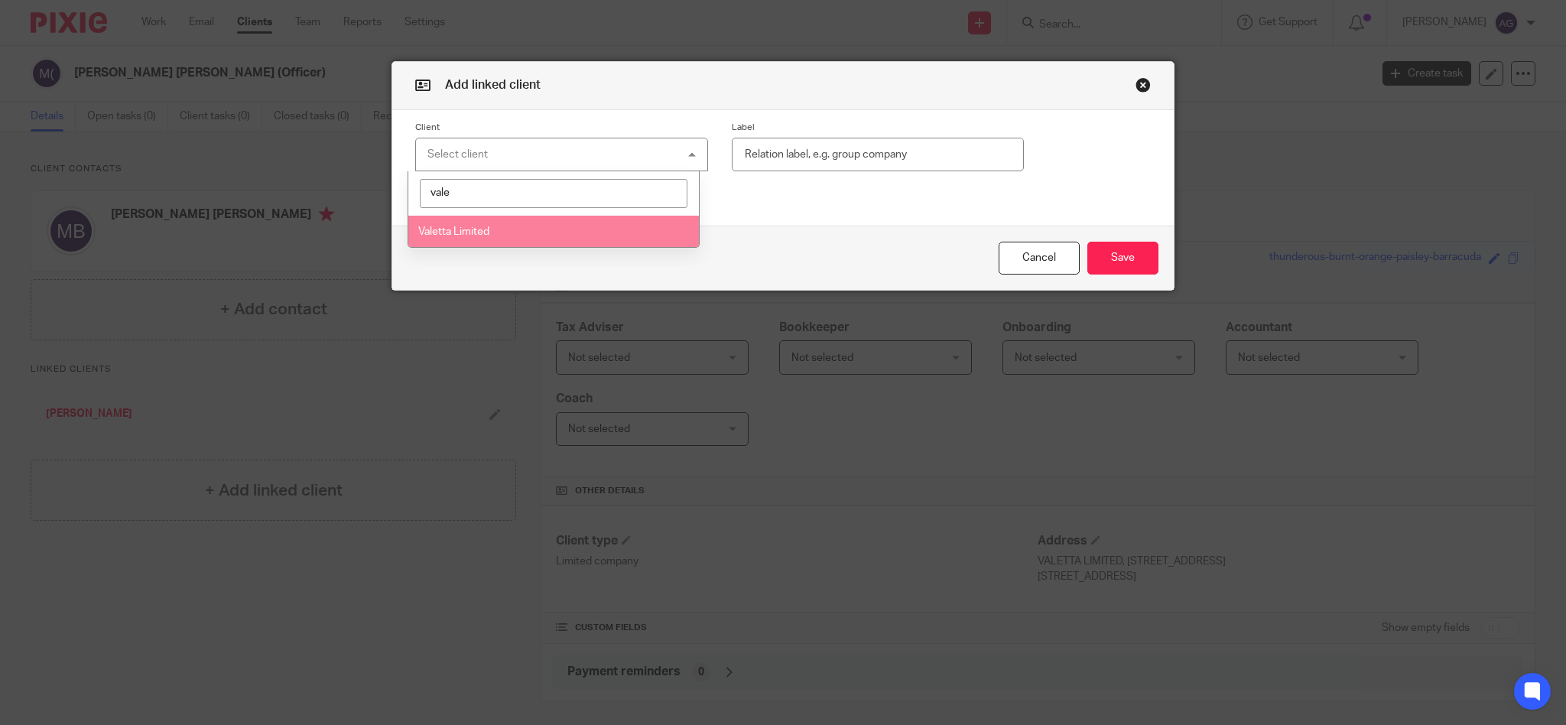
type input "vale"
click at [465, 228] on span "Valetta Limited" at bounding box center [453, 231] width 71 height 11
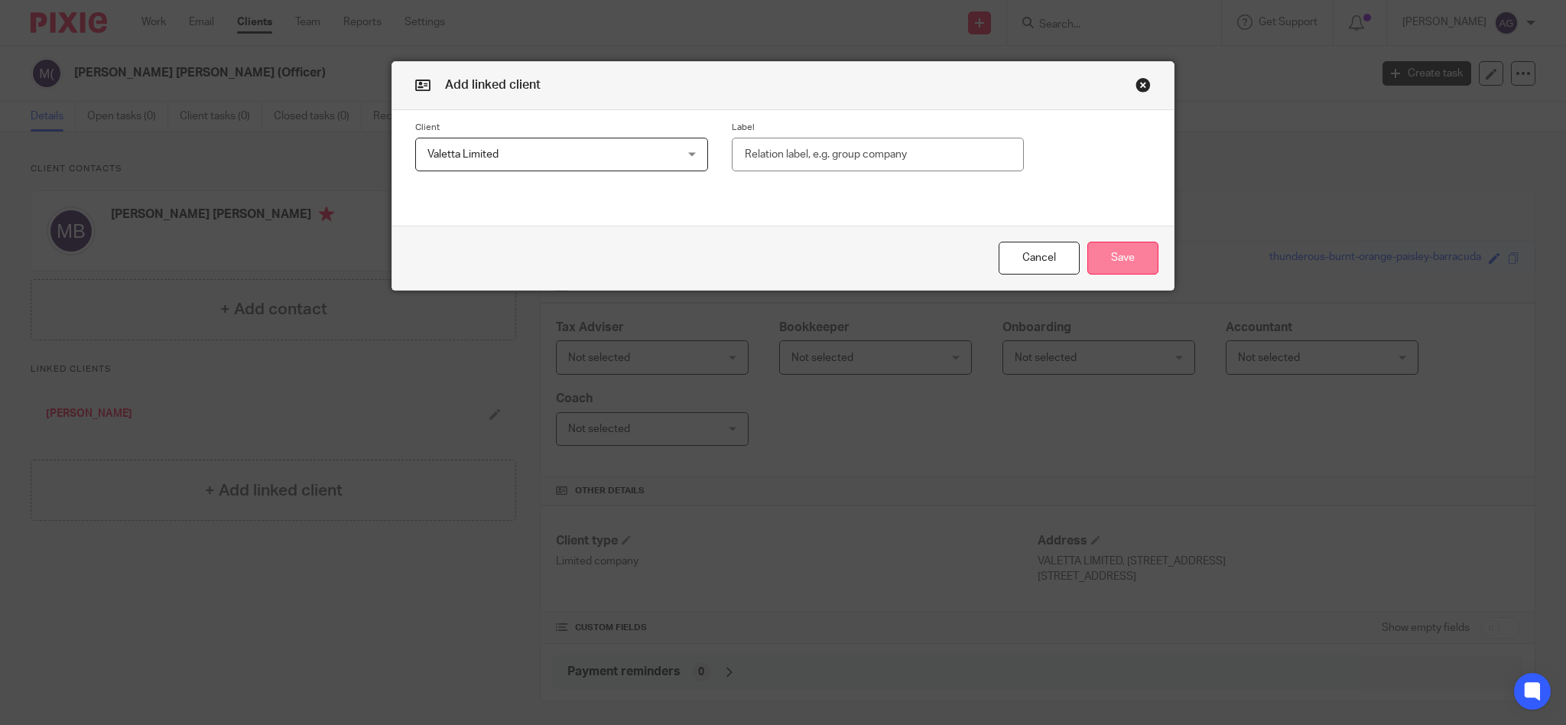
click at [1127, 254] on button "Save" at bounding box center [1122, 258] width 71 height 33
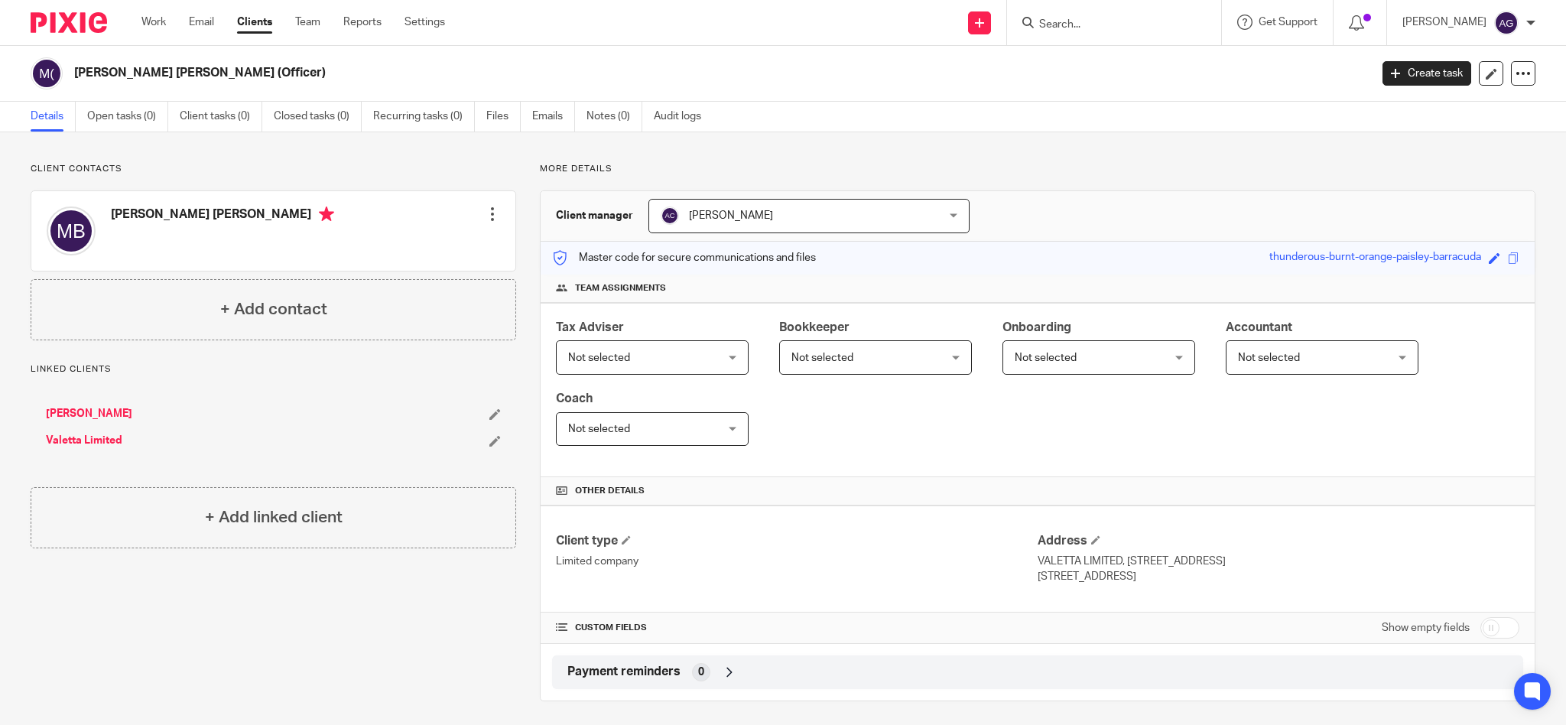
click at [98, 438] on link "Valetta Limited" at bounding box center [84, 440] width 76 height 15
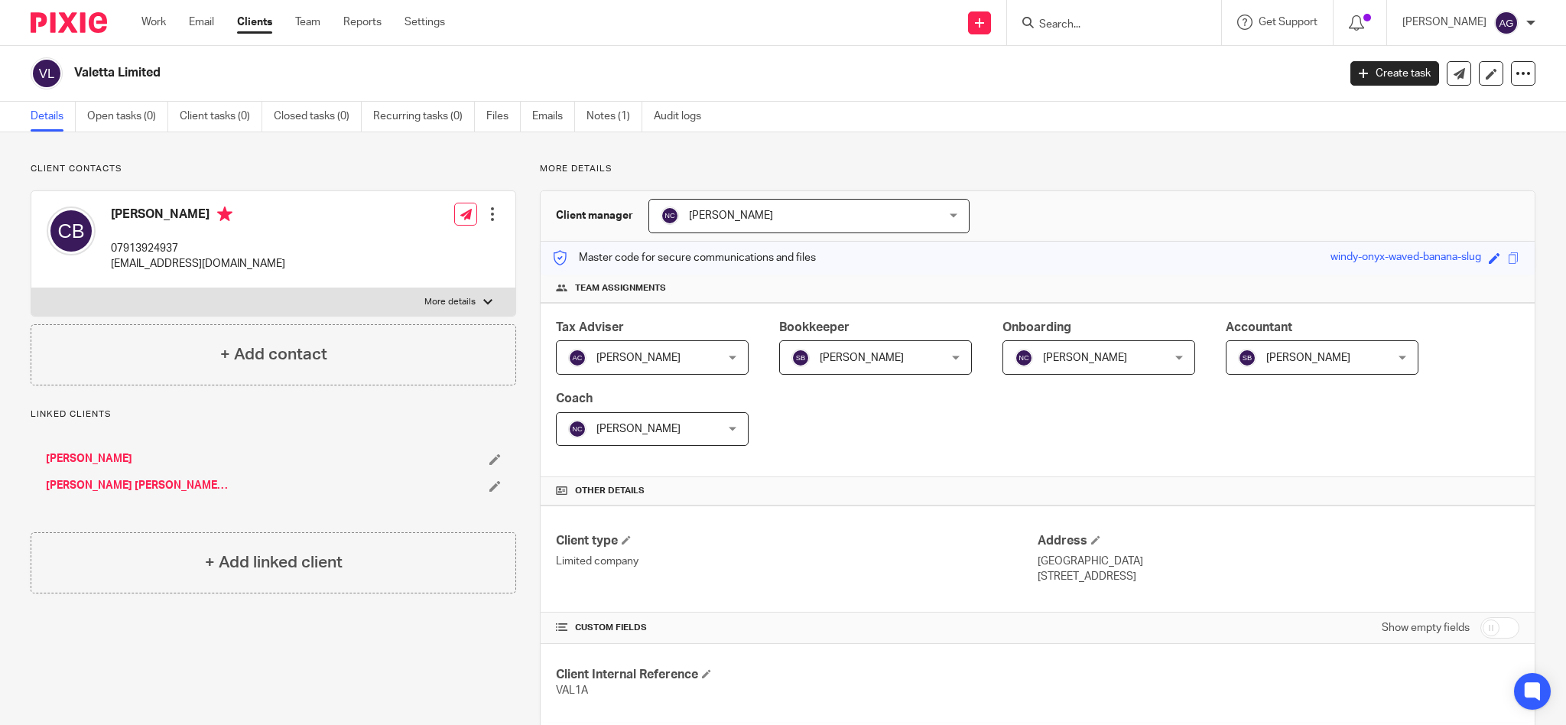
click at [96, 454] on link "[PERSON_NAME]" at bounding box center [89, 458] width 86 height 15
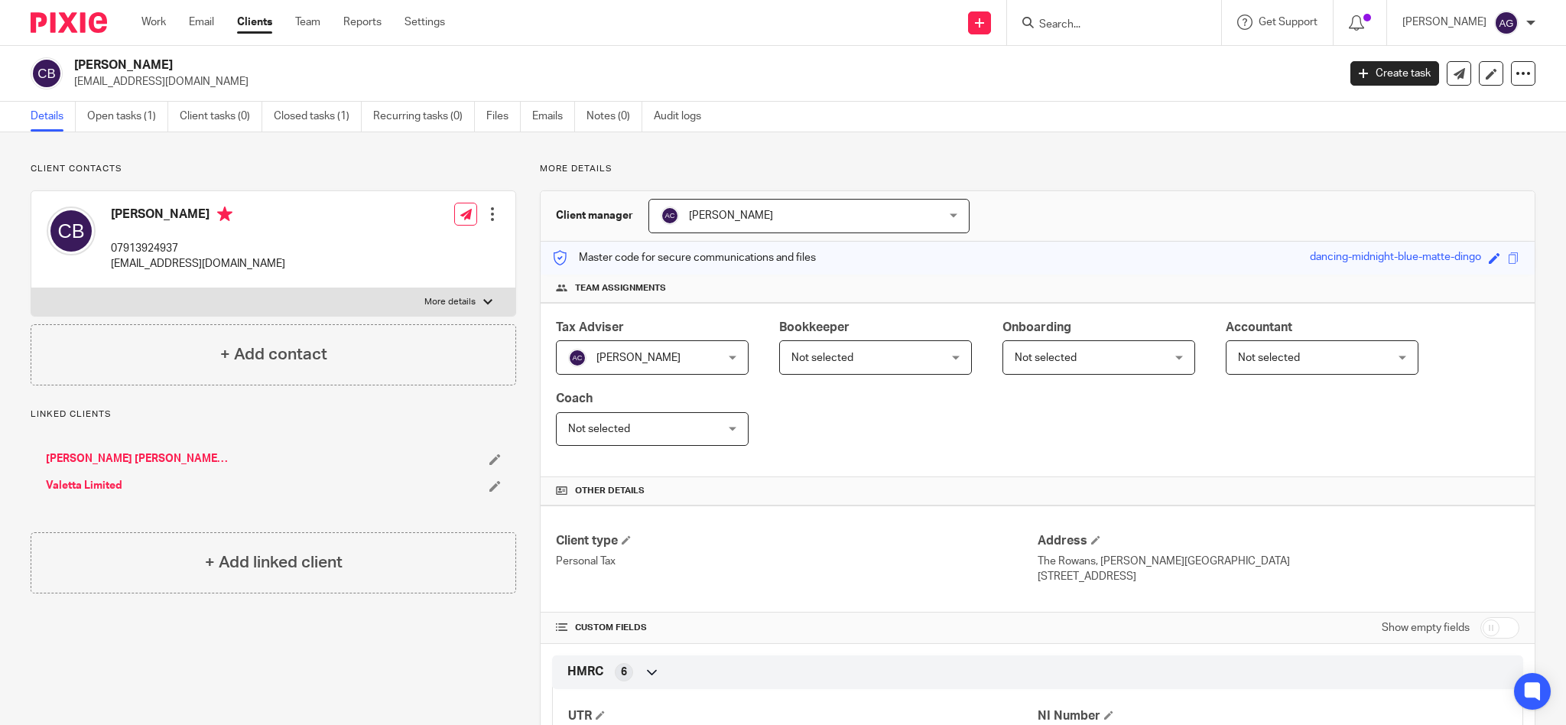
click at [1103, 14] on form at bounding box center [1119, 22] width 163 height 19
click at [1096, 21] on input "Search" at bounding box center [1107, 25] width 138 height 14
paste input "Vista Aerospace"
type input "Vista Aerospace"
click at [1161, 54] on link at bounding box center [1163, 65] width 258 height 35
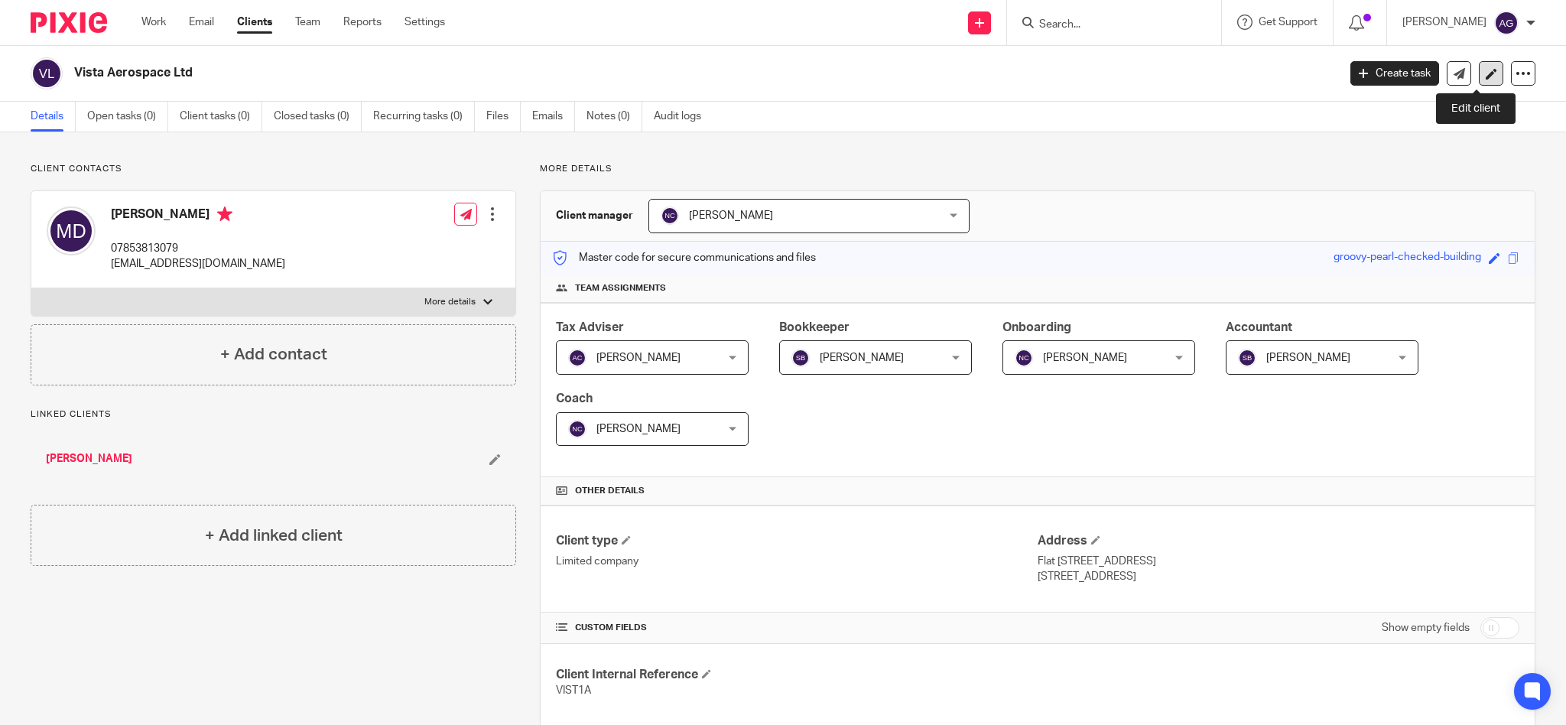
click at [1486, 76] on icon at bounding box center [1491, 73] width 11 height 11
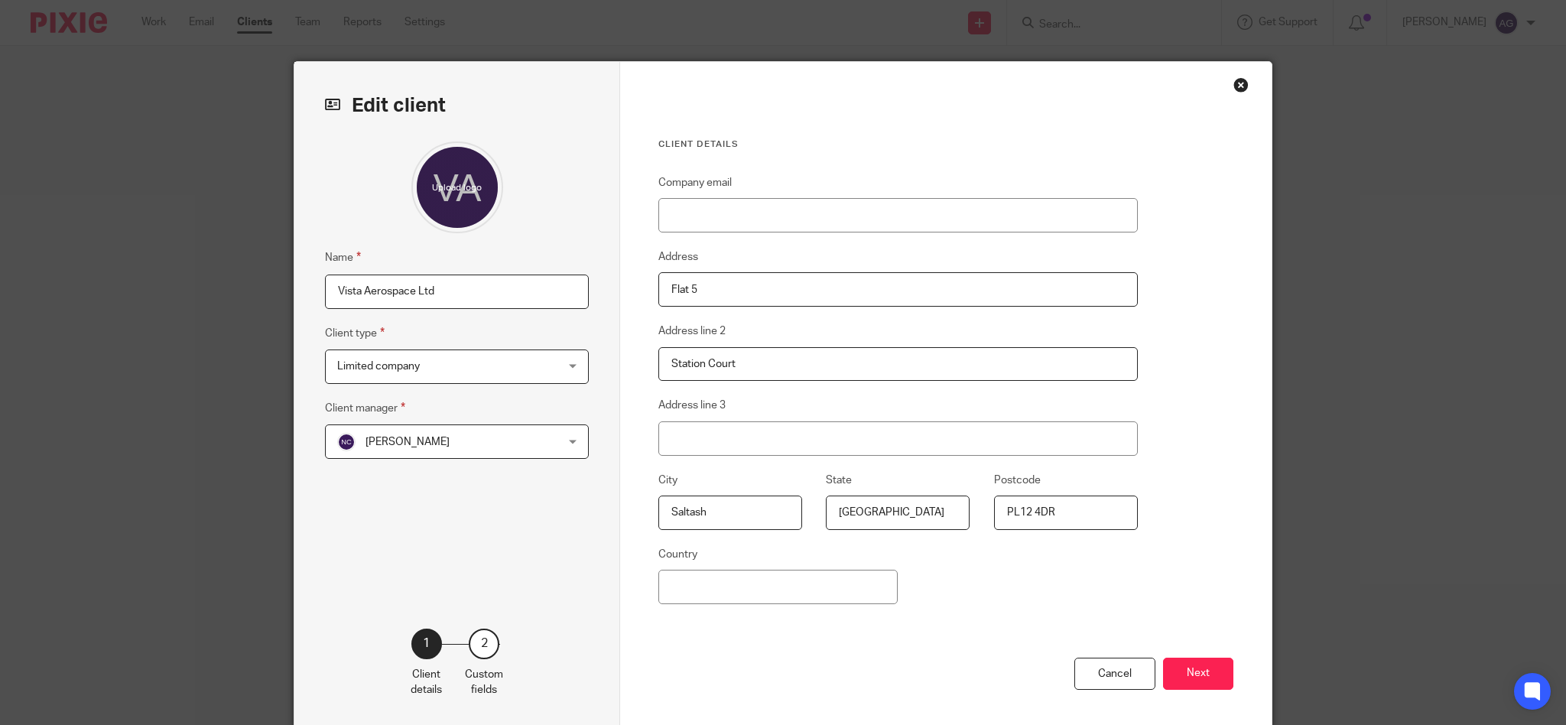
click at [1184, 674] on button "Next" at bounding box center [1198, 674] width 70 height 33
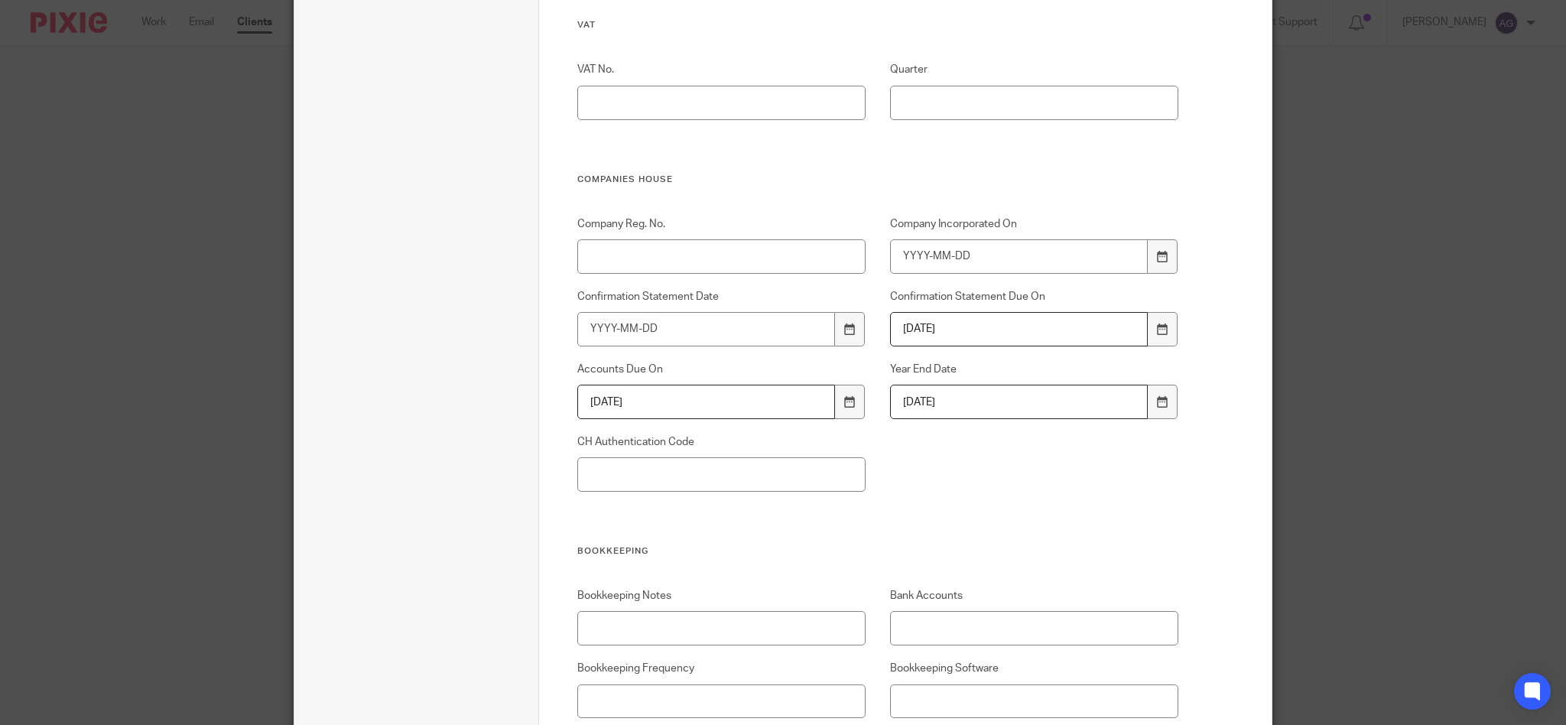
scroll to position [1019, 0]
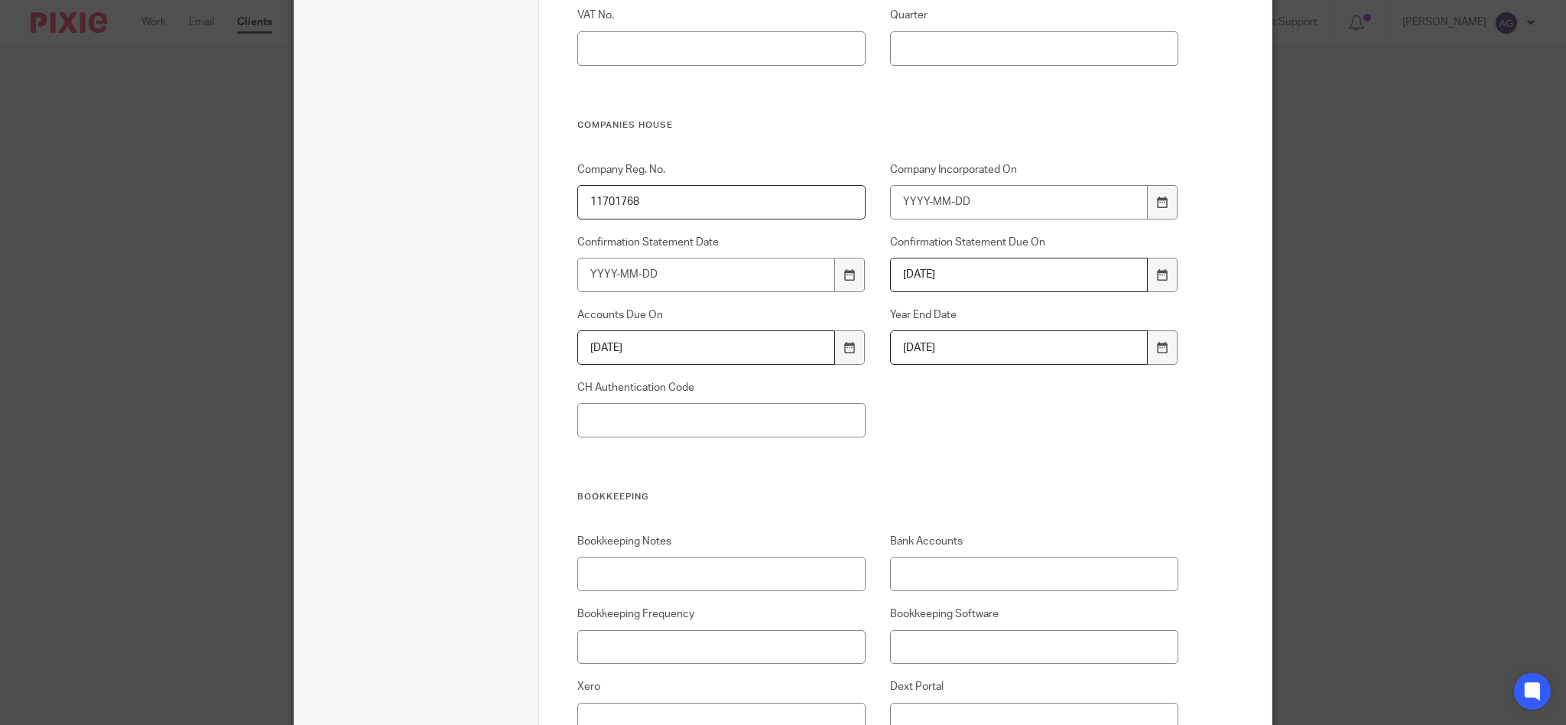
type input "11701768"
click at [1010, 199] on input "Company Incorporated On" at bounding box center [1019, 202] width 258 height 34
type input "2018-11-28"
click at [696, 411] on input "CH Authentication Code" at bounding box center [721, 420] width 289 height 34
click at [680, 410] on input "CH Authentication Code" at bounding box center [721, 420] width 289 height 34
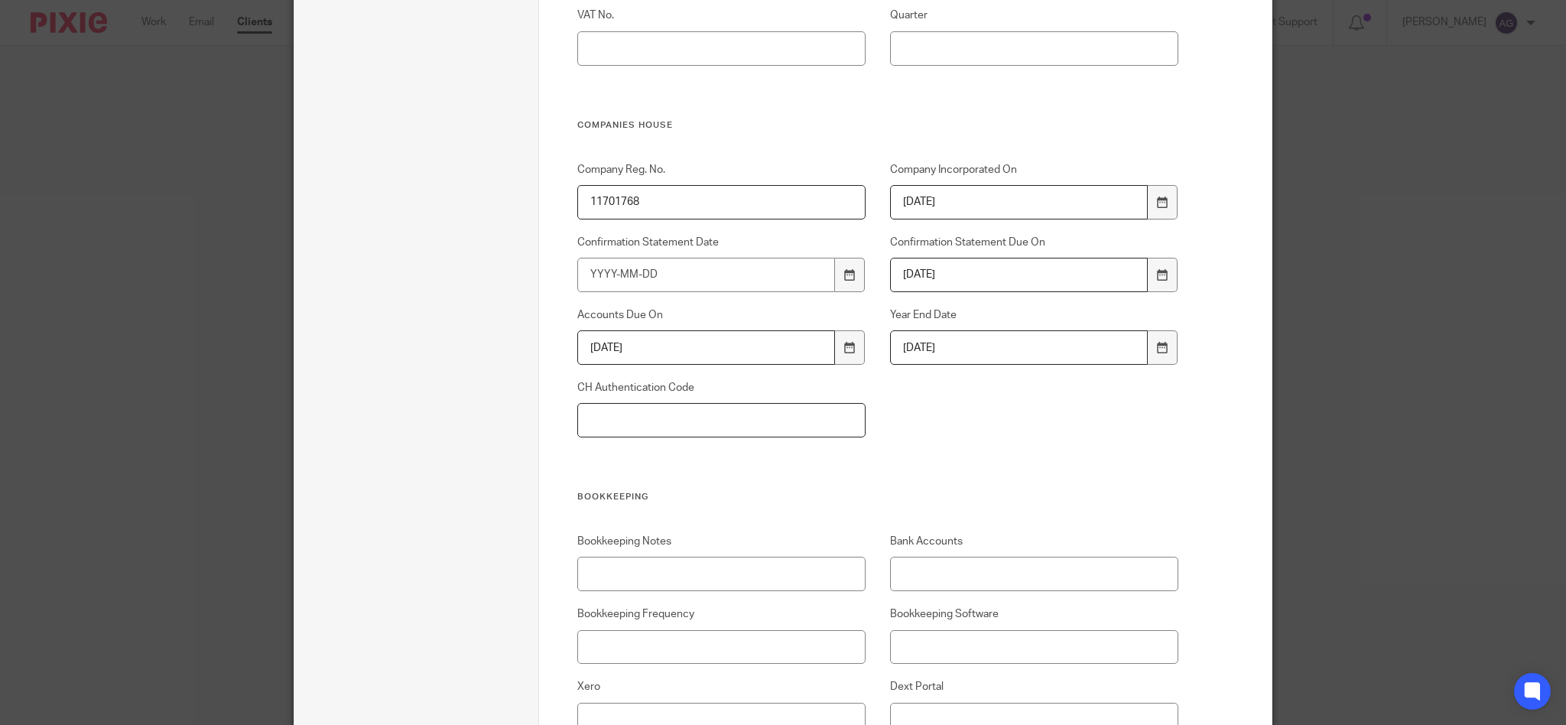
paste input "FH2A2W"
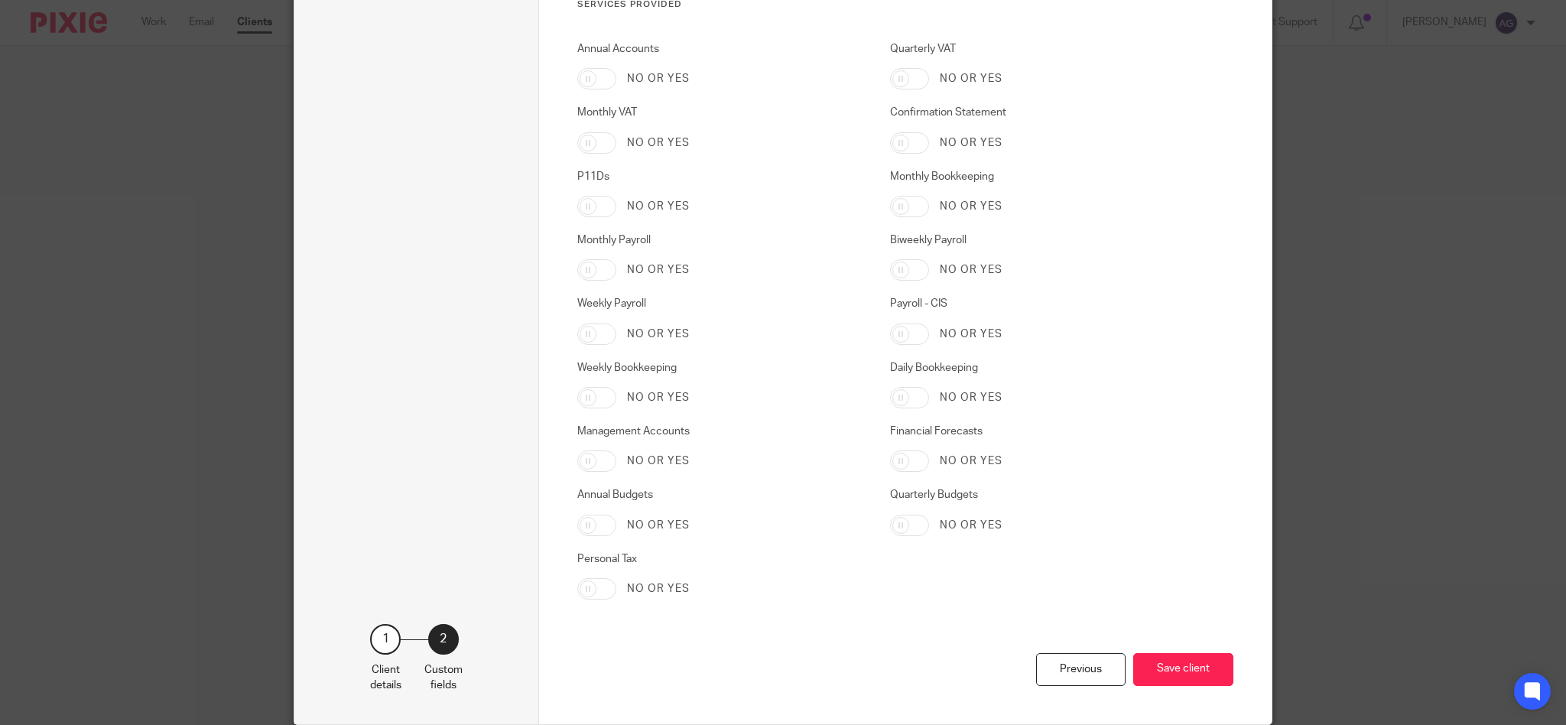
scroll to position [2406, 0]
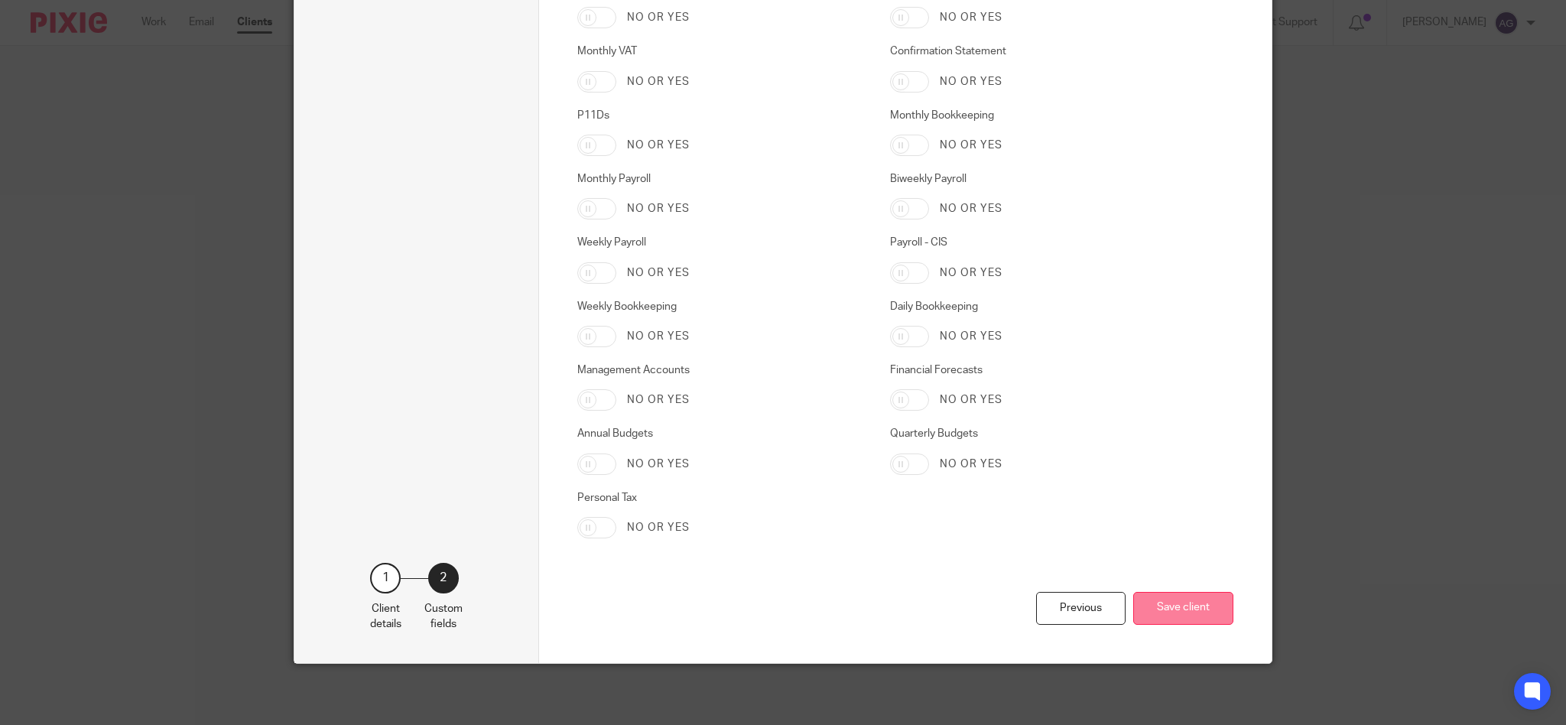
type input "FH2A2W"
click at [1170, 602] on button "Save client" at bounding box center [1183, 608] width 100 height 33
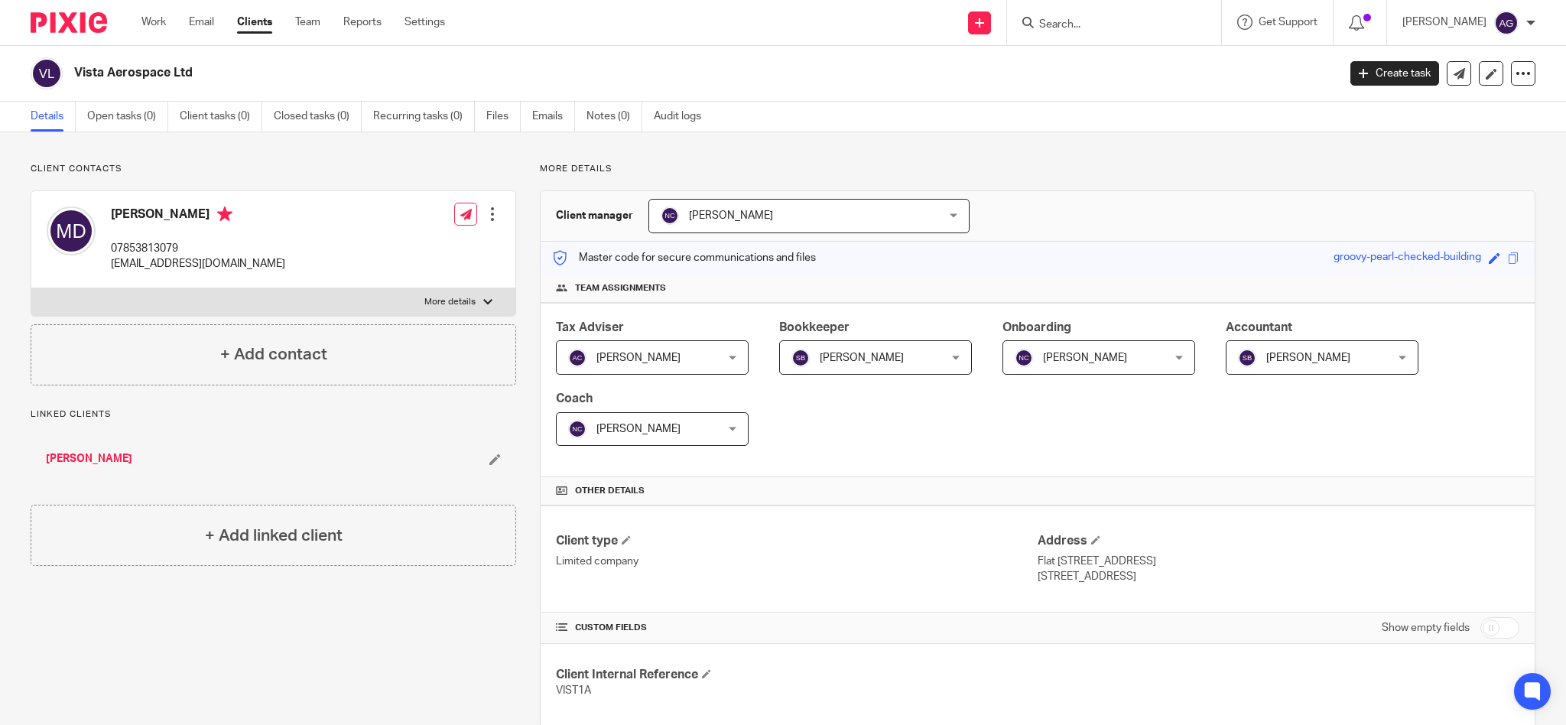
click at [93, 456] on link "[PERSON_NAME]" at bounding box center [89, 458] width 86 height 15
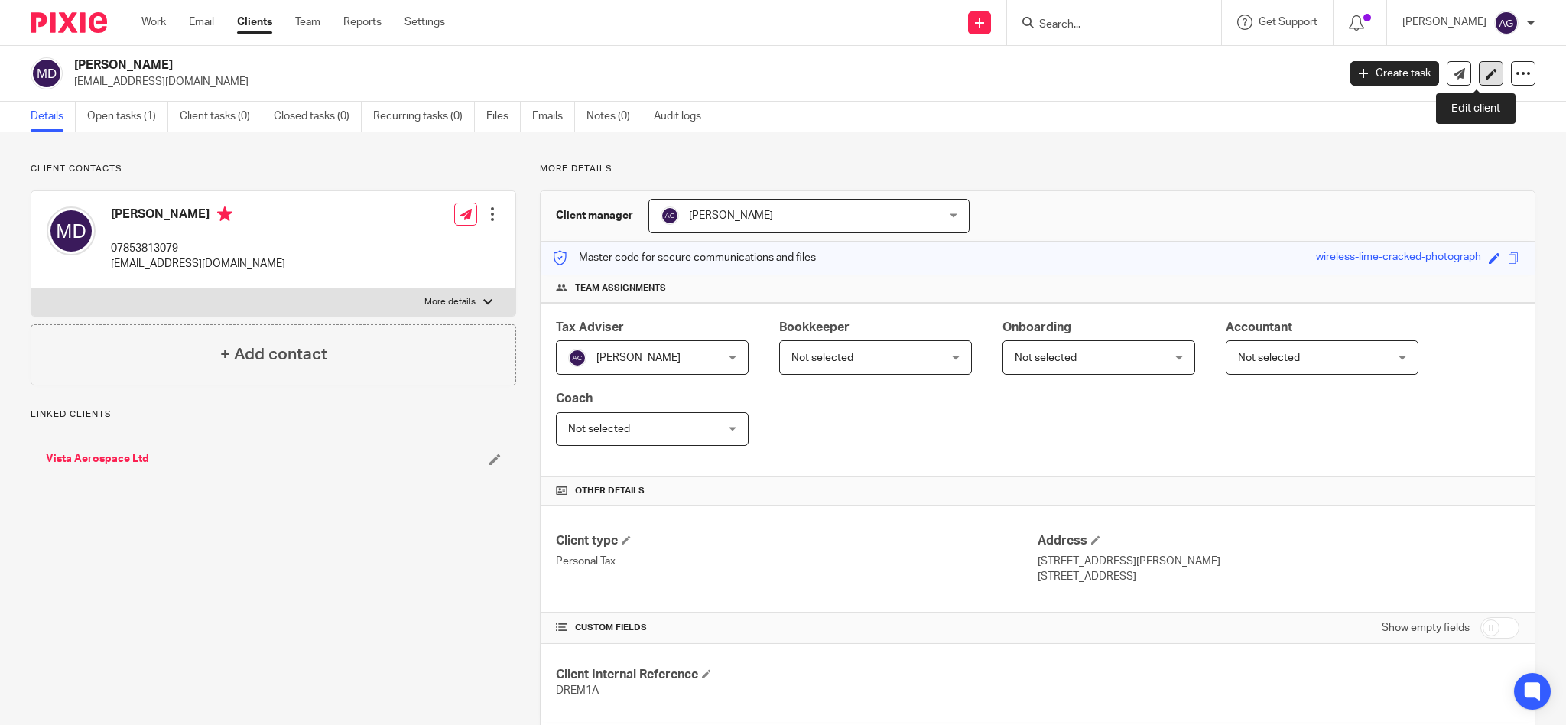
click at [1482, 66] on link at bounding box center [1491, 73] width 24 height 24
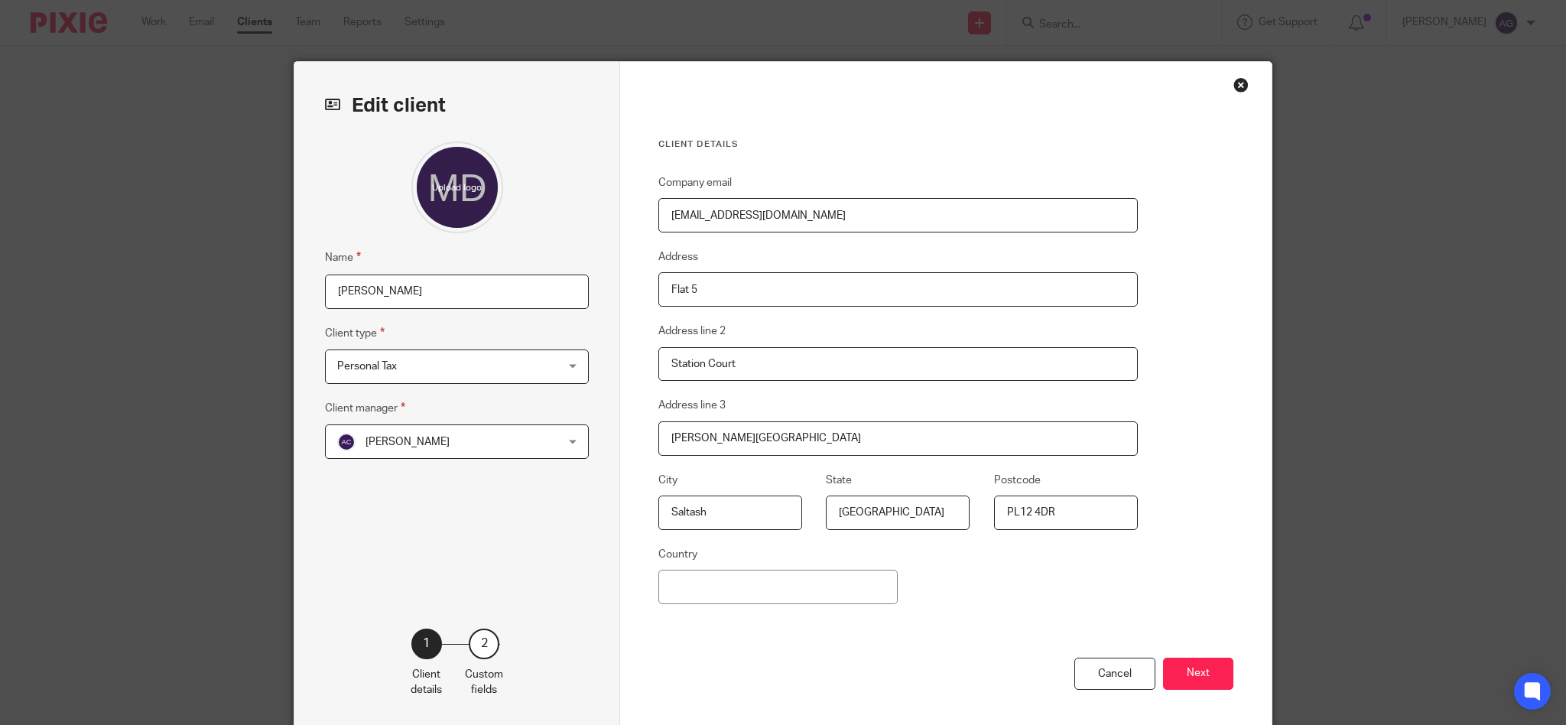
click at [1239, 83] on div "Close this dialog window" at bounding box center [1240, 84] width 15 height 15
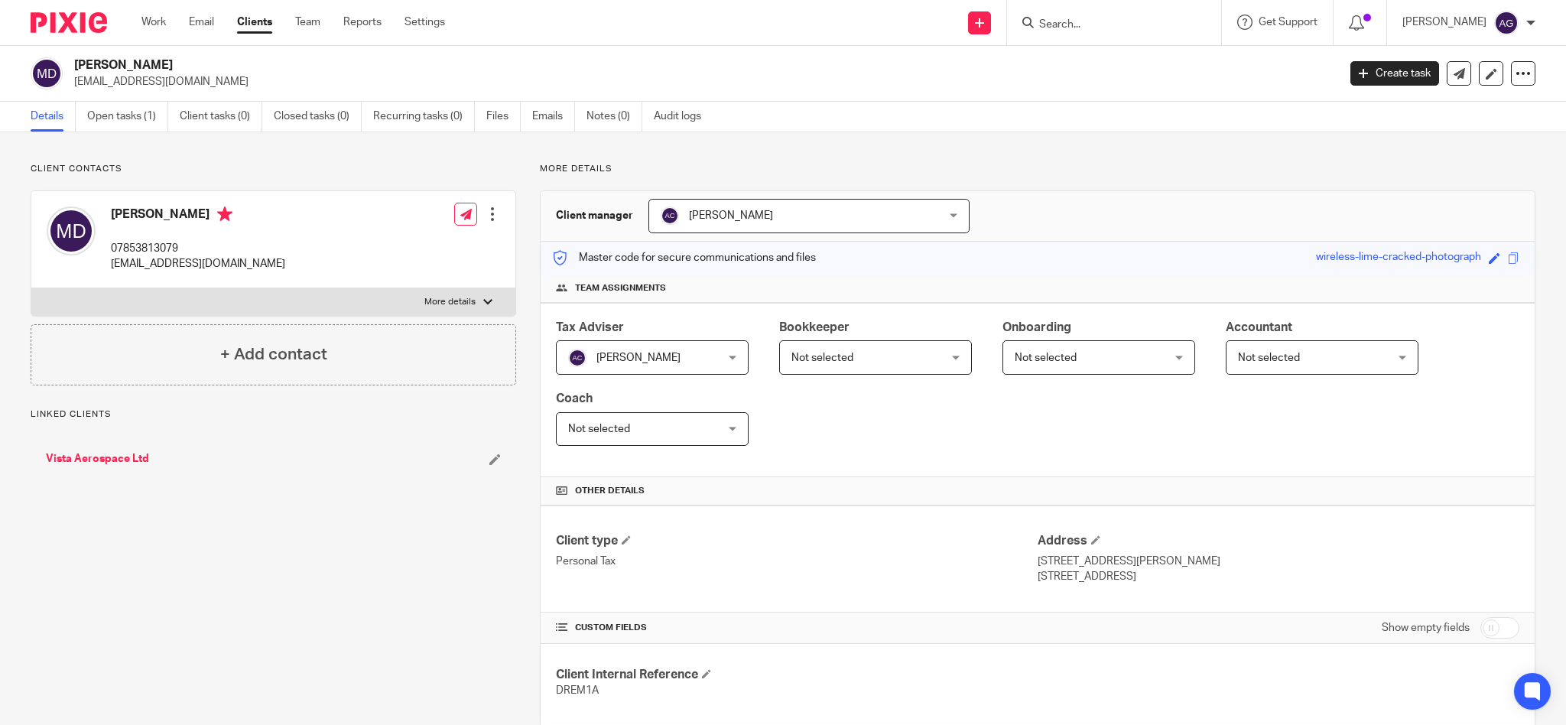
click at [1096, 28] on input "Search" at bounding box center [1107, 25] width 138 height 14
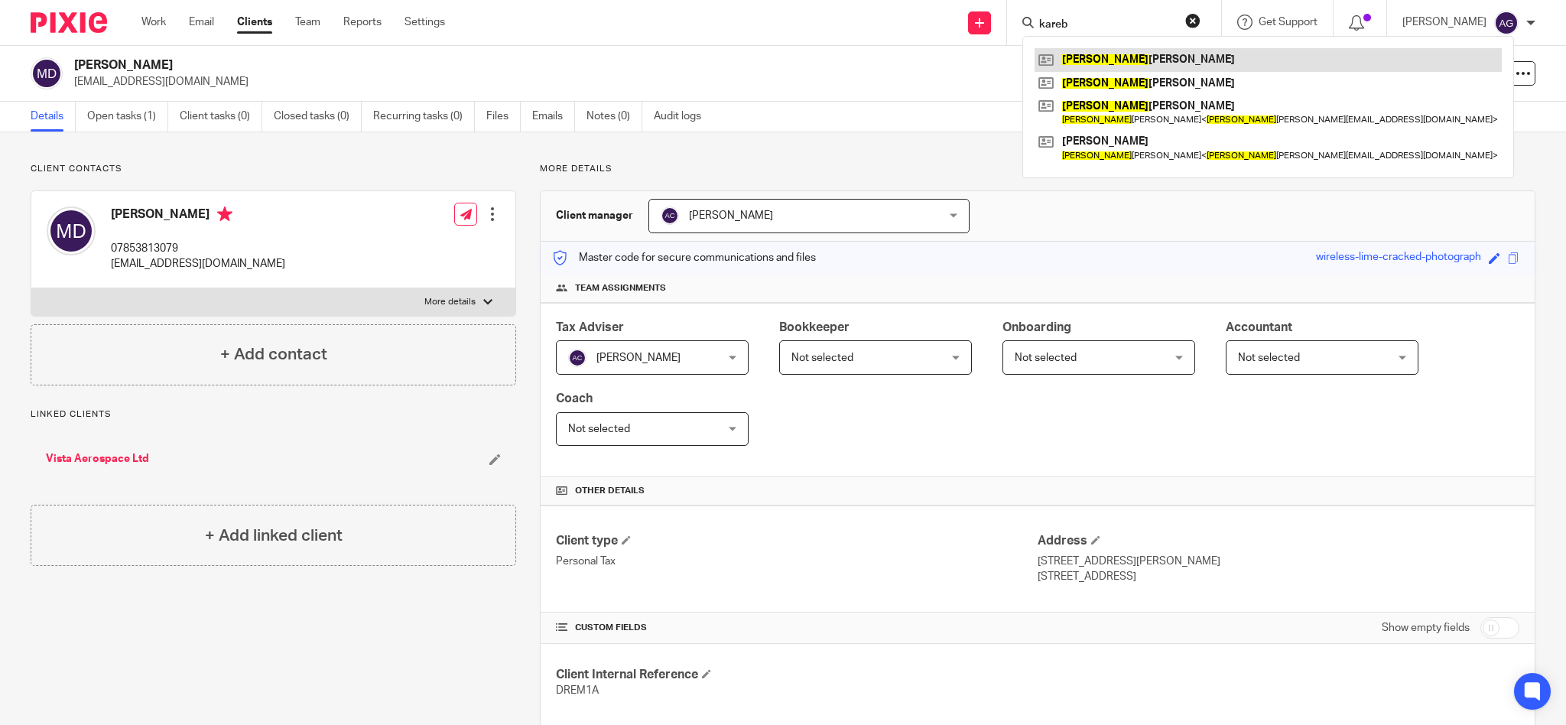
type input "kareb"
click at [1132, 61] on link at bounding box center [1267, 59] width 467 height 23
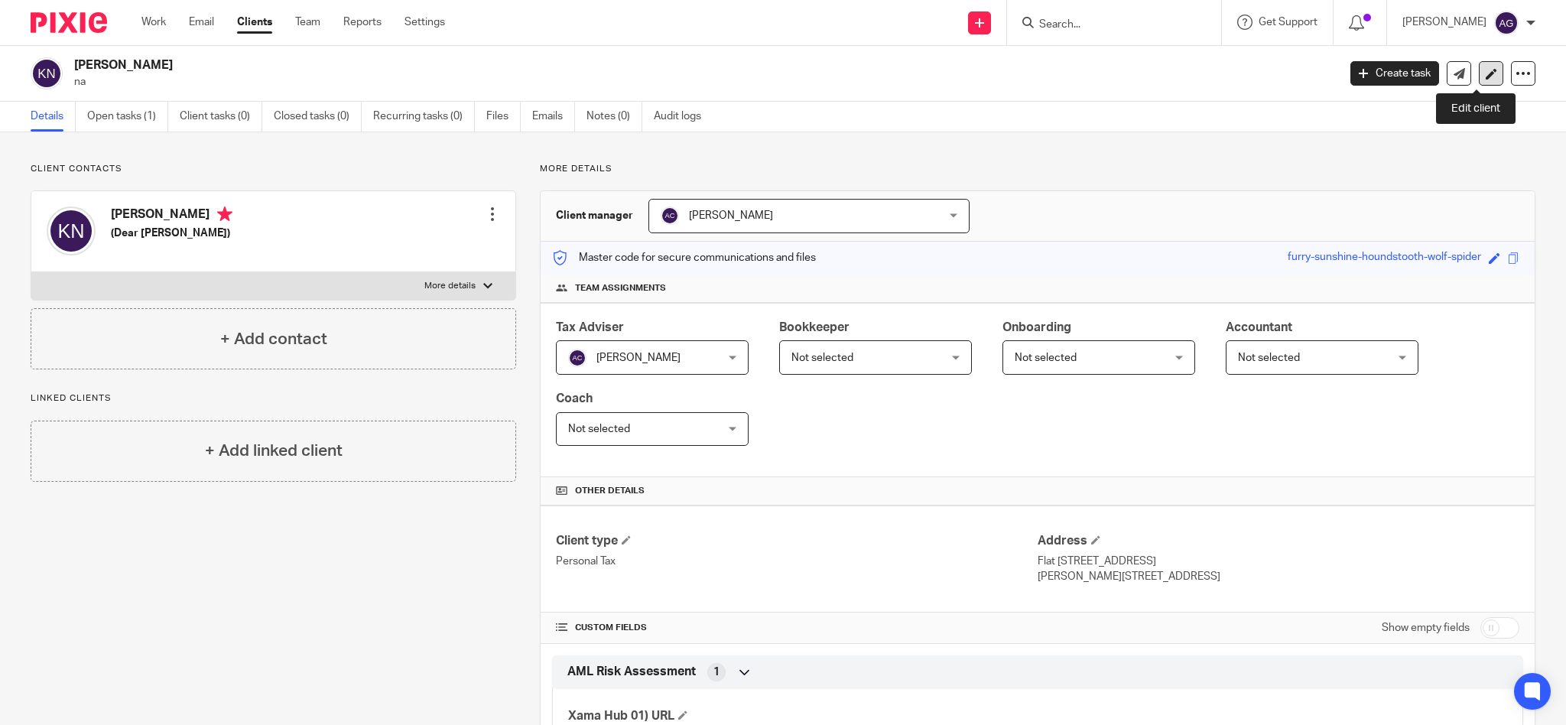
click at [1486, 73] on link at bounding box center [1491, 73] width 24 height 24
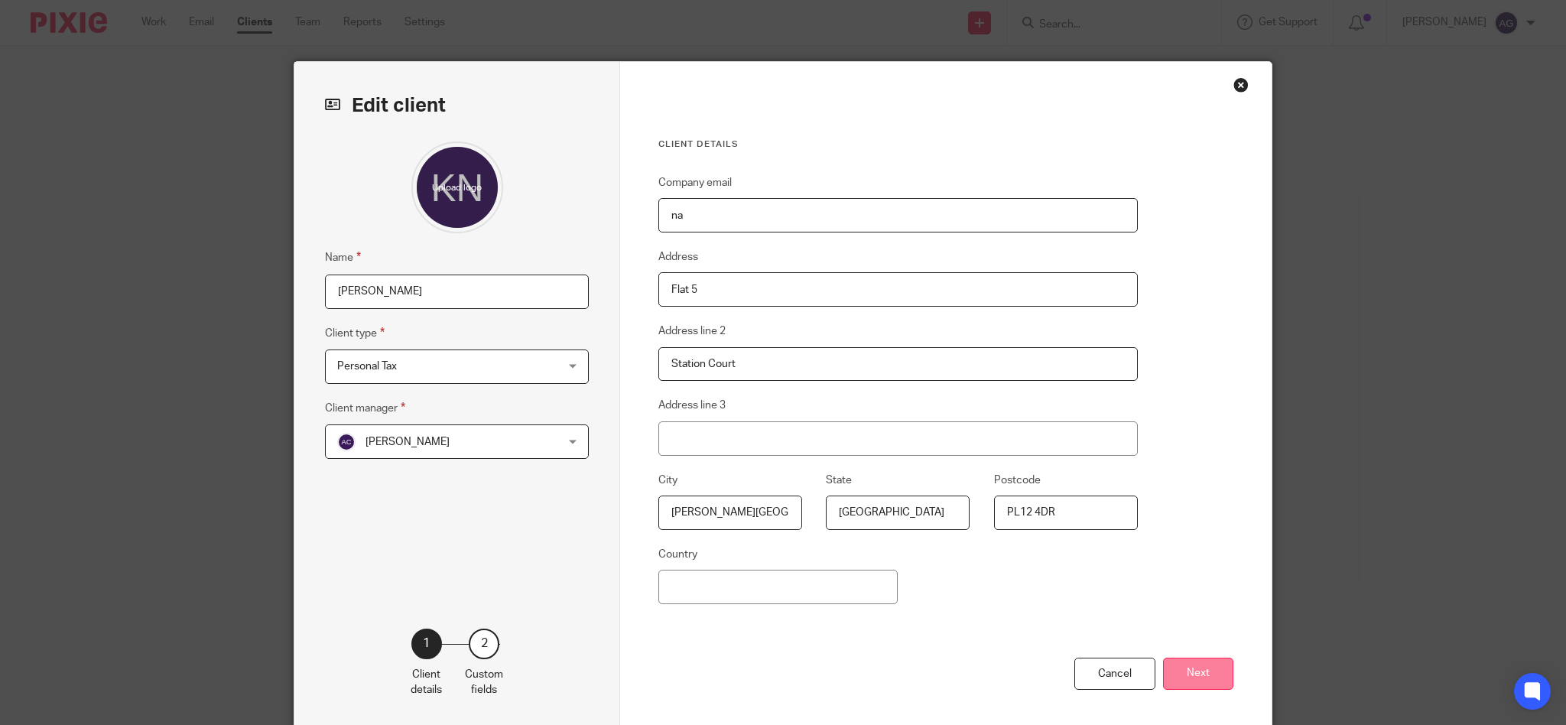
click at [1203, 669] on button "Next" at bounding box center [1198, 674] width 70 height 33
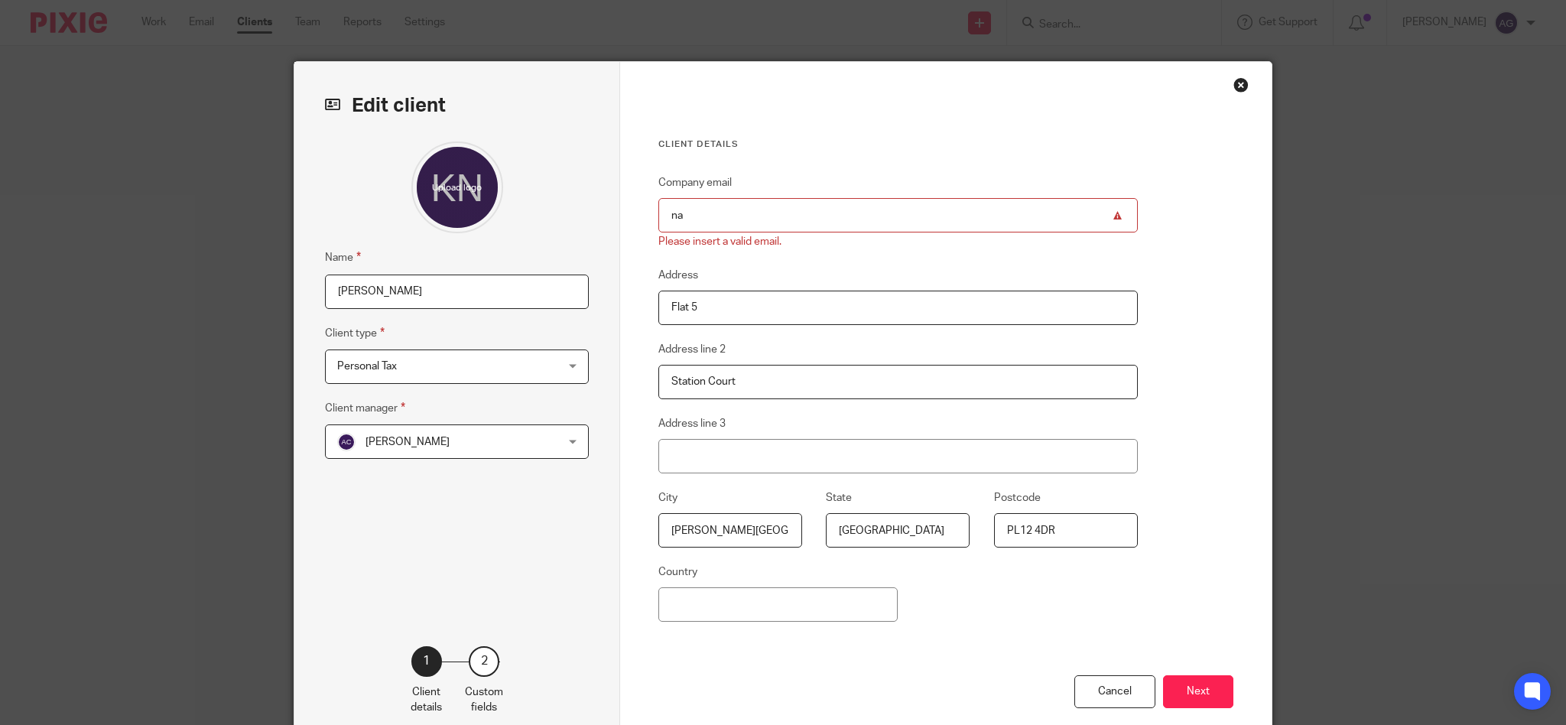
drag, startPoint x: 772, startPoint y: 209, endPoint x: 410, endPoint y: 170, distance: 364.6
click at [410, 170] on div "Edit client Name [PERSON_NAME] Client type Personal Tax Personal Tax Limited co…" at bounding box center [782, 404] width 977 height 684
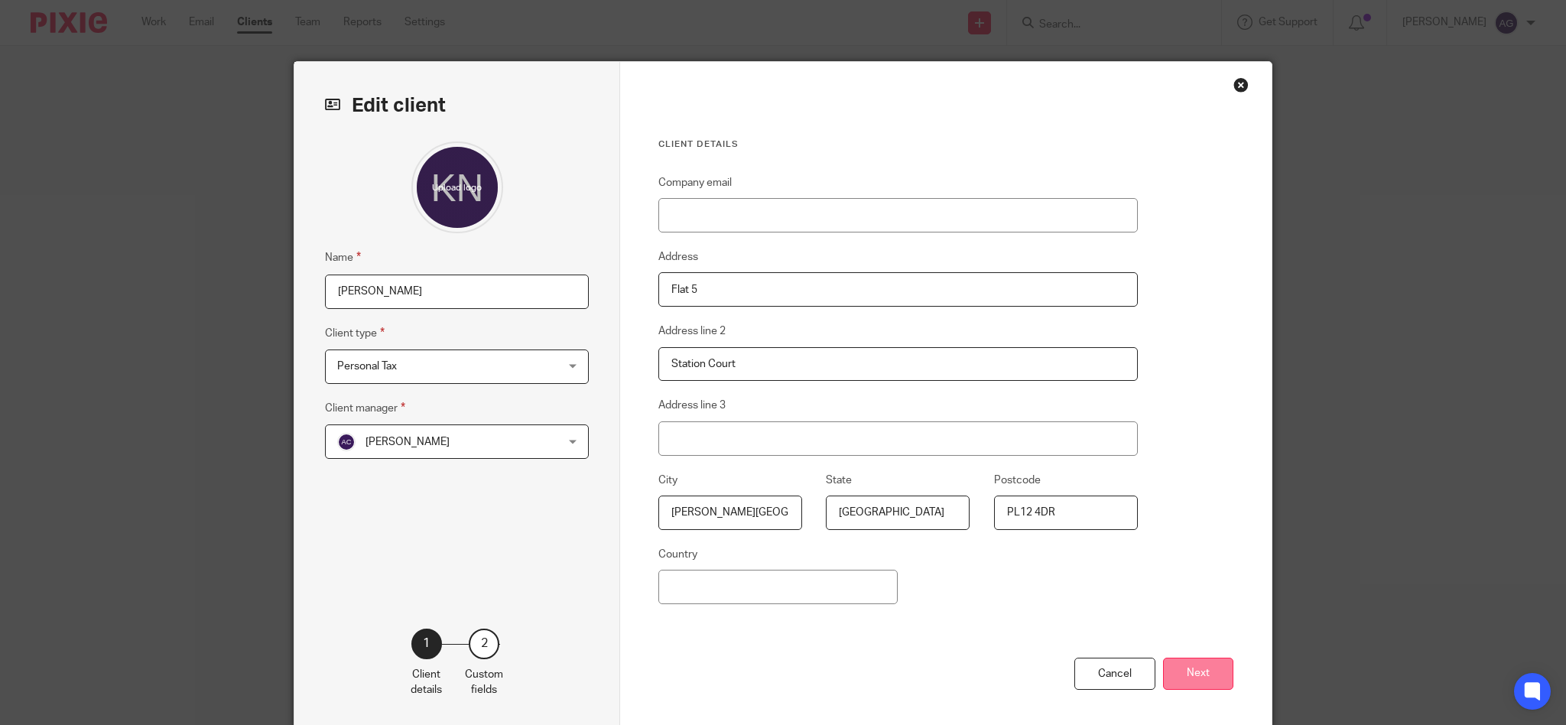
click at [1179, 674] on button "Next" at bounding box center [1198, 674] width 70 height 33
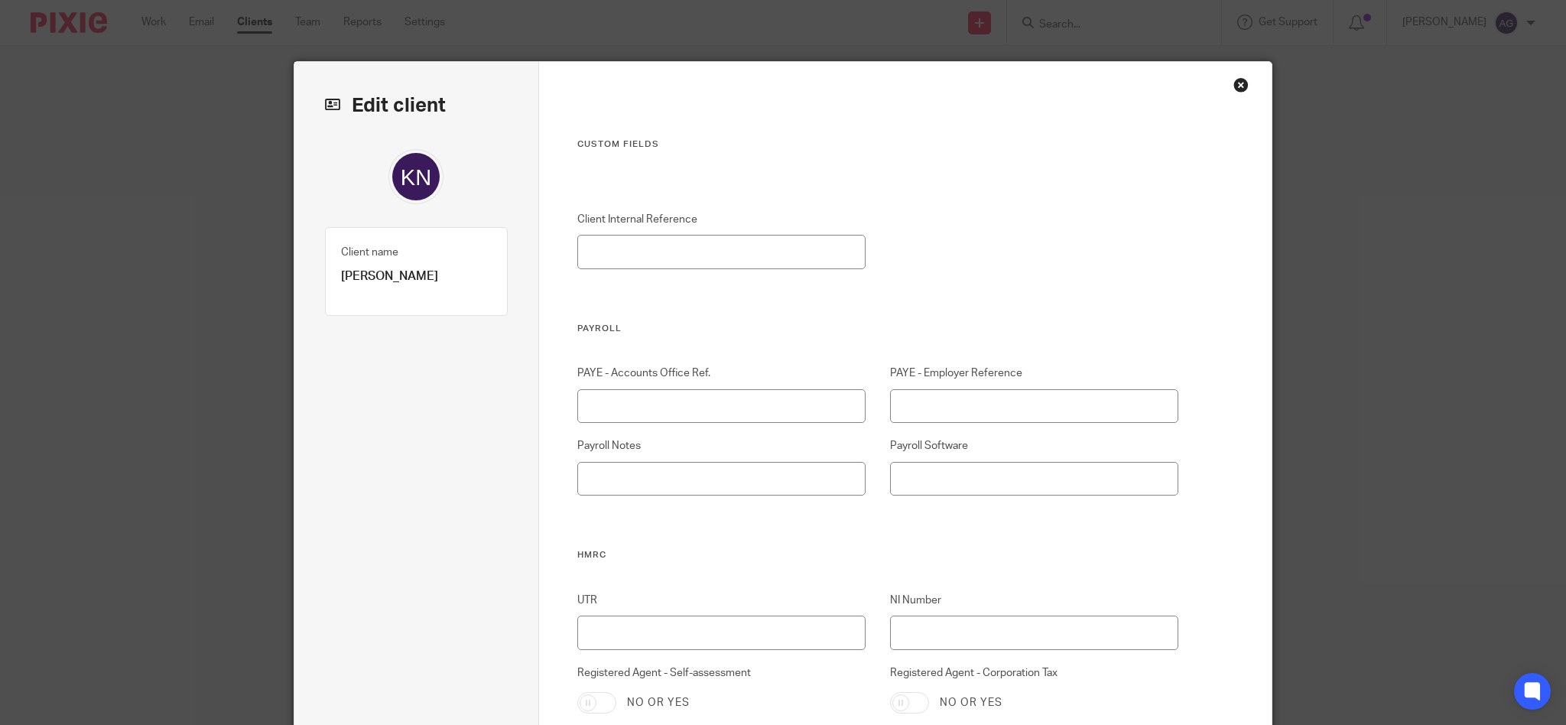
click at [1237, 82] on div "Close this dialog window" at bounding box center [1240, 84] width 15 height 15
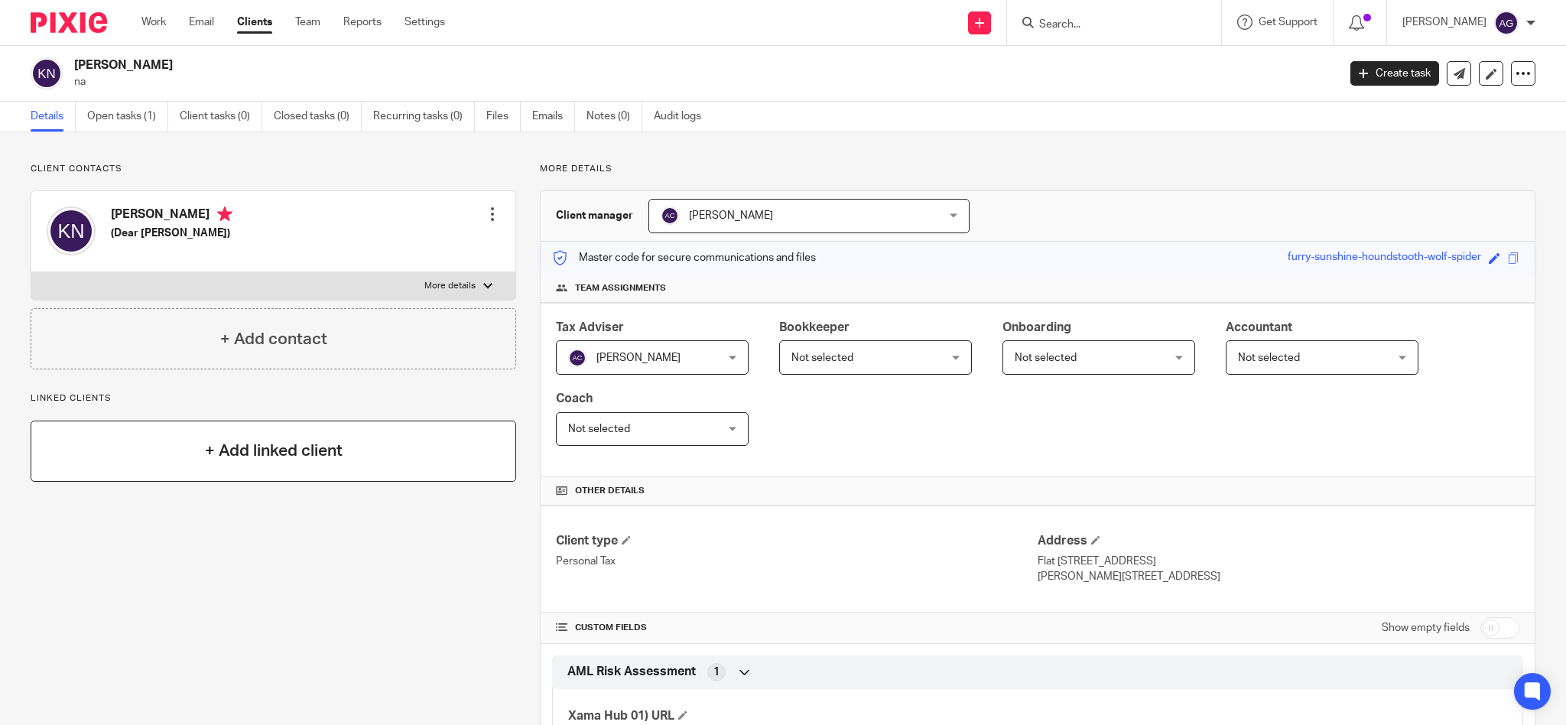
click at [229, 451] on h4 "+ Add linked client" at bounding box center [274, 451] width 138 height 24
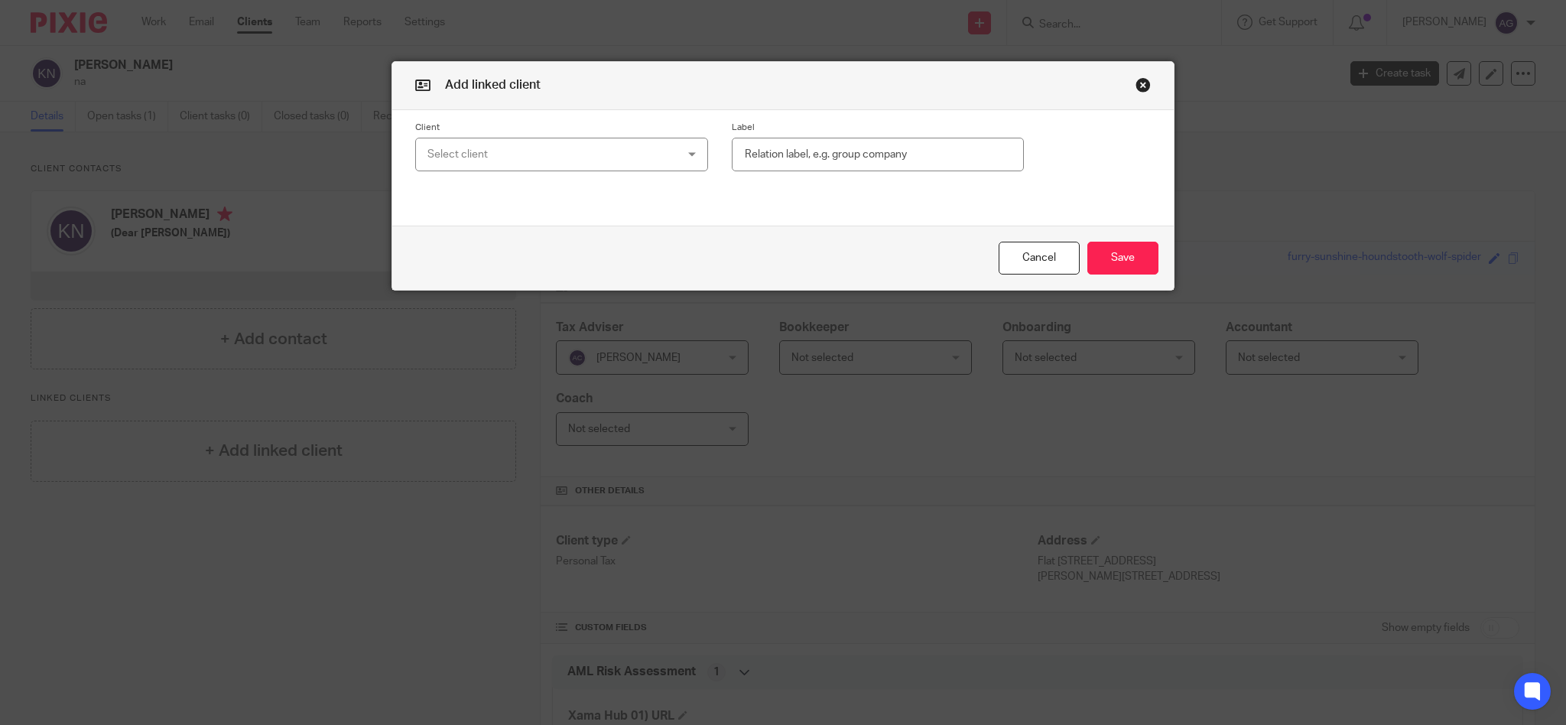
click at [541, 147] on div "Select client" at bounding box center [539, 154] width 224 height 32
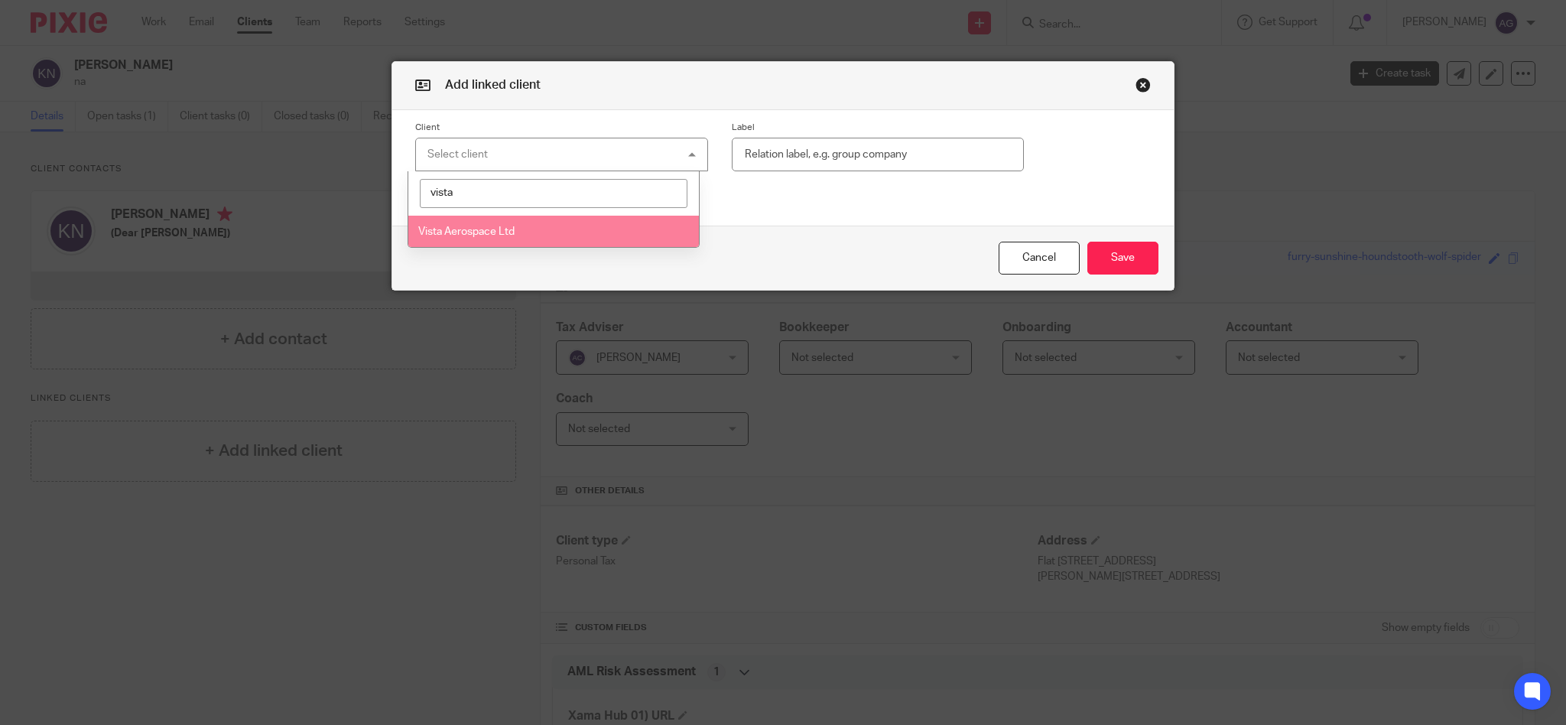
type input "vista"
click at [505, 228] on span "Vista Aerospace Ltd" at bounding box center [466, 231] width 96 height 11
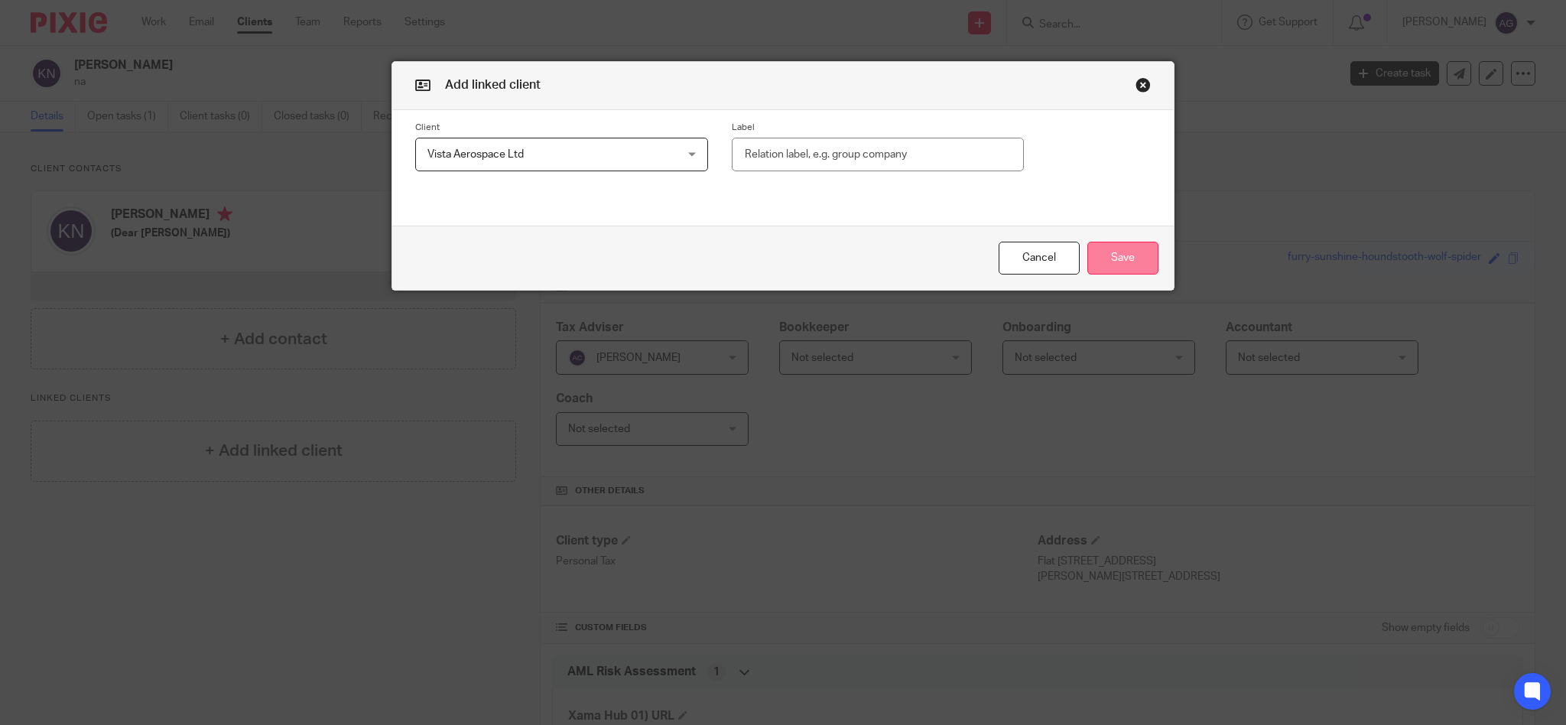
click at [1123, 252] on button "Save" at bounding box center [1122, 258] width 71 height 33
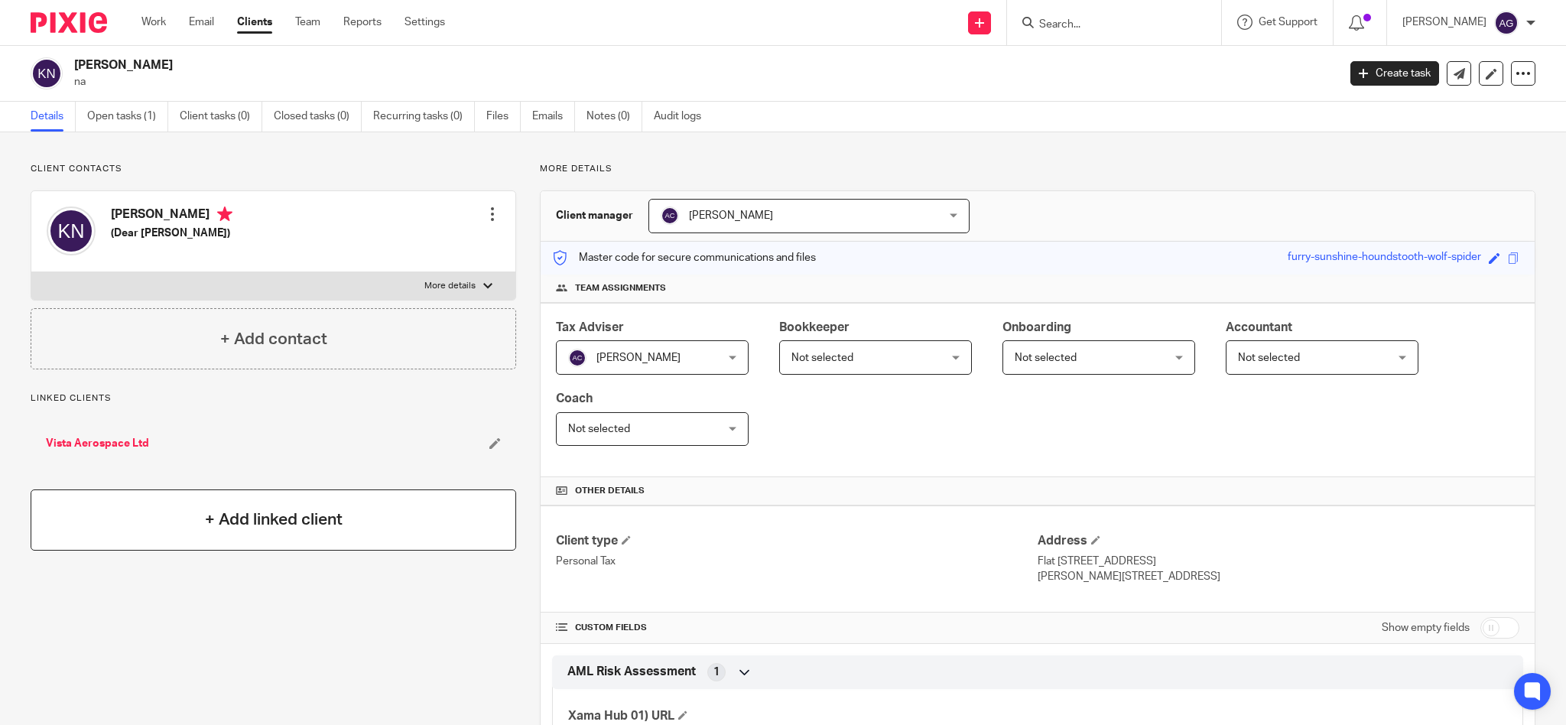
click at [245, 523] on h4 "+ Add linked client" at bounding box center [274, 520] width 138 height 24
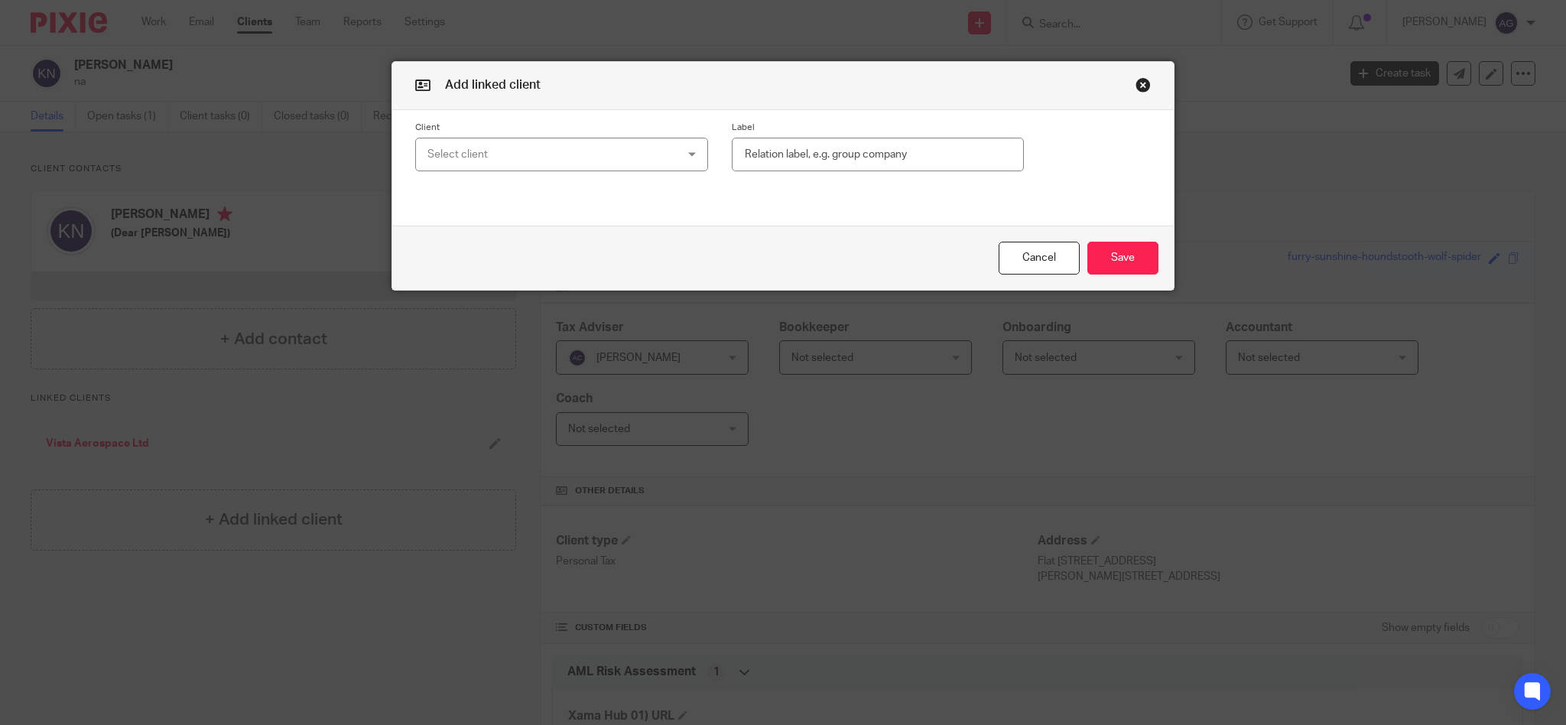
click at [488, 151] on div "Select client" at bounding box center [539, 154] width 224 height 32
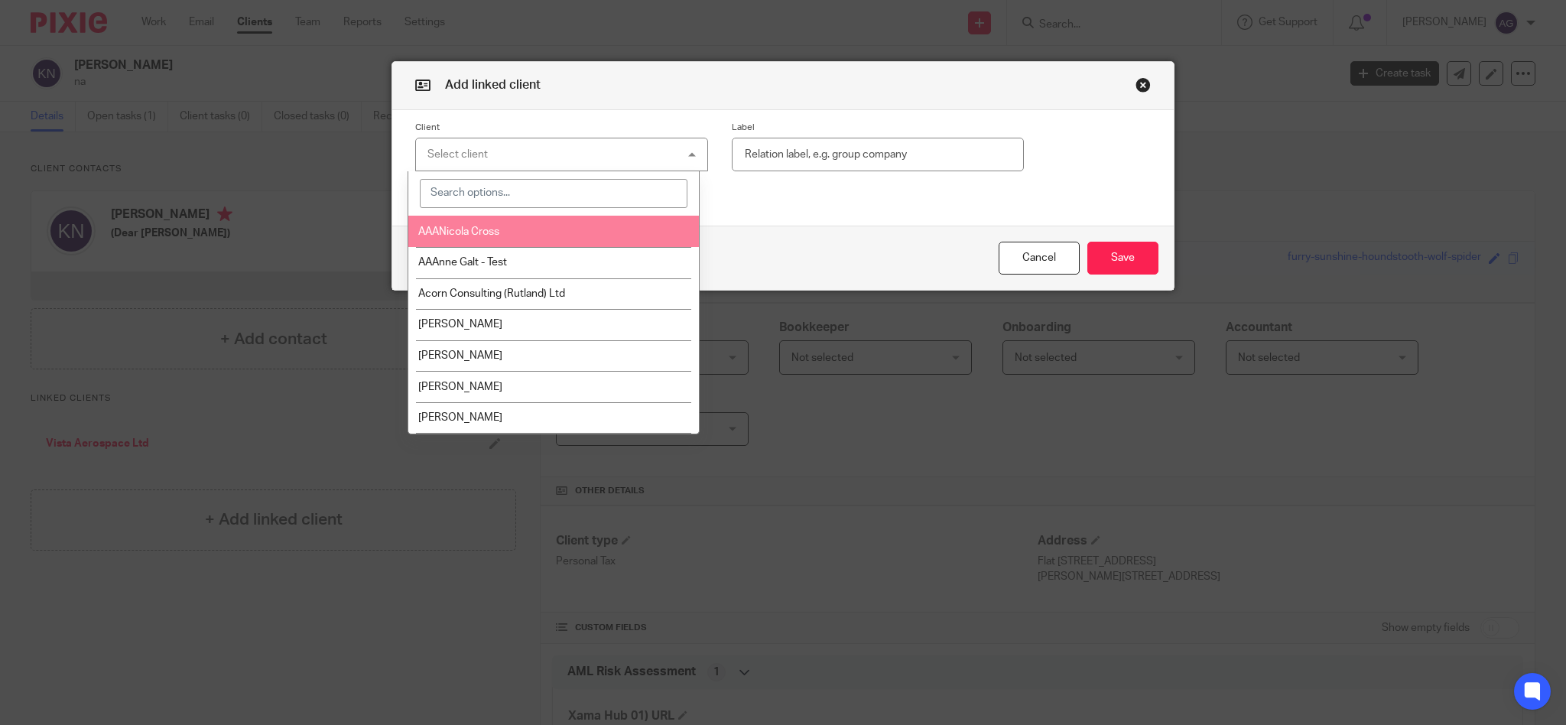
click at [504, 190] on input "search" at bounding box center [554, 193] width 268 height 29
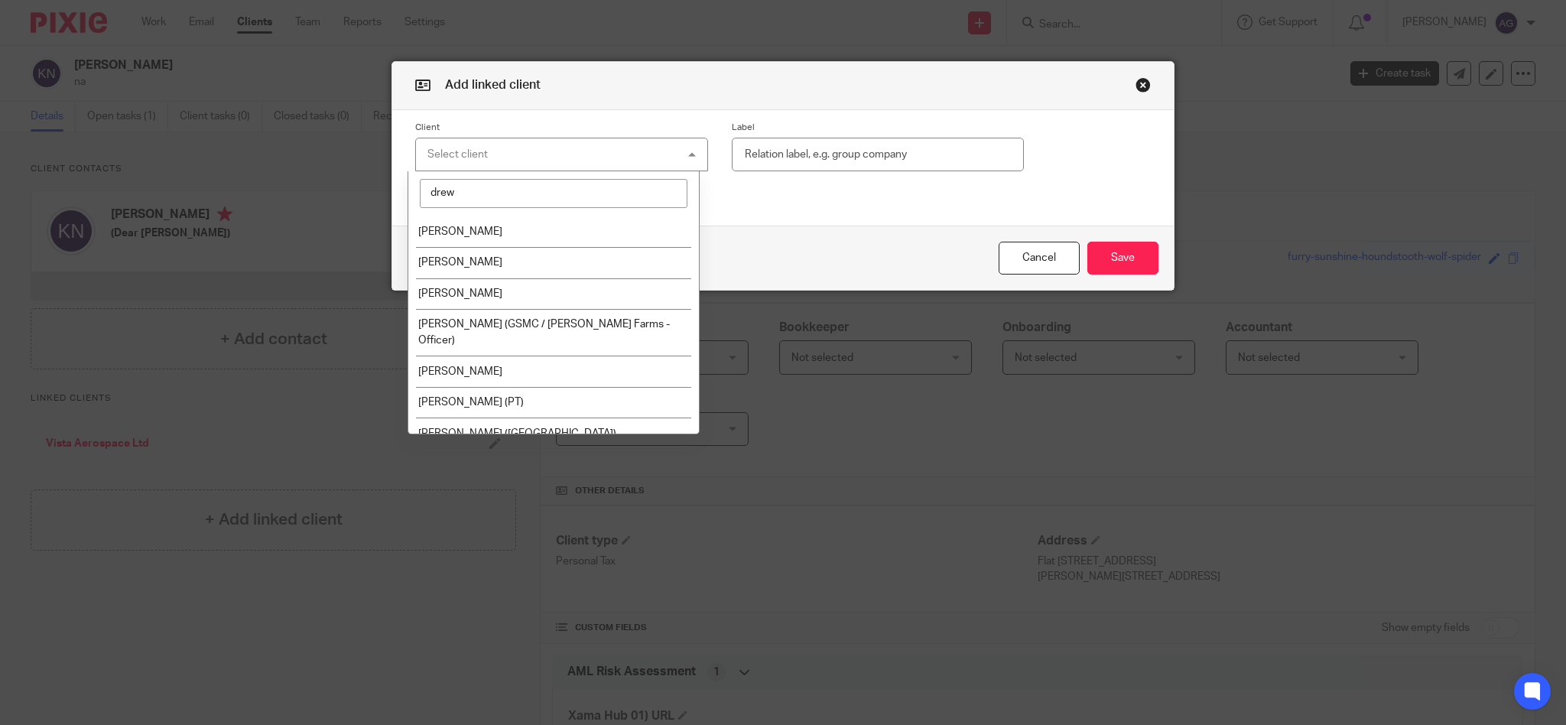
drag, startPoint x: 508, startPoint y: 187, endPoint x: 315, endPoint y: 172, distance: 193.3
click at [313, 176] on div "Add linked client Client Select client drew [PERSON_NAME] [PERSON_NAME] [PERSON…" at bounding box center [783, 362] width 1566 height 725
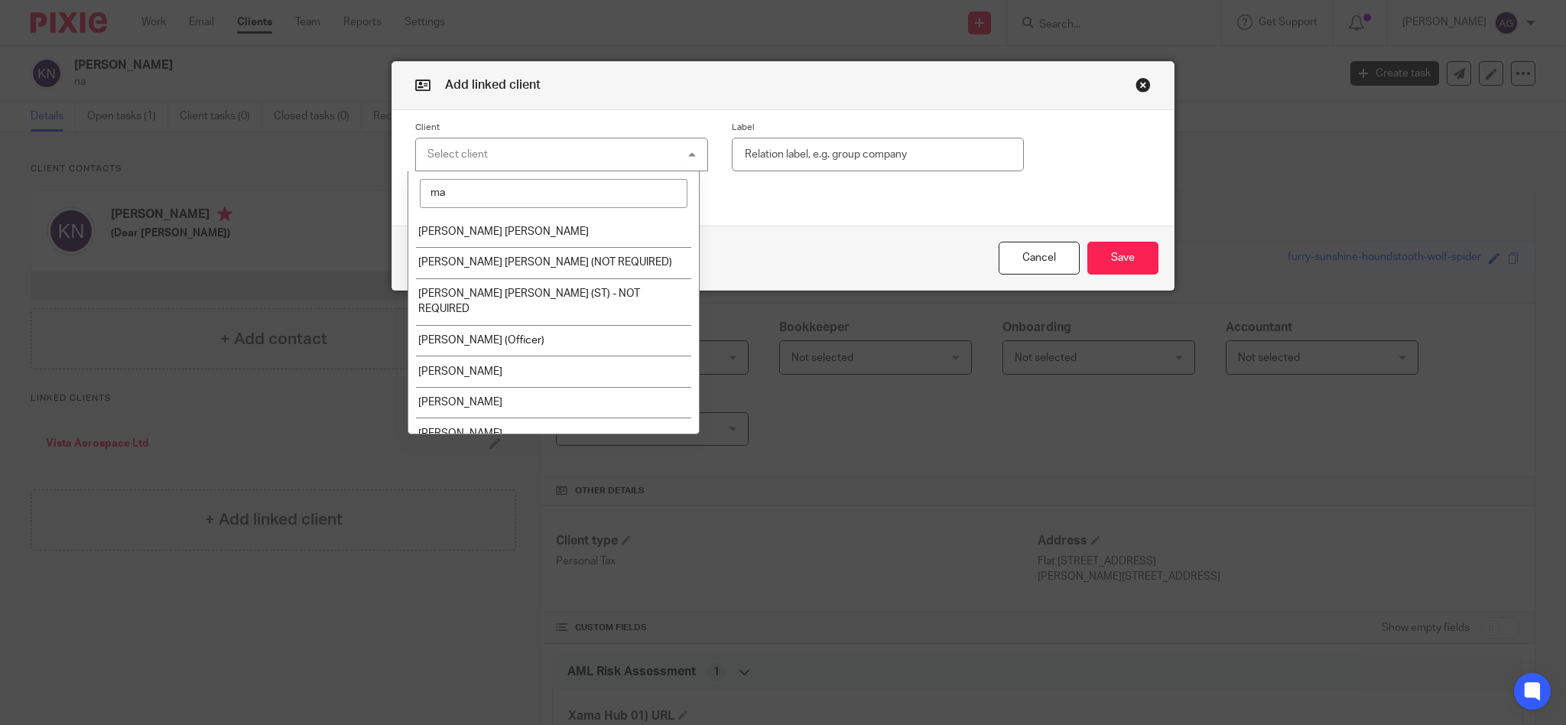
type input "m"
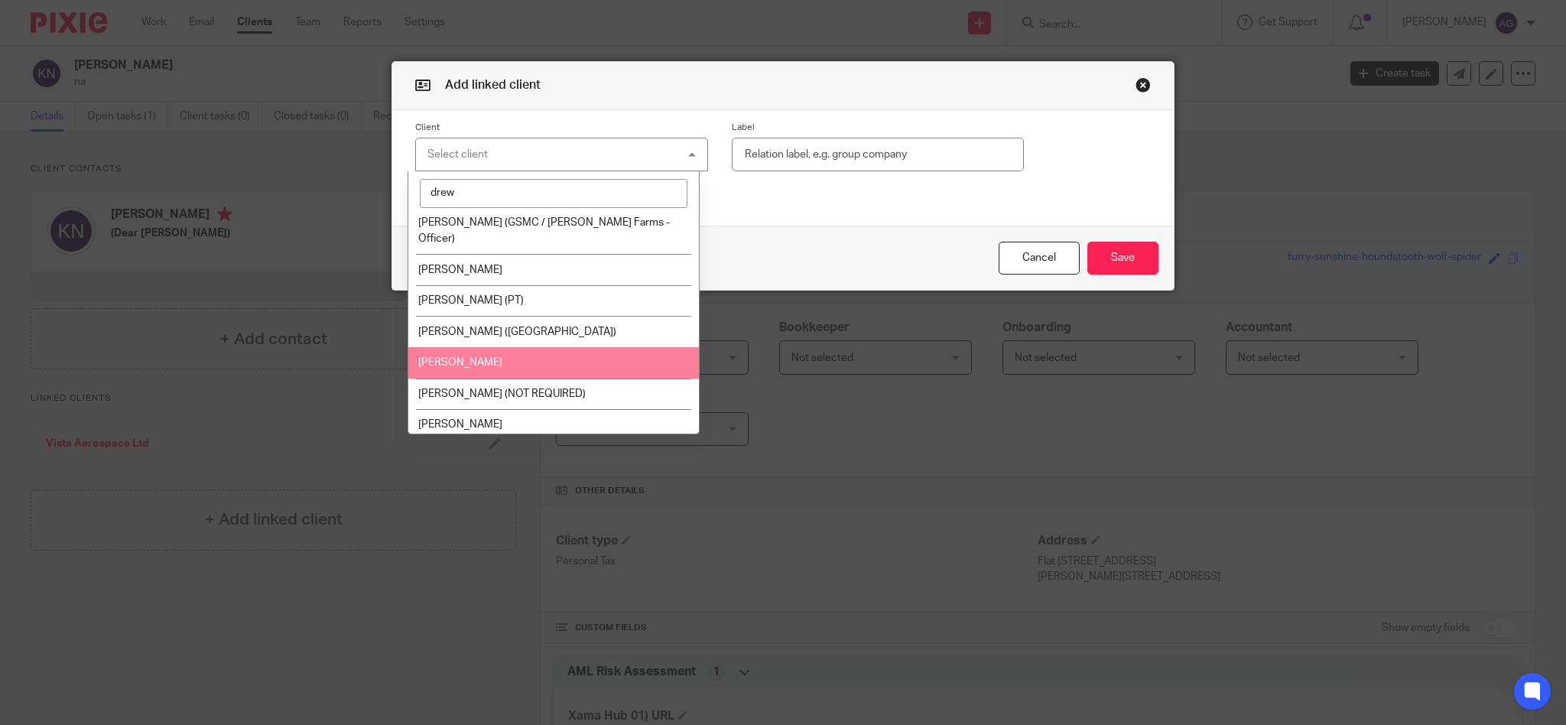
scroll to position [184, 0]
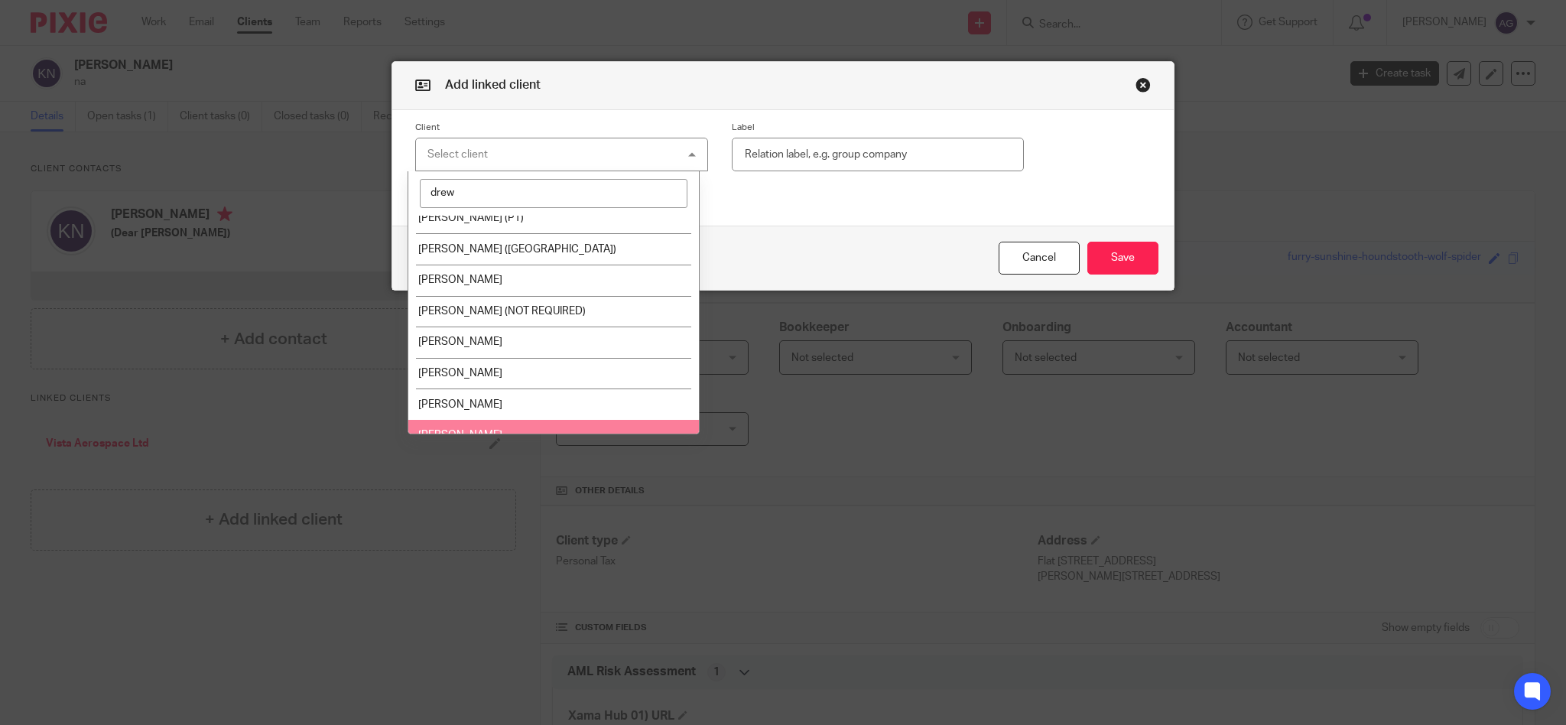
type input "drew"
click at [541, 420] on li "[PERSON_NAME]" at bounding box center [553, 435] width 291 height 31
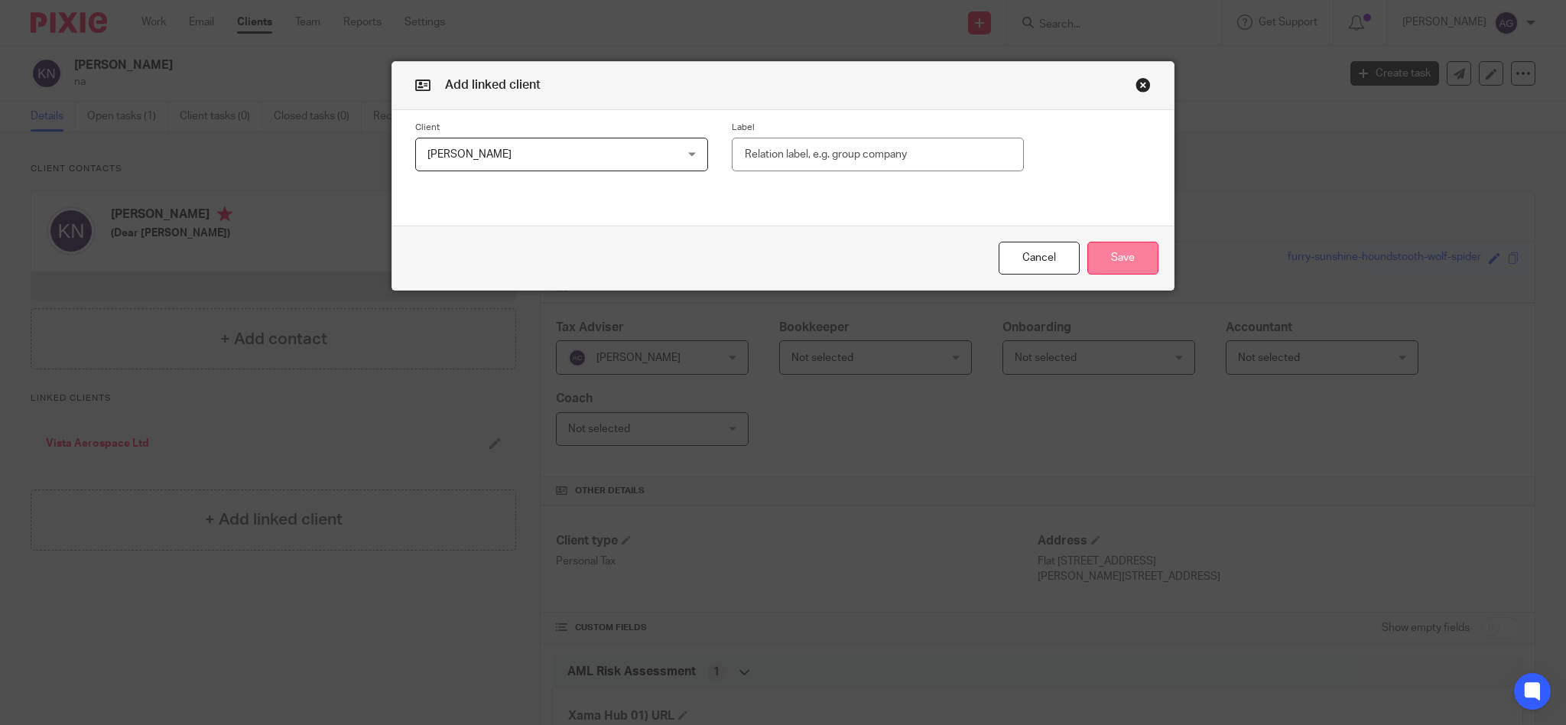
click at [1114, 255] on button "Save" at bounding box center [1122, 258] width 71 height 33
